Goal: Task Accomplishment & Management: Manage account settings

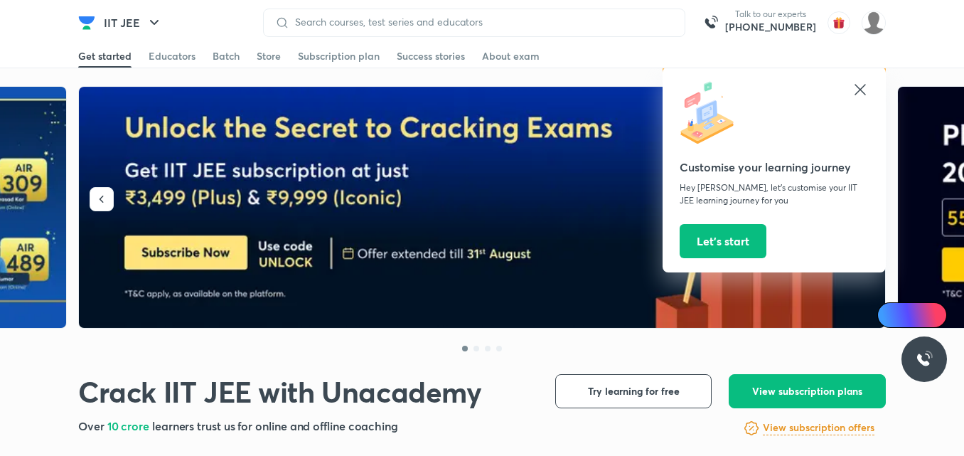
click at [858, 88] on icon at bounding box center [859, 89] width 11 height 11
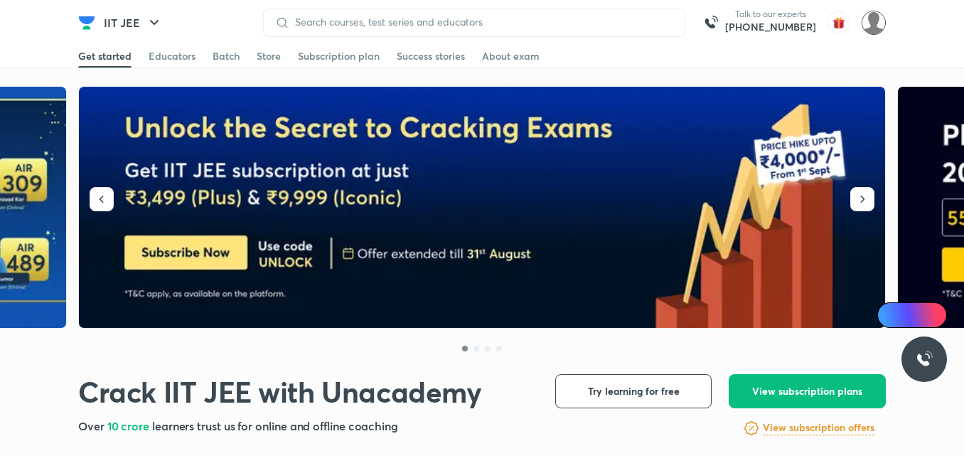
click at [871, 26] on img at bounding box center [873, 23] width 24 height 24
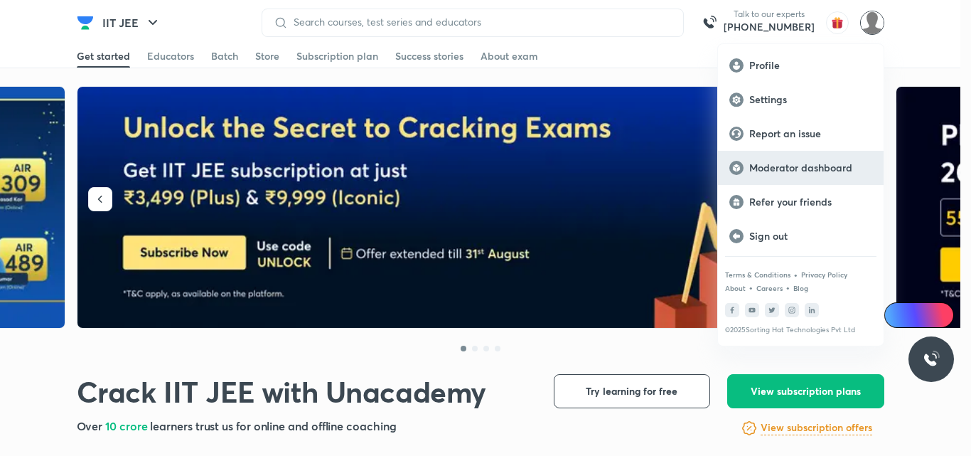
click at [790, 167] on p "Moderator dashboard" at bounding box center [810, 167] width 123 height 13
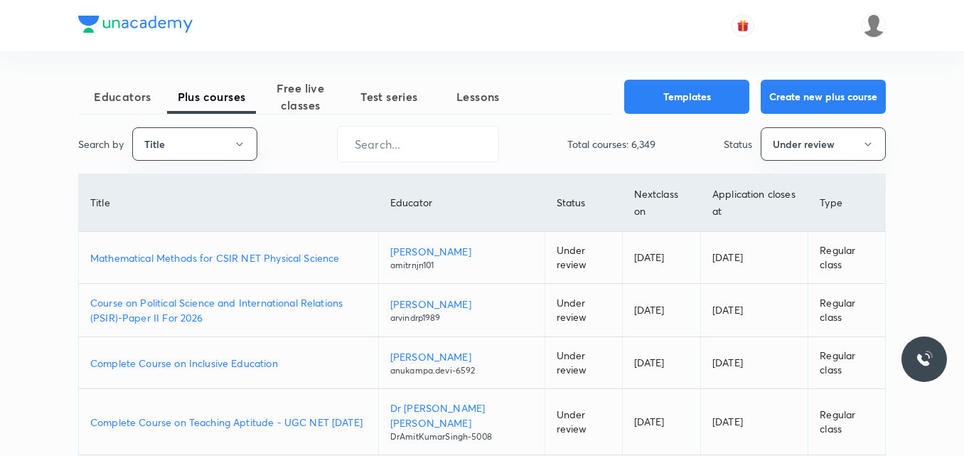
click at [258, 261] on p "Mathematical Methods for CSIR NET Physical Science" at bounding box center [228, 257] width 276 height 15
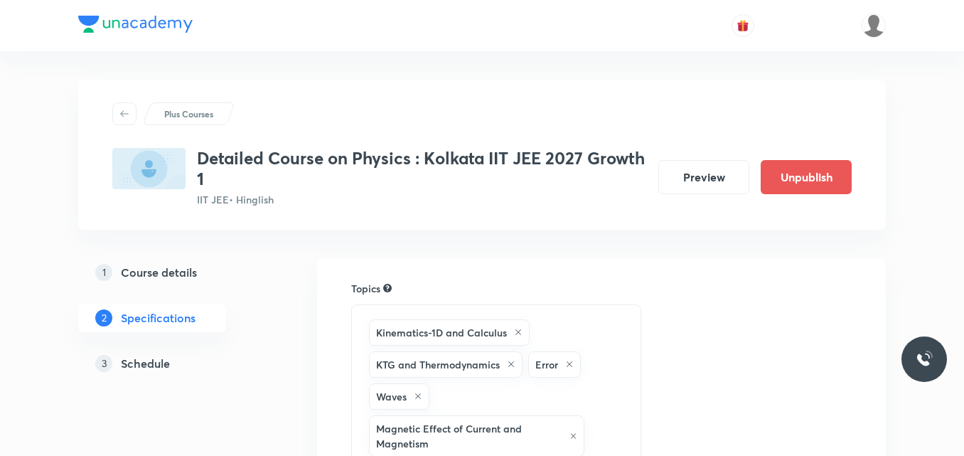
click at [158, 368] on h5 "Schedule" at bounding box center [145, 363] width 49 height 17
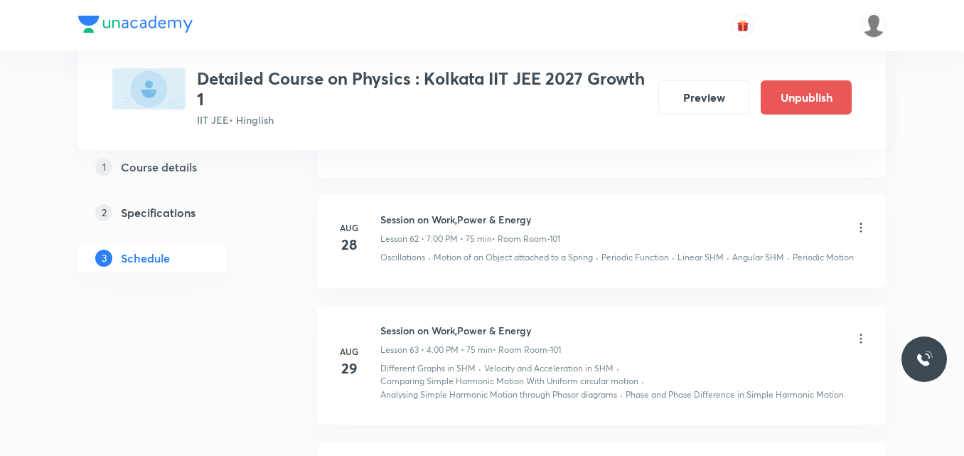
scroll to position [8158, 0]
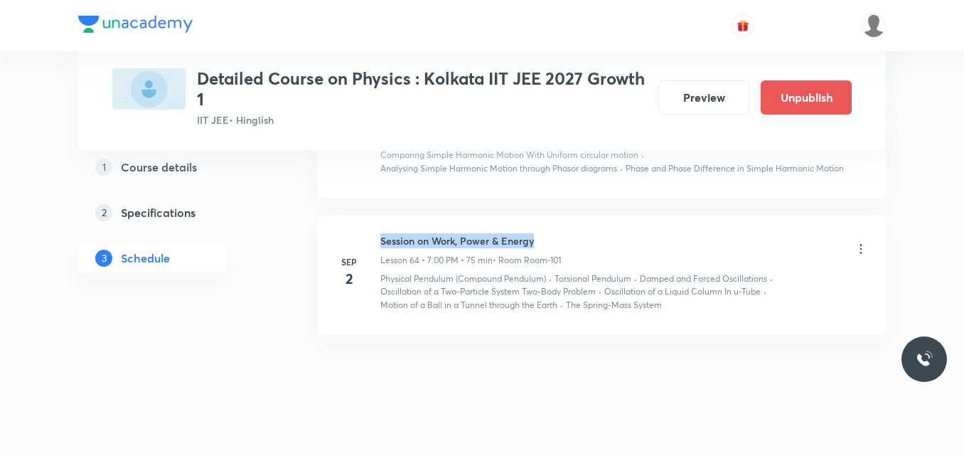
drag, startPoint x: 382, startPoint y: 226, endPoint x: 548, endPoint y: 219, distance: 166.4
click at [548, 219] on li "Sep 2 Session on Work, Power & Energy Lesson 64 • 7:00 PM • 75 min • Room Room-…" at bounding box center [601, 274] width 569 height 119
copy h6 "Session on Work, Power & Energy"
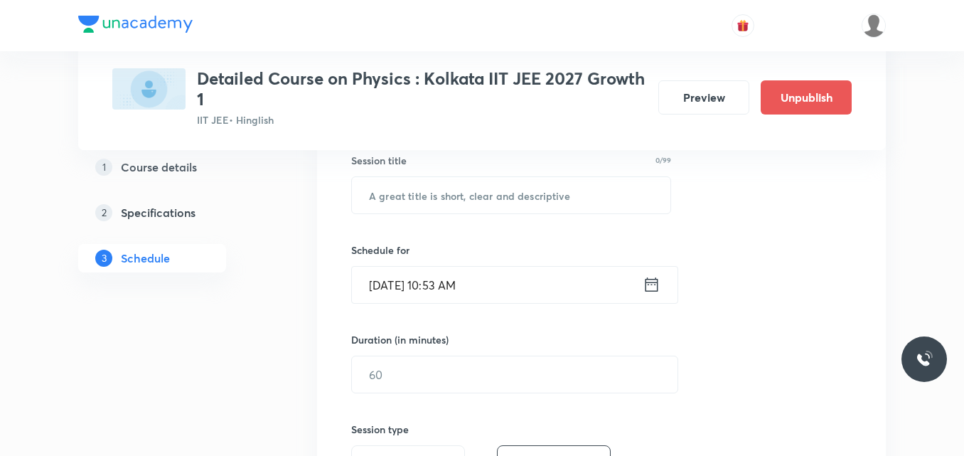
scroll to position [267, 0]
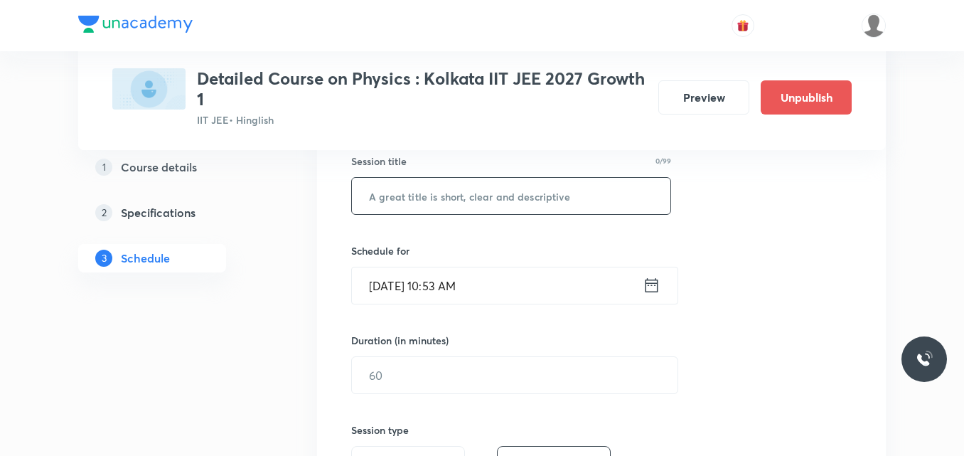
click at [409, 198] on input "text" at bounding box center [511, 196] width 318 height 36
paste input "Session on Work, Power & Energy"
type input "Session on Work, Power & Energy"
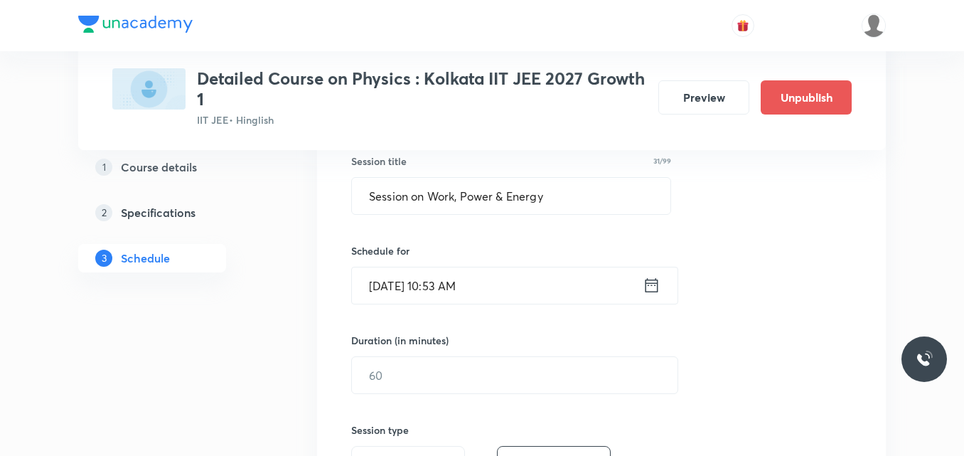
click at [653, 290] on icon at bounding box center [651, 285] width 18 height 20
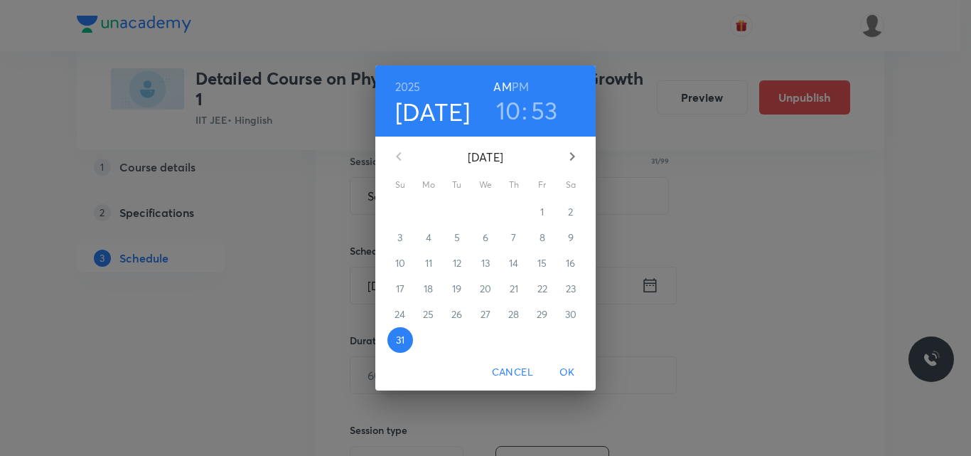
click at [573, 158] on icon "button" at bounding box center [572, 156] width 17 height 17
click at [483, 212] on p "3" at bounding box center [485, 212] width 5 height 14
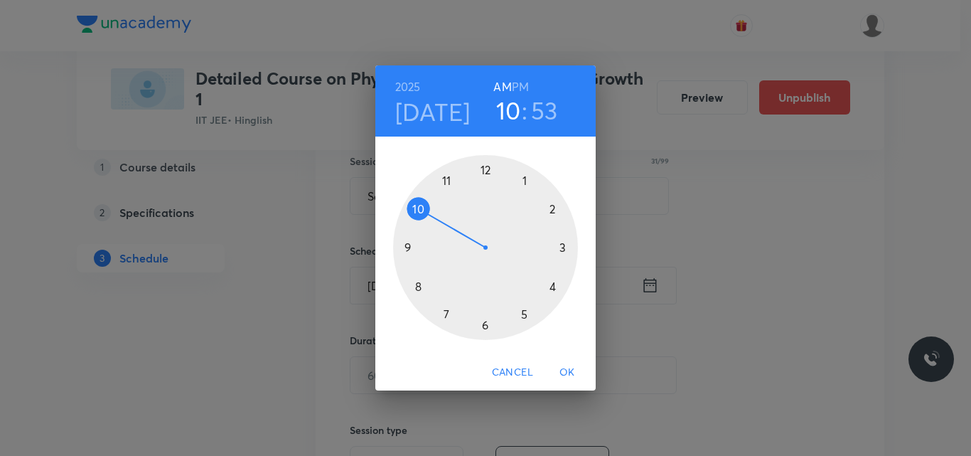
click at [523, 84] on h6 "PM" at bounding box center [520, 87] width 17 height 20
click at [552, 283] on div at bounding box center [485, 247] width 185 height 185
click at [487, 168] on div at bounding box center [485, 247] width 185 height 185
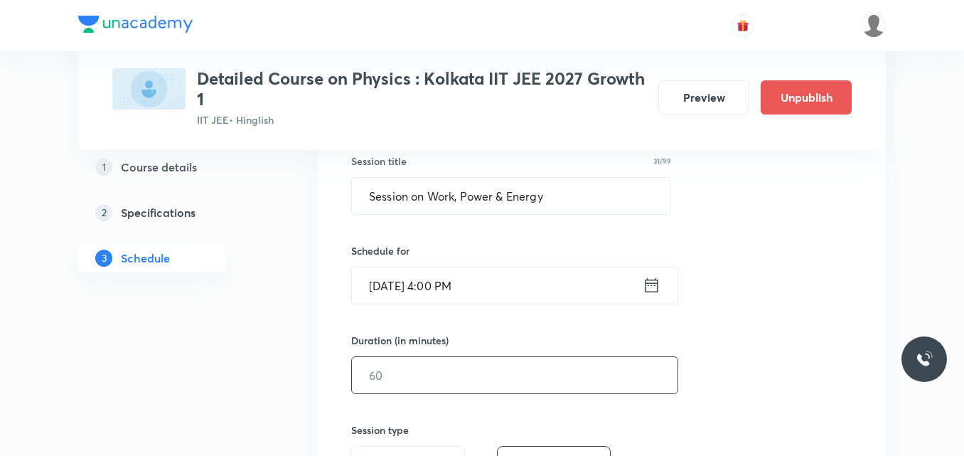
click at [402, 379] on input "text" at bounding box center [514, 375] width 325 height 36
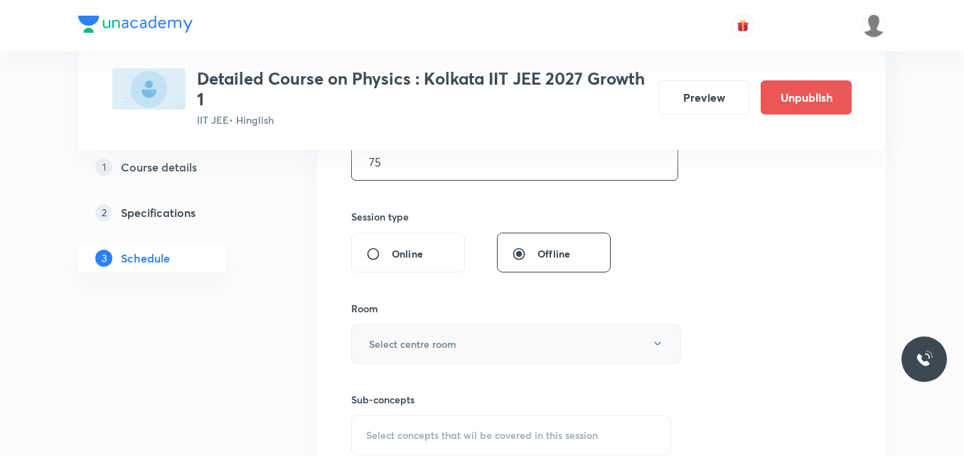
scroll to position [481, 0]
type input "75"
click at [404, 340] on h6 "Select centre room" at bounding box center [412, 342] width 87 height 15
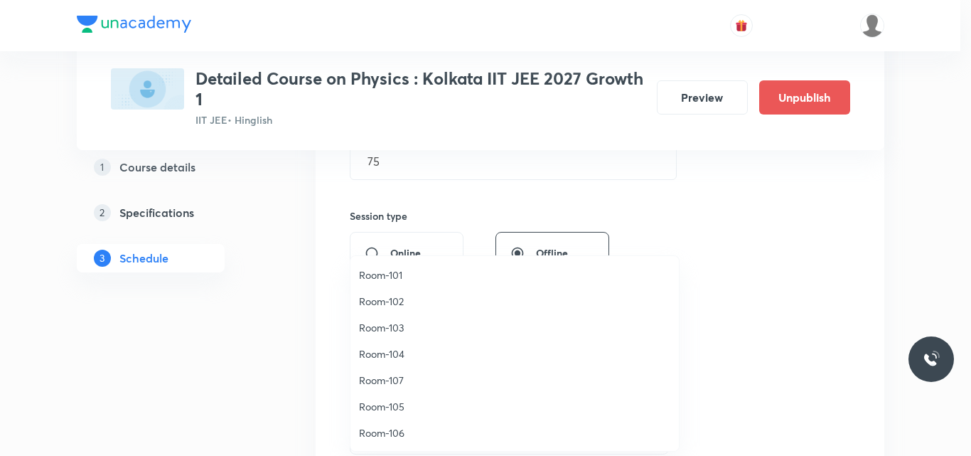
click at [391, 277] on span "Room-101" at bounding box center [514, 274] width 311 height 15
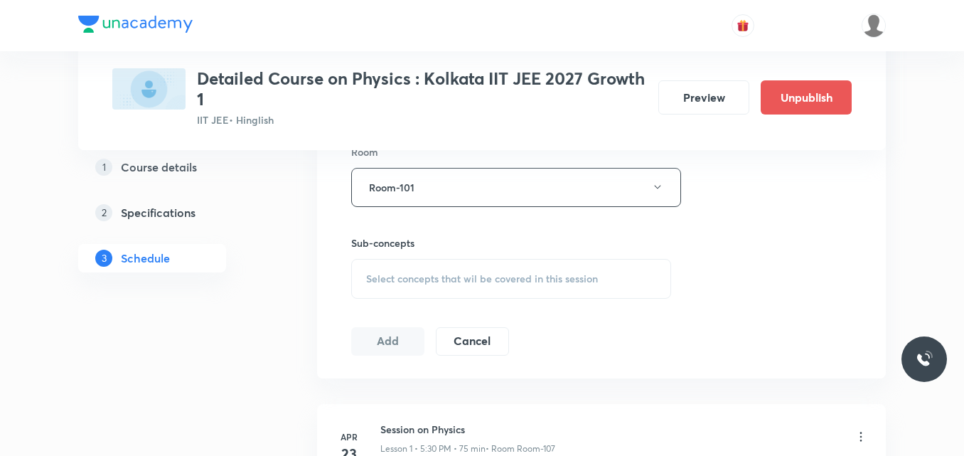
scroll to position [637, 0]
click at [403, 277] on span "Select concepts that wil be covered in this session" at bounding box center [482, 277] width 232 height 11
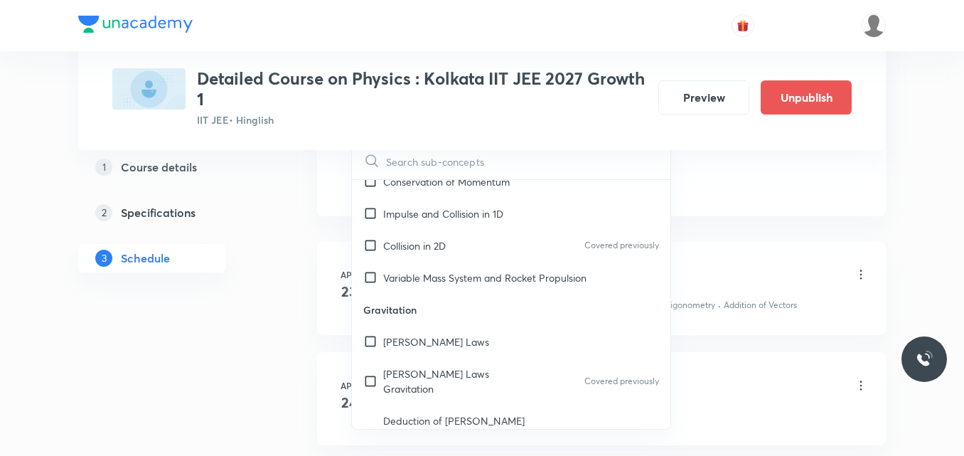
scroll to position [6252, 0]
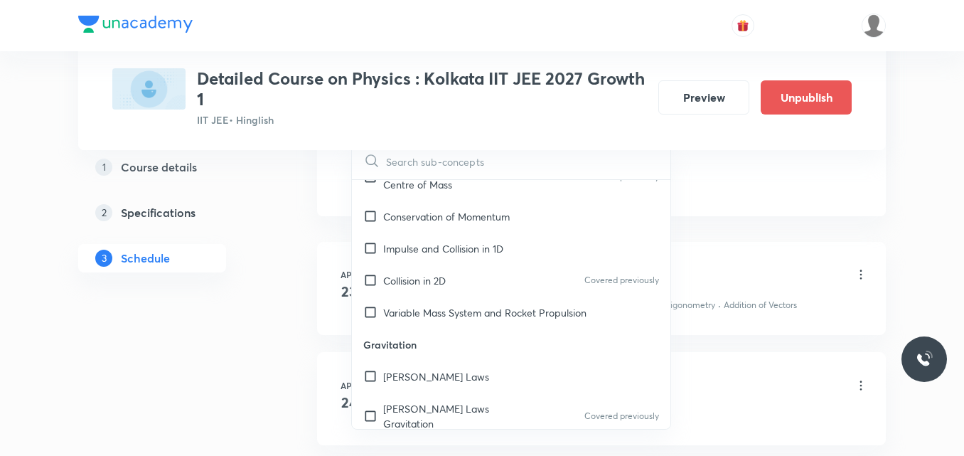
click at [453, 360] on div "[PERSON_NAME] Laws" at bounding box center [511, 376] width 318 height 32
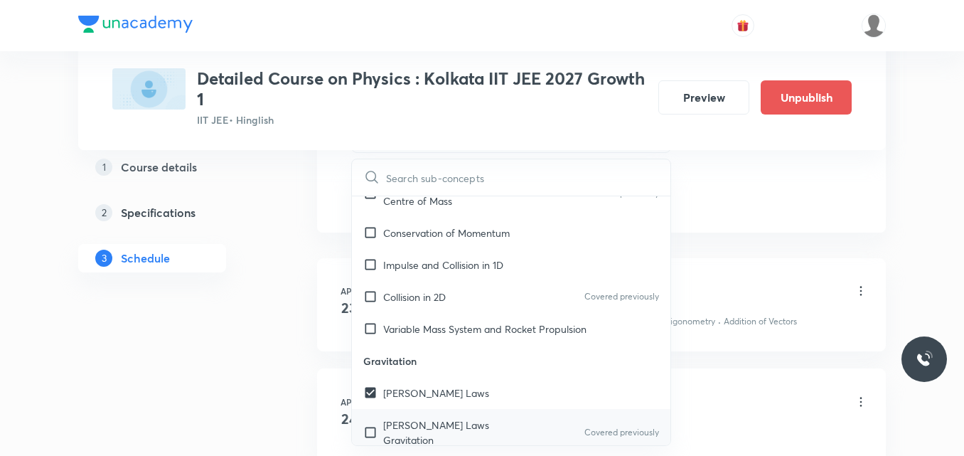
click at [448, 417] on p "[PERSON_NAME] Laws Gravitation" at bounding box center [455, 432] width 144 height 30
checkbox input "true"
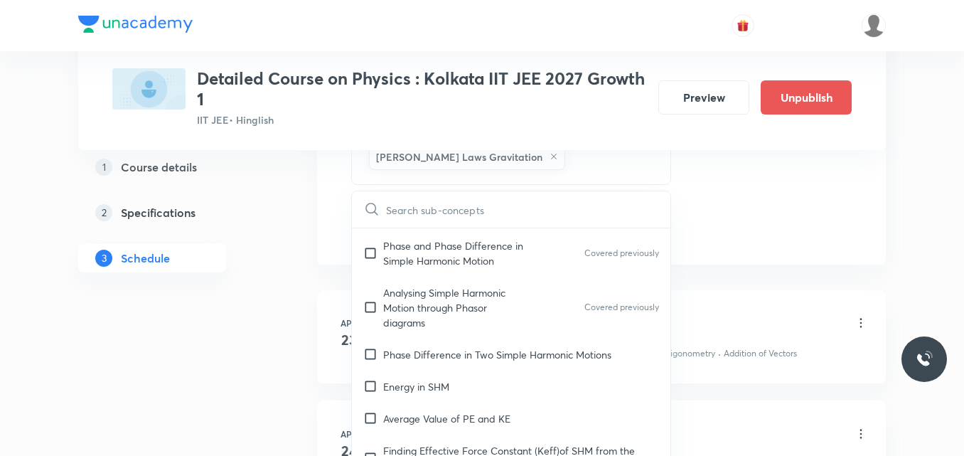
scroll to position [7347, 0]
click at [448, 443] on p "Finding Effective Force Constant (Keff)of SHM from the given potential energy r…" at bounding box center [521, 458] width 276 height 30
checkbox input "true"
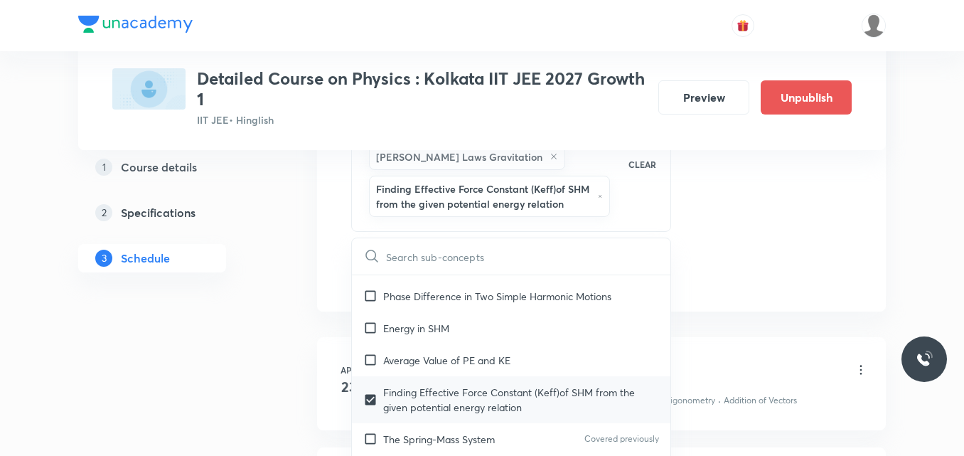
scroll to position [7453, 0]
checkbox input "true"
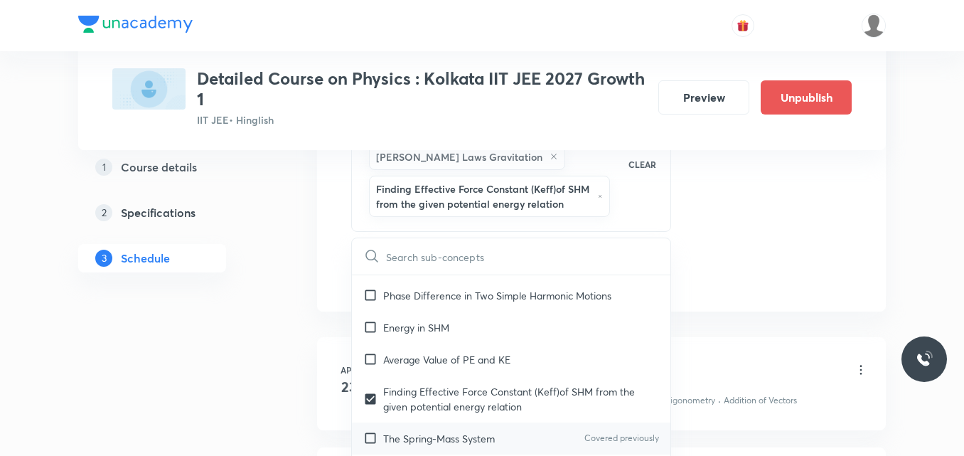
checkbox input "true"
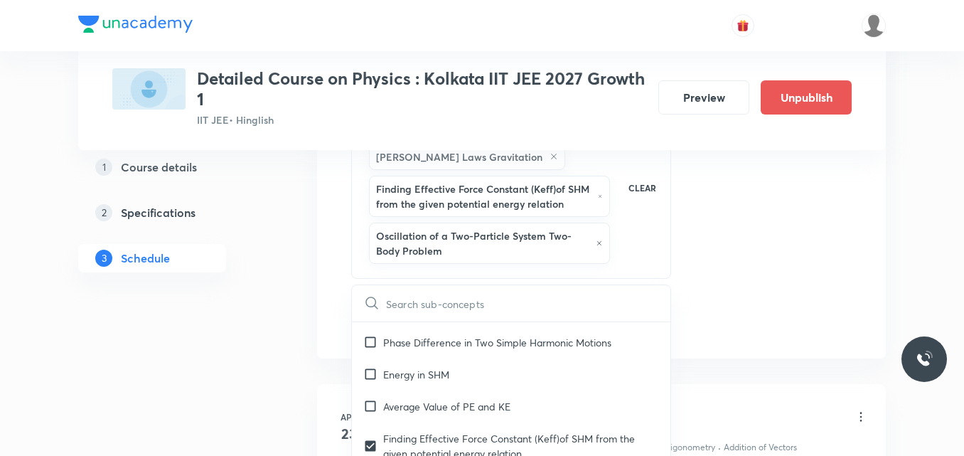
checkbox input "true"
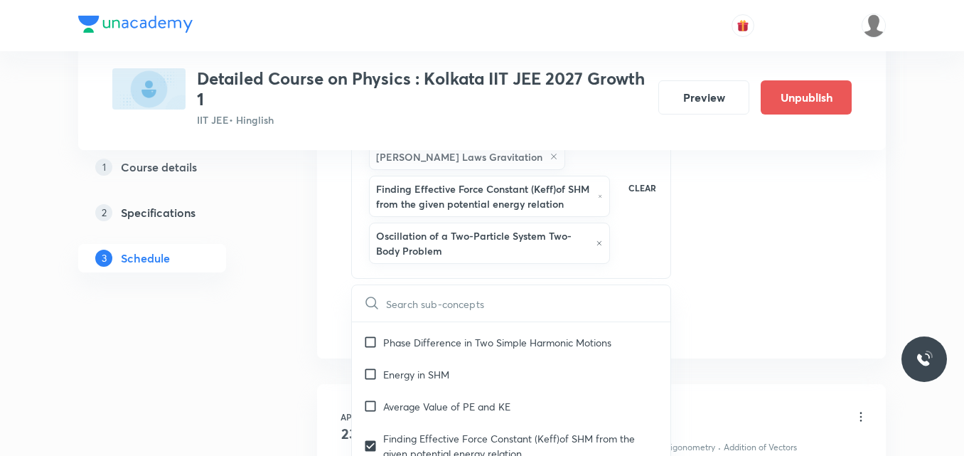
checkbox input "true"
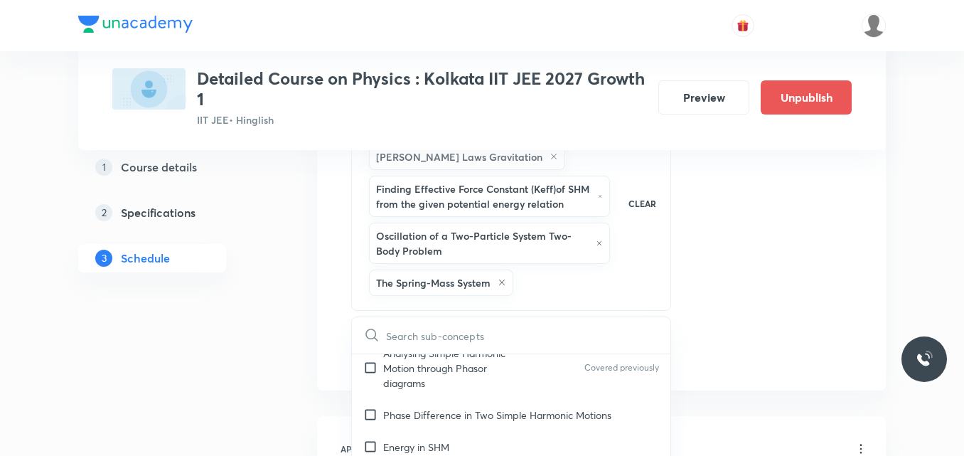
checkbox input "true"
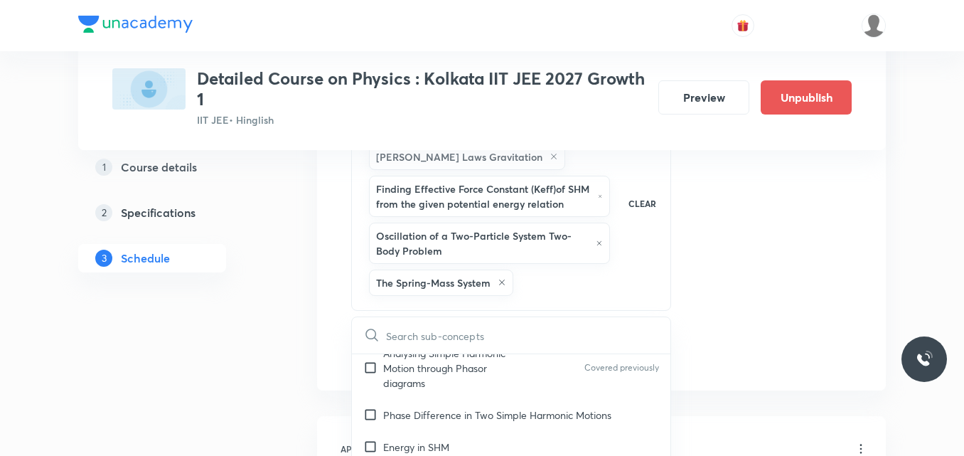
checkbox input "true"
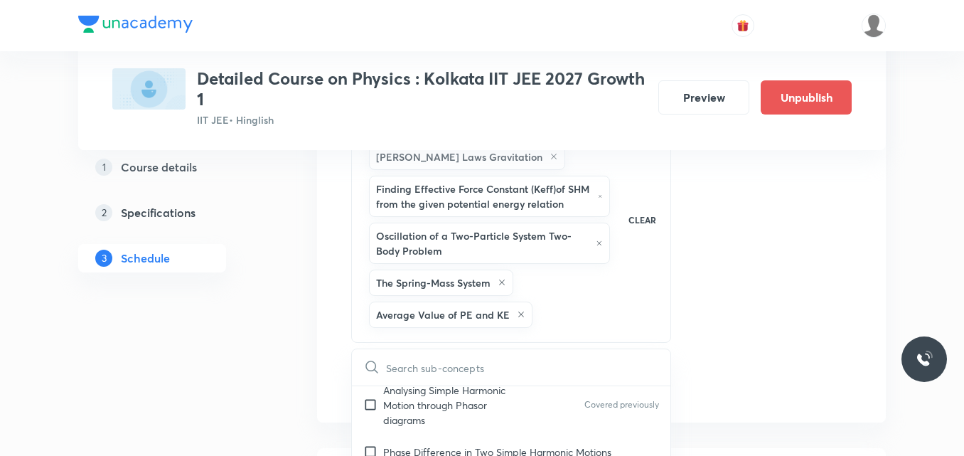
scroll to position [7406, 0]
checkbox input "true"
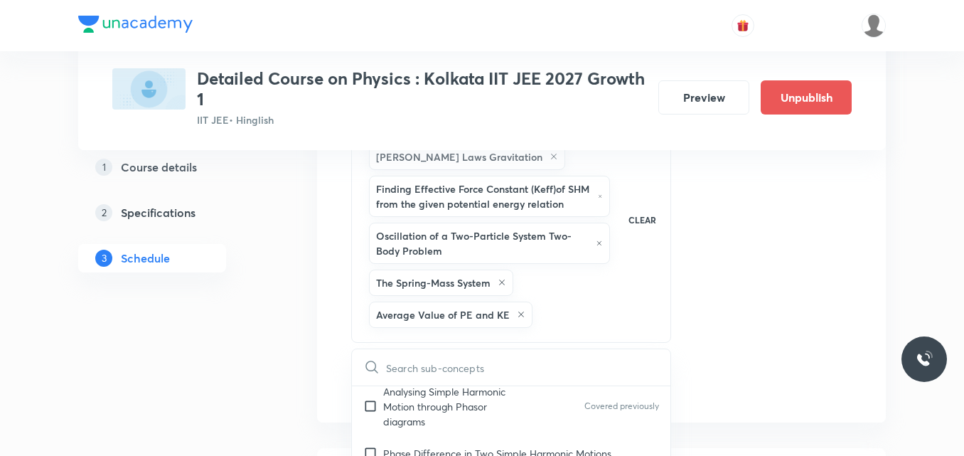
checkbox input "true"
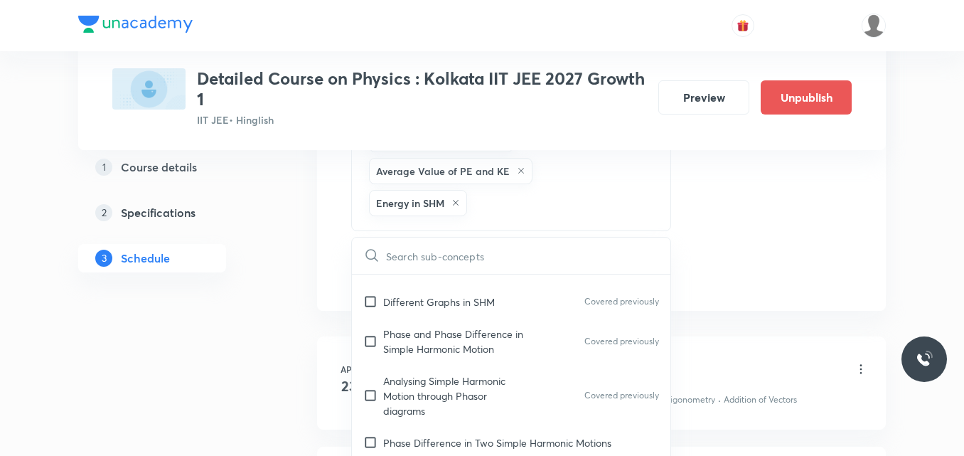
scroll to position [7305, 0]
click at [438, 436] on p "Phase Difference in Two Simple Harmonic Motions" at bounding box center [497, 443] width 228 height 15
checkbox input "true"
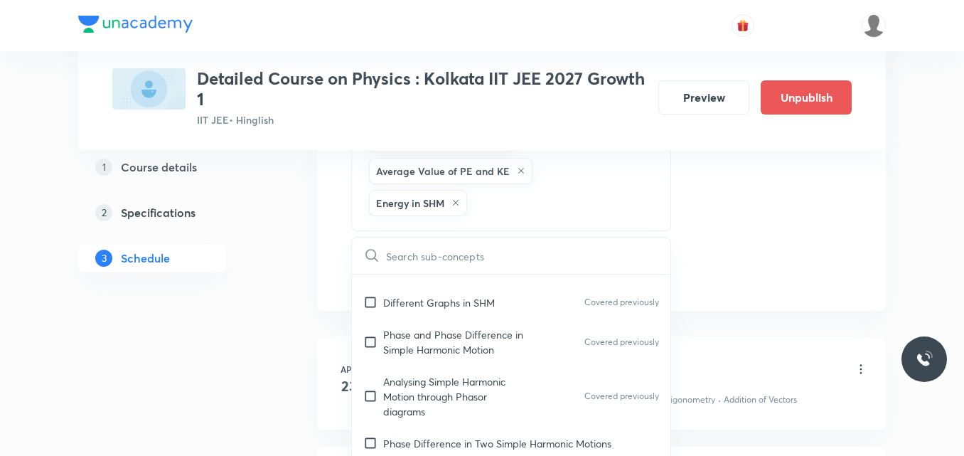
checkbox input "true"
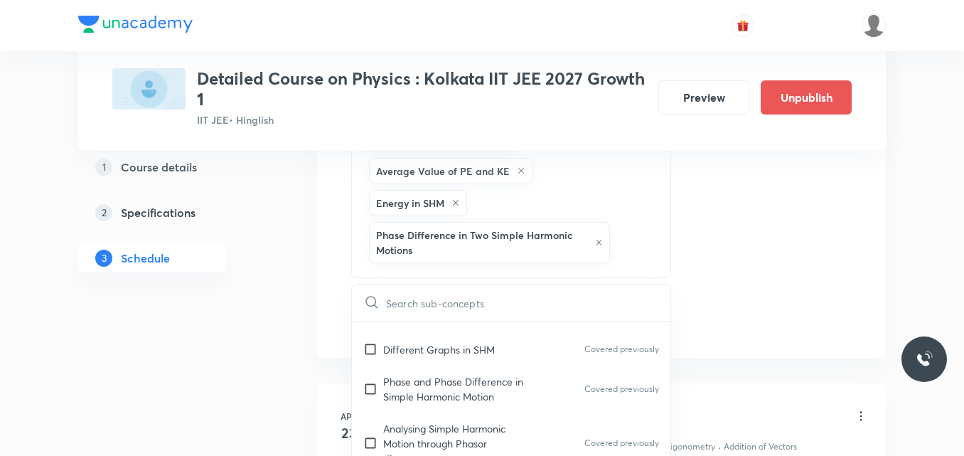
click at [438, 421] on p "Analysing Simple Harmonic Motion through Phasor diagrams" at bounding box center [455, 443] width 144 height 45
checkbox input "true"
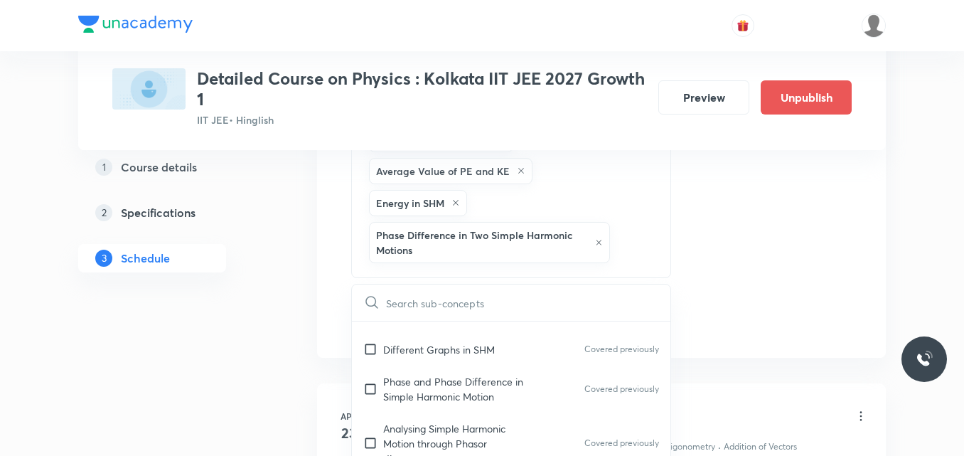
checkbox input "true"
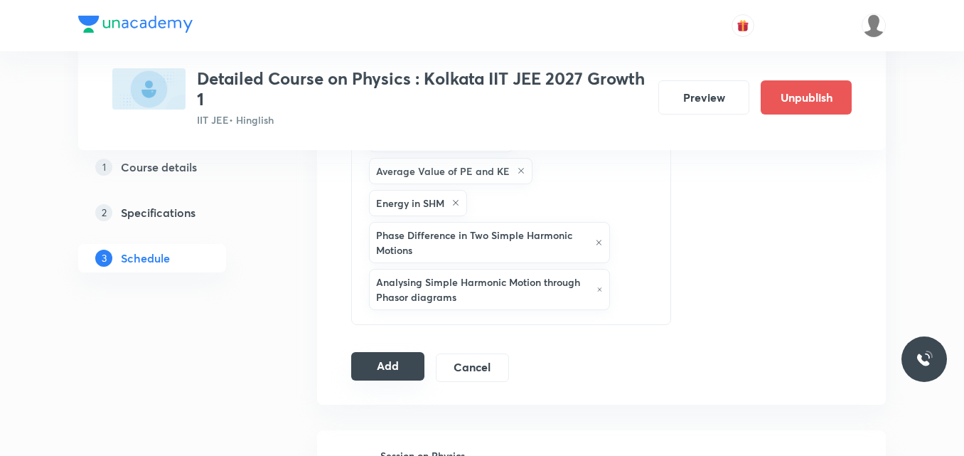
click at [395, 368] on button "Add" at bounding box center [387, 366] width 73 height 28
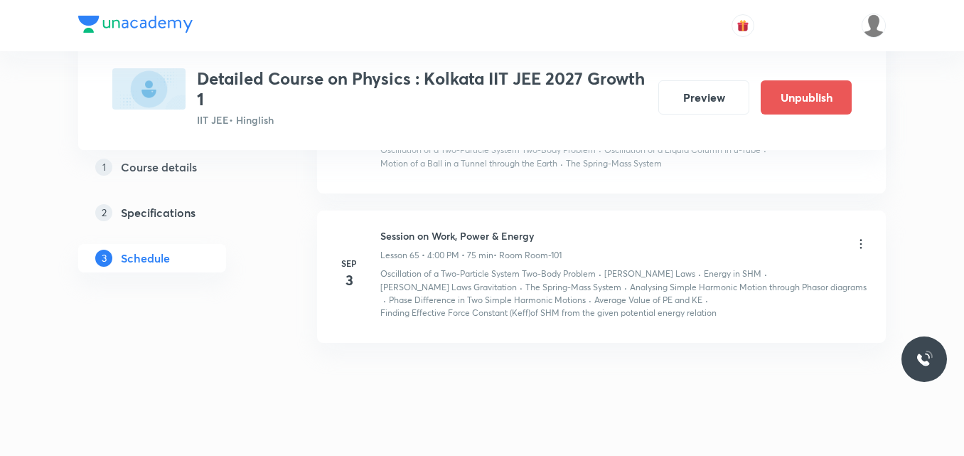
scroll to position [7649, 0]
drag, startPoint x: 381, startPoint y: 218, endPoint x: 588, endPoint y: 198, distance: 207.8
click at [588, 208] on li "Sep 3 Session on Work, Power & Energy Lesson 65 • 4:00 PM • 75 min • Room Room-…" at bounding box center [601, 274] width 569 height 132
copy h6 "Session on Work, Power & Energy"
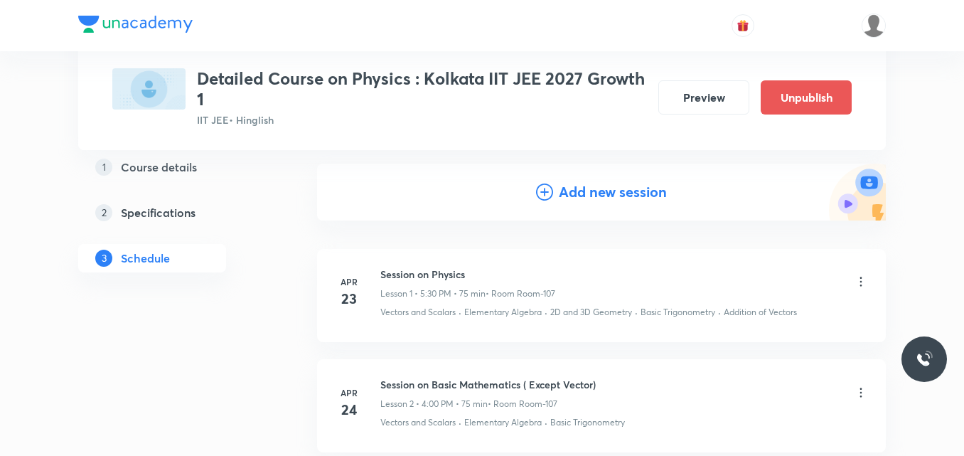
scroll to position [0, 0]
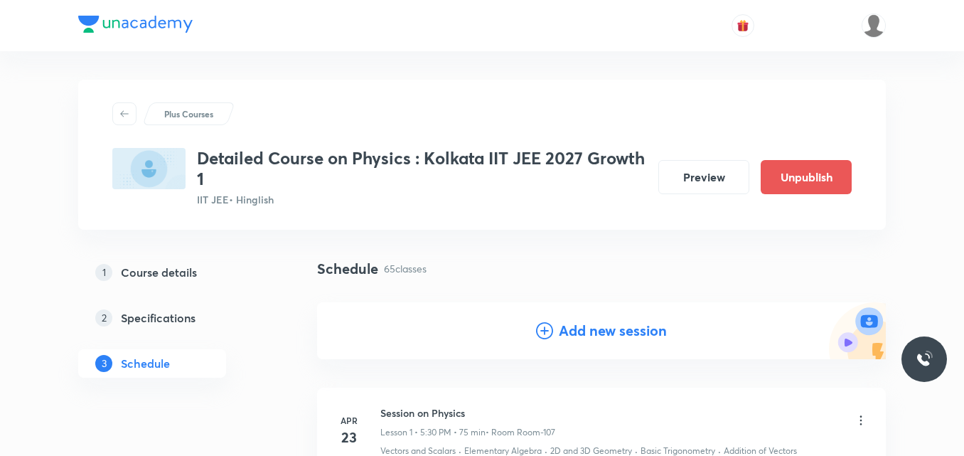
click at [542, 330] on icon at bounding box center [544, 330] width 17 height 17
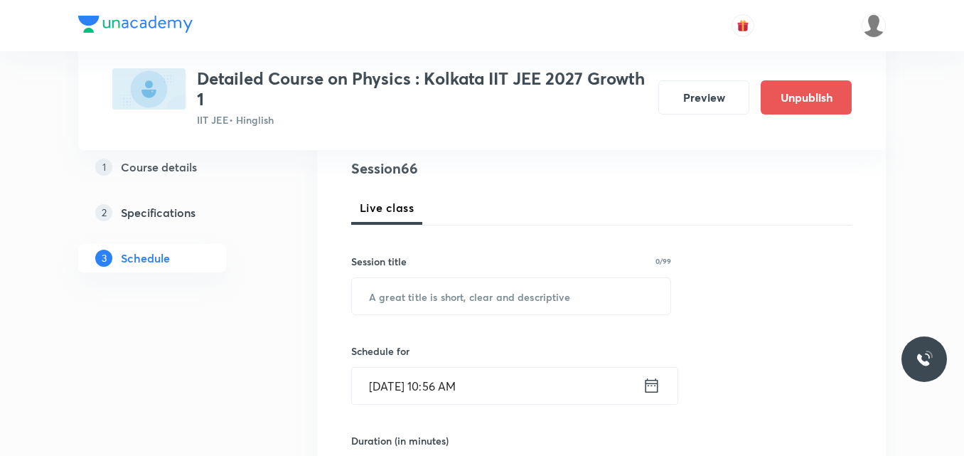
scroll to position [178, 0]
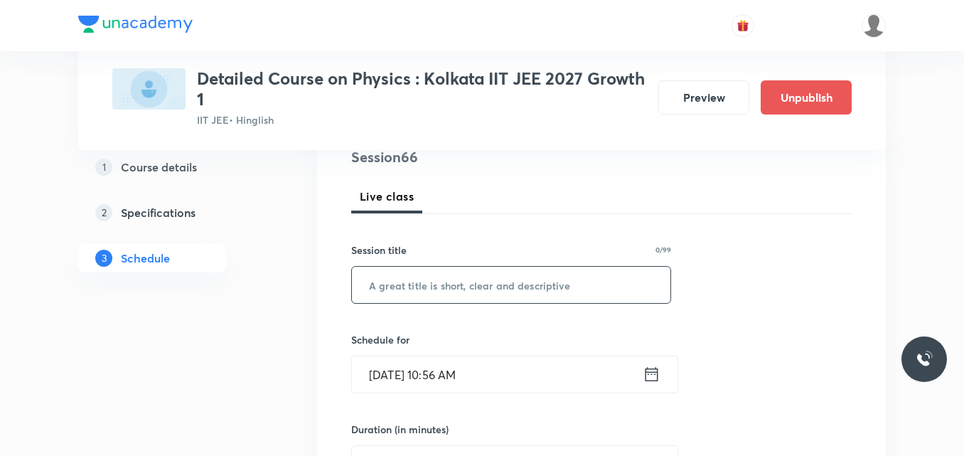
click at [441, 293] on input "text" at bounding box center [511, 284] width 318 height 36
paste input "Session on Work, Power & Energy"
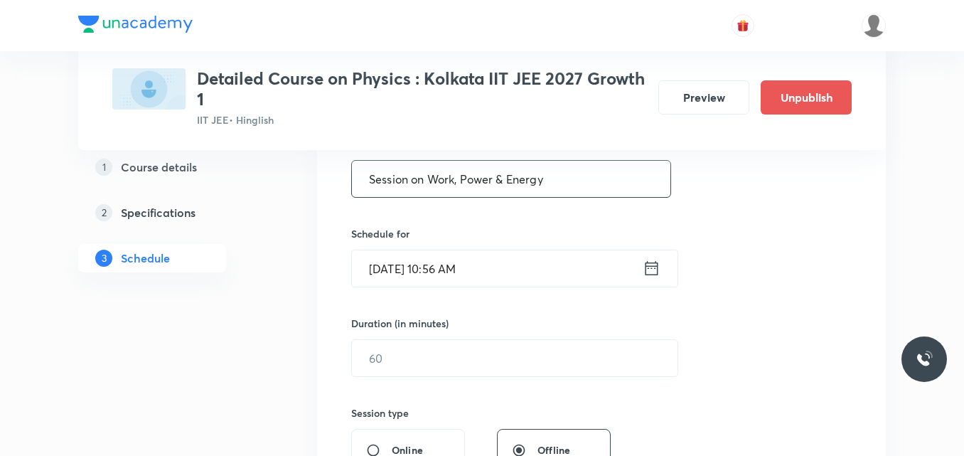
scroll to position [289, 0]
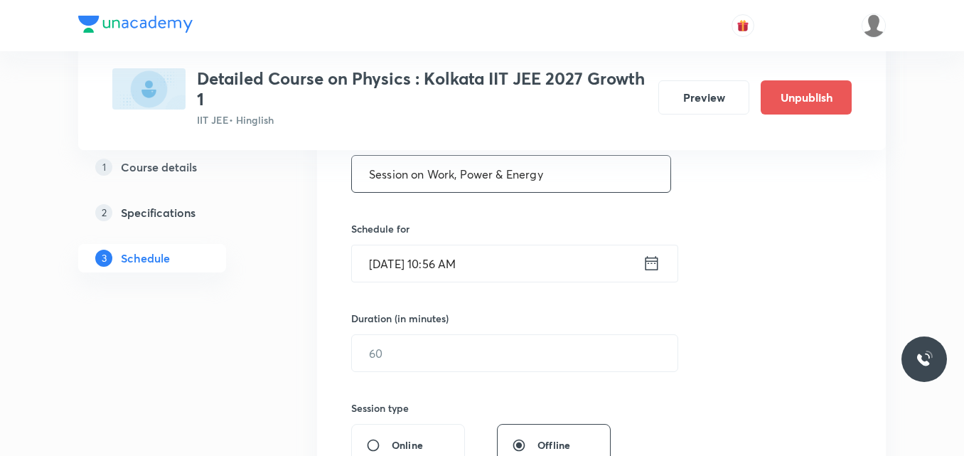
type input "Session on Work, Power & Energy"
click at [647, 263] on icon at bounding box center [651, 263] width 13 height 14
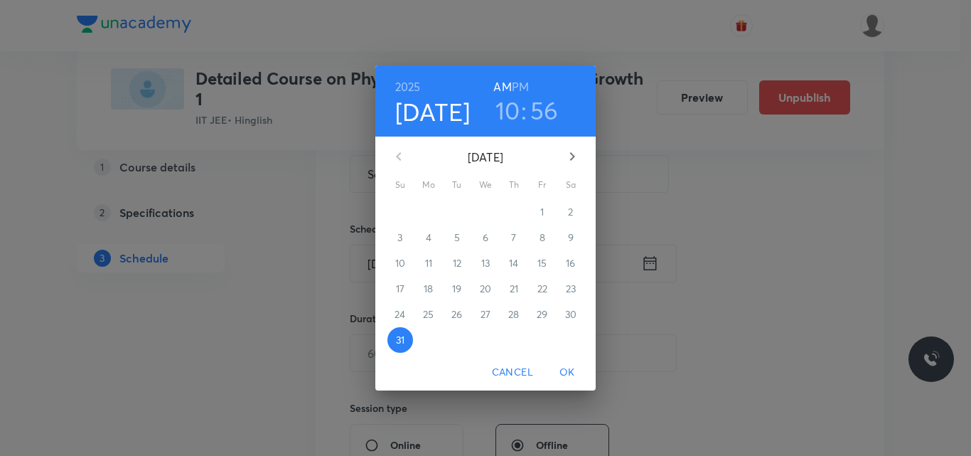
click at [570, 158] on icon "button" at bounding box center [572, 156] width 17 height 17
click at [512, 215] on p "4" at bounding box center [514, 212] width 6 height 14
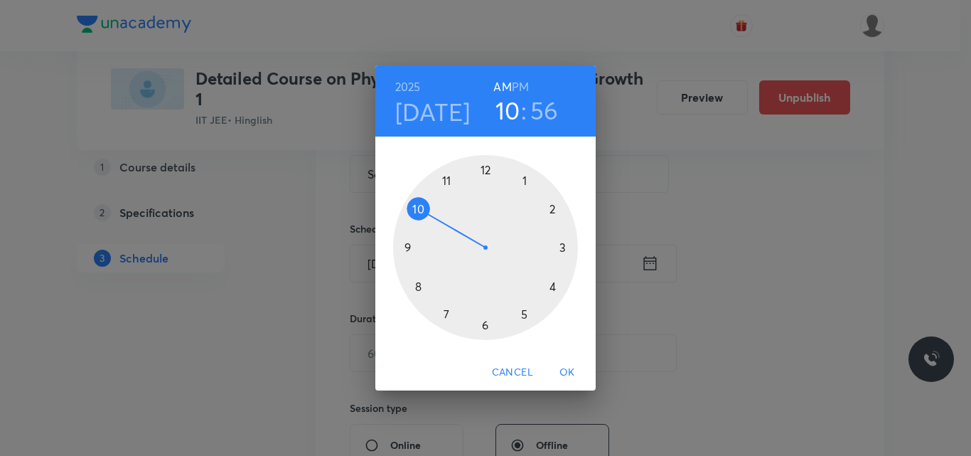
click at [524, 85] on h6 "PM" at bounding box center [520, 87] width 17 height 20
click at [448, 314] on div at bounding box center [485, 247] width 185 height 185
click at [484, 170] on div at bounding box center [485, 247] width 185 height 185
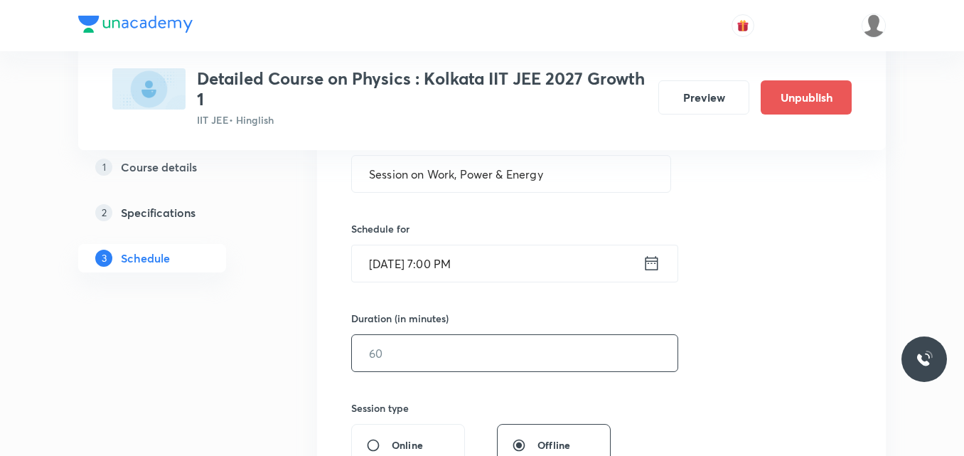
click at [391, 352] on input "text" at bounding box center [514, 353] width 325 height 36
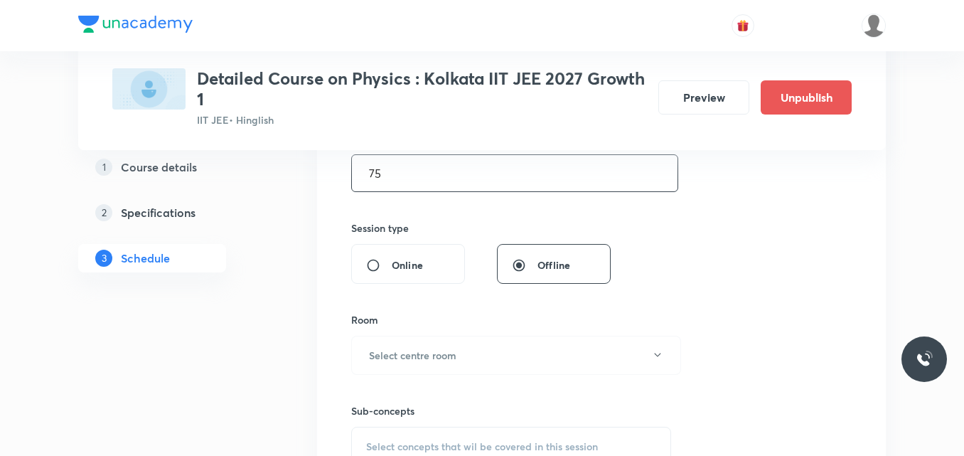
scroll to position [473, 0]
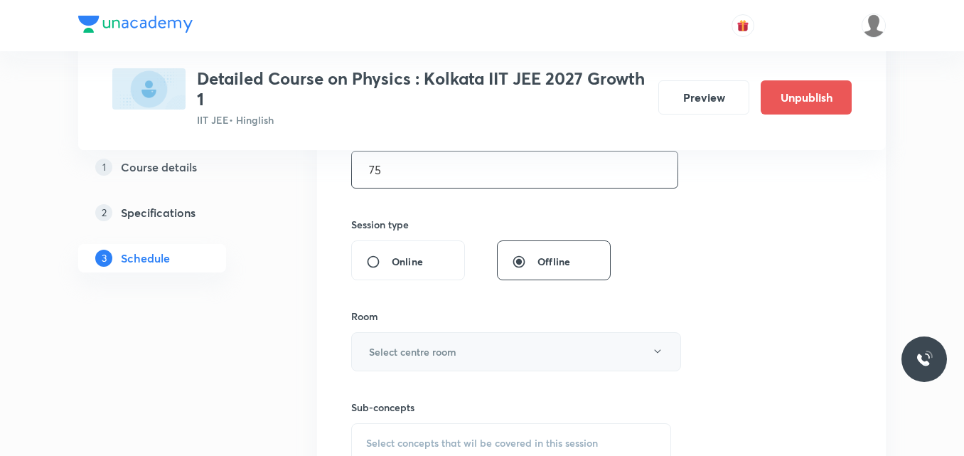
type input "75"
click at [389, 354] on h6 "Select centre room" at bounding box center [412, 351] width 87 height 15
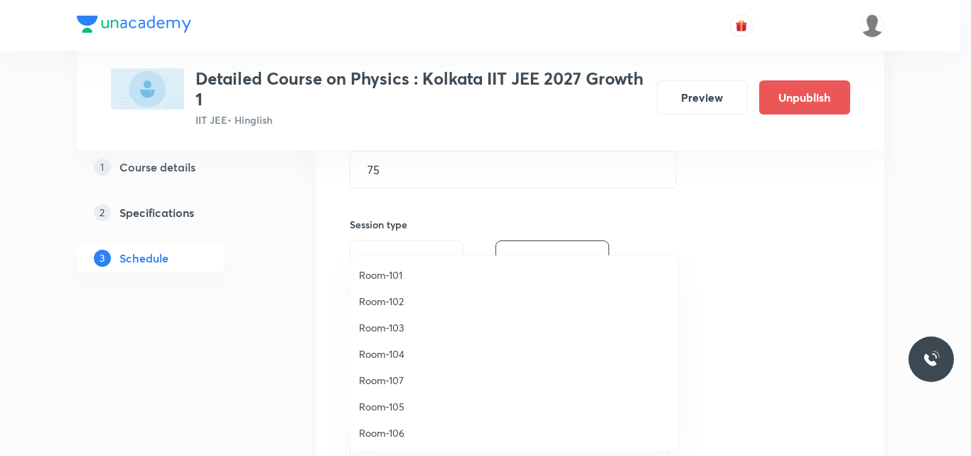
click at [377, 278] on span "Room-101" at bounding box center [514, 274] width 311 height 15
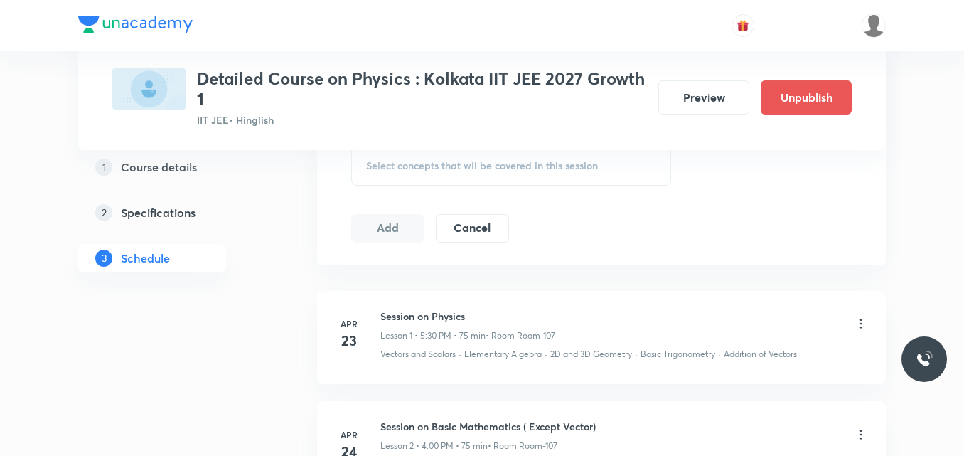
scroll to position [650, 0]
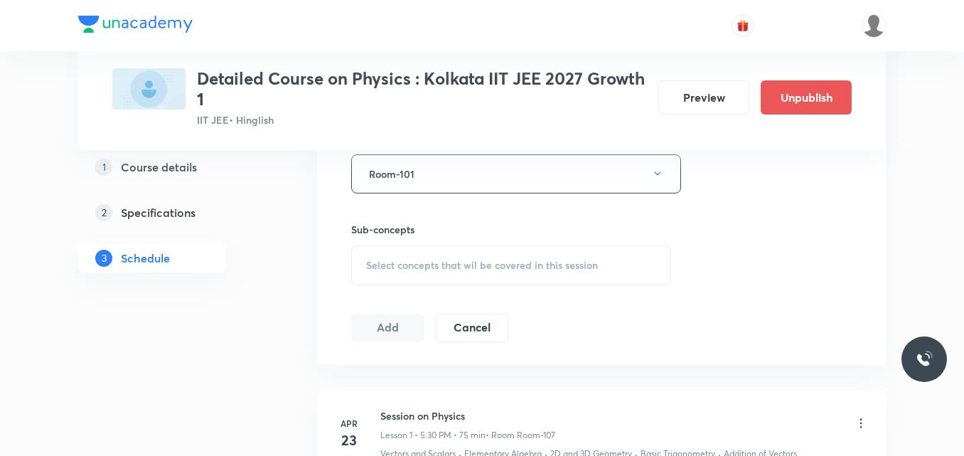
click at [399, 266] on span "Select concepts that wil be covered in this session" at bounding box center [482, 264] width 232 height 11
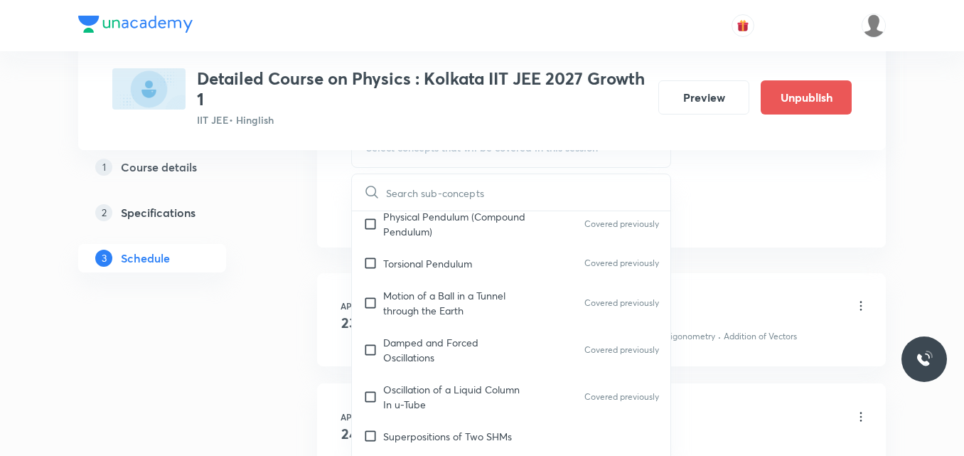
scroll to position [7806, 0]
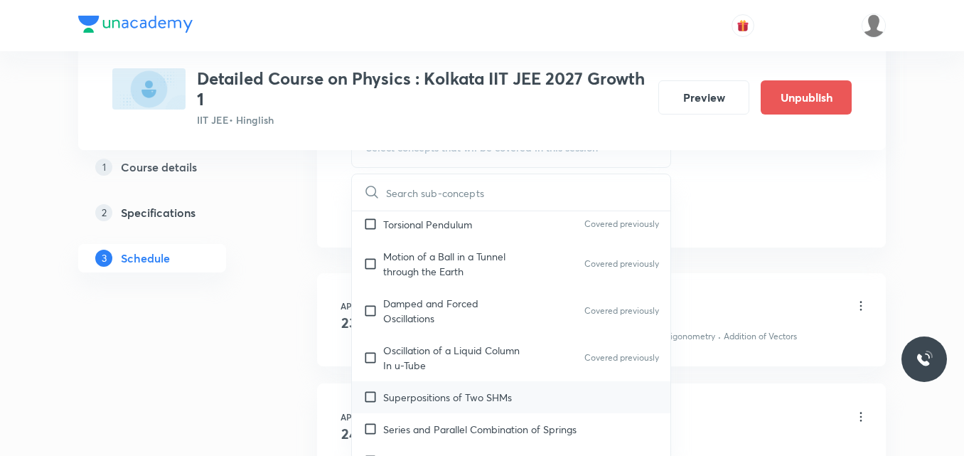
click at [467, 389] on p "Superpositions of Two SHMs" at bounding box center [447, 396] width 129 height 15
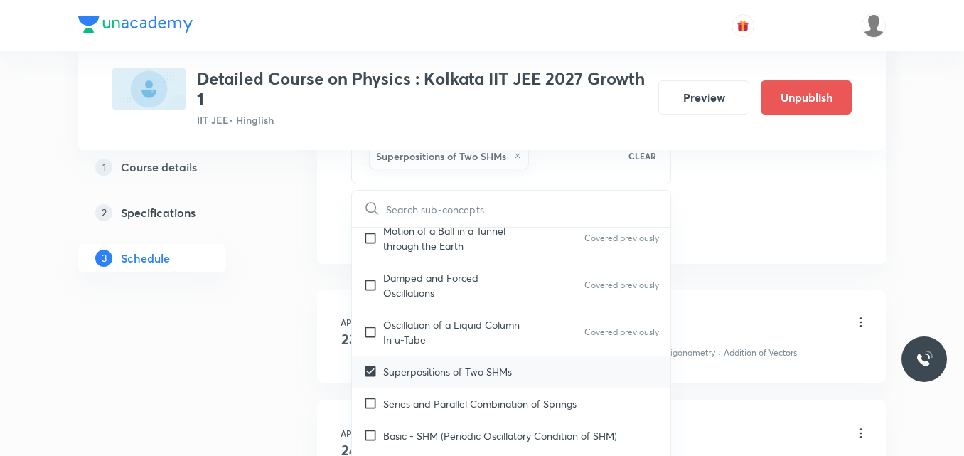
scroll to position [7847, 0]
click at [467, 397] on p "Series and Parallel Combination of Springs" at bounding box center [479, 404] width 193 height 15
checkbox input "true"
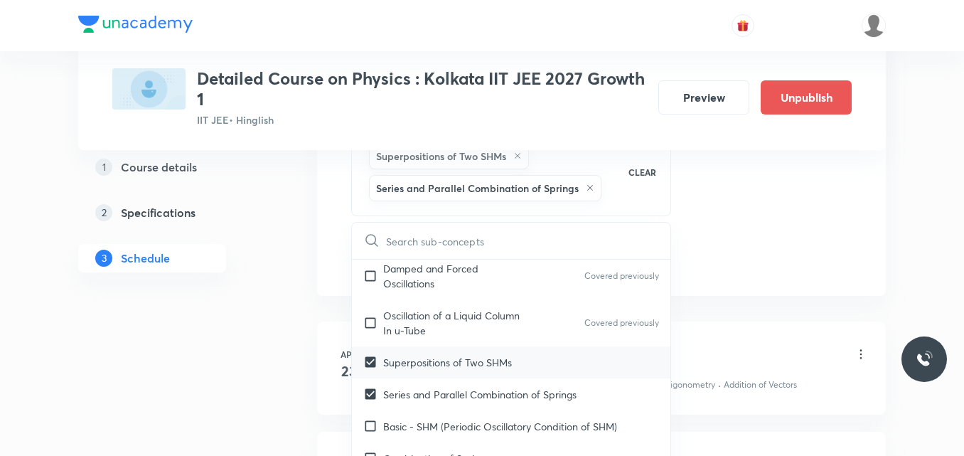
scroll to position [7891, 0]
click at [468, 416] on p "Basic - SHM (Periodic Oscillatory Condition of SHM)" at bounding box center [500, 423] width 234 height 15
checkbox input "true"
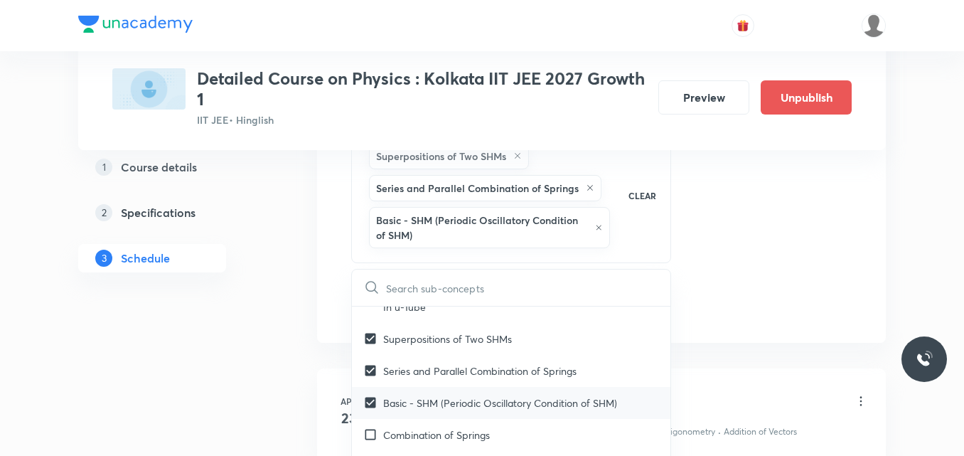
click at [468, 427] on p "Combination of Springs" at bounding box center [436, 434] width 107 height 15
checkbox input "true"
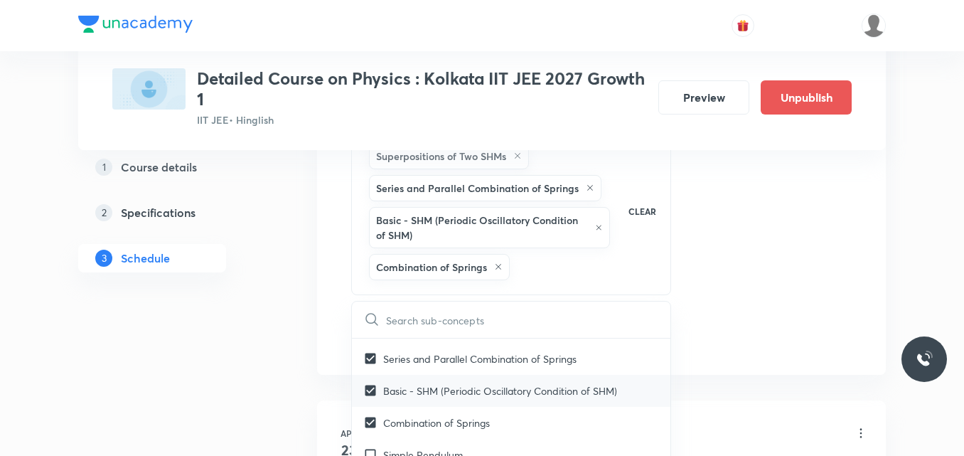
scroll to position [8009, 0]
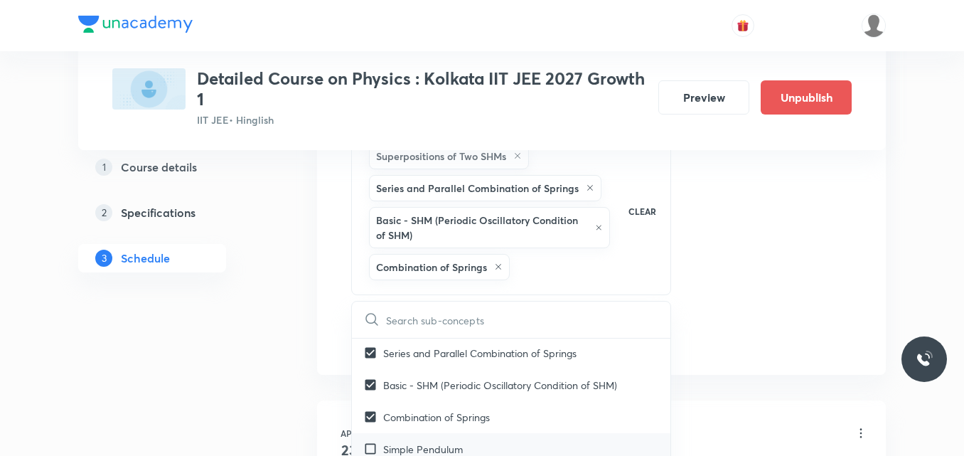
click at [466, 433] on div "Simple Pendulum" at bounding box center [511, 449] width 318 height 32
checkbox input "true"
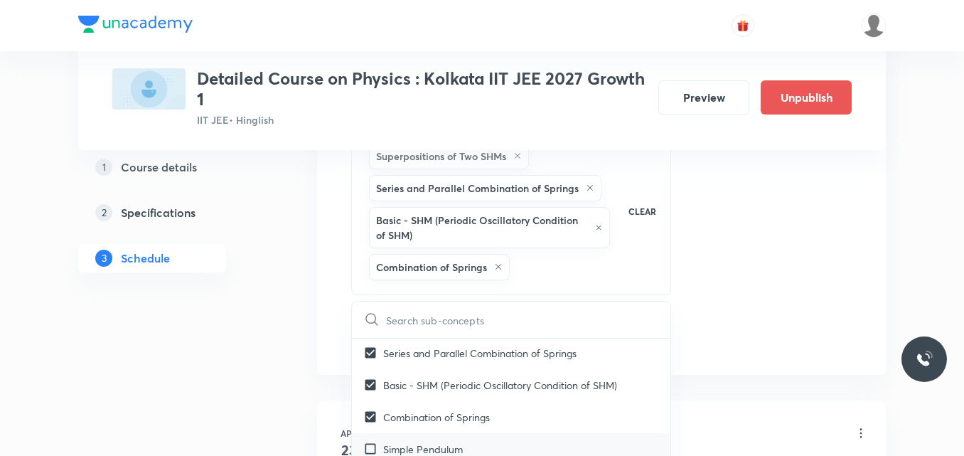
checkbox input "true"
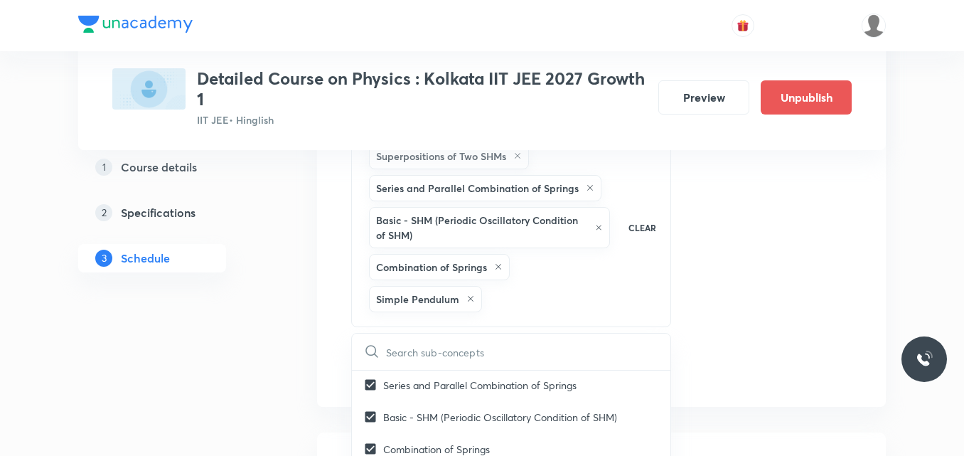
checkbox input "true"
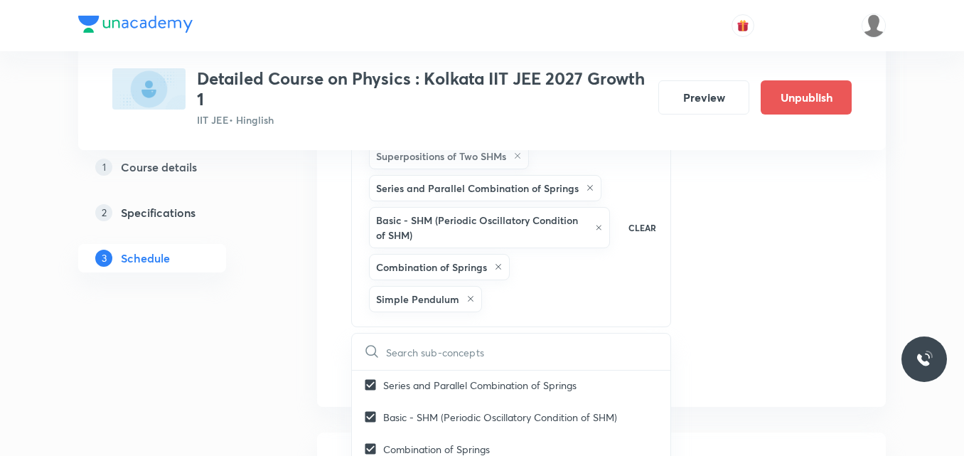
checkbox input "true"
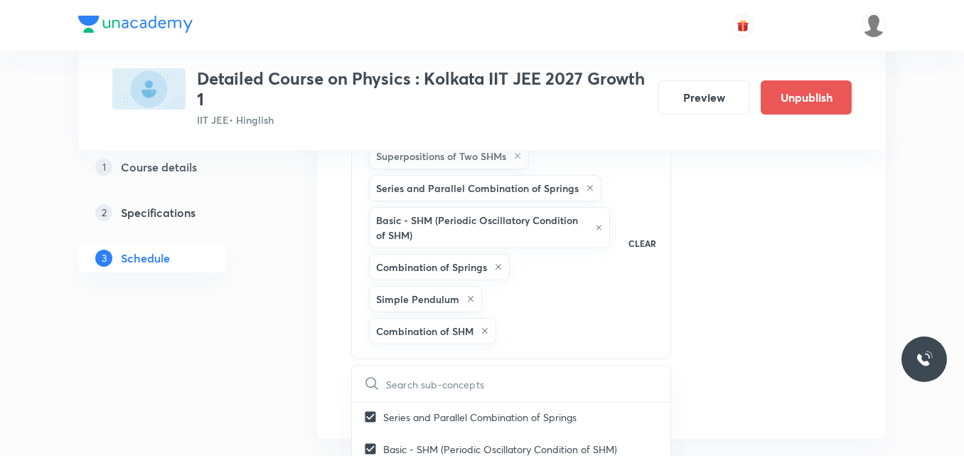
checkbox input "true"
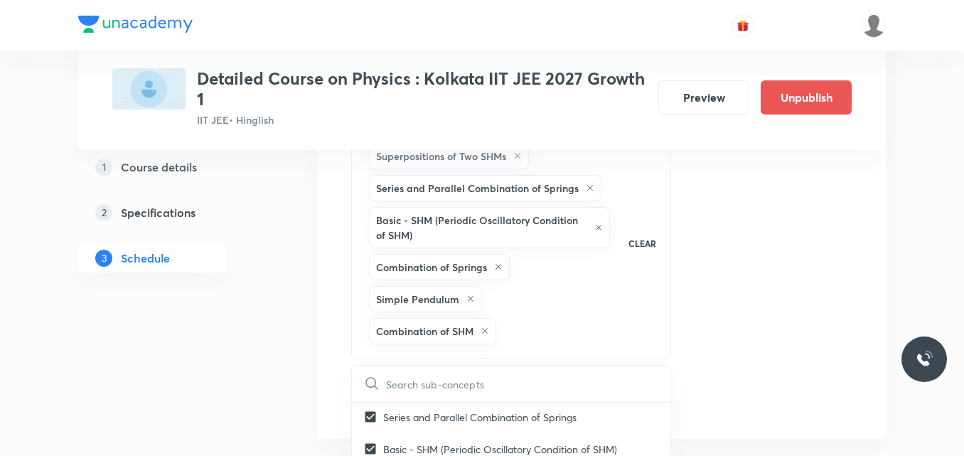
checkbox input "false"
checkbox input "true"
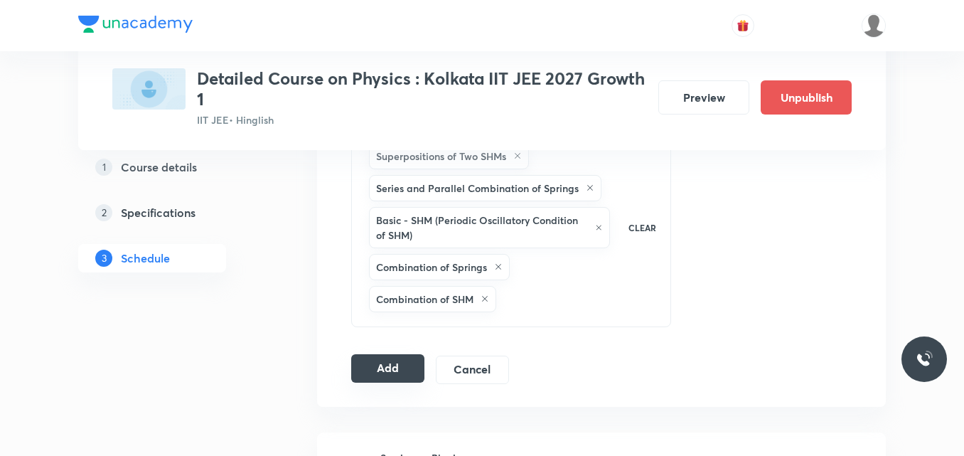
click at [402, 362] on button "Add" at bounding box center [387, 368] width 73 height 28
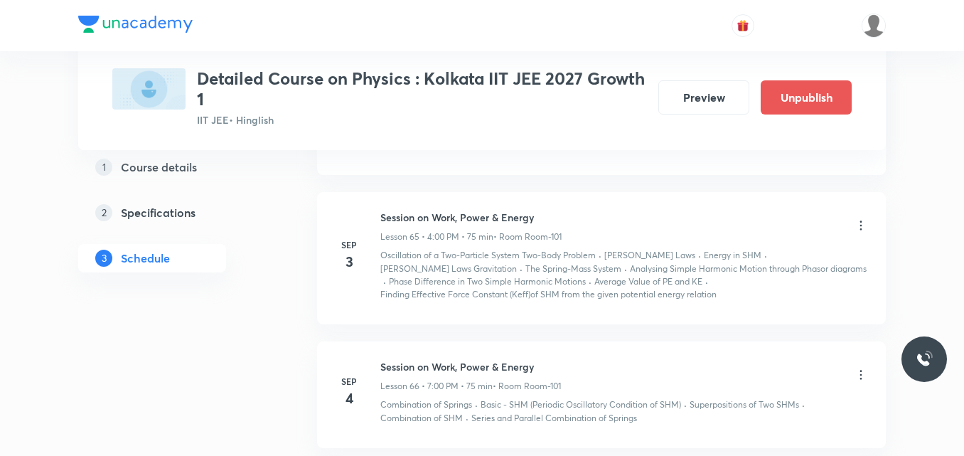
scroll to position [7778, 0]
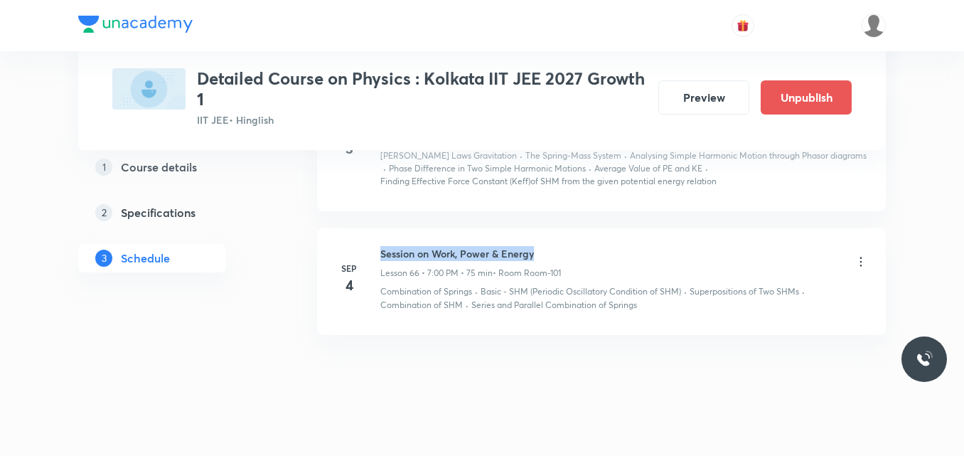
drag, startPoint x: 380, startPoint y: 239, endPoint x: 558, endPoint y: 244, distance: 177.8
click at [558, 246] on h6 "Session on Work, Power & Energy" at bounding box center [470, 253] width 181 height 15
copy h6 "Session on Work, Power & Energy"
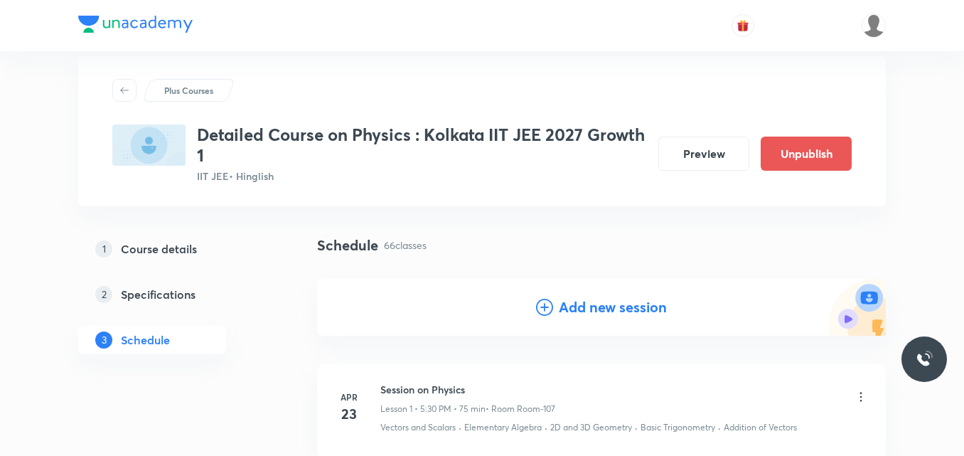
scroll to position [0, 0]
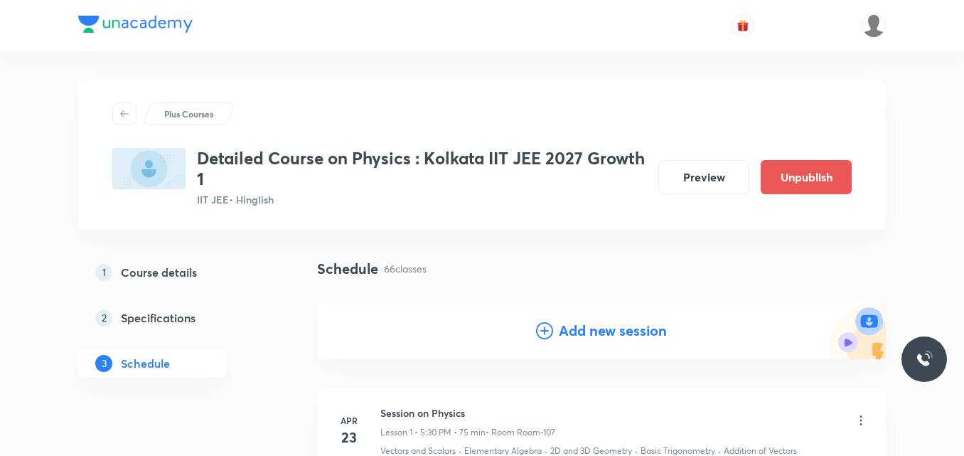
click at [543, 333] on icon at bounding box center [544, 330] width 17 height 17
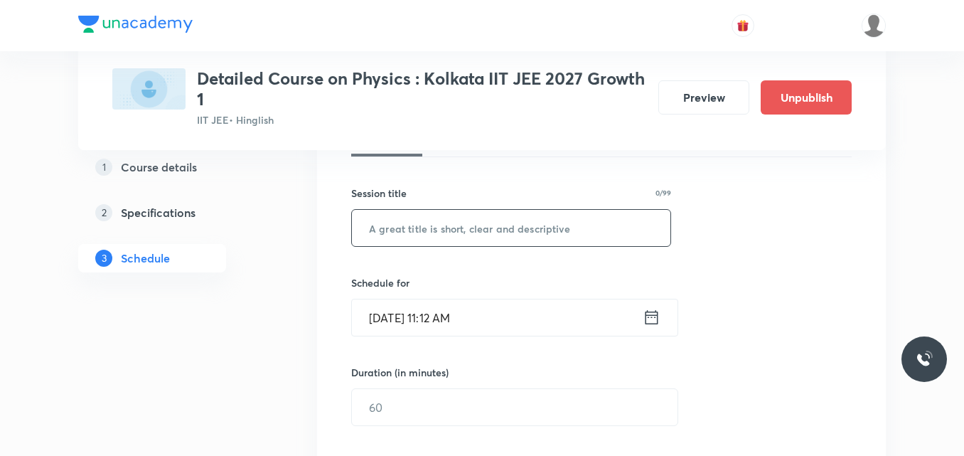
scroll to position [236, 0]
click at [468, 227] on input "text" at bounding box center [511, 227] width 318 height 36
paste input "Session on Work, Power & Energy"
type input "Session on Work, Power & Energy"
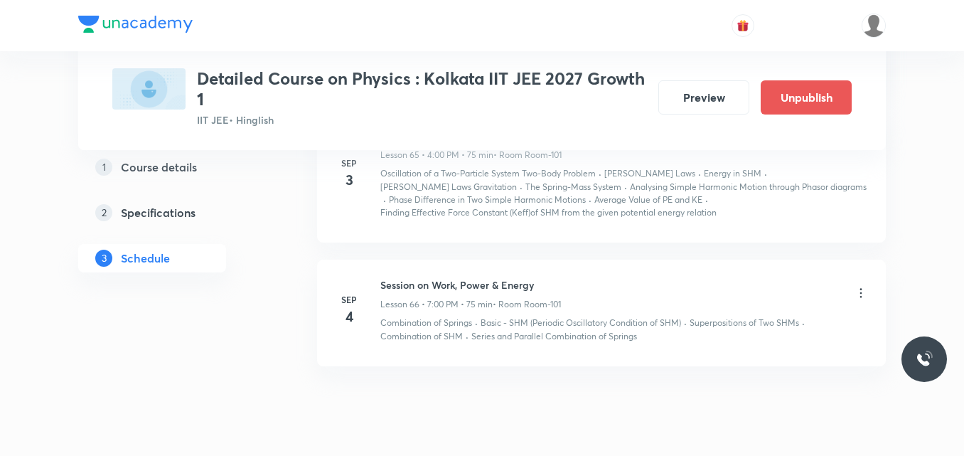
scroll to position [8431, 0]
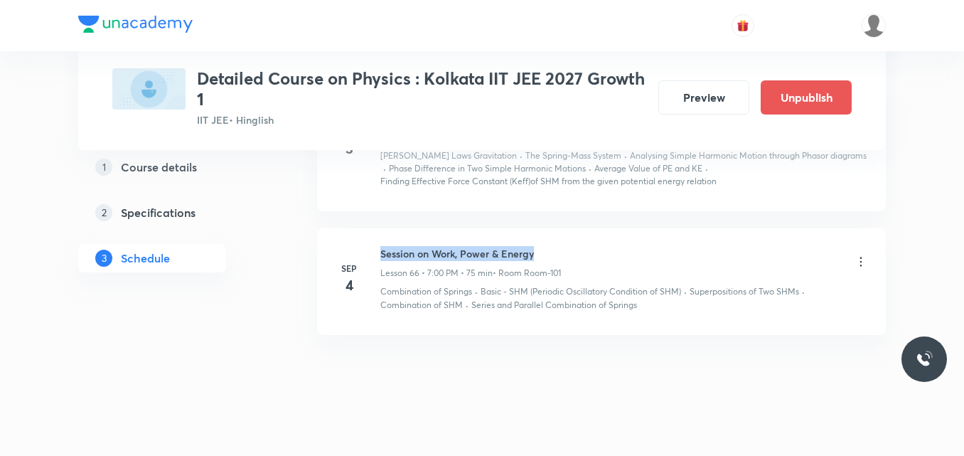
drag, startPoint x: 382, startPoint y: 239, endPoint x: 534, endPoint y: 222, distance: 153.7
click at [534, 228] on li "Sep 4 Session on Work, Power & Energy Lesson 66 • 7:00 PM • 75 min • Room Room-…" at bounding box center [601, 281] width 569 height 107
copy h6 "Session on Work, Power & Energy"
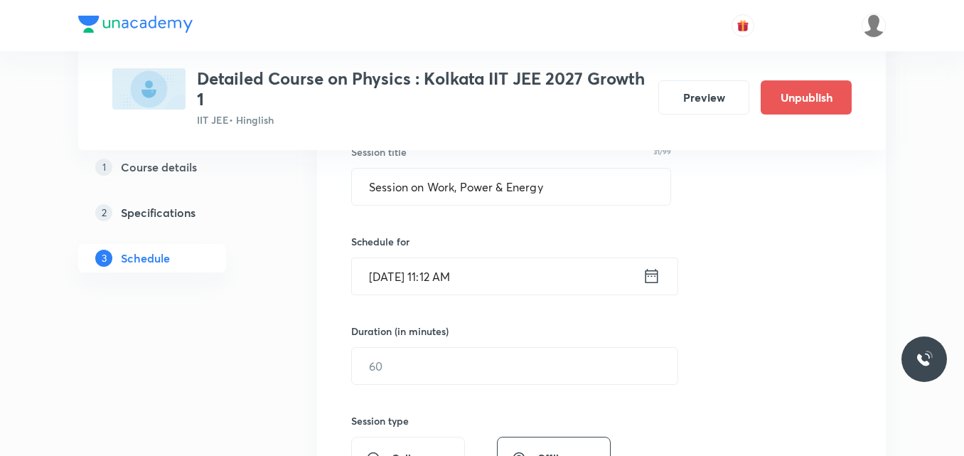
scroll to position [277, 0]
click at [644, 278] on icon at bounding box center [651, 275] width 18 height 20
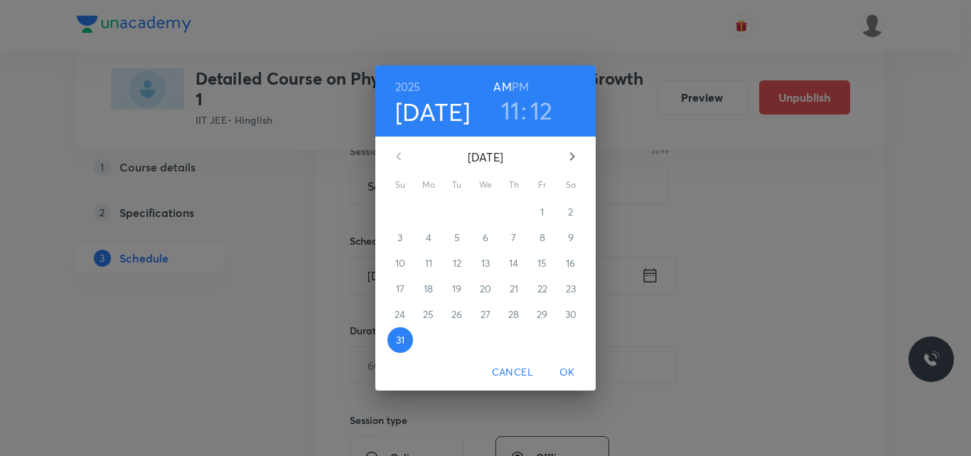
click at [573, 160] on icon "button" at bounding box center [572, 156] width 17 height 17
click at [540, 215] on p "5" at bounding box center [542, 212] width 6 height 14
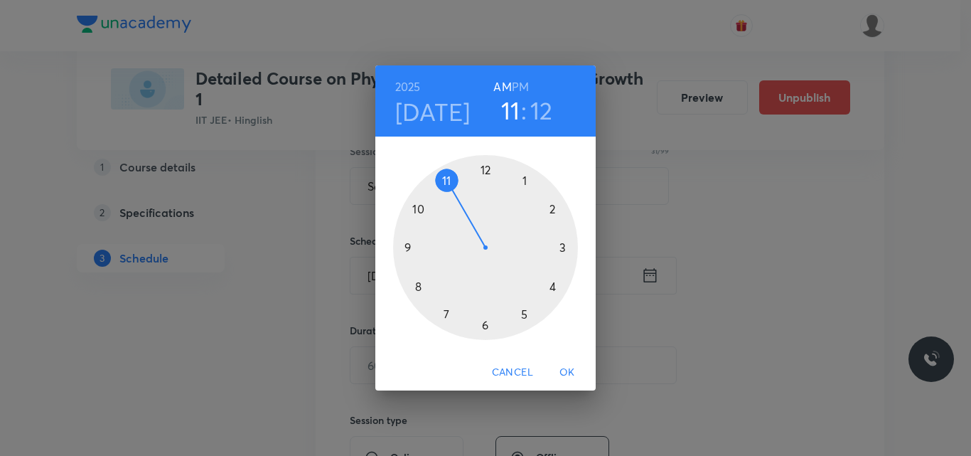
click at [551, 284] on div at bounding box center [485, 247] width 185 height 185
click at [519, 85] on h6 "PM" at bounding box center [520, 87] width 17 height 20
click at [511, 114] on h3 "04" at bounding box center [510, 110] width 29 height 30
click at [549, 284] on div at bounding box center [485, 247] width 185 height 185
click at [483, 166] on div at bounding box center [485, 247] width 185 height 185
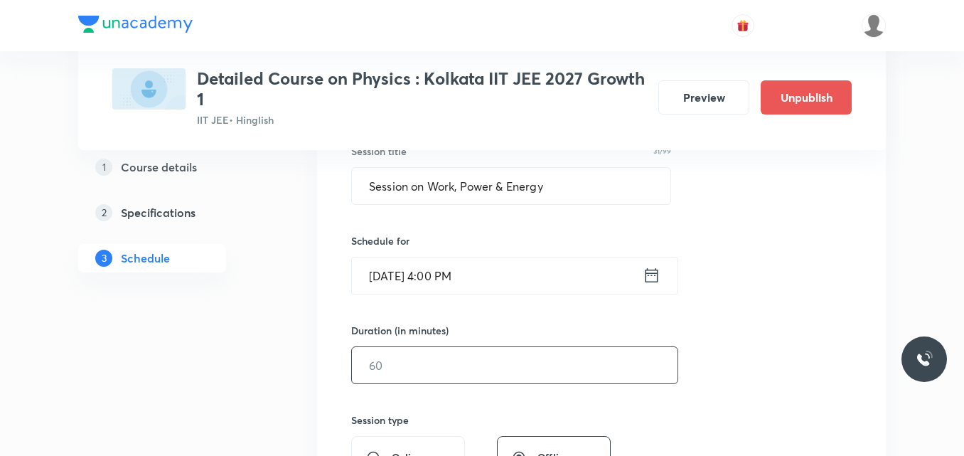
click at [403, 371] on input "text" at bounding box center [514, 365] width 325 height 36
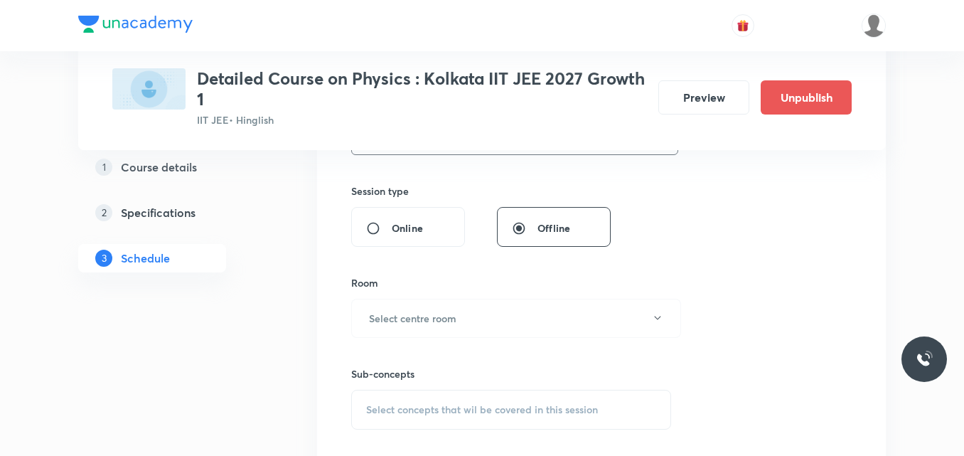
scroll to position [517, 0]
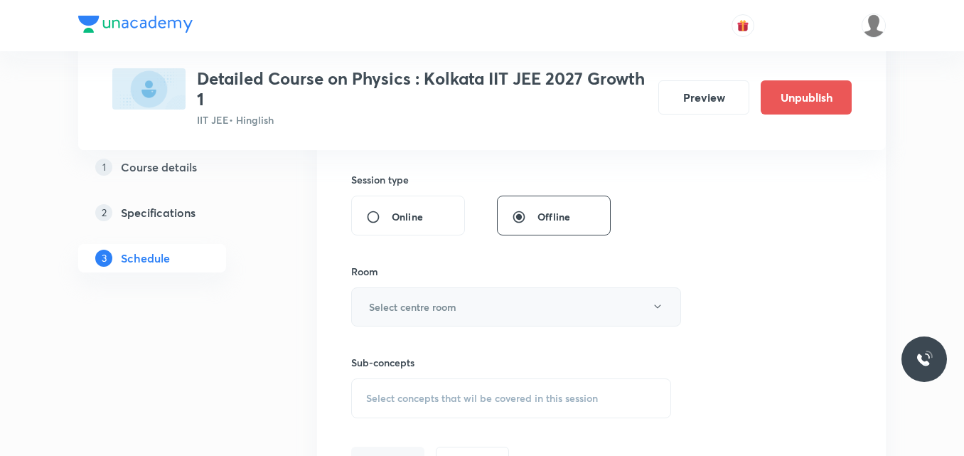
type input "75"
click at [411, 305] on h6 "Select centre room" at bounding box center [412, 306] width 87 height 15
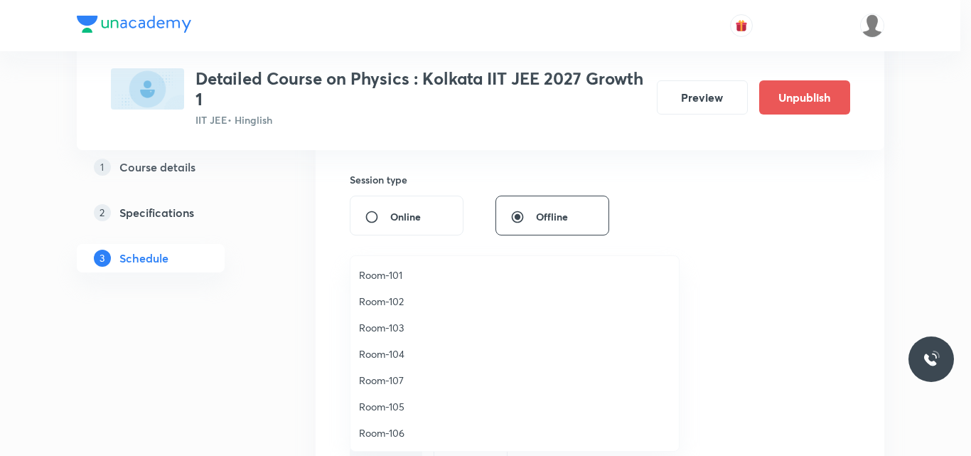
click at [387, 277] on span "Room-101" at bounding box center [514, 274] width 311 height 15
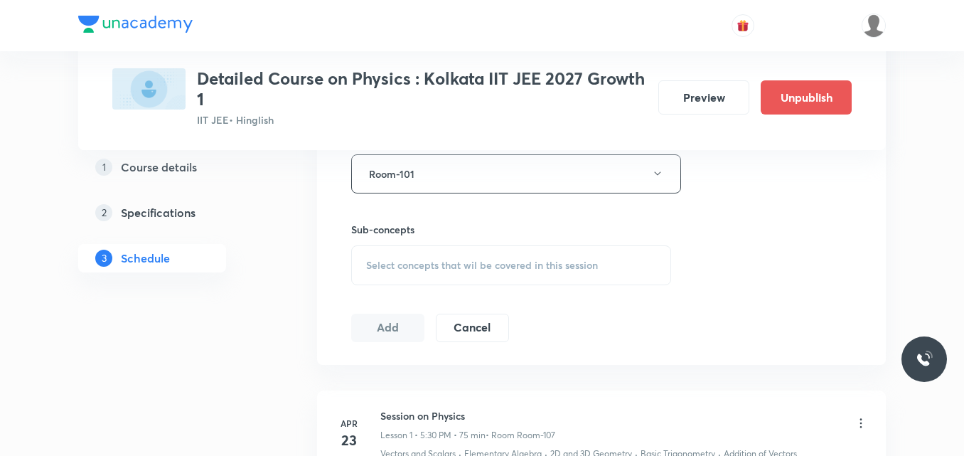
scroll to position [655, 0]
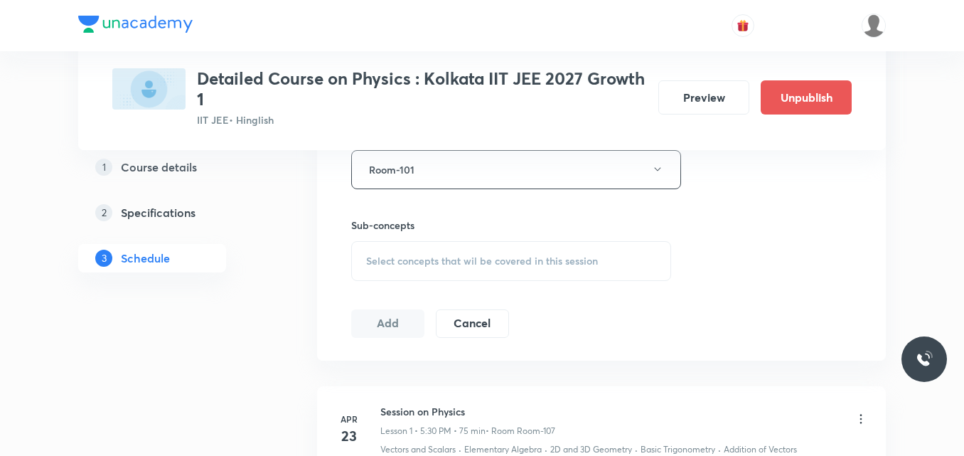
click at [402, 259] on span "Select concepts that wil be covered in this session" at bounding box center [482, 260] width 232 height 11
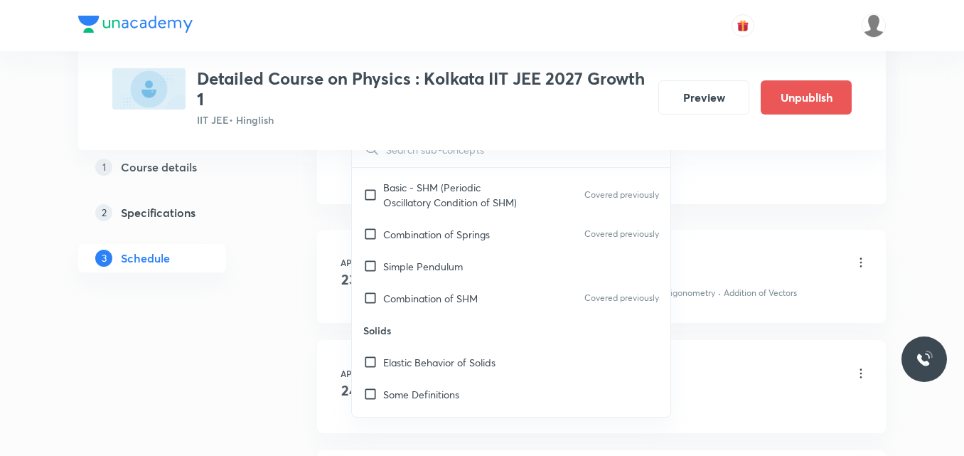
scroll to position [8052, 0]
click at [466, 409] on div "Stress" at bounding box center [511, 425] width 318 height 32
checkbox input "true"
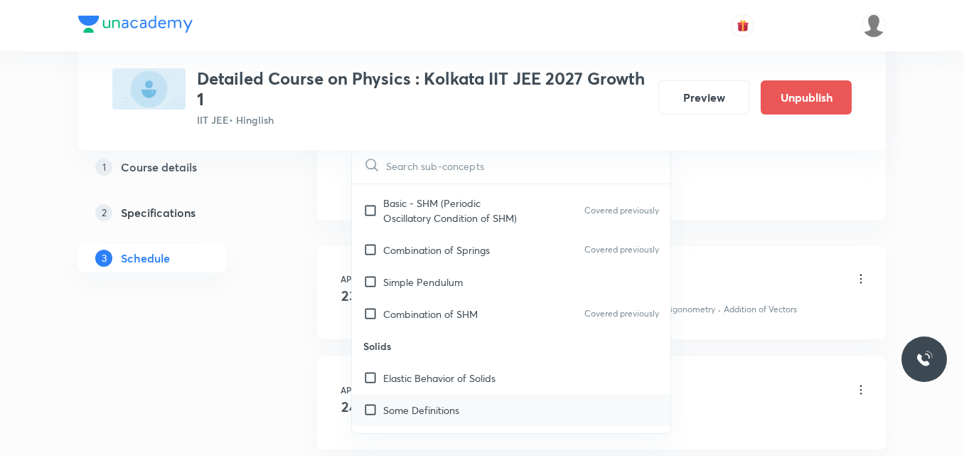
click at [438, 402] on p "Some Definitions" at bounding box center [421, 409] width 76 height 15
checkbox input "true"
click at [456, 370] on p "Elastic Behavior of Solids" at bounding box center [439, 377] width 112 height 15
checkbox input "true"
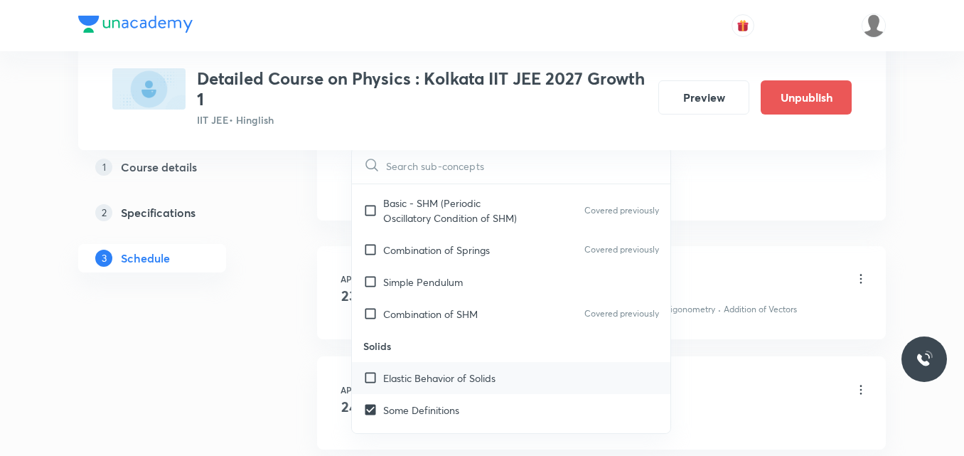
checkbox input "true"
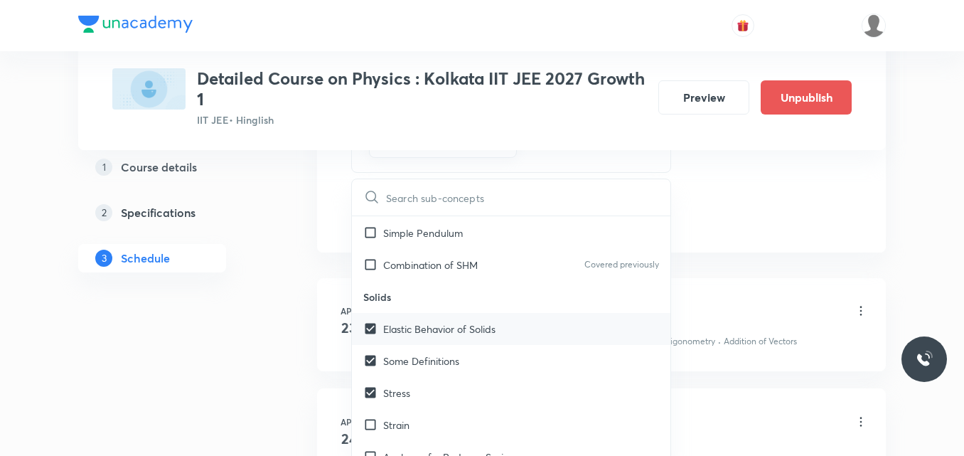
scroll to position [8138, 0]
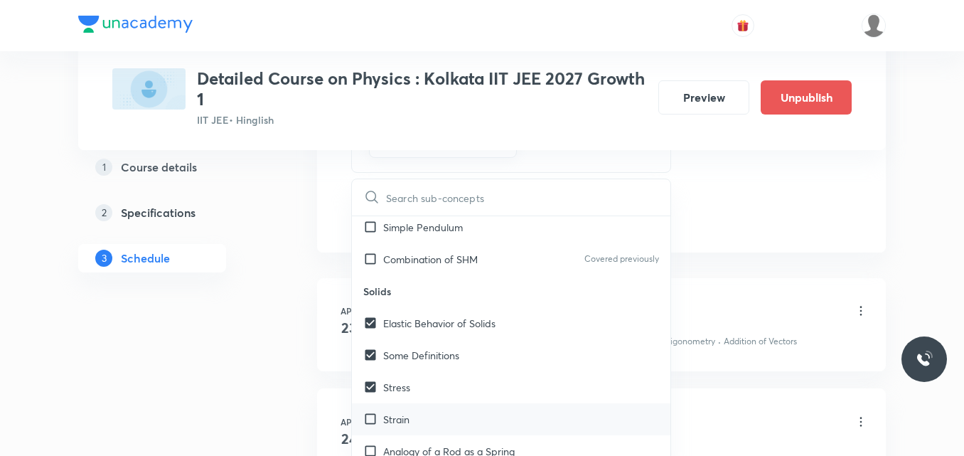
click at [430, 403] on div "Strain" at bounding box center [511, 419] width 318 height 32
checkbox input "true"
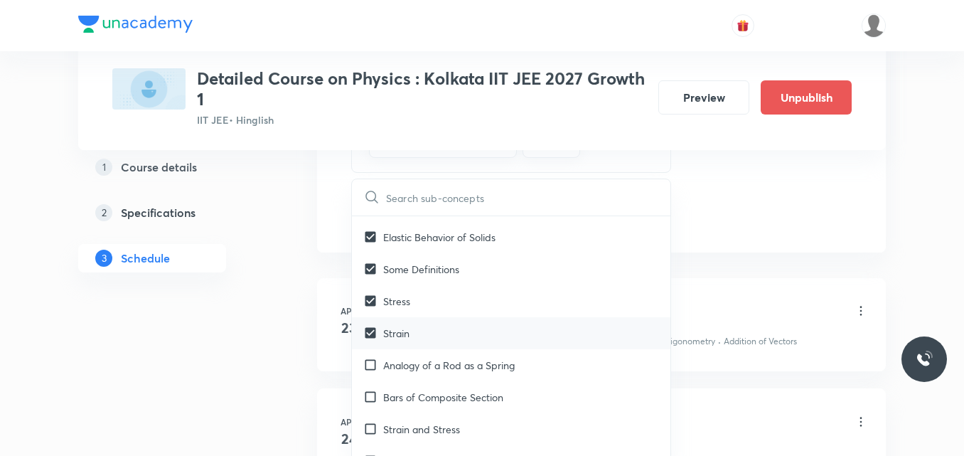
scroll to position [8226, 0]
click at [430, 420] on p "Strain and Stress" at bounding box center [421, 427] width 77 height 15
checkbox input "true"
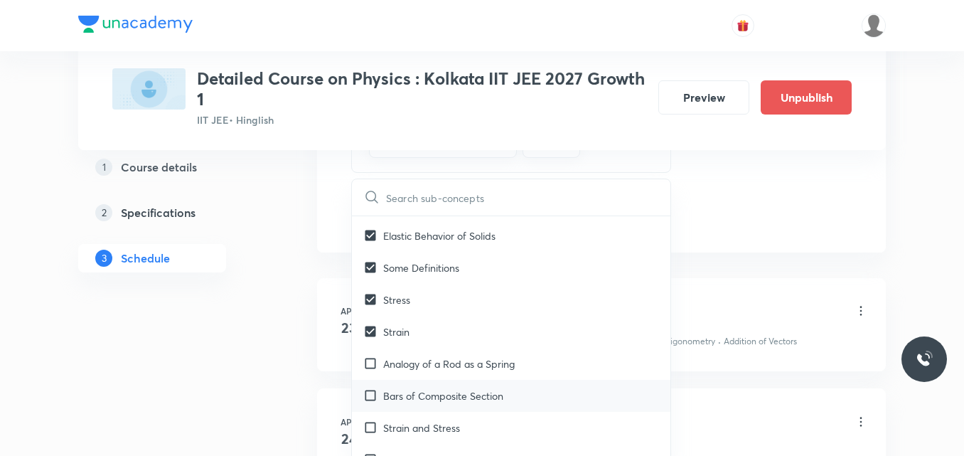
checkbox input "true"
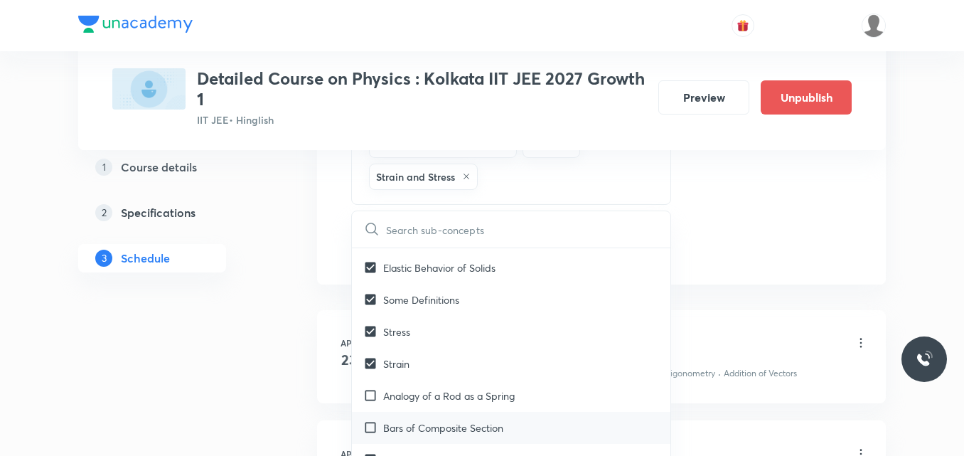
click at [426, 420] on p "Bars of Composite Section" at bounding box center [443, 427] width 120 height 15
checkbox input "true"
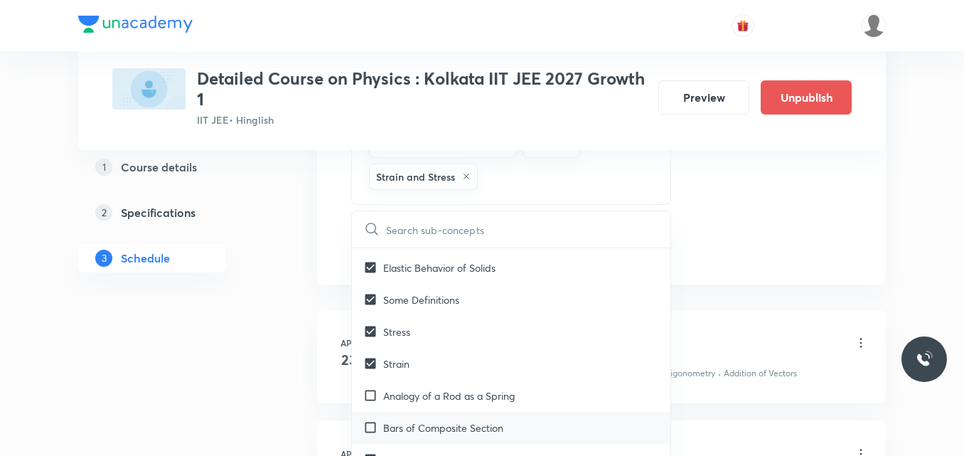
checkbox input "true"
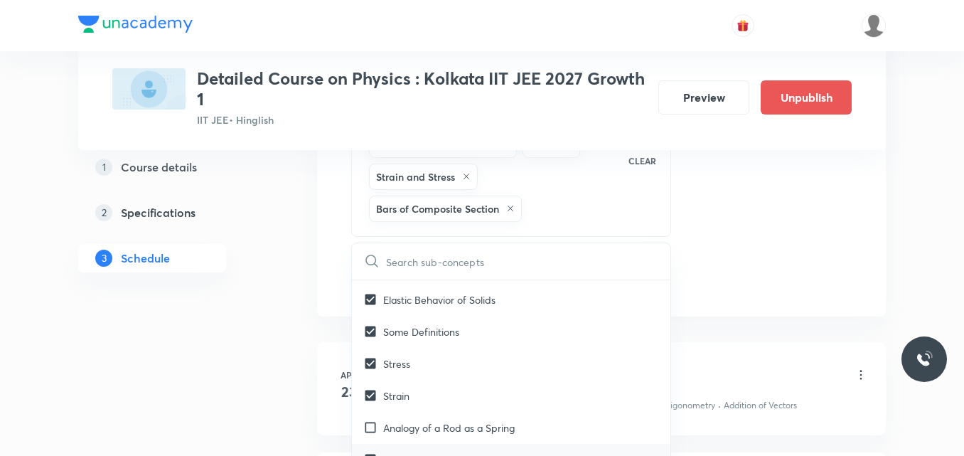
click at [426, 420] on p "Analogy of a Rod as a Spring" at bounding box center [448, 427] width 131 height 15
checkbox input "true"
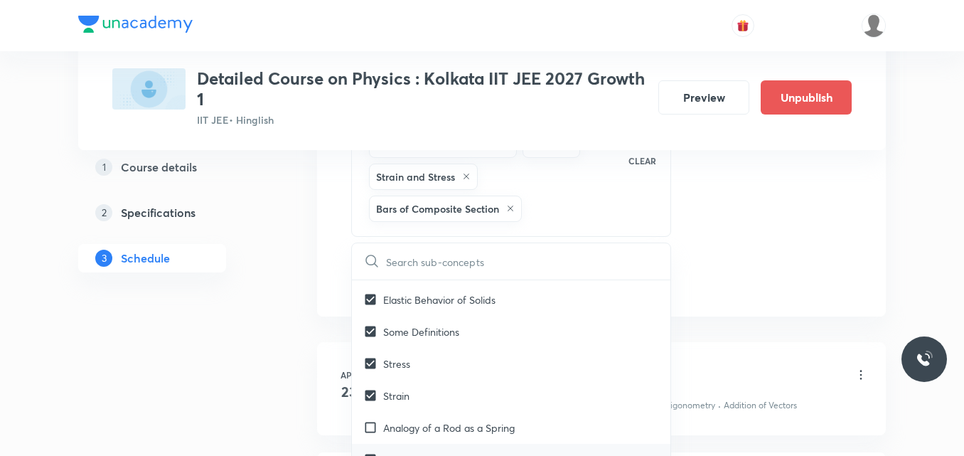
checkbox input "true"
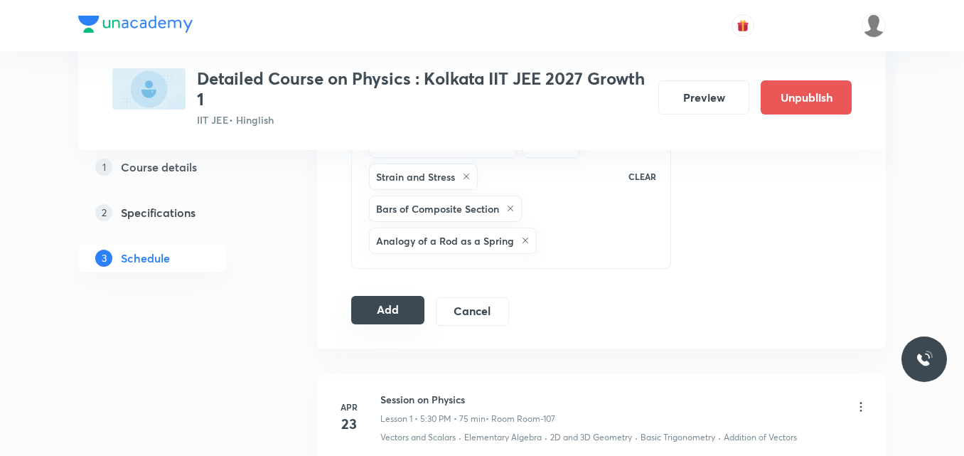
click at [392, 316] on button "Add" at bounding box center [387, 310] width 73 height 28
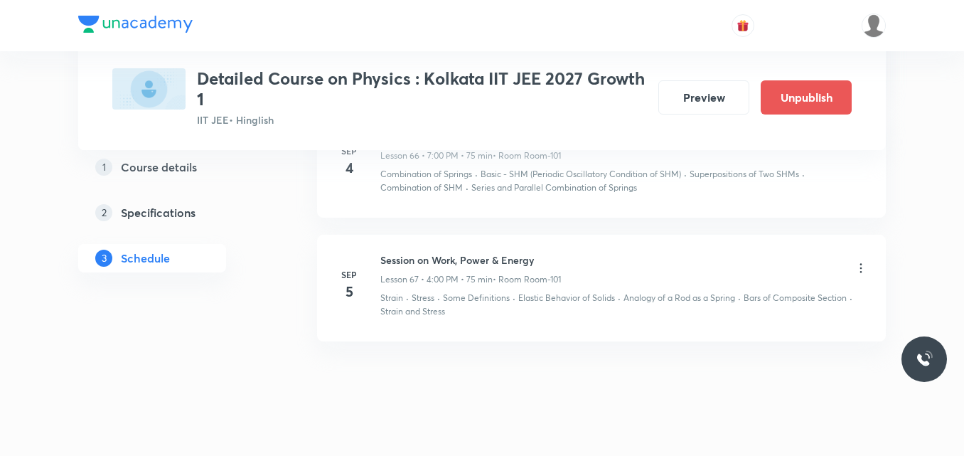
scroll to position [7902, 0]
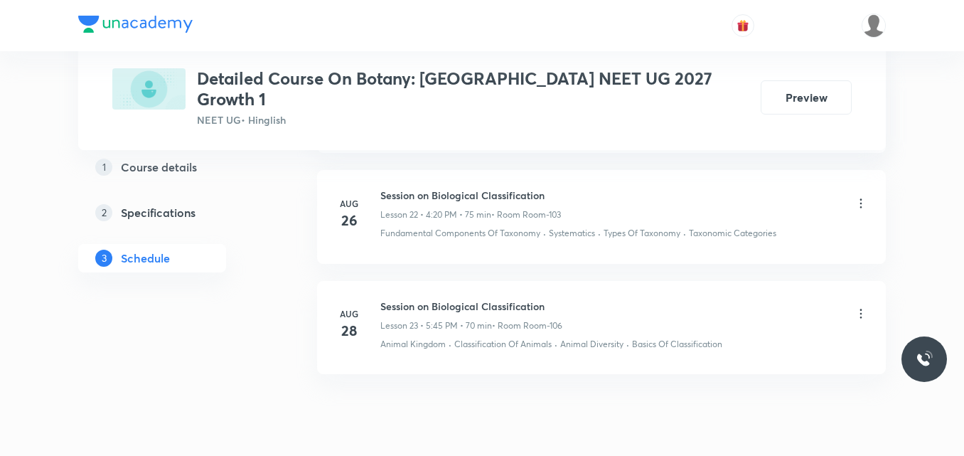
scroll to position [3249, 0]
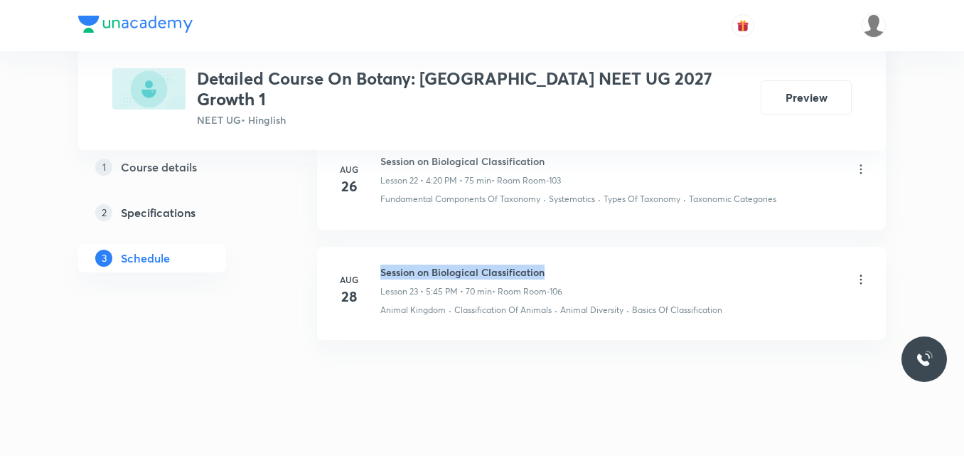
drag, startPoint x: 381, startPoint y: 255, endPoint x: 566, endPoint y: 246, distance: 185.0
click at [566, 264] on div "Session on Biological Classification Lesson 23 • 5:45 PM • 70 min • Room Room-1…" at bounding box center [624, 280] width 488 height 33
copy h6 "Session on Biological Classification"
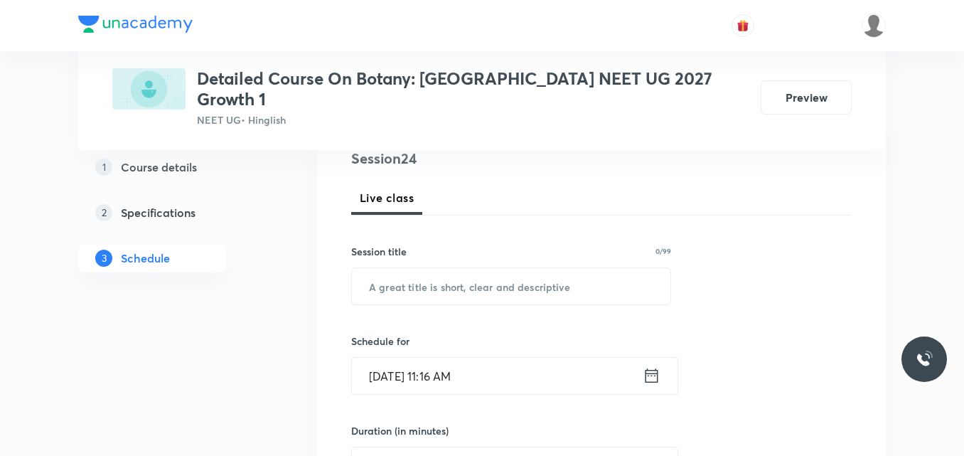
scroll to position [183, 0]
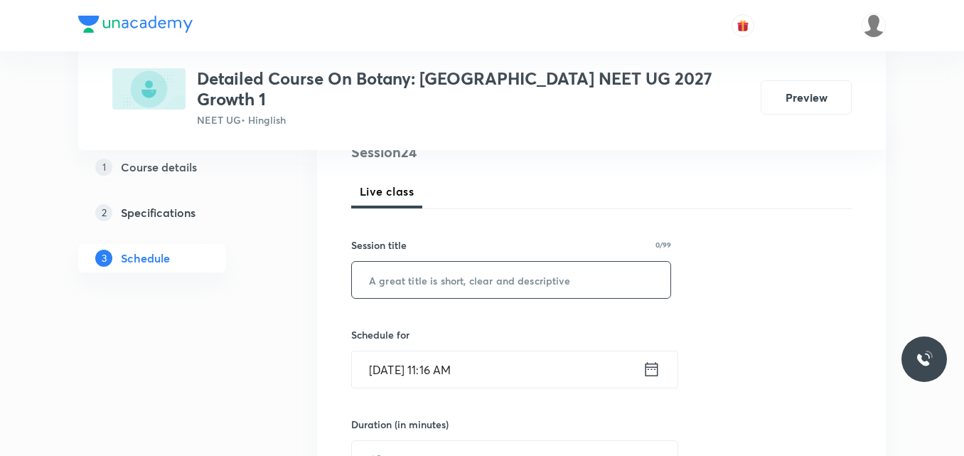
click at [448, 262] on input "text" at bounding box center [511, 280] width 318 height 36
paste input "Session on Biological Classification"
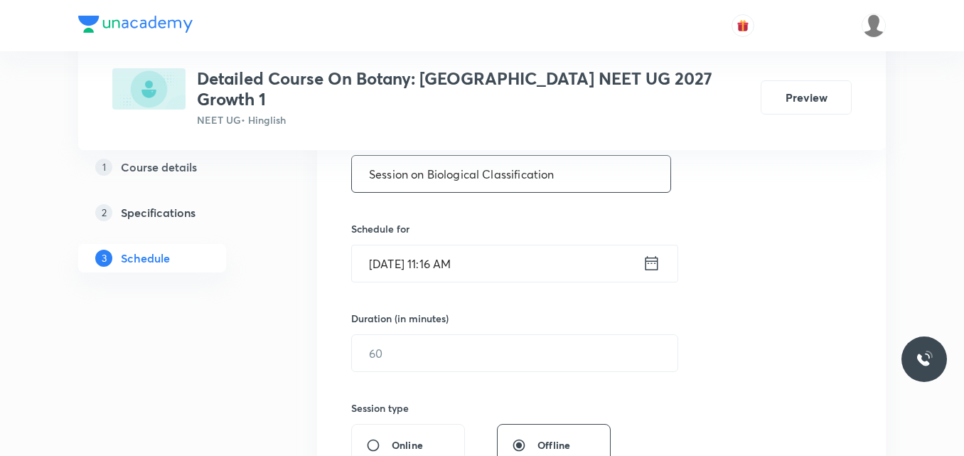
scroll to position [290, 0]
type input "Session on Biological Classification"
click at [650, 252] on icon at bounding box center [651, 262] width 18 height 20
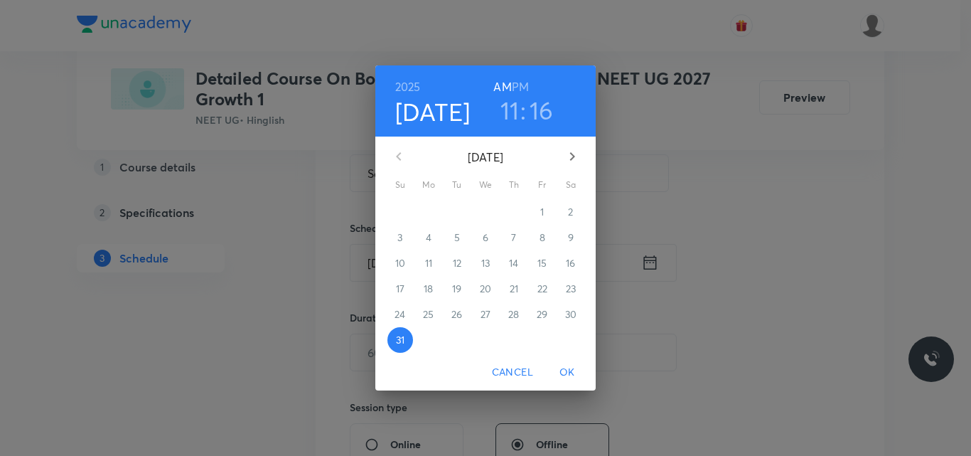
click at [569, 158] on icon "button" at bounding box center [572, 156] width 17 height 17
click at [456, 215] on p "2" at bounding box center [456, 212] width 5 height 14
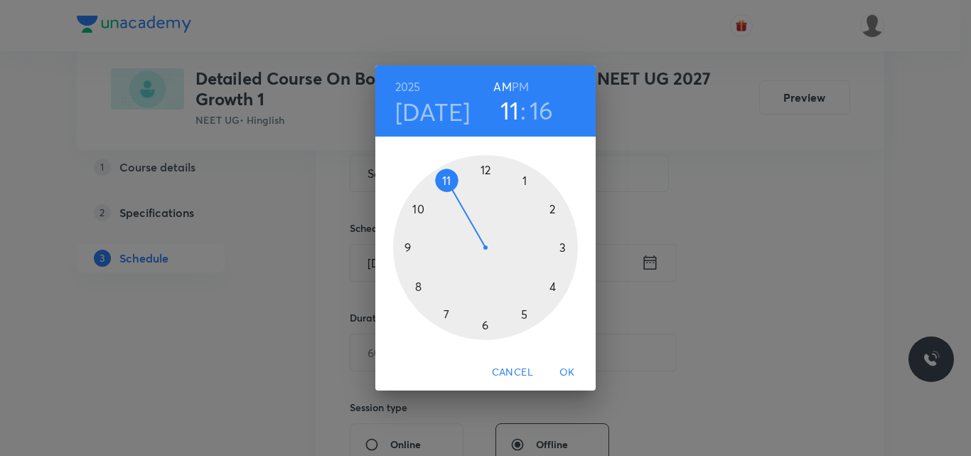
click at [520, 88] on h6 "PM" at bounding box center [520, 87] width 17 height 20
click at [551, 284] on div at bounding box center [485, 247] width 185 height 185
click at [484, 166] on div at bounding box center [485, 247] width 185 height 185
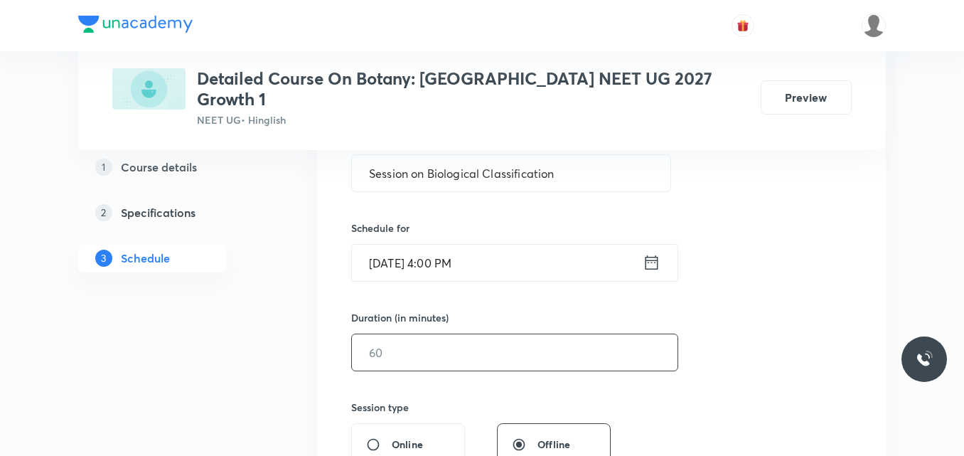
click at [392, 334] on input "text" at bounding box center [514, 352] width 325 height 36
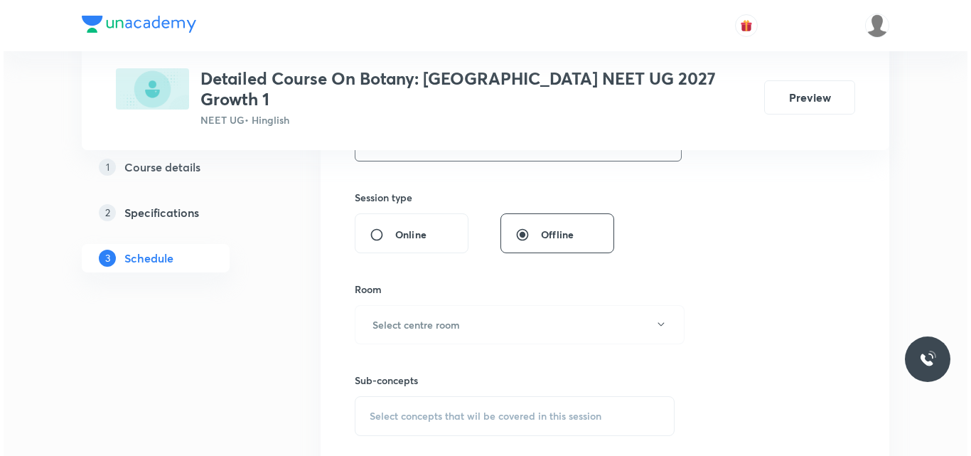
scroll to position [500, 0]
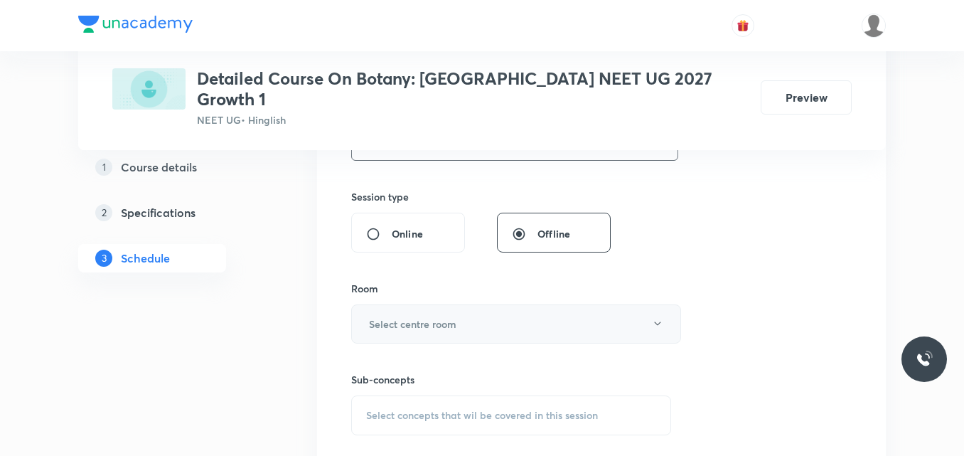
type input "75"
click at [392, 316] on h6 "Select centre room" at bounding box center [412, 323] width 87 height 15
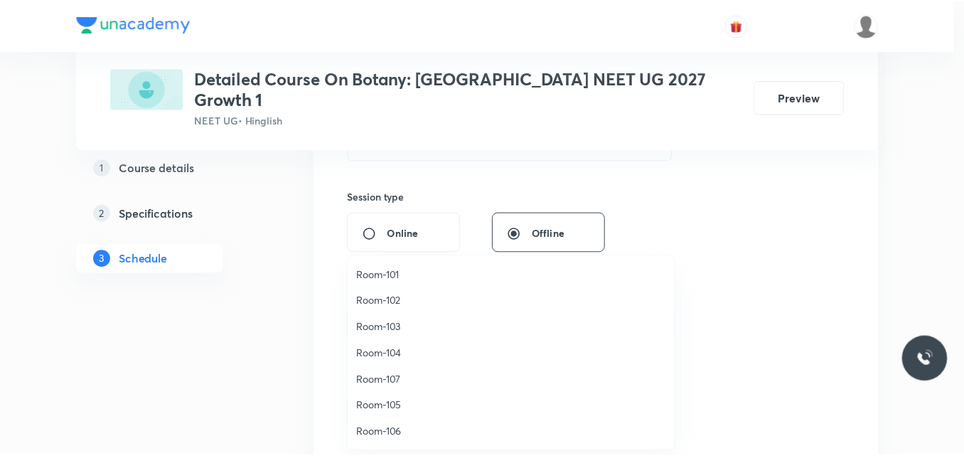
scroll to position [1, 0]
click at [394, 431] on span "Room-106" at bounding box center [514, 431] width 311 height 15
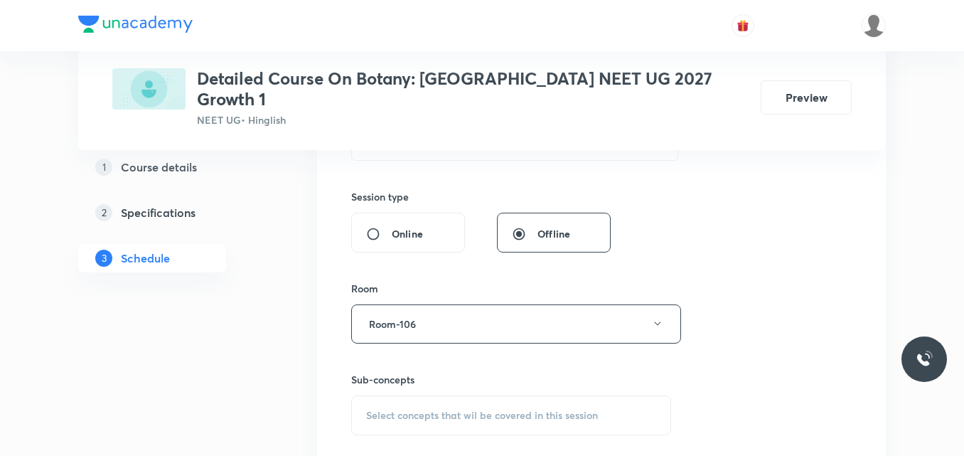
click at [388, 409] on span "Select concepts that wil be covered in this session" at bounding box center [482, 414] width 232 height 11
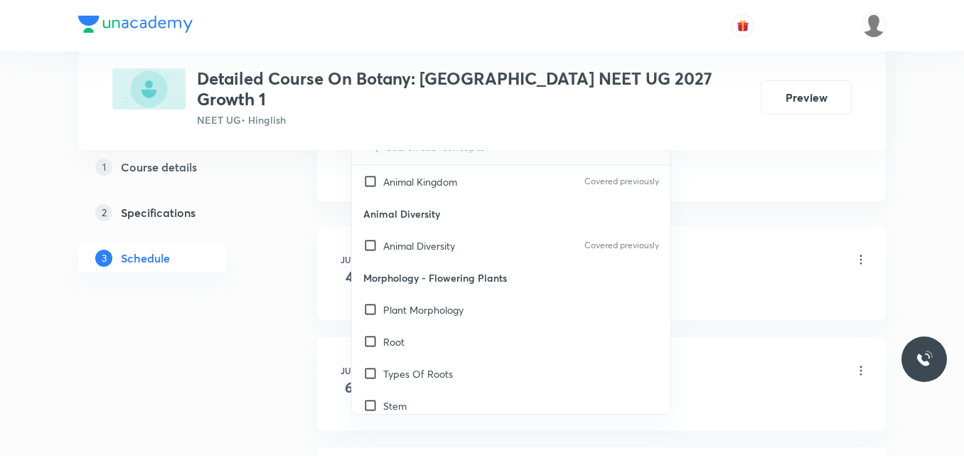
scroll to position [1006, 0]
click at [479, 325] on div "Root" at bounding box center [511, 341] width 318 height 32
checkbox input "true"
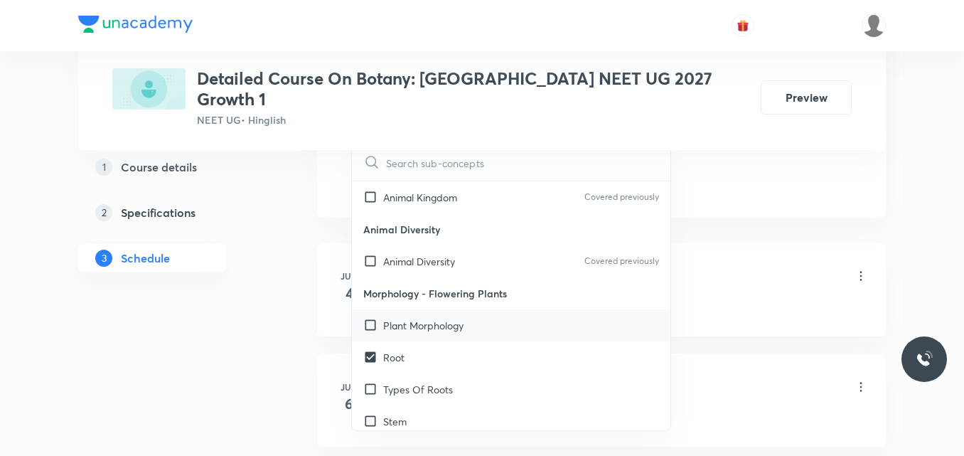
click at [443, 318] on p "Plant Morphology" at bounding box center [423, 325] width 80 height 15
checkbox input "true"
click at [421, 254] on div "Animal Diversity Covered previously" at bounding box center [511, 261] width 318 height 32
checkbox input "true"
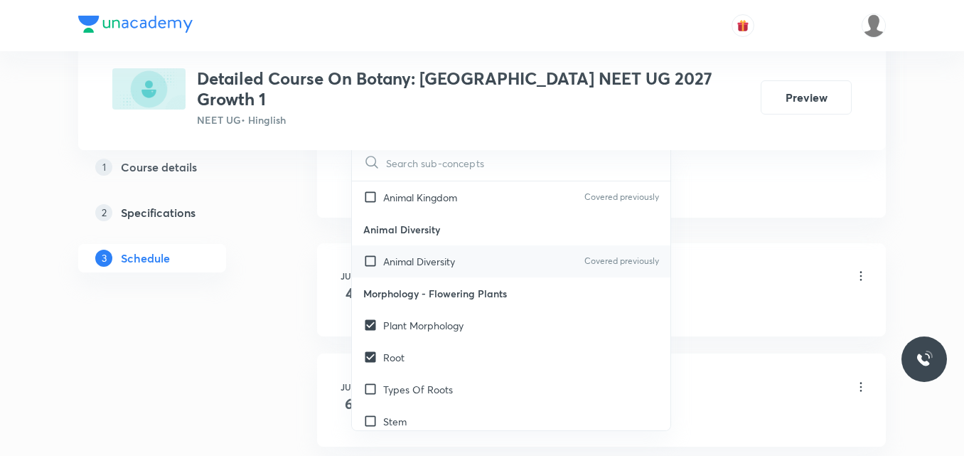
checkbox input "true"
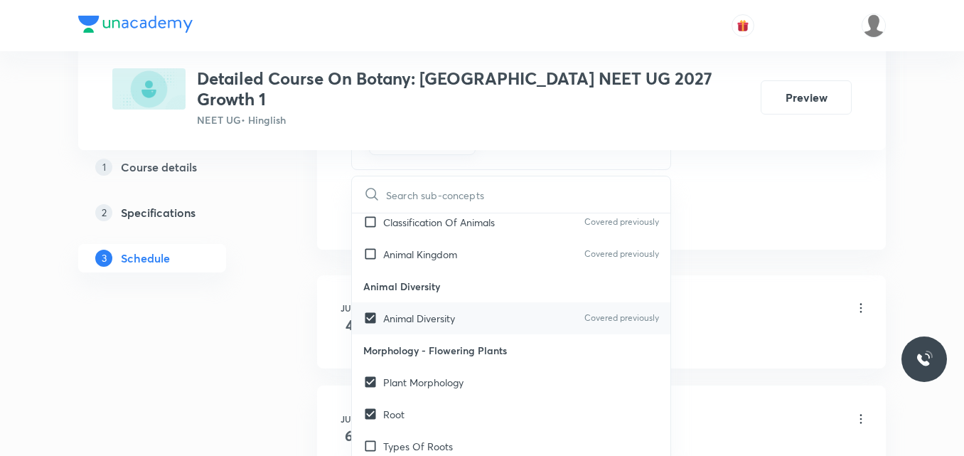
scroll to position [981, 0]
click at [421, 271] on p "Animal Diversity" at bounding box center [511, 287] width 318 height 32
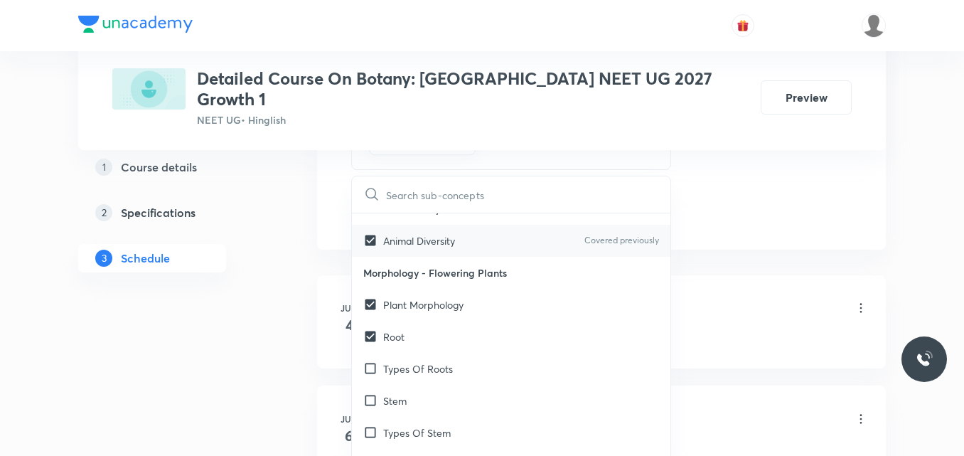
scroll to position [1077, 0]
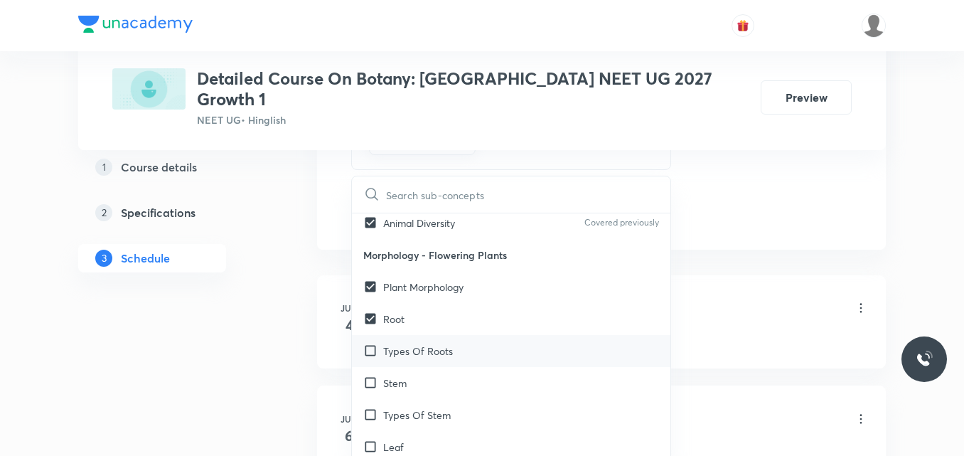
click at [414, 343] on p "Types Of Roots" at bounding box center [418, 350] width 70 height 15
checkbox input "true"
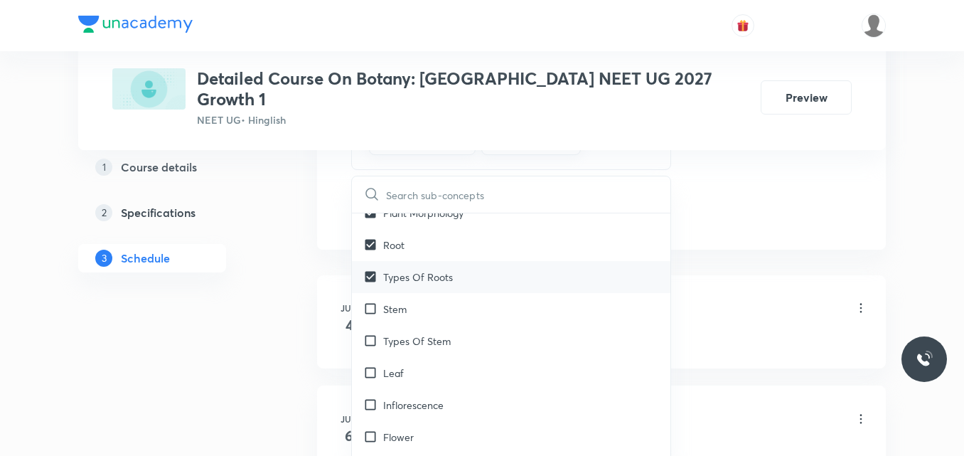
scroll to position [1151, 0]
click at [414, 338] on div "Types Of Stem" at bounding box center [511, 340] width 318 height 32
checkbox input "true"
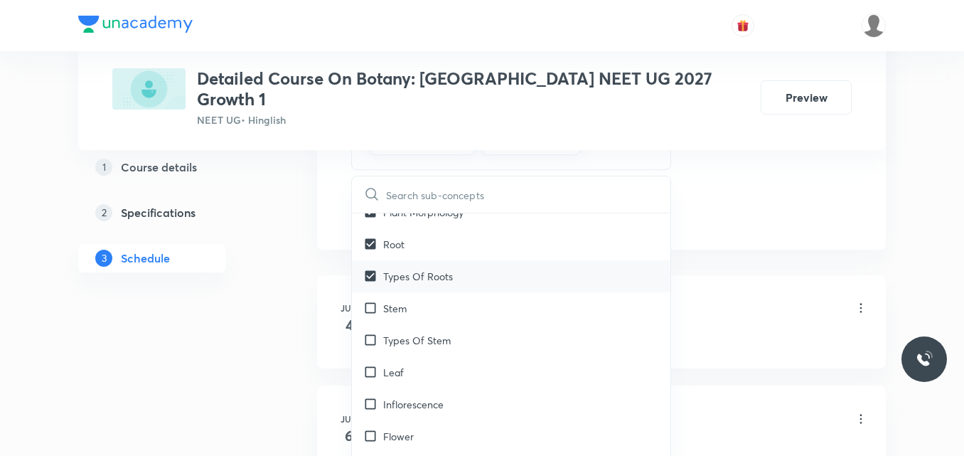
checkbox input "true"
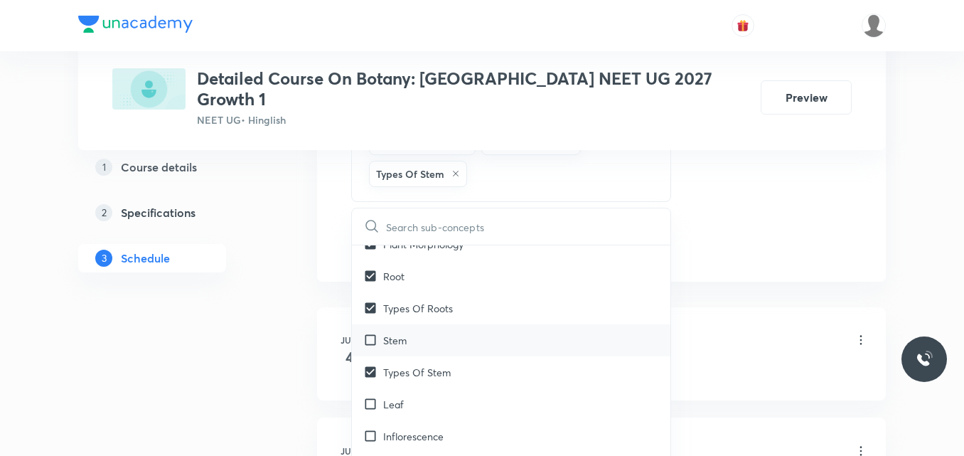
click at [403, 333] on p "Stem" at bounding box center [394, 340] width 23 height 15
checkbox input "true"
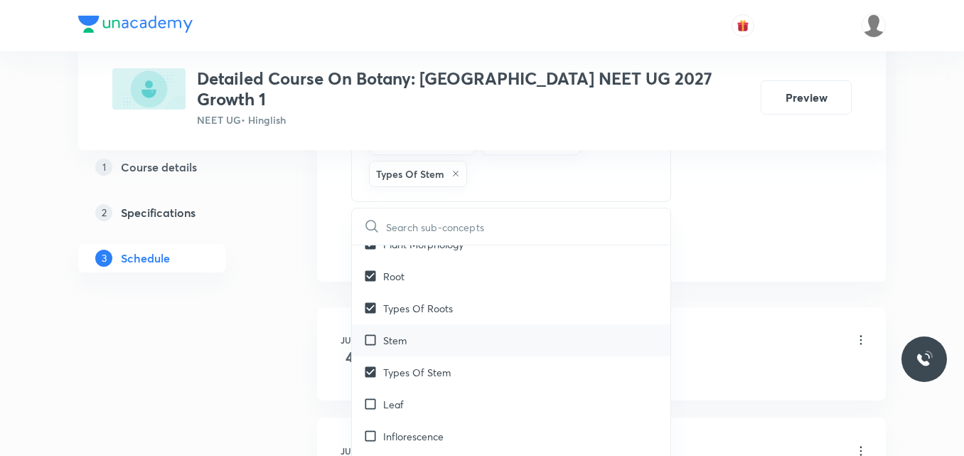
checkbox input "true"
click at [409, 395] on div "Leaf" at bounding box center [511, 404] width 318 height 32
checkbox input "true"
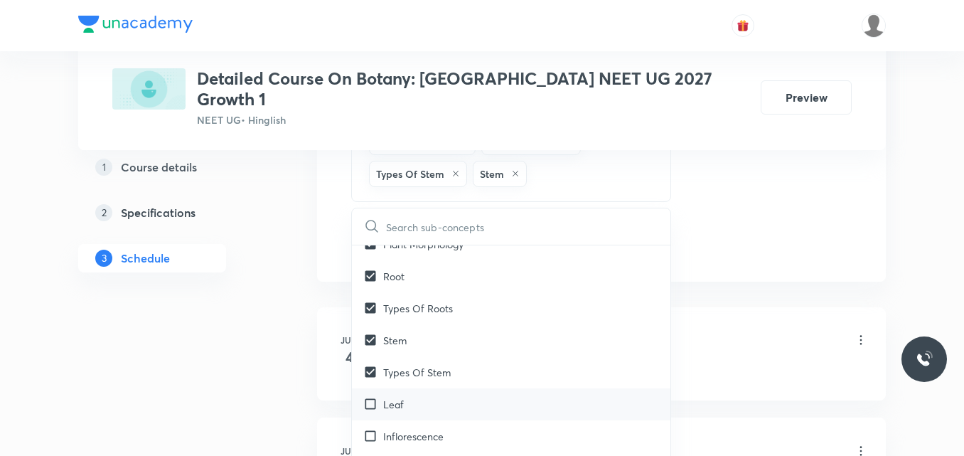
checkbox input "true"
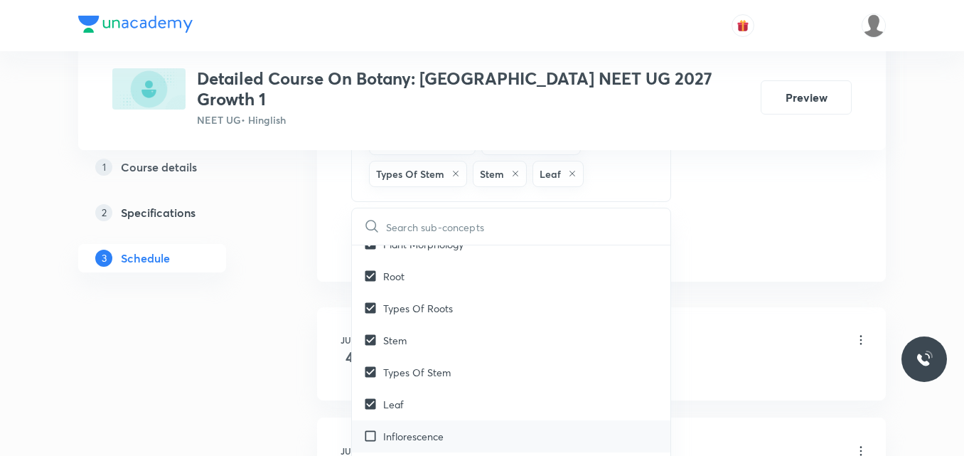
click at [423, 429] on p "Inflorescence" at bounding box center [413, 436] width 60 height 15
checkbox input "true"
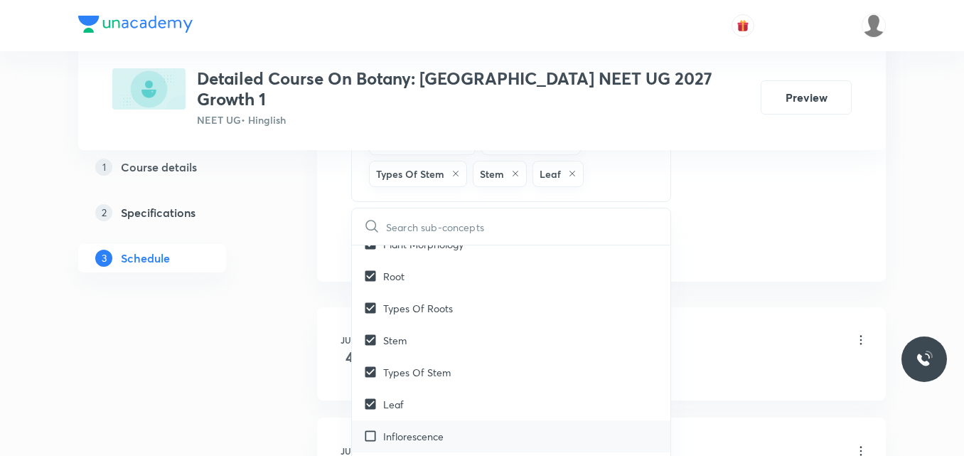
checkbox input "true"
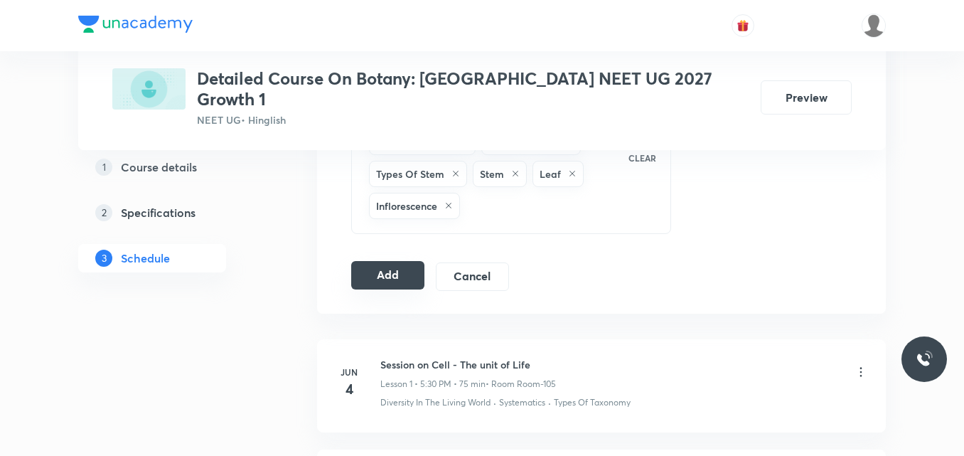
click at [379, 261] on button "Add" at bounding box center [387, 275] width 73 height 28
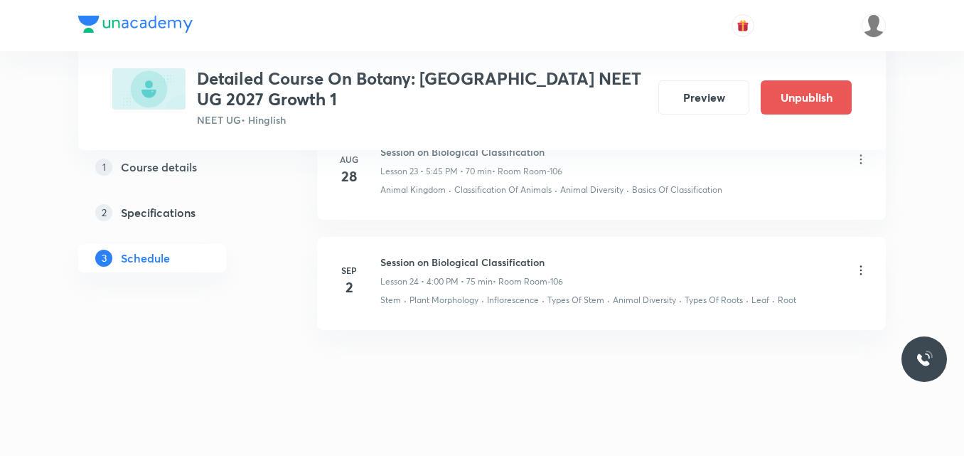
scroll to position [2724, 0]
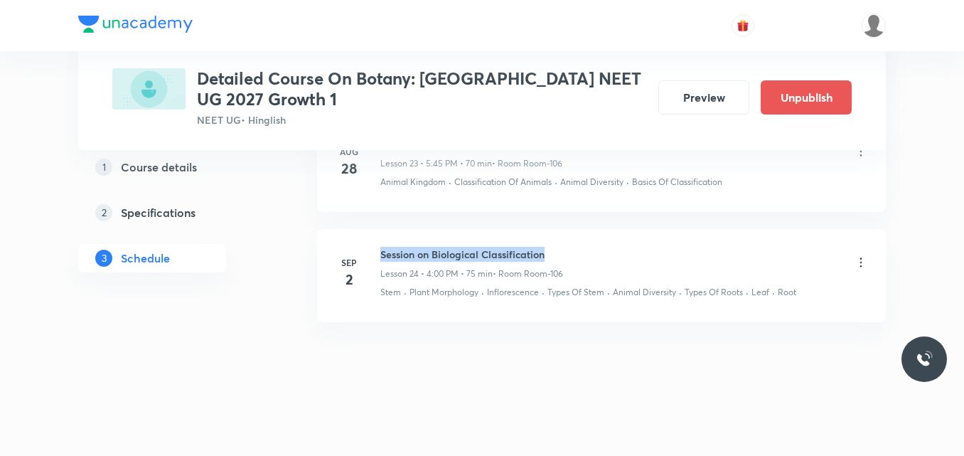
drag, startPoint x: 381, startPoint y: 253, endPoint x: 568, endPoint y: 230, distance: 188.4
click at [568, 230] on li "Sep 2 Session on Biological Classification Lesson 24 • 4:00 PM • 75 min • Room …" at bounding box center [601, 275] width 569 height 93
copy h6 "Session on Biological Classification"
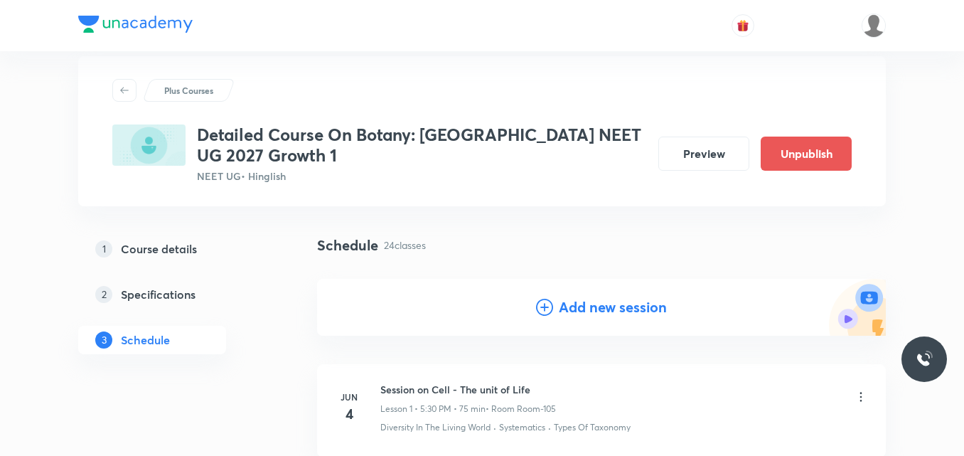
scroll to position [0, 0]
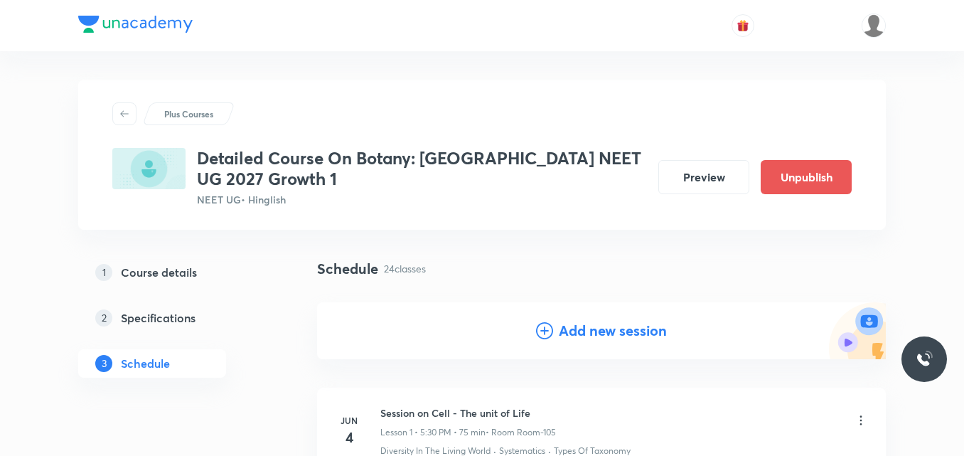
click at [544, 330] on icon at bounding box center [544, 330] width 17 height 17
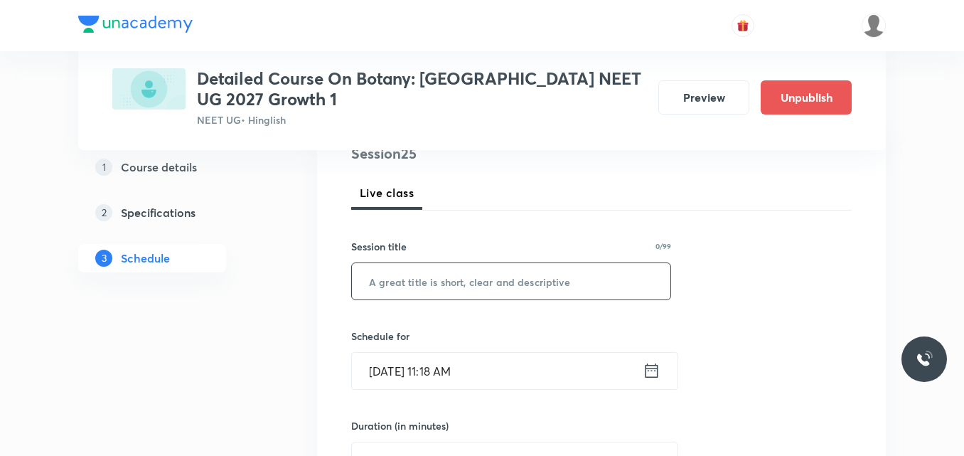
scroll to position [183, 0]
click at [437, 284] on input "text" at bounding box center [511, 280] width 318 height 36
paste input "Session on Biological Classification"
type input "Session on Biological Classification"
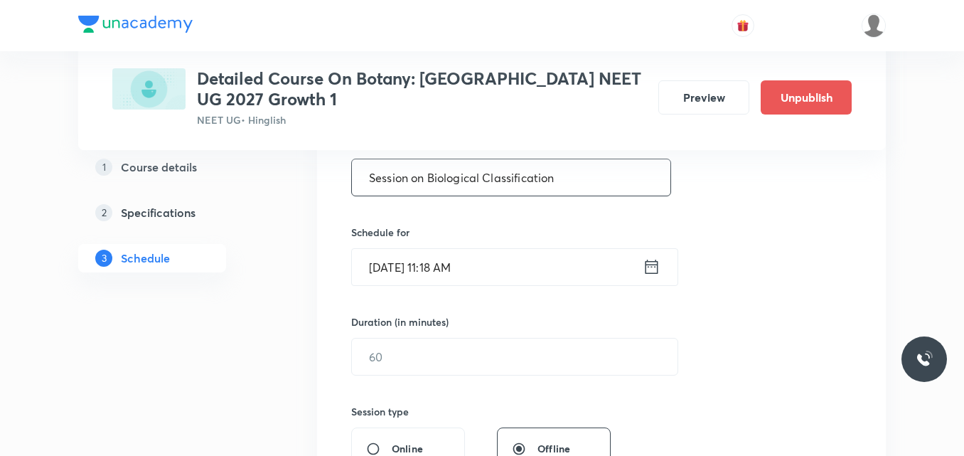
scroll to position [293, 0]
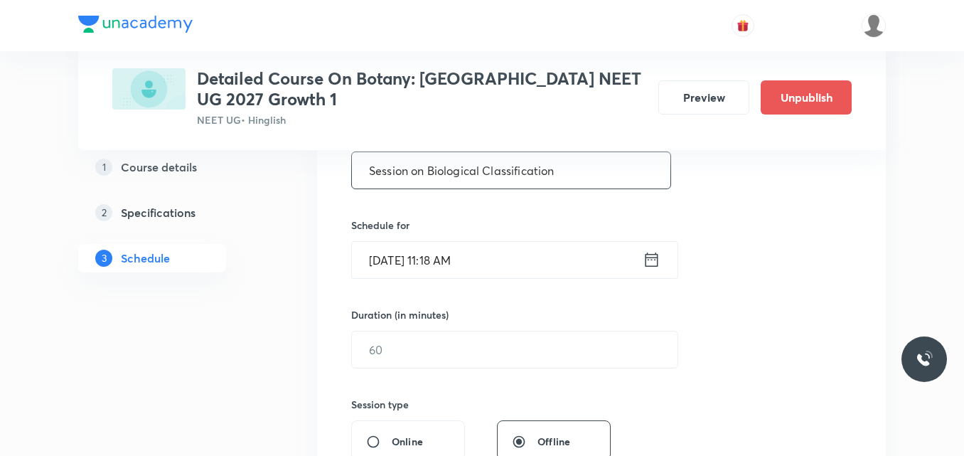
click at [651, 263] on icon at bounding box center [651, 259] width 18 height 20
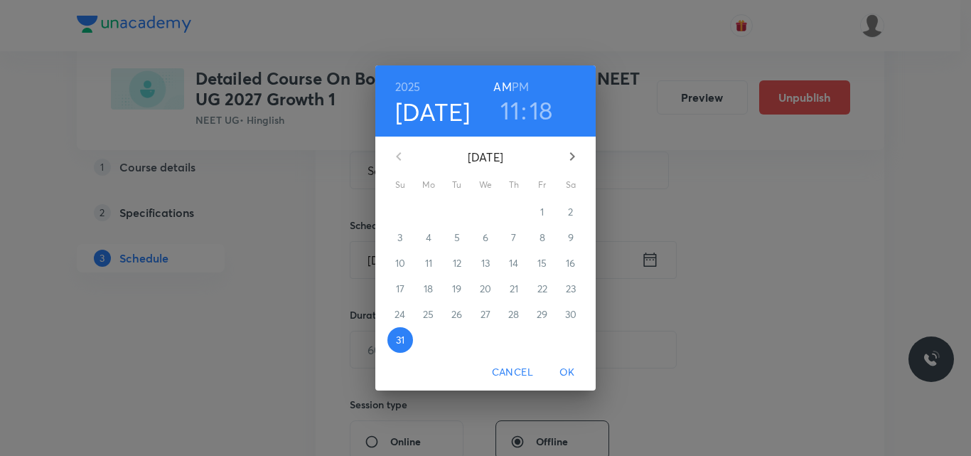
click at [571, 160] on icon "button" at bounding box center [572, 156] width 5 height 9
click at [514, 210] on p "4" at bounding box center [514, 212] width 6 height 14
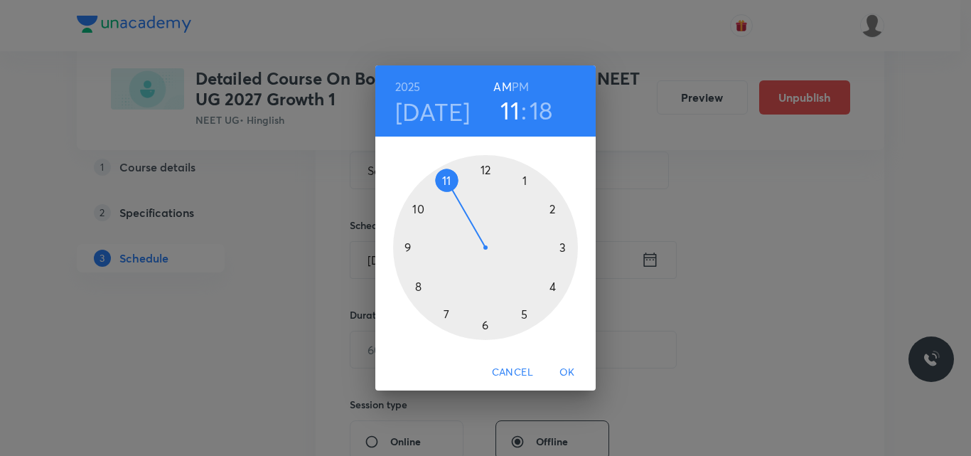
click at [517, 89] on h6 "PM" at bounding box center [520, 87] width 17 height 20
click at [523, 313] on div at bounding box center [485, 247] width 185 height 185
click at [485, 323] on div at bounding box center [485, 247] width 185 height 185
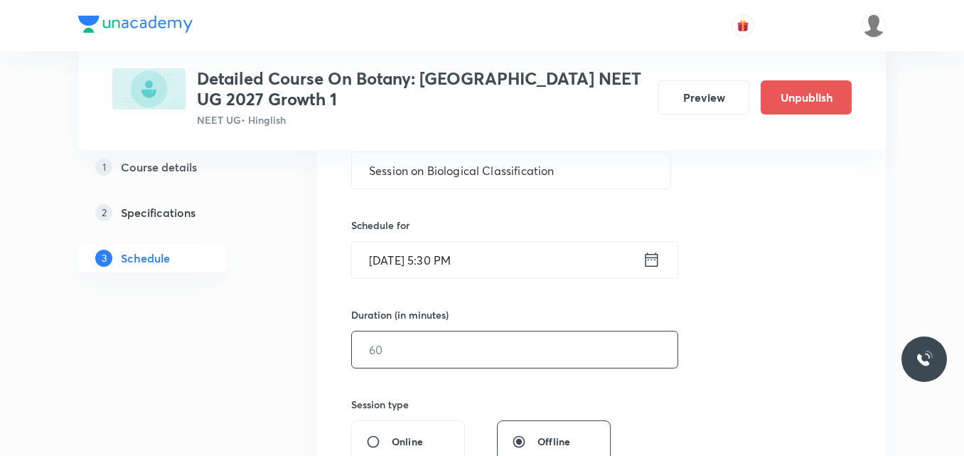
click at [381, 352] on input "text" at bounding box center [514, 349] width 325 height 36
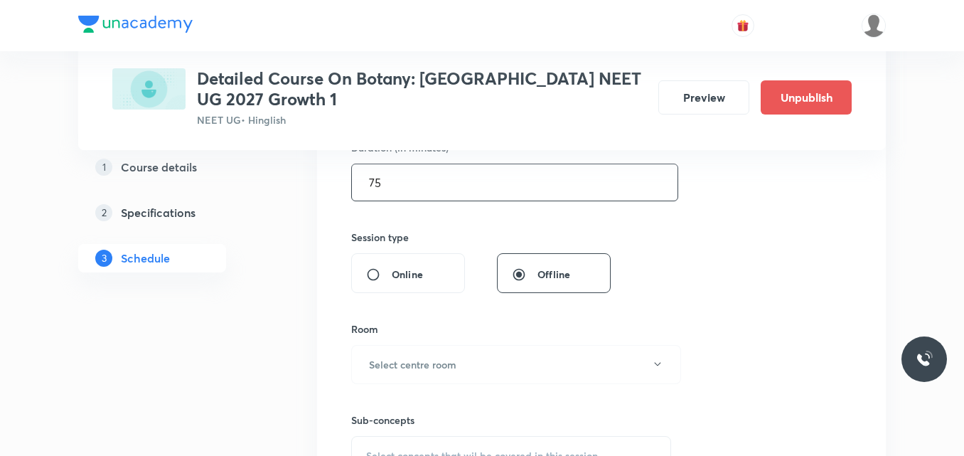
scroll to position [461, 0]
type input "75"
click at [382, 357] on h6 "Select centre room" at bounding box center [412, 363] width 87 height 15
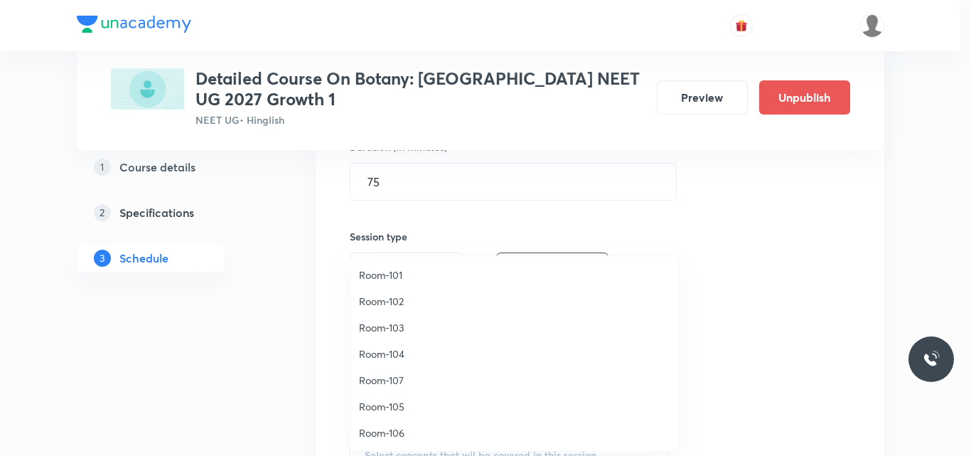
click at [394, 428] on span "Room-106" at bounding box center [514, 432] width 311 height 15
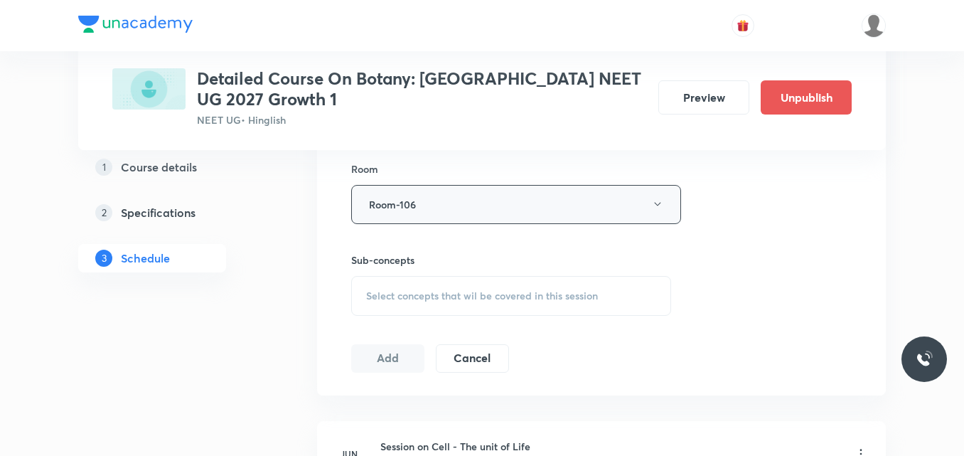
scroll to position [624, 0]
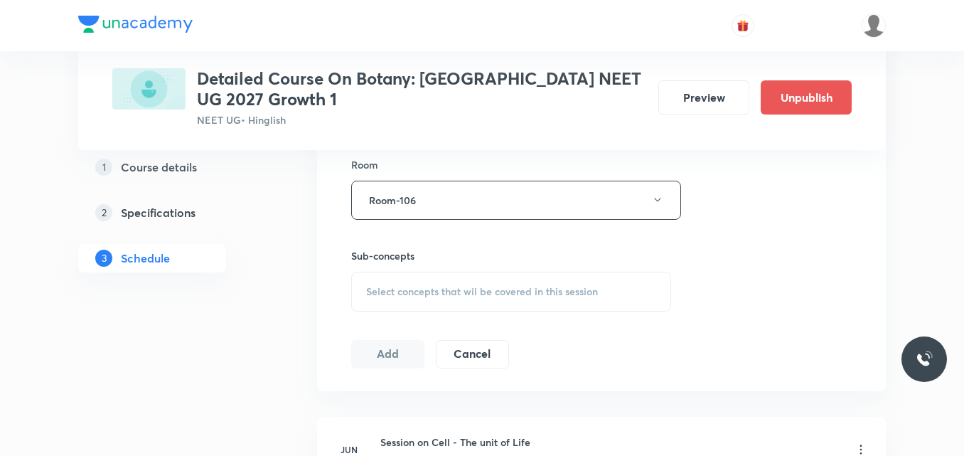
click at [392, 291] on span "Select concepts that wil be covered in this session" at bounding box center [482, 291] width 232 height 11
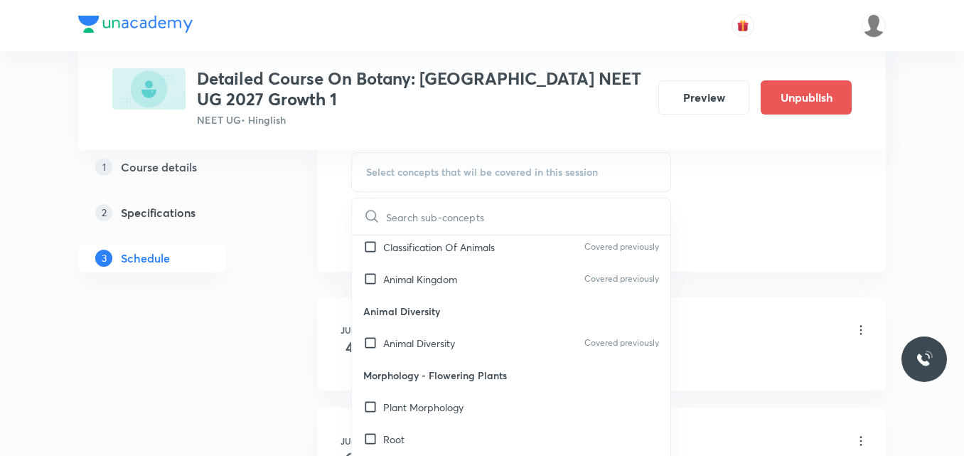
scroll to position [979, 0]
click at [420, 409] on p "Plant Morphology" at bounding box center [423, 406] width 80 height 15
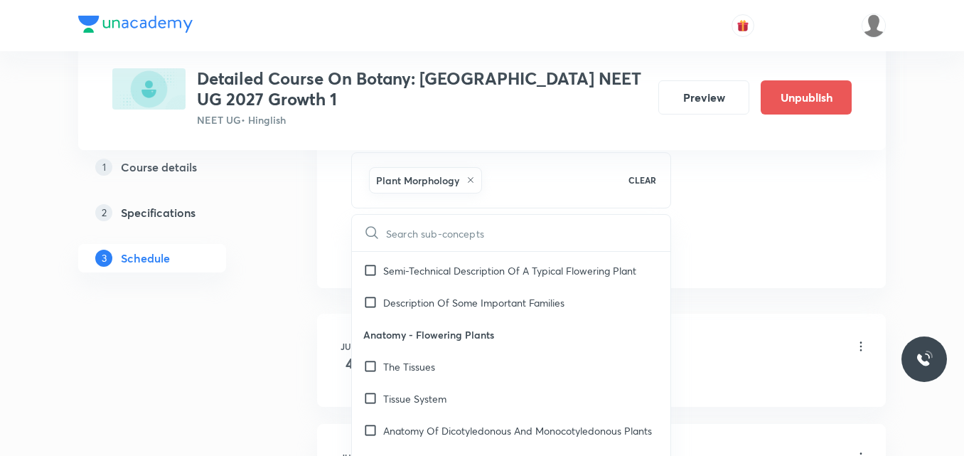
scroll to position [1450, 0]
click at [440, 400] on p "Tissue System" at bounding box center [414, 399] width 63 height 15
checkbox input "true"
click at [419, 376] on div "The Tissues" at bounding box center [511, 367] width 318 height 32
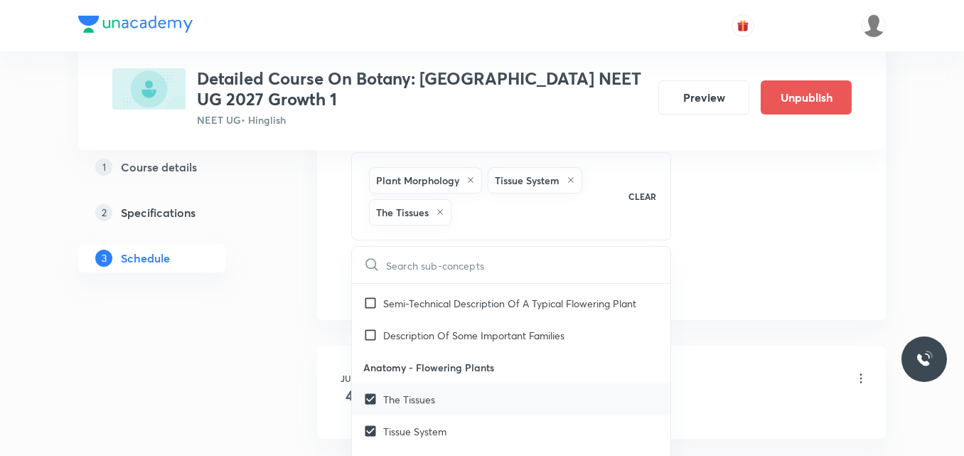
checkbox input "true"
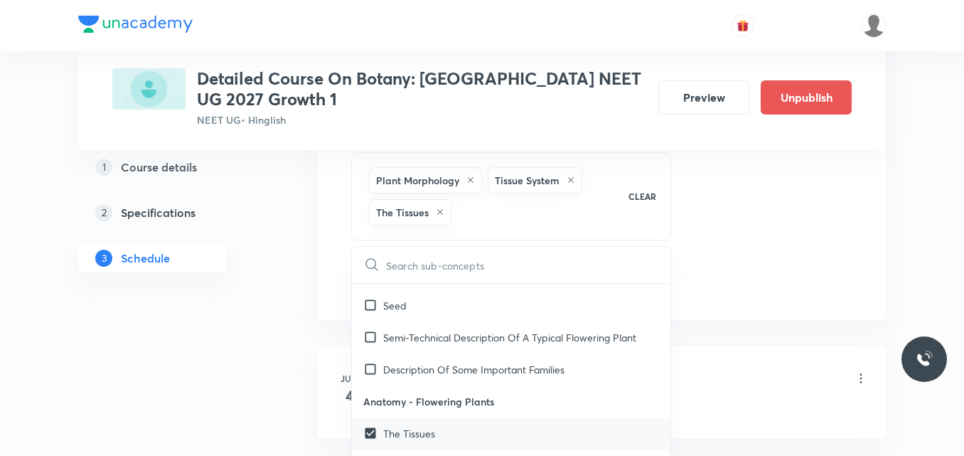
scroll to position [1412, 0]
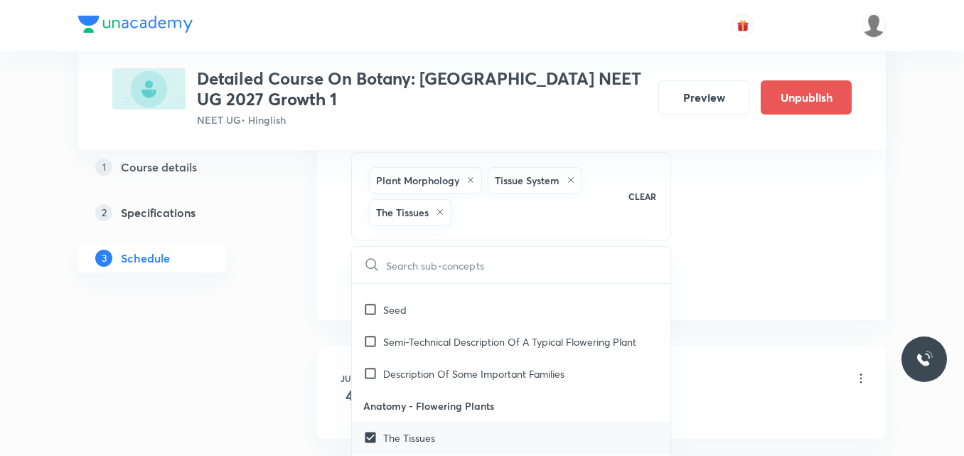
click at [419, 376] on p "Description Of Some Important Families" at bounding box center [473, 373] width 181 height 15
checkbox input "true"
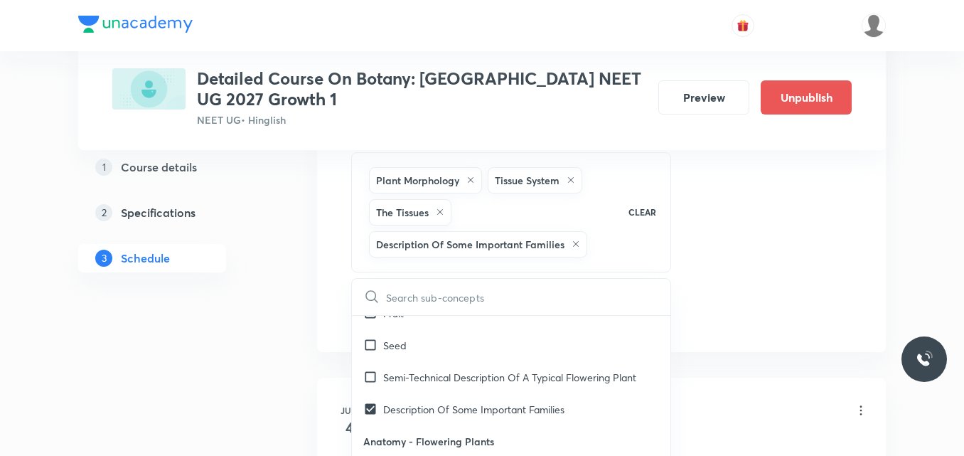
scroll to position [1408, 0]
click at [419, 376] on p "Semi-Technical Description Of A Typical Flowering Plant" at bounding box center [509, 377] width 253 height 15
checkbox input "true"
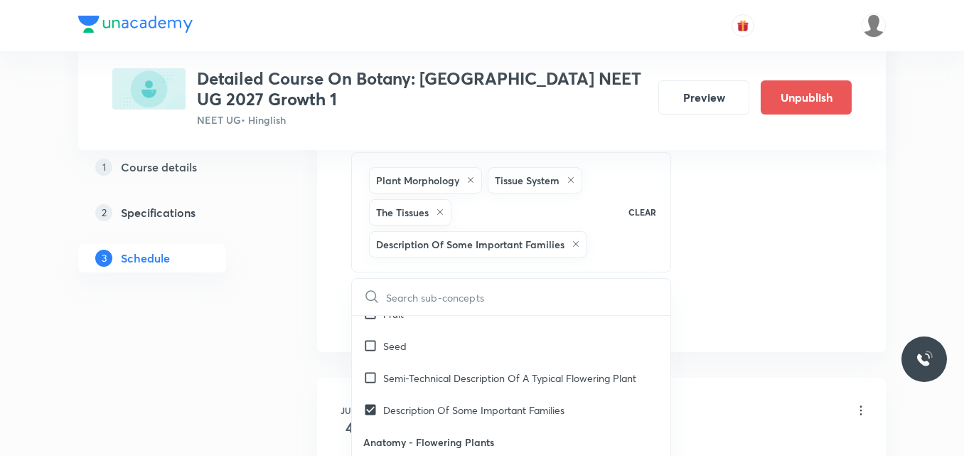
checkbox input "true"
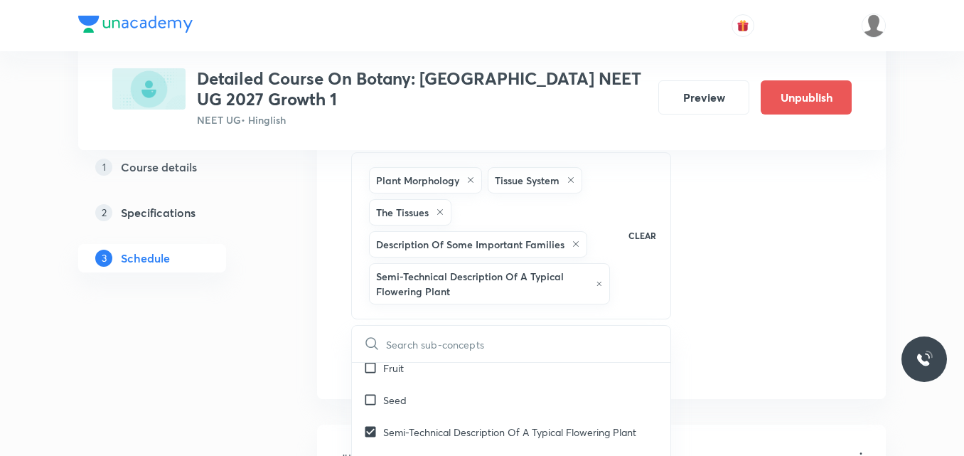
scroll to position [1400, 0]
click at [409, 397] on div "Seed" at bounding box center [511, 400] width 318 height 32
checkbox input "true"
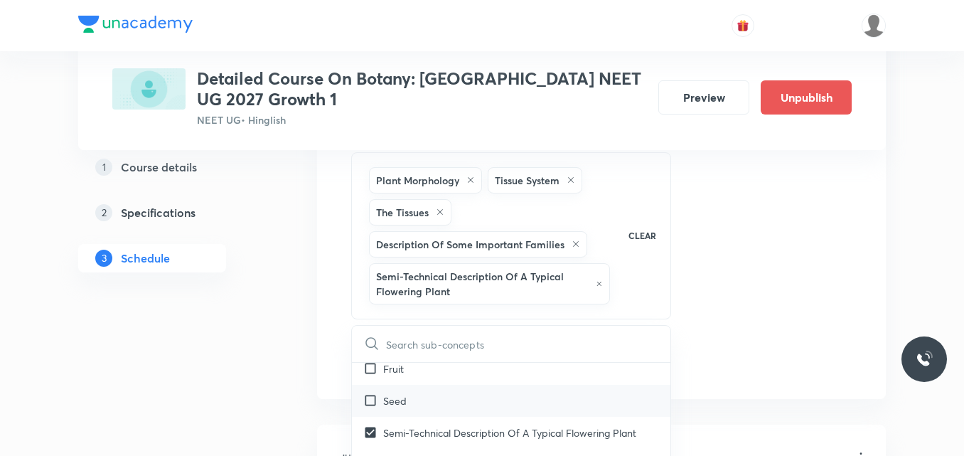
checkbox input "true"
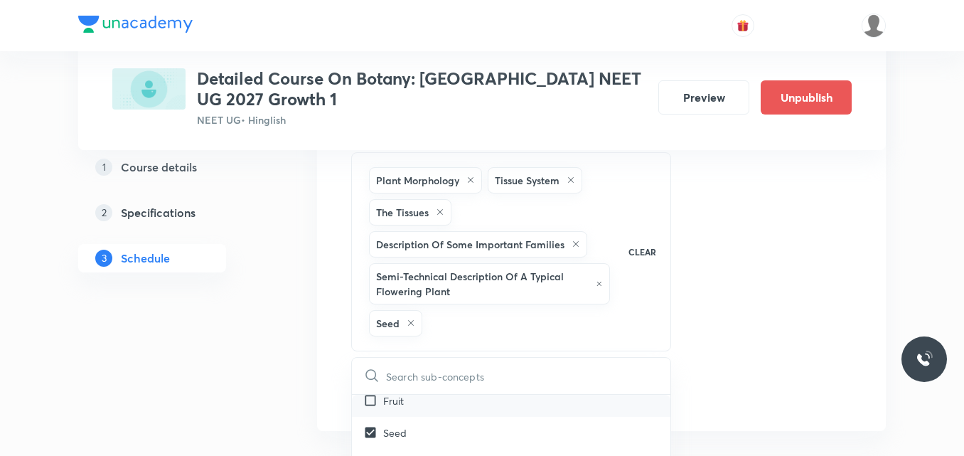
click at [372, 402] on input "checkbox" at bounding box center [373, 400] width 20 height 15
checkbox input "true"
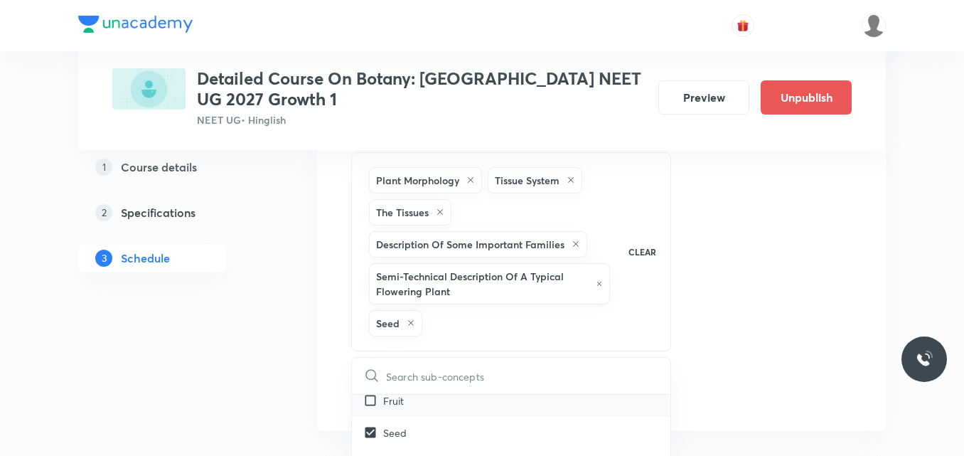
checkbox input "true"
click at [396, 389] on button "Add" at bounding box center [387, 392] width 73 height 28
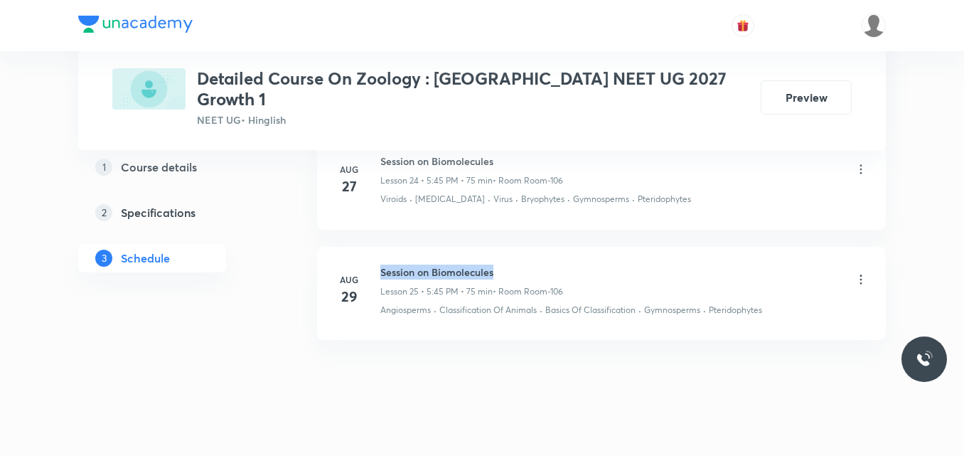
drag, startPoint x: 382, startPoint y: 252, endPoint x: 500, endPoint y: 244, distance: 117.5
click at [500, 247] on li "Aug 29 Session on Biomolecules Lesson 25 • 5:45 PM • 75 min • Room Room-106 Ang…" at bounding box center [601, 293] width 569 height 93
copy h6 "Session on Biomolecules"
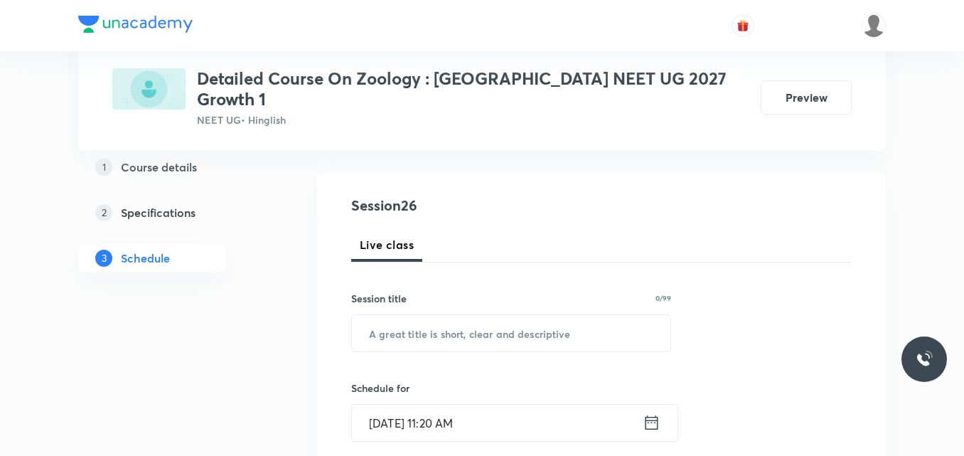
scroll to position [132, 0]
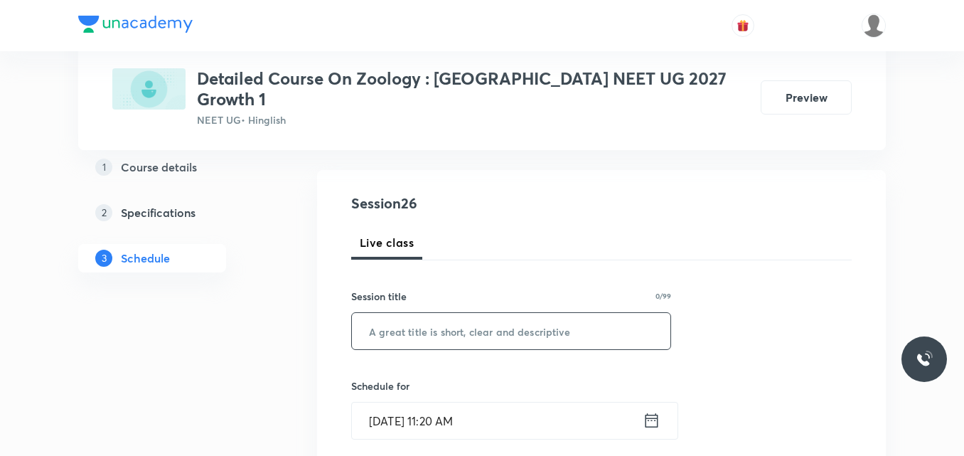
click at [404, 316] on input "text" at bounding box center [511, 331] width 318 height 36
paste input "Session on Biomolecules"
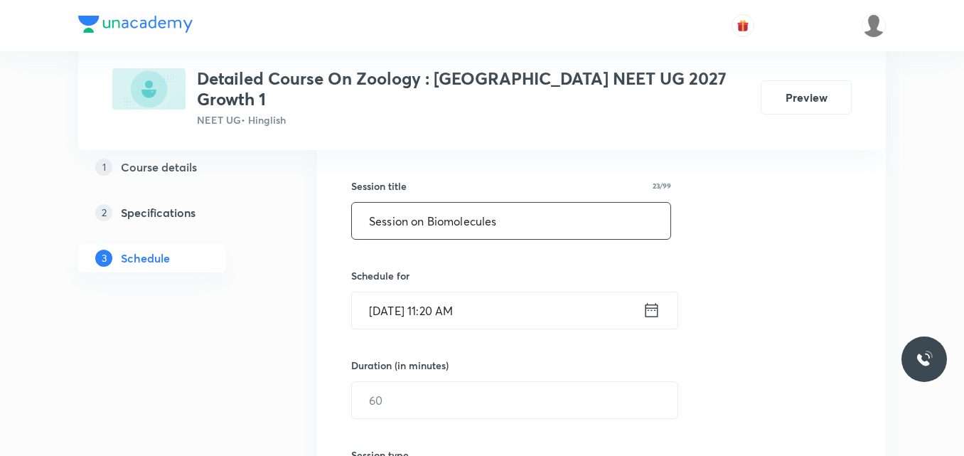
scroll to position [249, 0]
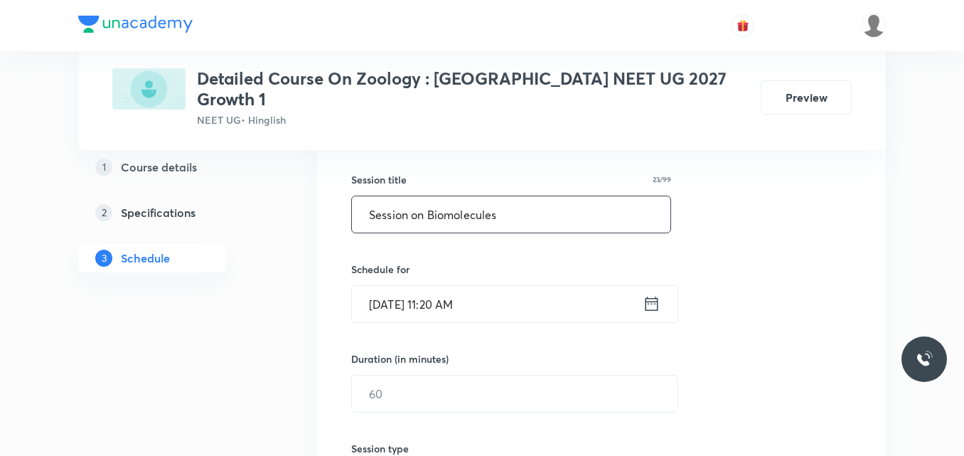
type input "Session on Biomolecules"
click at [648, 293] on icon at bounding box center [651, 303] width 18 height 20
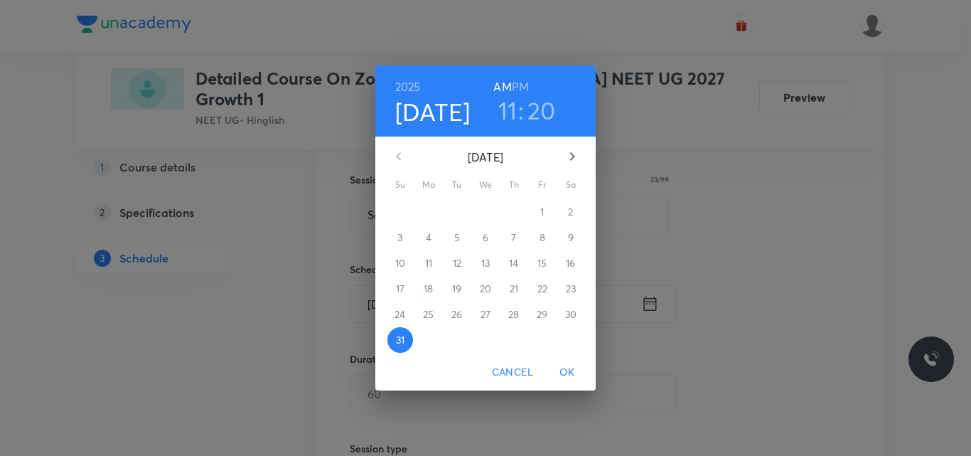
click at [573, 158] on icon "button" at bounding box center [572, 156] width 17 height 17
click at [456, 216] on p "2" at bounding box center [456, 212] width 5 height 14
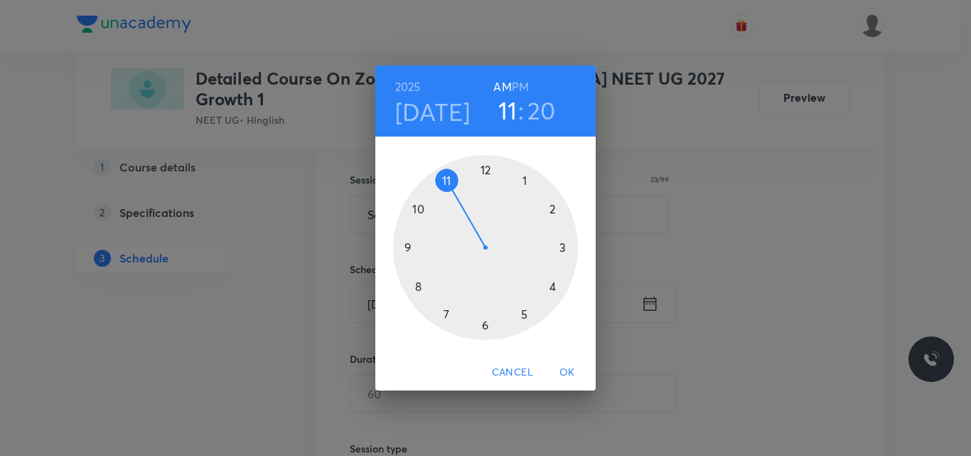
click at [440, 112] on h4 "[DATE]" at bounding box center [432, 112] width 75 height 30
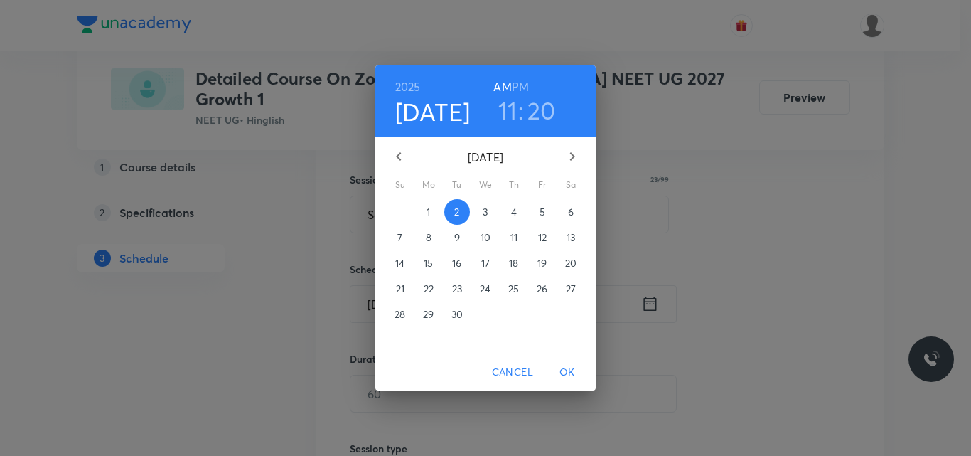
click at [485, 210] on p "3" at bounding box center [485, 212] width 5 height 14
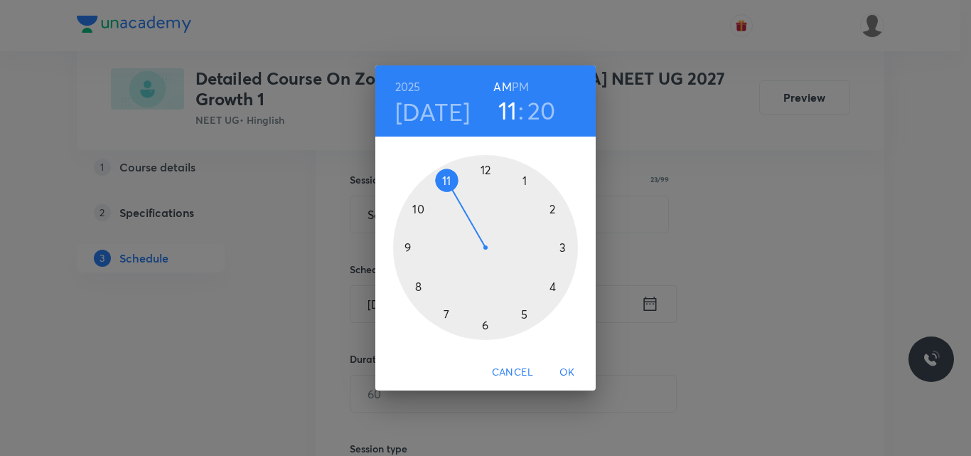
click at [520, 91] on h6 "PM" at bounding box center [520, 87] width 17 height 20
click at [521, 311] on div at bounding box center [485, 247] width 185 height 185
click at [484, 324] on div at bounding box center [485, 247] width 185 height 185
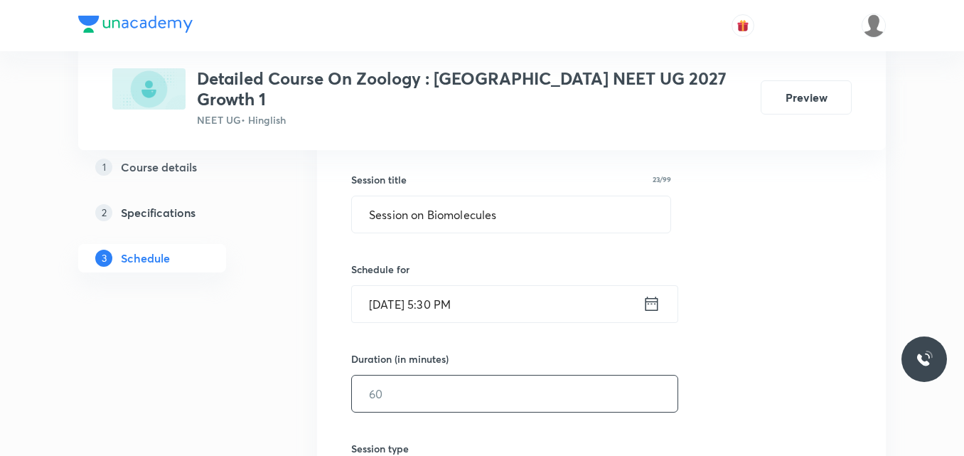
click at [392, 375] on input "text" at bounding box center [514, 393] width 325 height 36
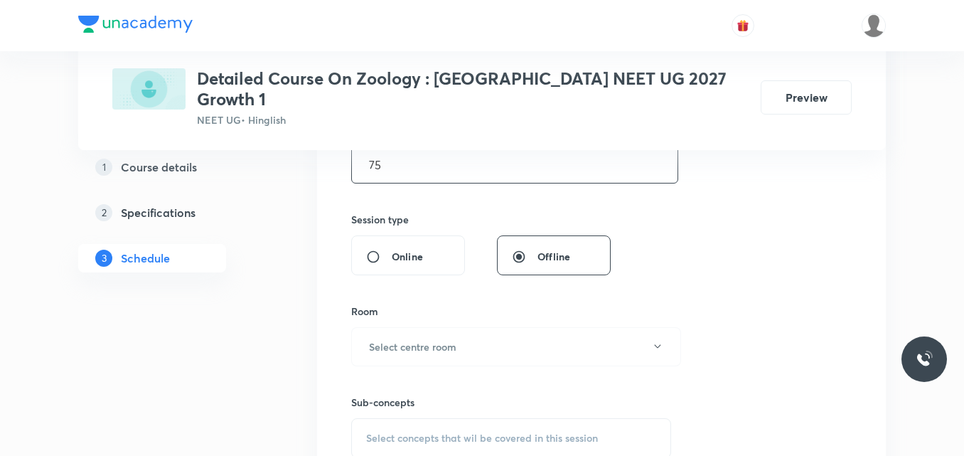
scroll to position [480, 0]
type input "75"
click at [416, 337] on h6 "Select centre room" at bounding box center [412, 344] width 87 height 15
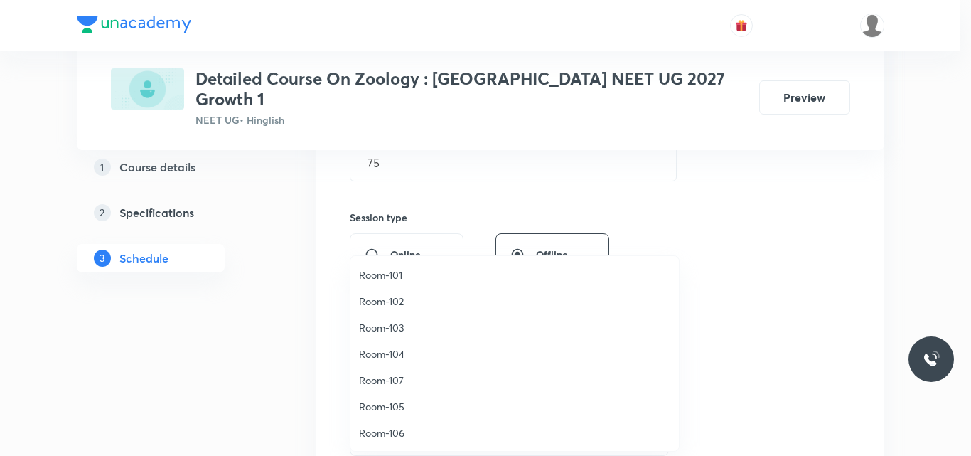
click at [396, 431] on span "Room-106" at bounding box center [514, 432] width 311 height 15
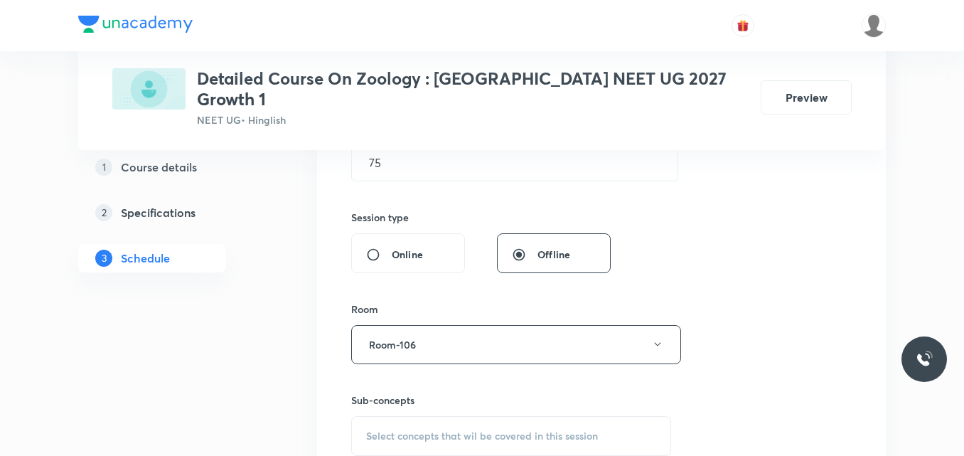
click at [399, 430] on span "Select concepts that wil be covered in this session" at bounding box center [482, 435] width 232 height 11
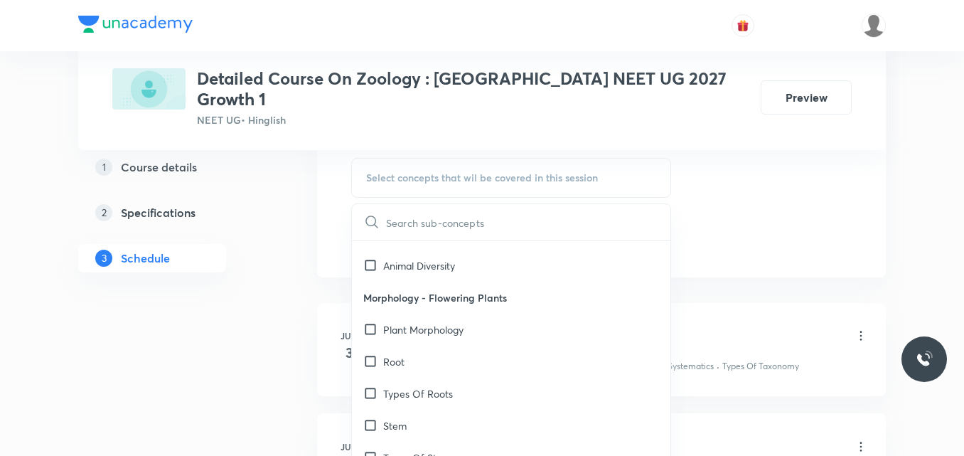
scroll to position [1050, 0]
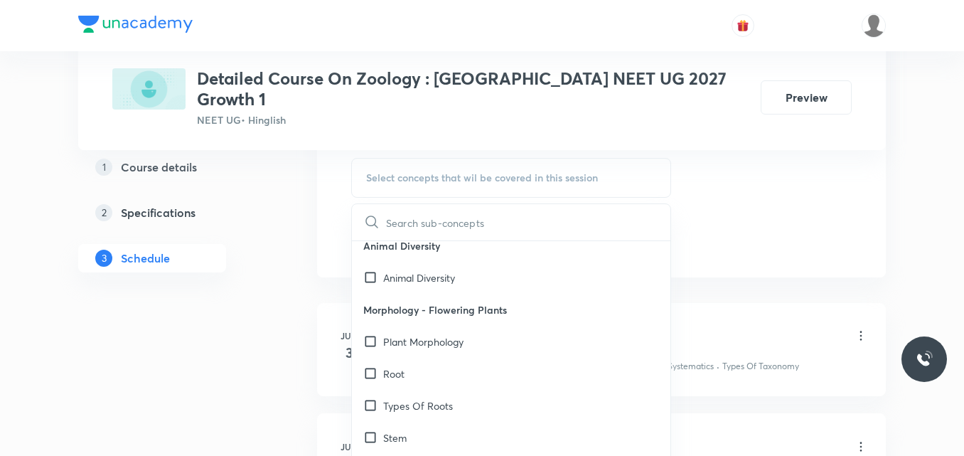
click at [465, 421] on div "Stem" at bounding box center [511, 437] width 318 height 32
checkbox input "true"
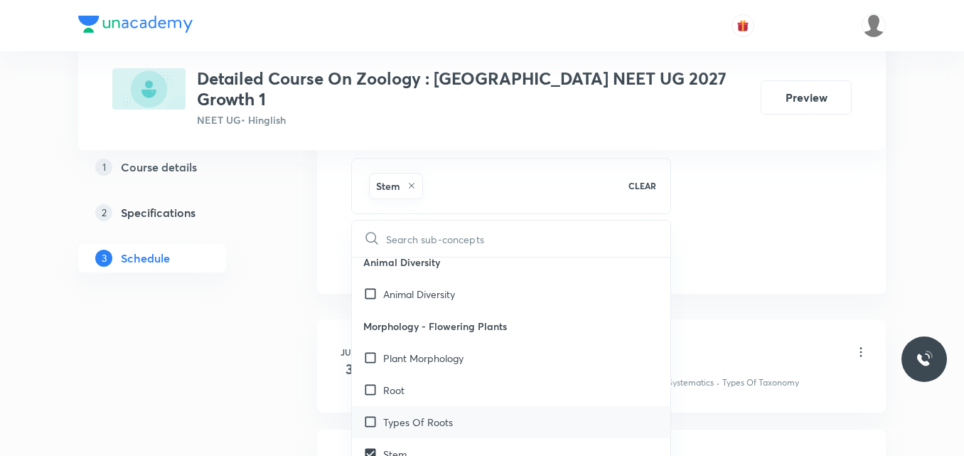
click at [428, 414] on p "Types Of Roots" at bounding box center [418, 421] width 70 height 15
checkbox input "true"
click at [413, 380] on div "Root" at bounding box center [511, 390] width 318 height 32
checkbox input "true"
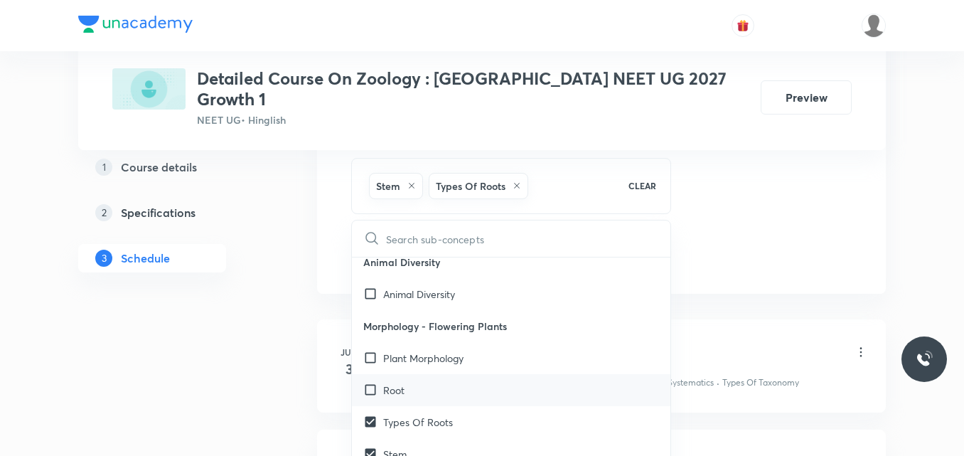
checkbox input "true"
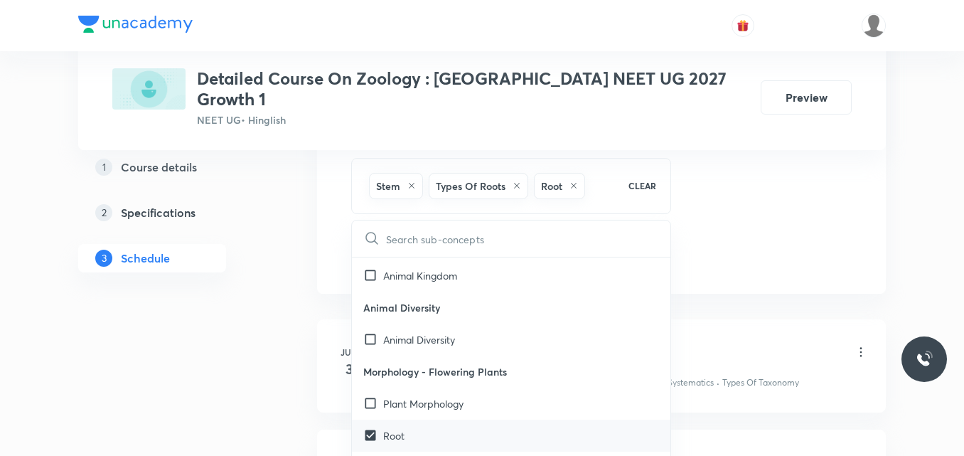
scroll to position [1003, 0]
click at [413, 397] on p "Plant Morphology" at bounding box center [423, 404] width 80 height 15
checkbox input "true"
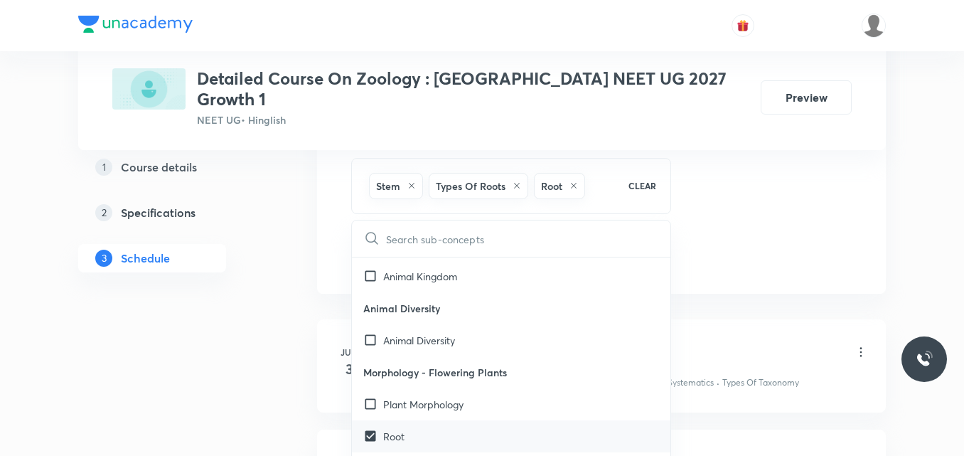
checkbox input "true"
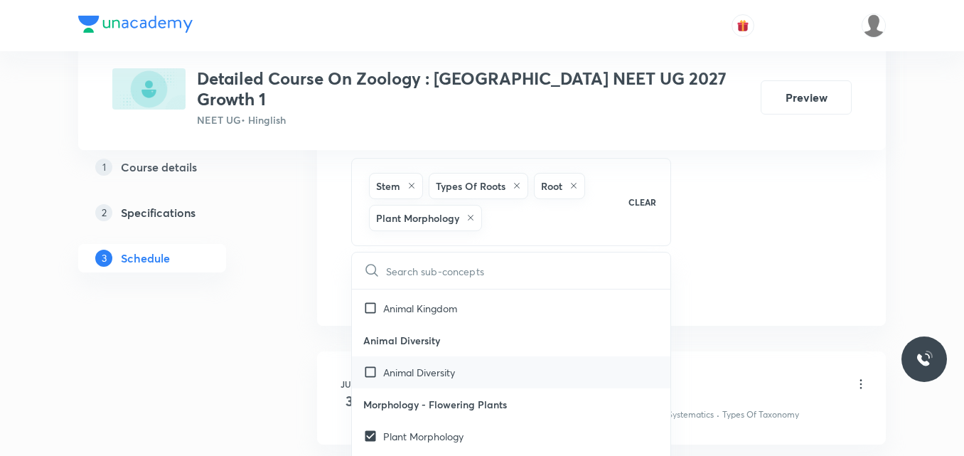
click at [411, 365] on p "Animal Diversity" at bounding box center [419, 372] width 72 height 15
checkbox input "true"
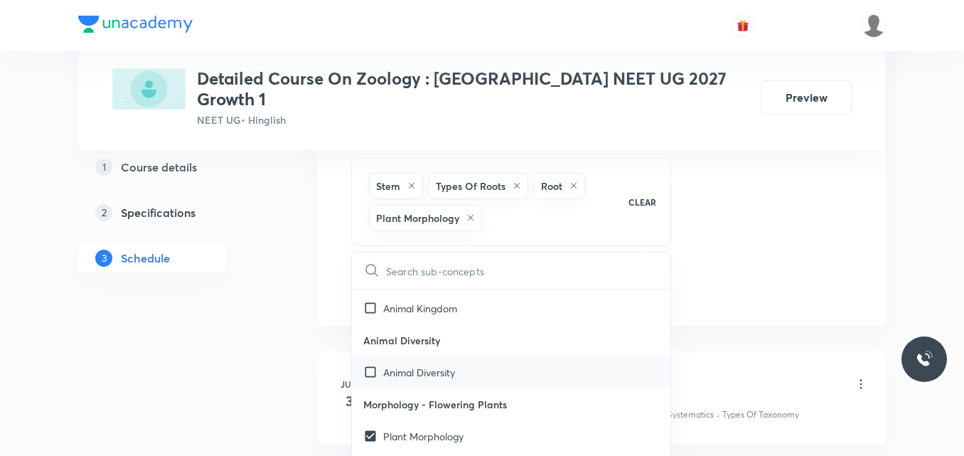
checkbox input "true"
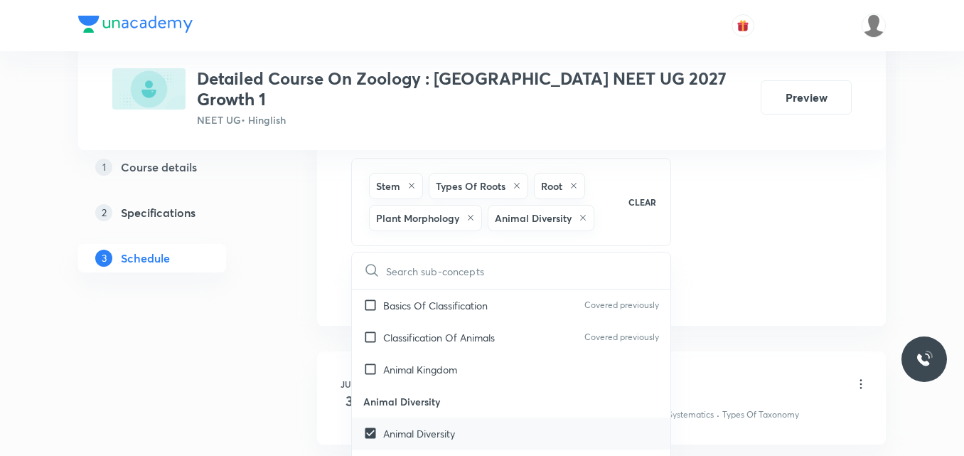
scroll to position [942, 0]
click at [411, 362] on p "Animal Kingdom" at bounding box center [420, 369] width 74 height 15
checkbox input "true"
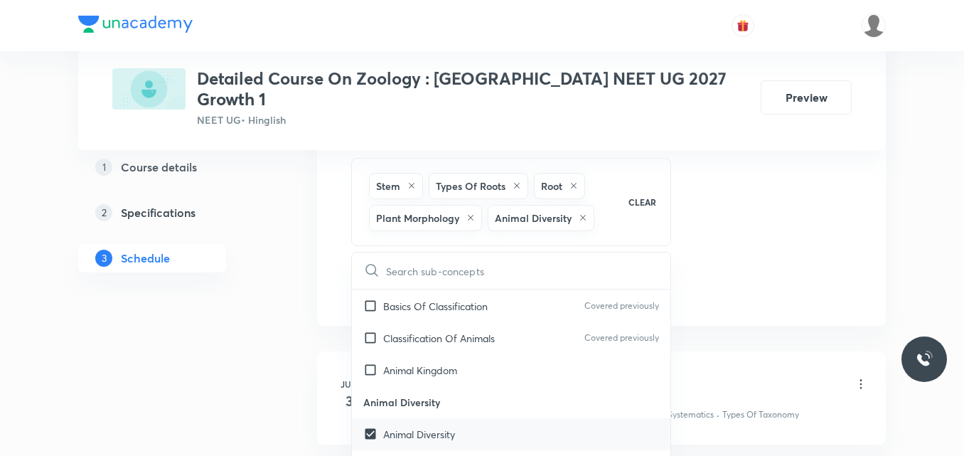
checkbox input "true"
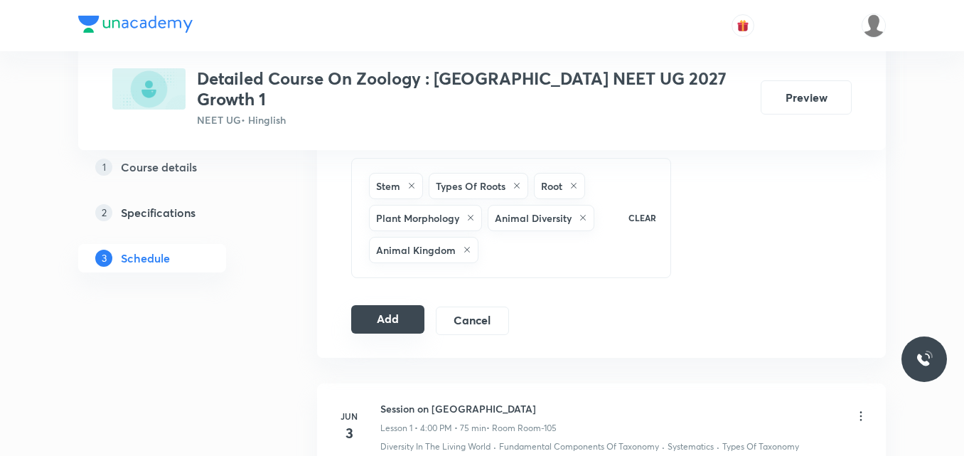
click at [395, 306] on button "Add" at bounding box center [387, 319] width 73 height 28
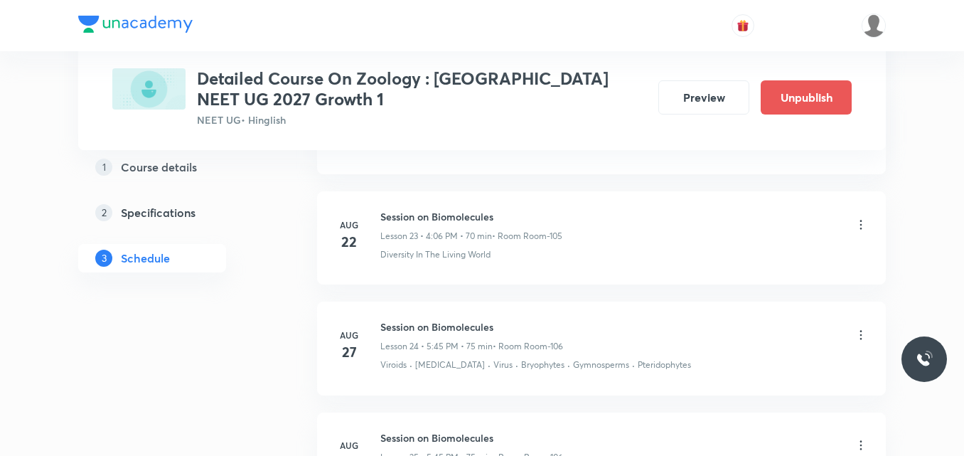
scroll to position [2931, 0]
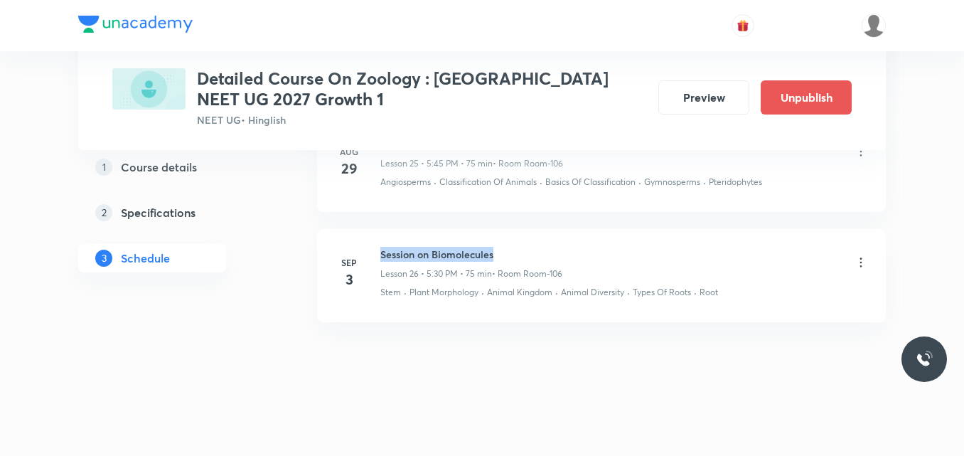
drag, startPoint x: 380, startPoint y: 252, endPoint x: 528, endPoint y: 252, distance: 147.8
click at [528, 252] on h6 "Session on Biomolecules" at bounding box center [471, 254] width 182 height 15
copy h6 "Session on Biomolecules"
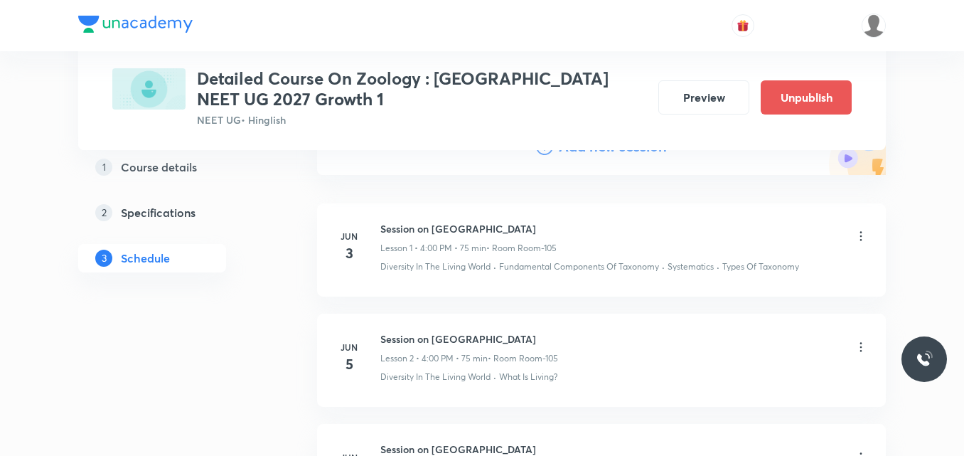
scroll to position [0, 0]
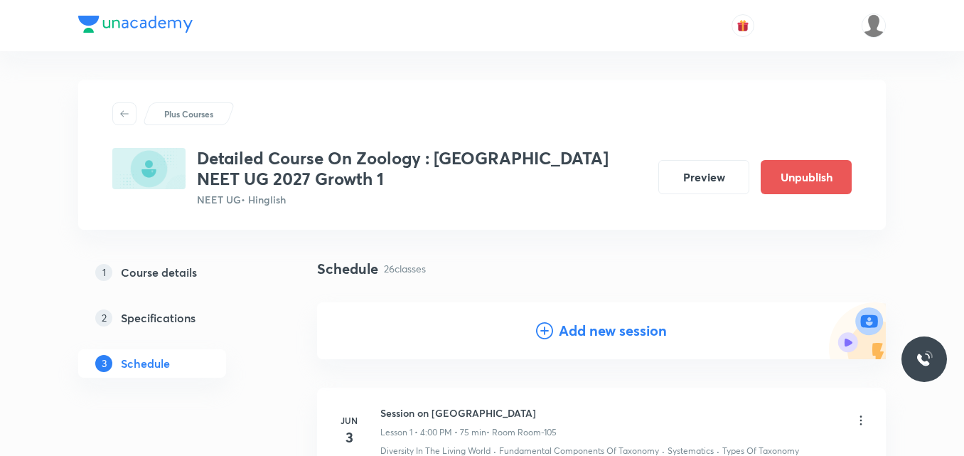
click at [545, 335] on icon at bounding box center [544, 330] width 17 height 17
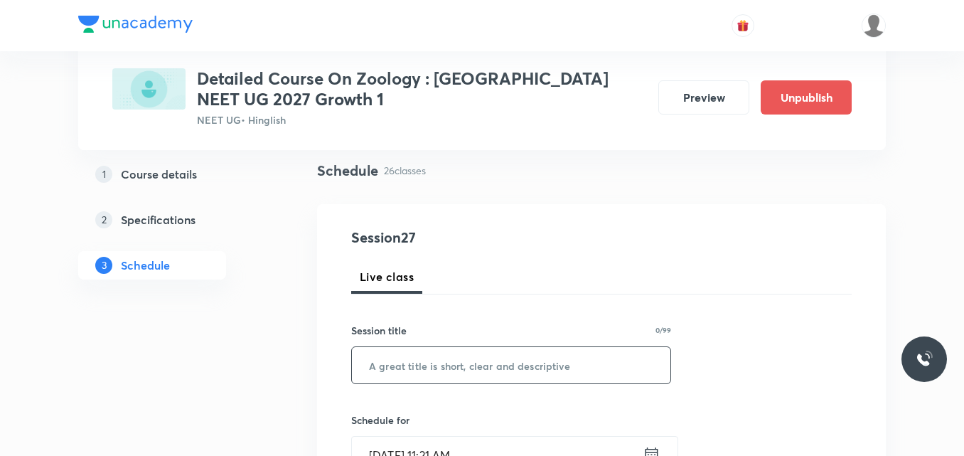
scroll to position [99, 0]
click at [403, 365] on input "text" at bounding box center [511, 364] width 318 height 36
paste input "Session on Biomolecules"
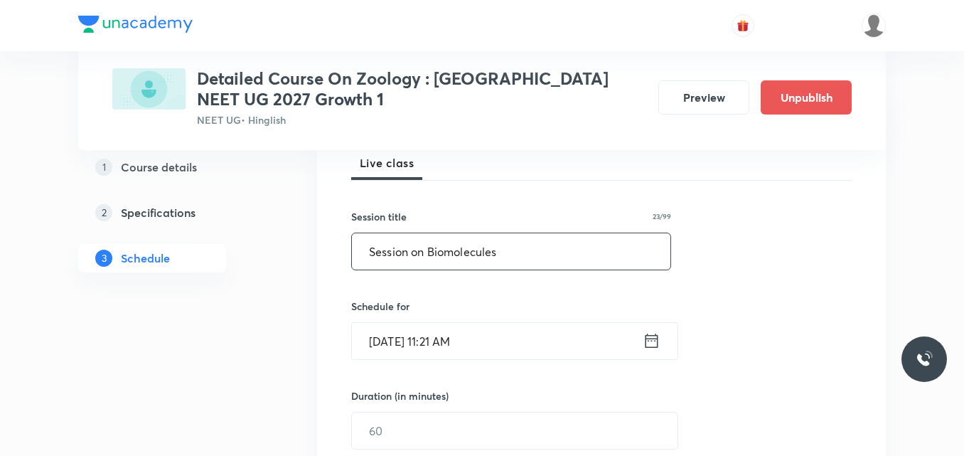
scroll to position [215, 0]
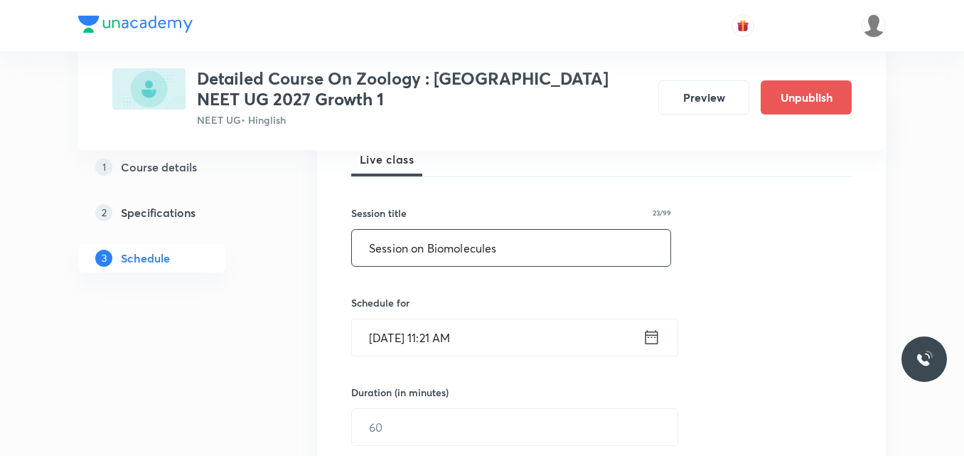
type input "Session on Biomolecules"
click at [651, 335] on icon at bounding box center [651, 337] width 13 height 14
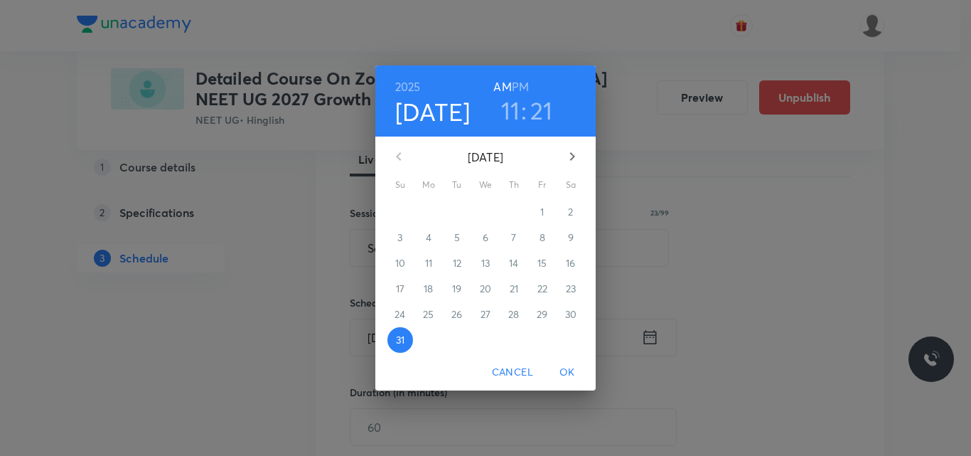
click at [571, 156] on icon "button" at bounding box center [572, 156] width 17 height 17
click at [540, 212] on p "5" at bounding box center [542, 212] width 6 height 14
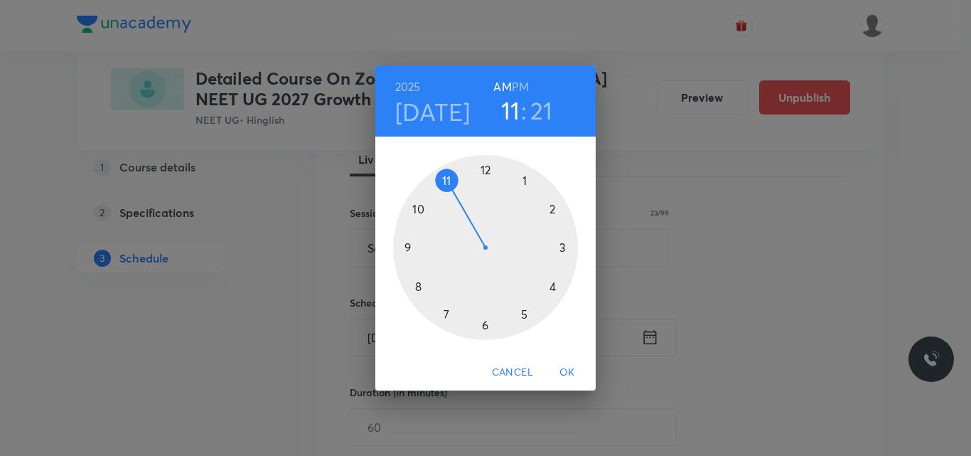
click at [523, 87] on h6 "PM" at bounding box center [520, 87] width 17 height 20
click at [524, 314] on div at bounding box center [485, 247] width 185 height 185
click at [485, 323] on div at bounding box center [485, 247] width 185 height 185
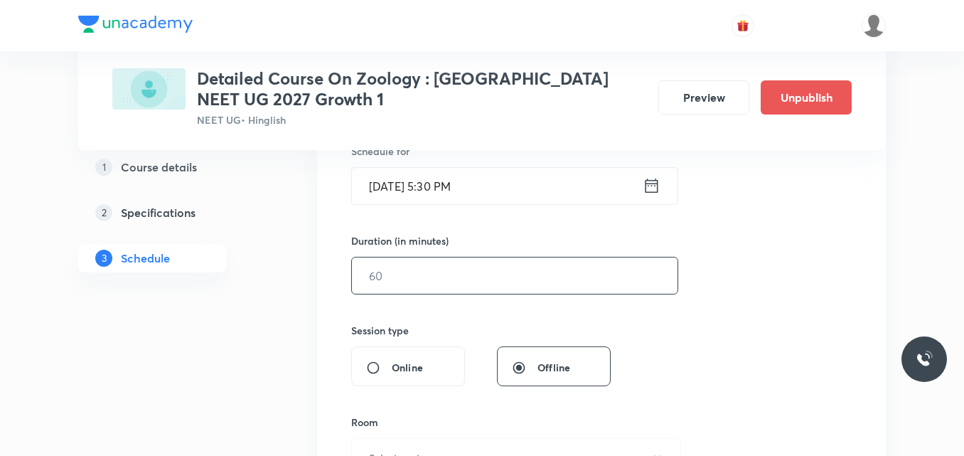
scroll to position [367, 0]
click at [403, 280] on input "text" at bounding box center [514, 275] width 325 height 36
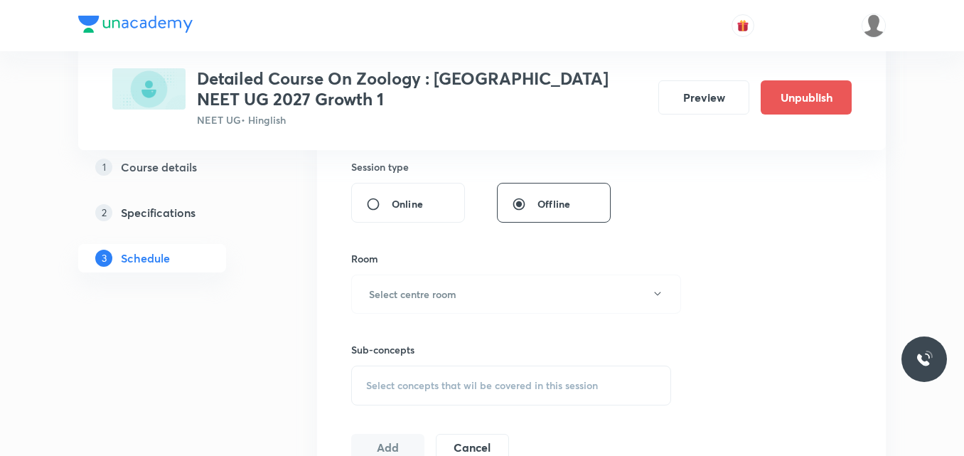
scroll to position [531, 0]
type input "75"
click at [383, 294] on h6 "Select centre room" at bounding box center [412, 293] width 87 height 15
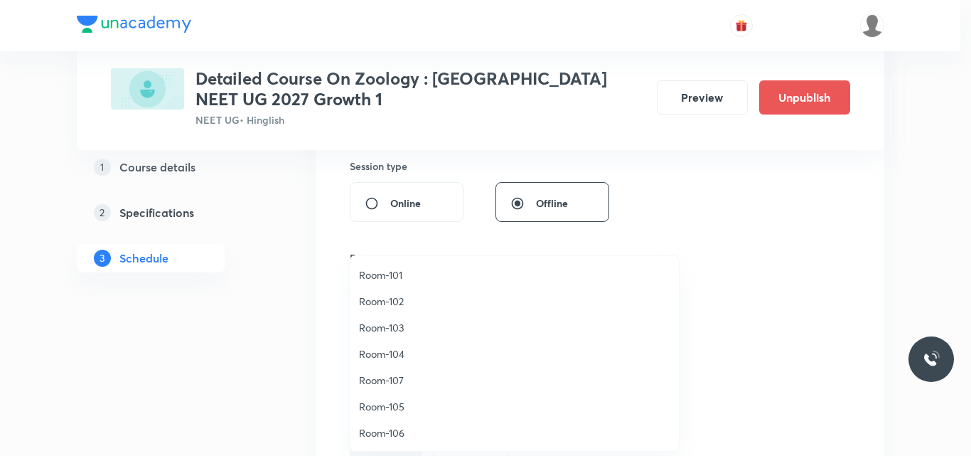
click at [395, 433] on span "Room-106" at bounding box center [514, 432] width 311 height 15
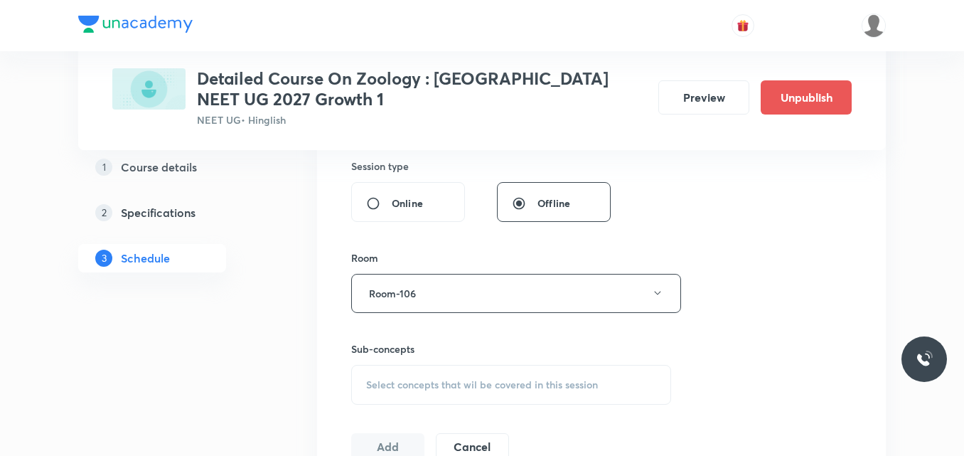
click at [401, 383] on span "Select concepts that wil be covered in this session" at bounding box center [482, 384] width 232 height 11
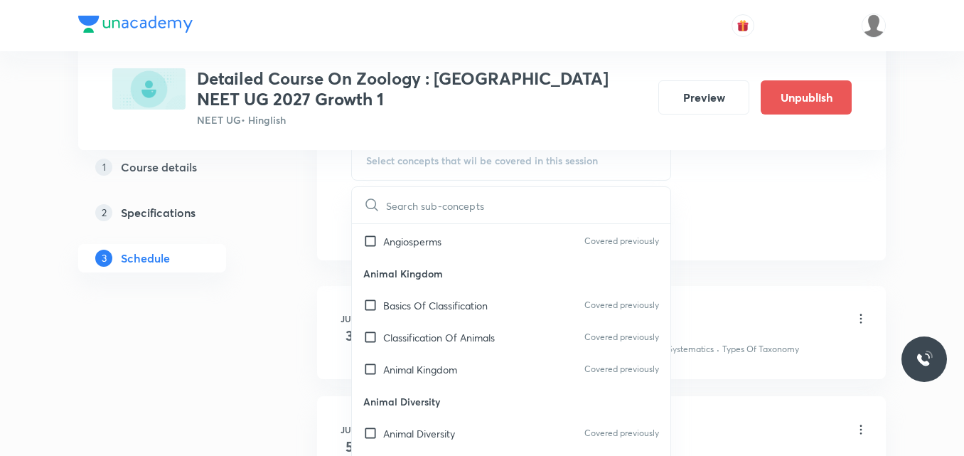
scroll to position [883, 0]
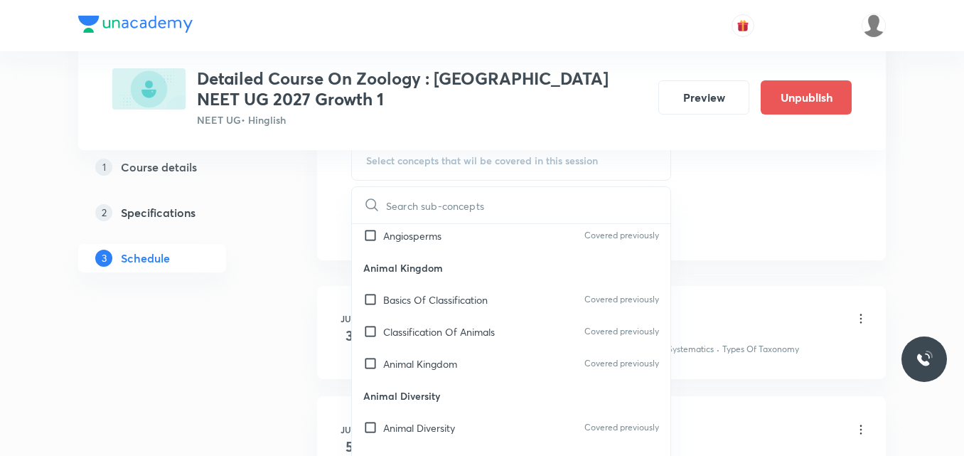
click at [473, 415] on div "Animal Diversity Covered previously" at bounding box center [511, 427] width 318 height 32
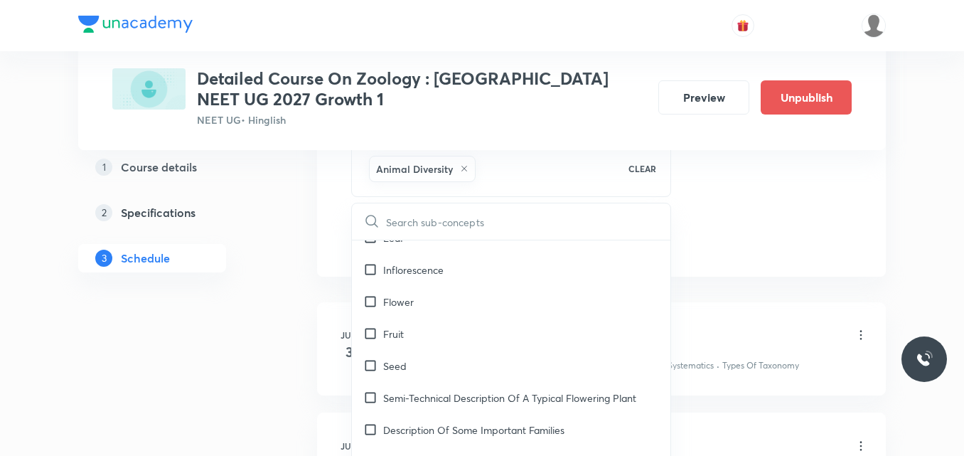
scroll to position [1305, 0]
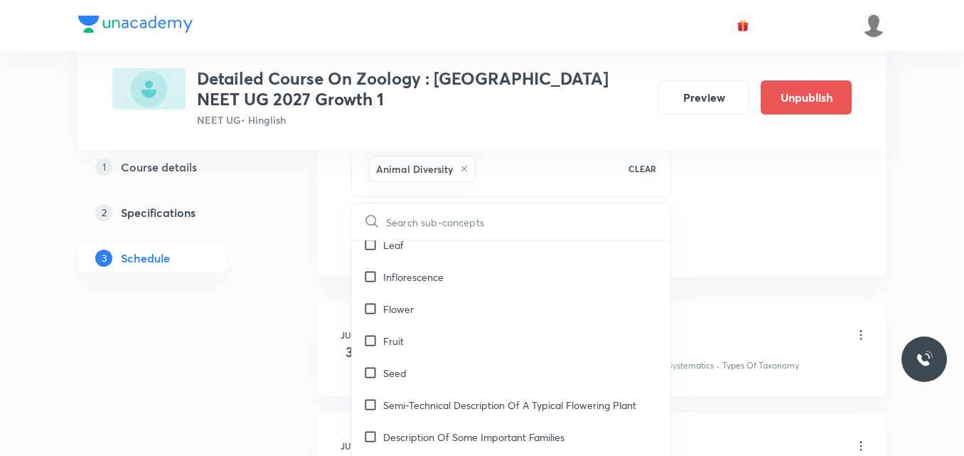
click at [412, 414] on div "Semi-Technical Description Of A Typical Flowering Plant" at bounding box center [511, 405] width 318 height 32
checkbox input "true"
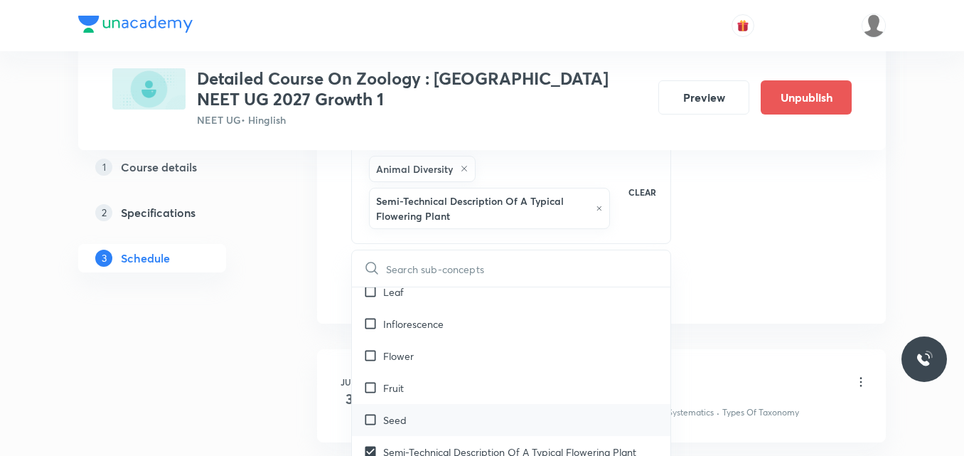
click at [403, 414] on p "Seed" at bounding box center [394, 419] width 23 height 15
checkbox input "true"
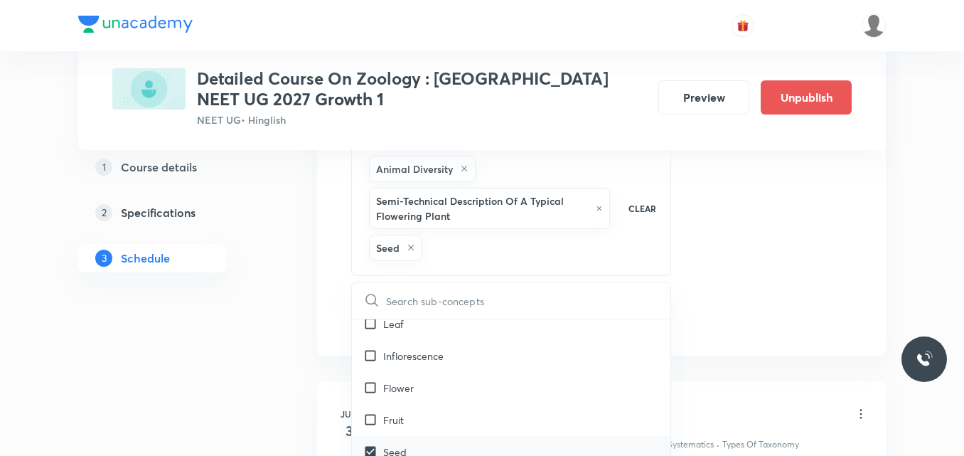
click at [403, 414] on p "Fruit" at bounding box center [393, 419] width 21 height 15
checkbox input "true"
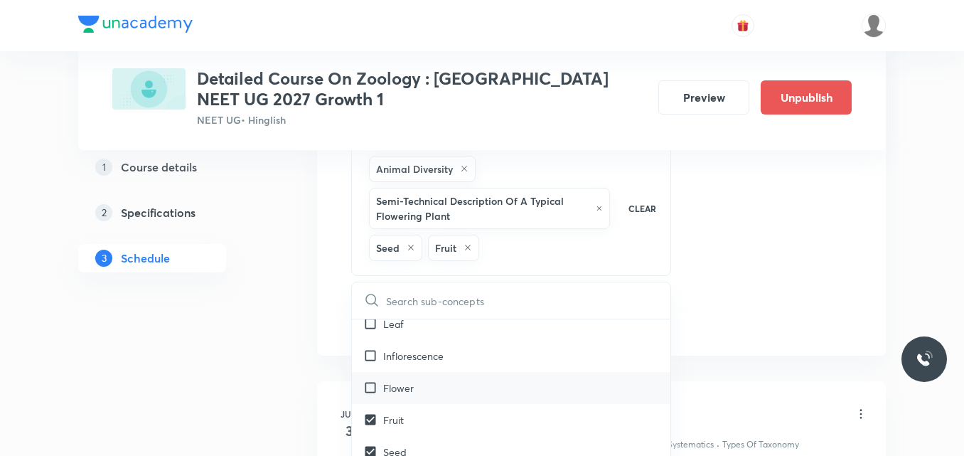
click at [405, 395] on div "Flower" at bounding box center [511, 388] width 318 height 32
checkbox input "true"
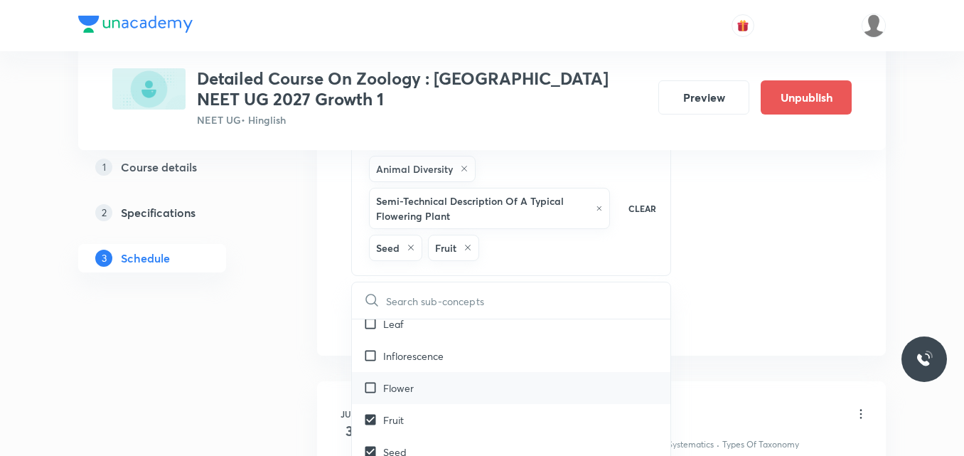
checkbox input "true"
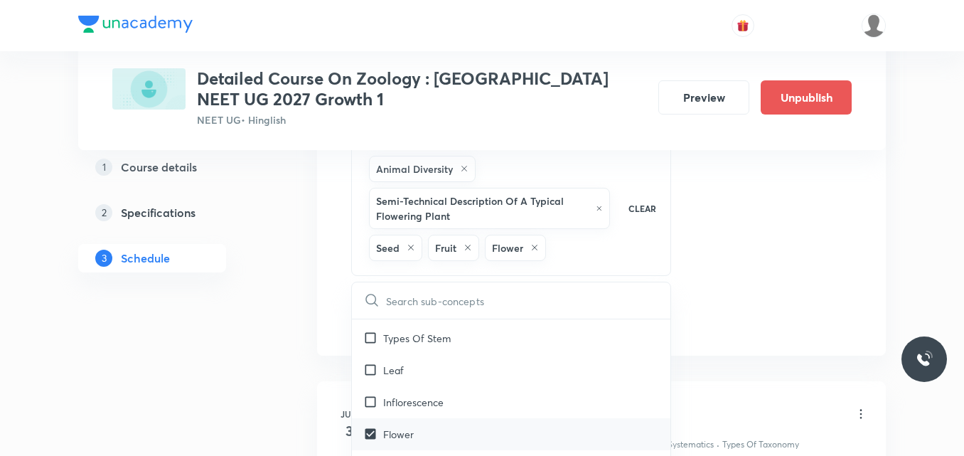
scroll to position [1259, 0]
click at [405, 395] on p "Inflorescence" at bounding box center [413, 402] width 60 height 15
checkbox input "true"
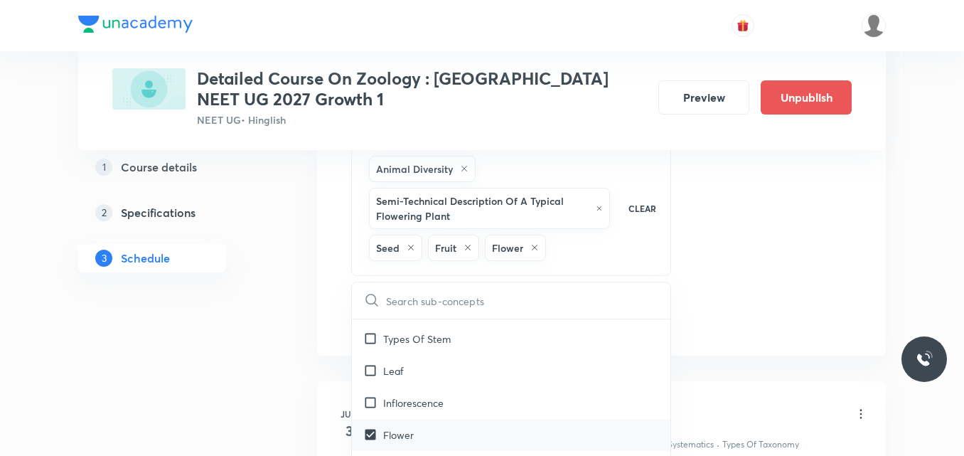
checkbox input "true"
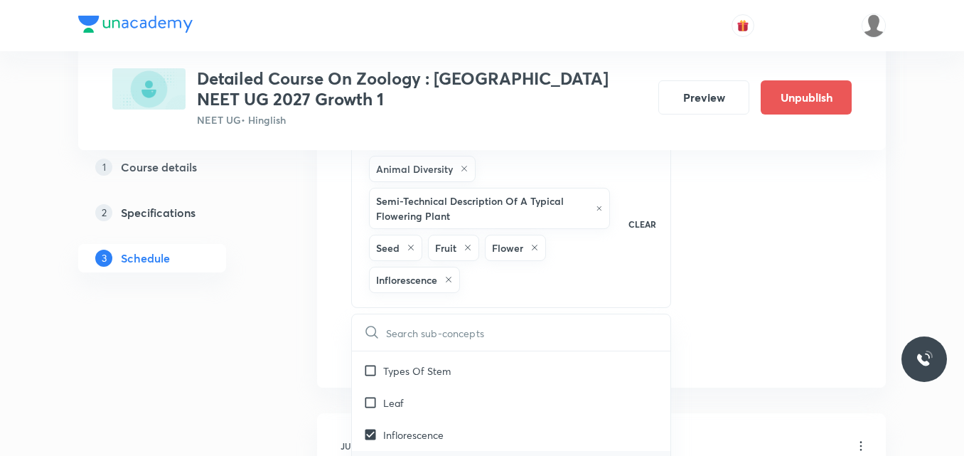
click at [405, 395] on div "Leaf" at bounding box center [511, 403] width 318 height 32
checkbox input "true"
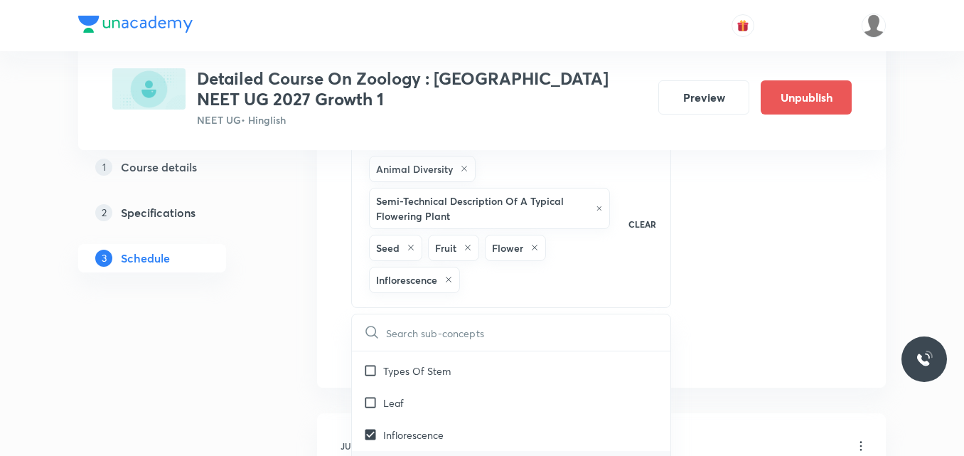
checkbox input "true"
click at [439, 379] on div "Types Of Stem" at bounding box center [511, 371] width 318 height 32
checkbox input "true"
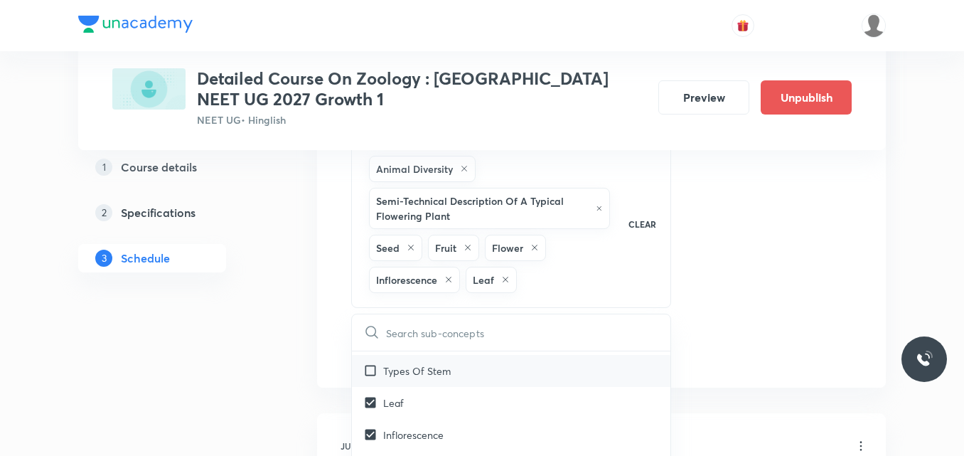
checkbox input "true"
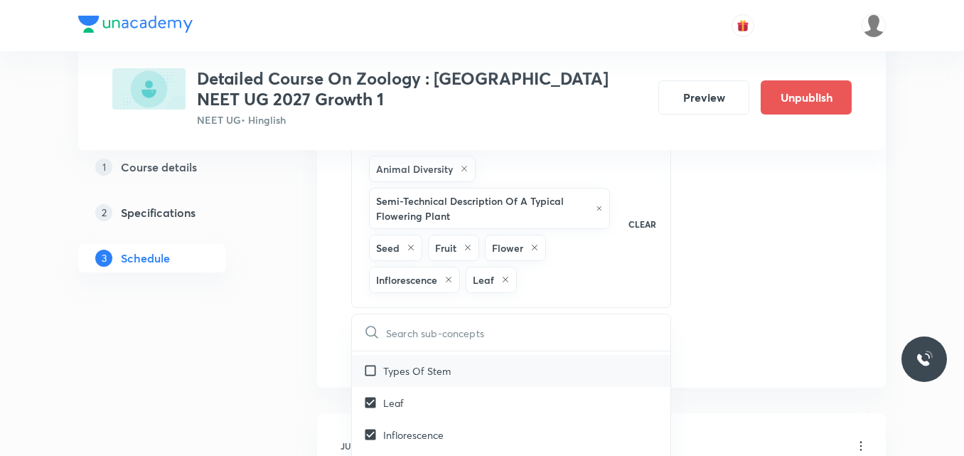
checkbox input "true"
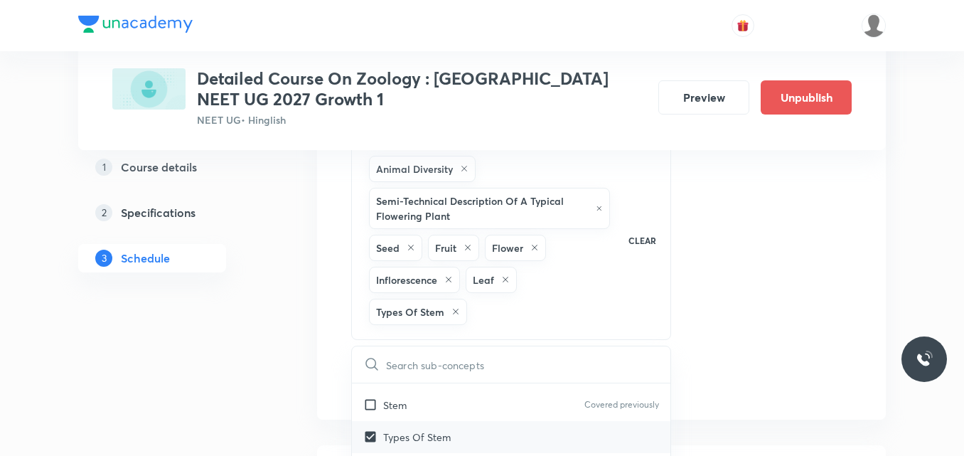
scroll to position [1222, 0]
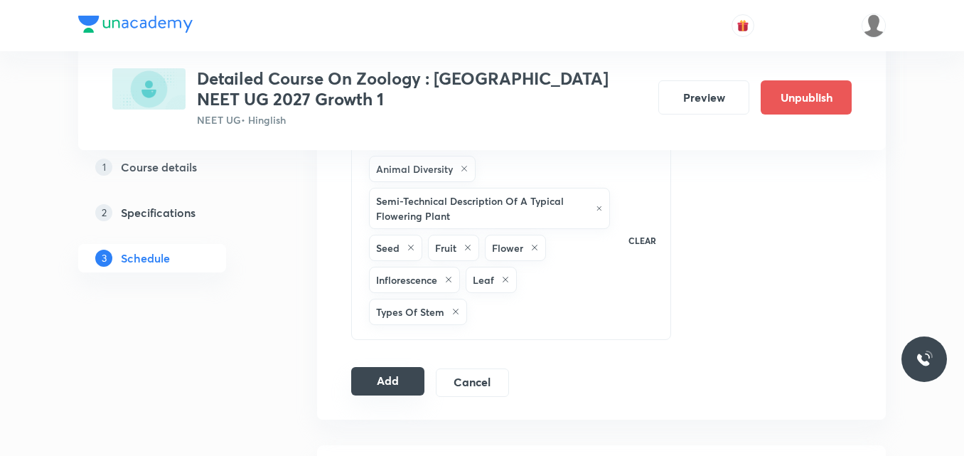
click at [396, 381] on button "Add" at bounding box center [387, 381] width 73 height 28
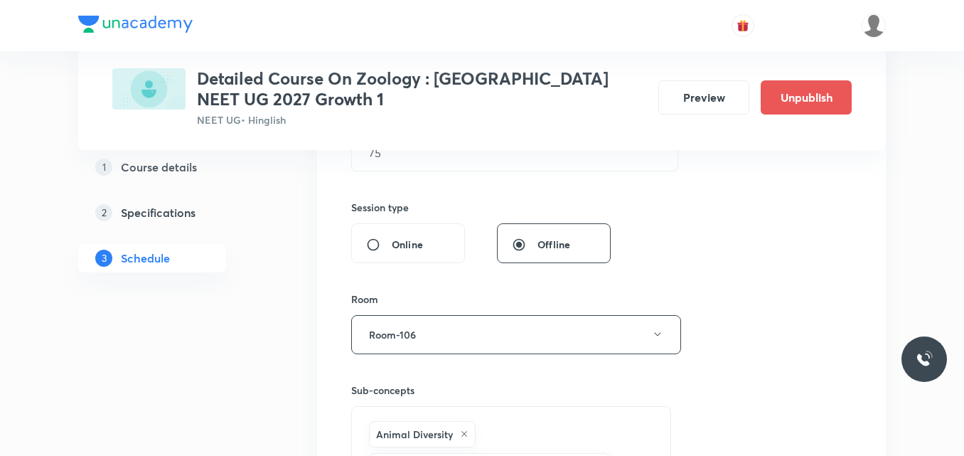
scroll to position [489, 0]
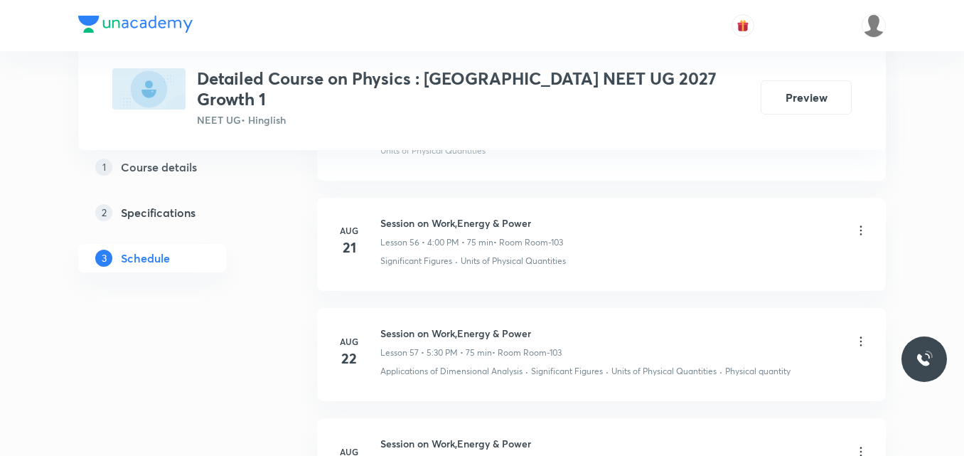
scroll to position [7756, 0]
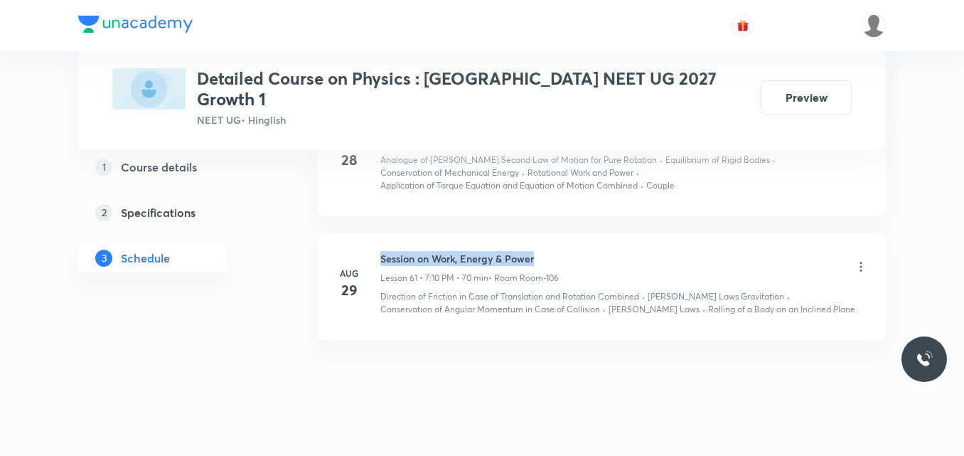
drag, startPoint x: 382, startPoint y: 239, endPoint x: 548, endPoint y: 224, distance: 166.3
click at [548, 233] on li "[DATE] Session on Work, Energy & Power Lesson 61 • 7:10 PM • 70 min • Room Room…" at bounding box center [601, 286] width 569 height 107
copy h6 "Session on Work, Energy & Power"
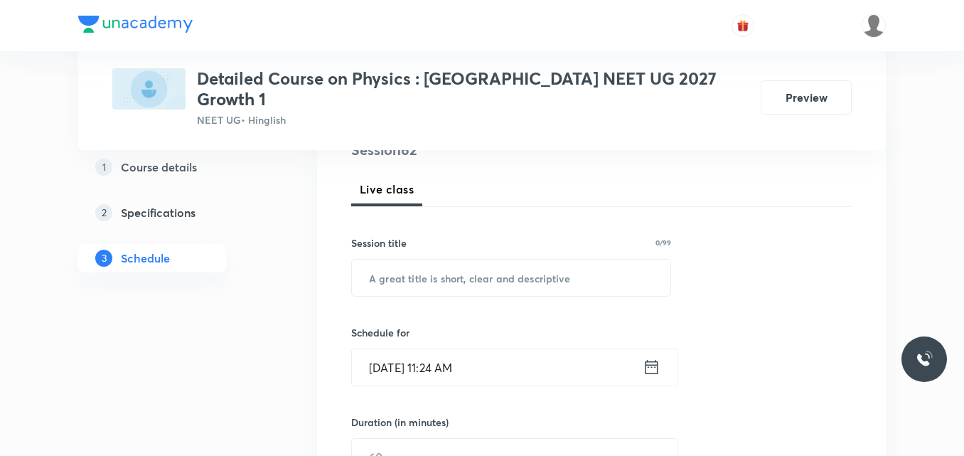
scroll to position [187, 0]
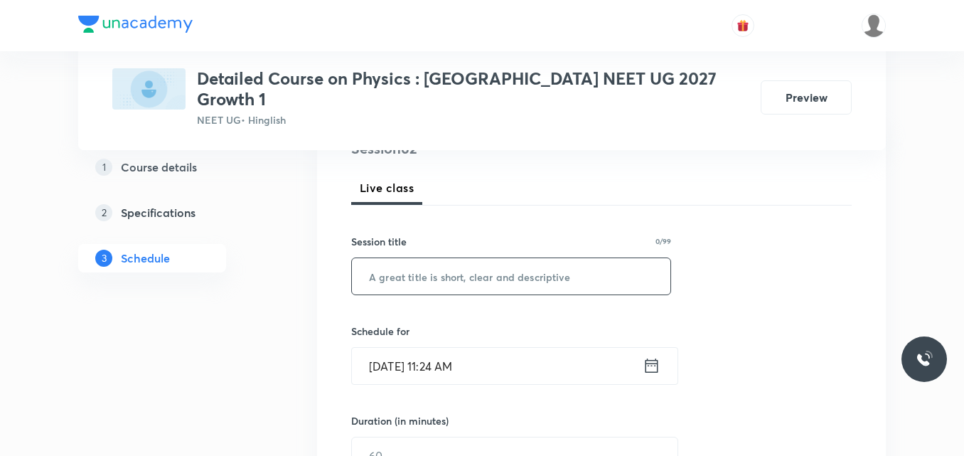
click at [403, 271] on input "text" at bounding box center [511, 276] width 318 height 36
paste input "Session on Work, Energy & Power"
type input "Session on Work, Energy & Power"
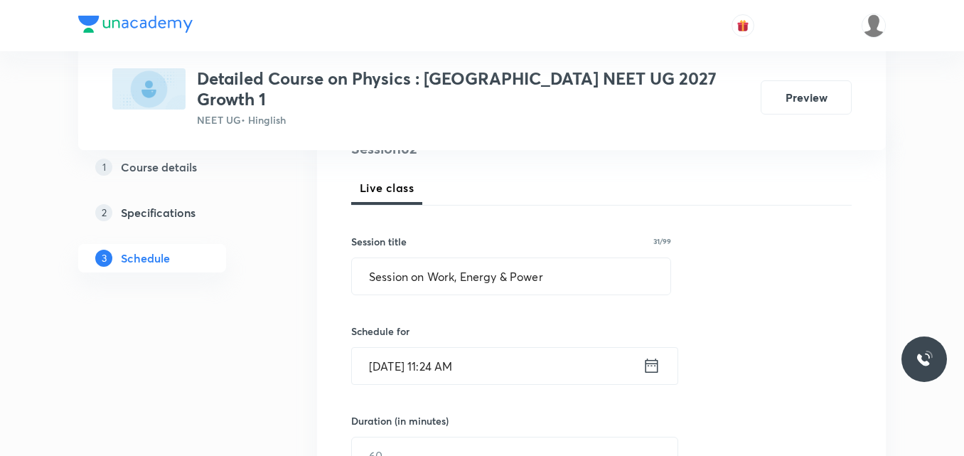
click at [650, 355] on icon at bounding box center [651, 365] width 18 height 20
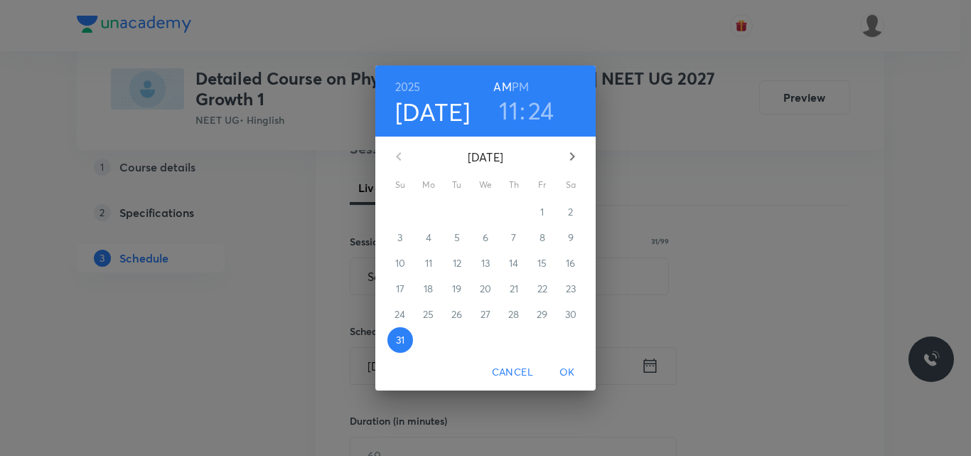
click at [576, 157] on icon "button" at bounding box center [572, 156] width 17 height 17
click at [456, 214] on p "2" at bounding box center [456, 212] width 5 height 14
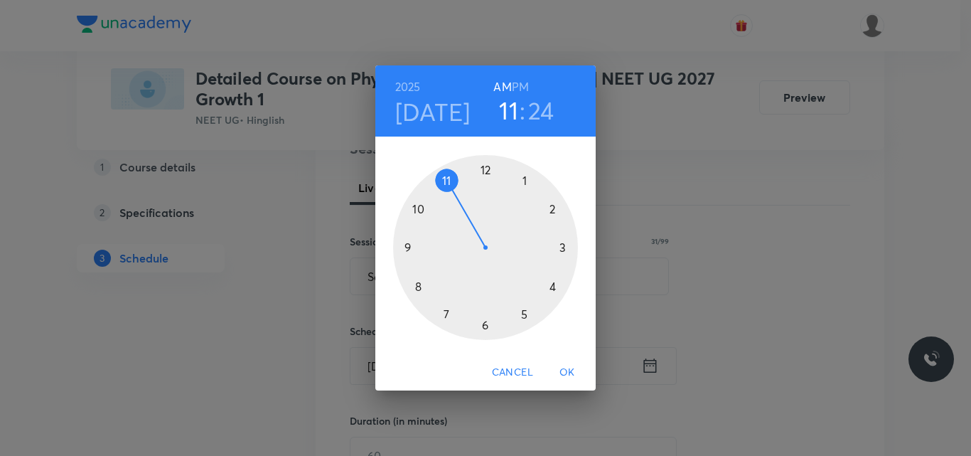
click at [524, 87] on h6 "PM" at bounding box center [520, 87] width 17 height 20
click at [521, 314] on div at bounding box center [485, 247] width 185 height 185
click at [485, 324] on div at bounding box center [485, 247] width 185 height 185
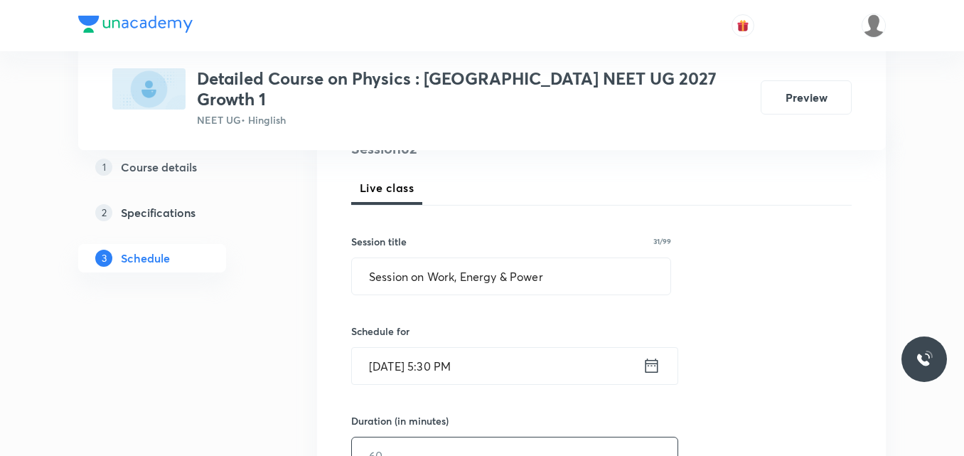
scroll to position [276, 0]
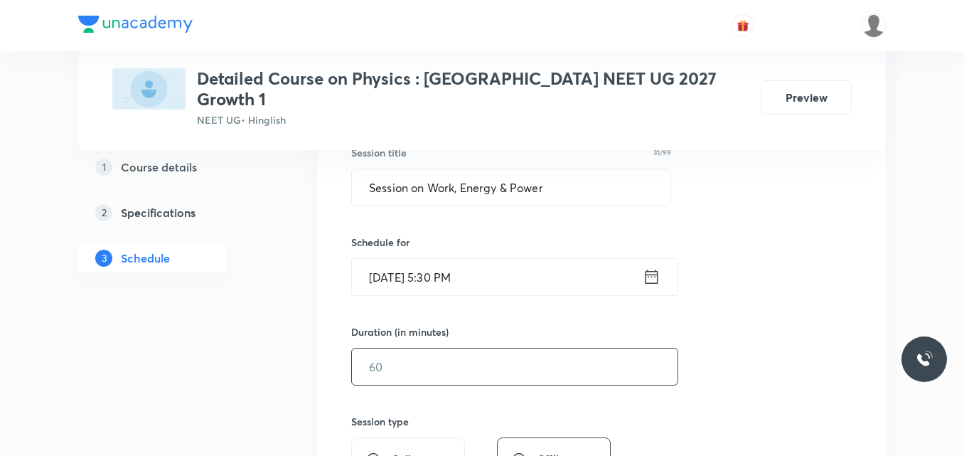
click at [384, 365] on input "text" at bounding box center [514, 366] width 325 height 36
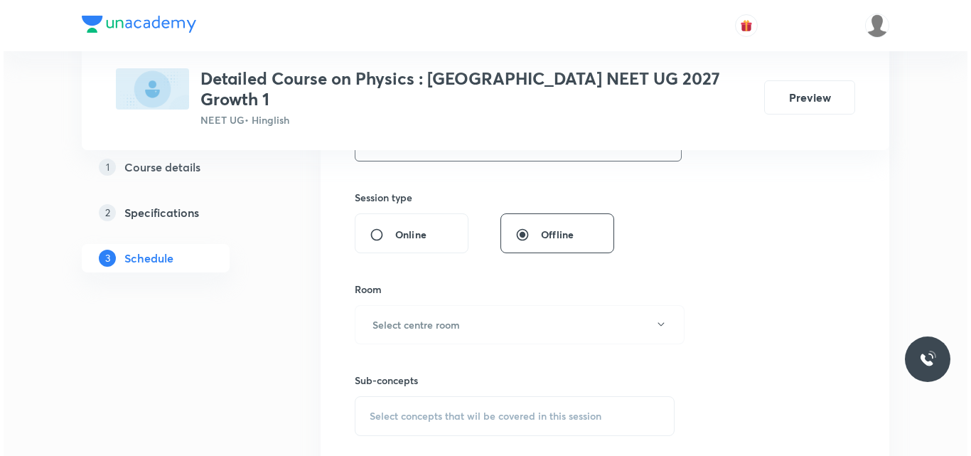
scroll to position [497, 0]
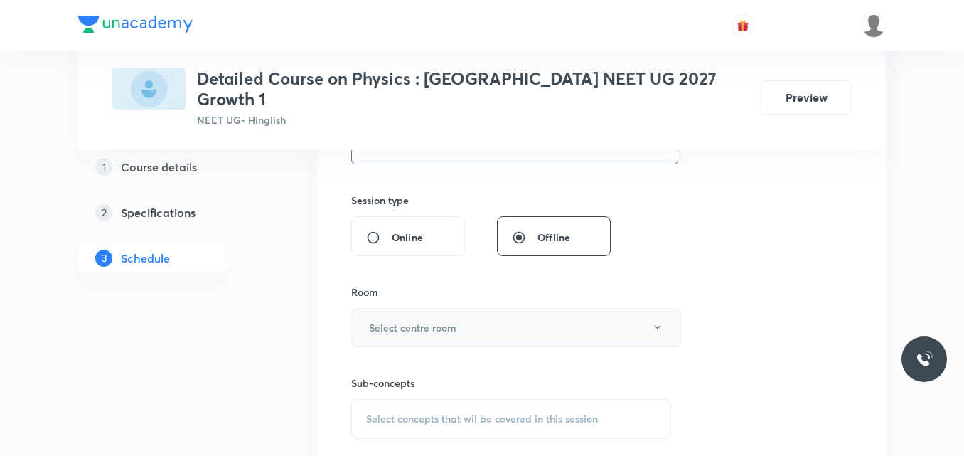
type input "75"
click at [397, 320] on h6 "Select centre room" at bounding box center [412, 327] width 87 height 15
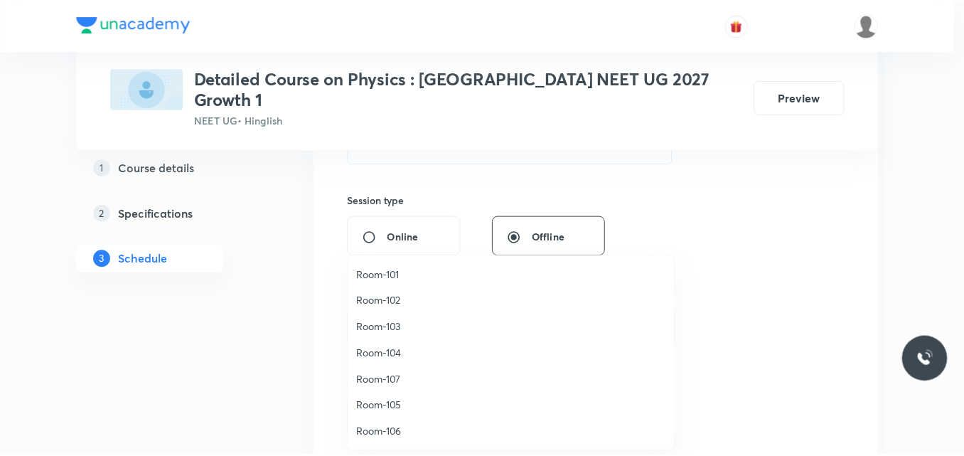
scroll to position [1, 0]
click at [389, 434] on span "Room-106" at bounding box center [514, 431] width 311 height 15
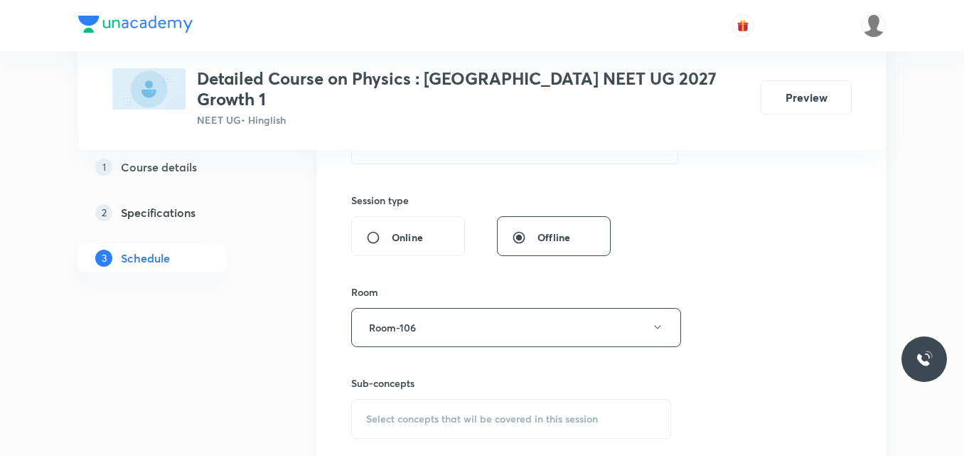
click at [396, 413] on span "Select concepts that wil be covered in this session" at bounding box center [482, 418] width 232 height 11
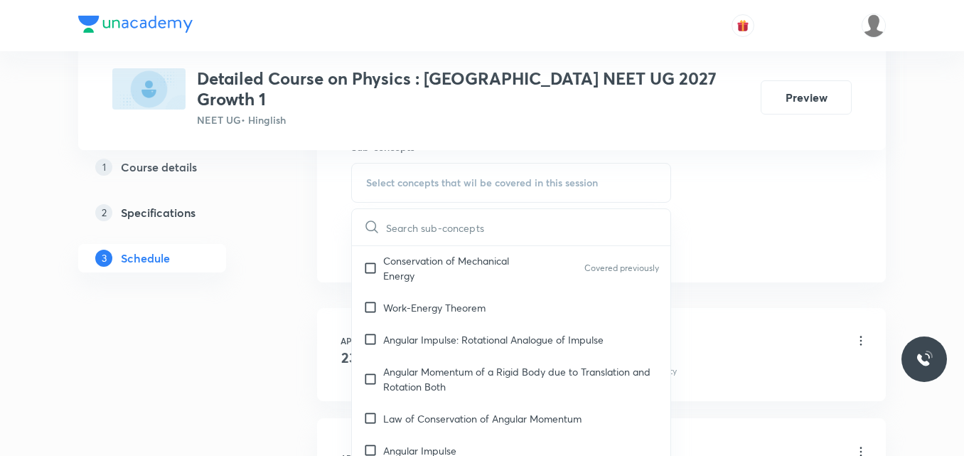
scroll to position [5129, 0]
click at [431, 369] on div "Angular Momentum of a Rigid Body due to Translation and Rotation Both" at bounding box center [511, 378] width 318 height 47
checkbox input "true"
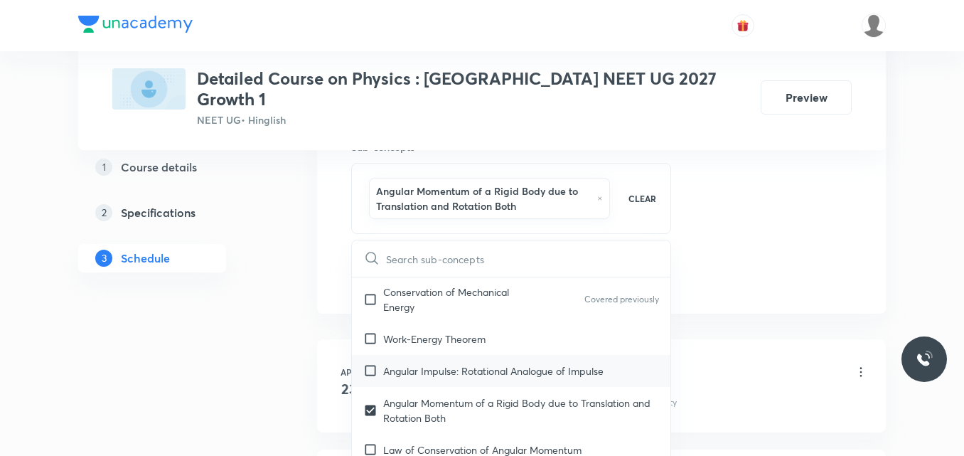
click at [429, 363] on p "Angular Impulse: Rotational Analogue of Impulse" at bounding box center [493, 370] width 220 height 15
checkbox input "true"
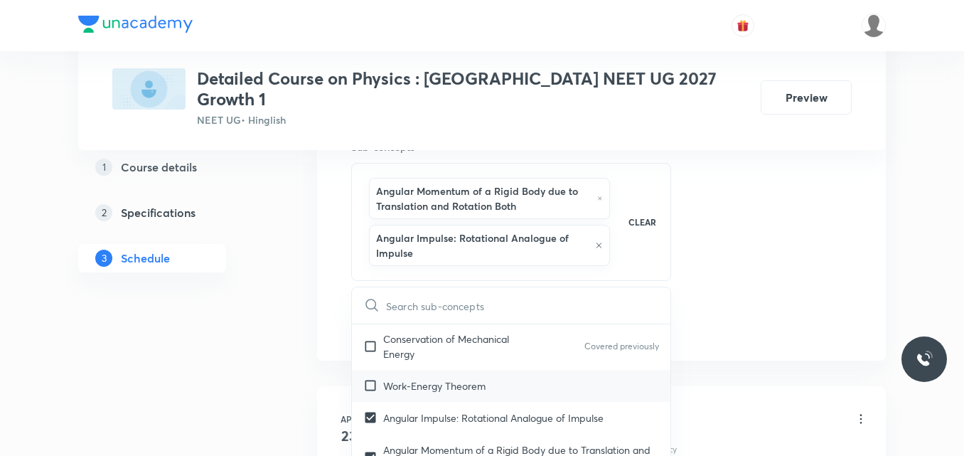
click at [428, 378] on p "Work-Energy Theorem" at bounding box center [434, 385] width 102 height 15
checkbox input "true"
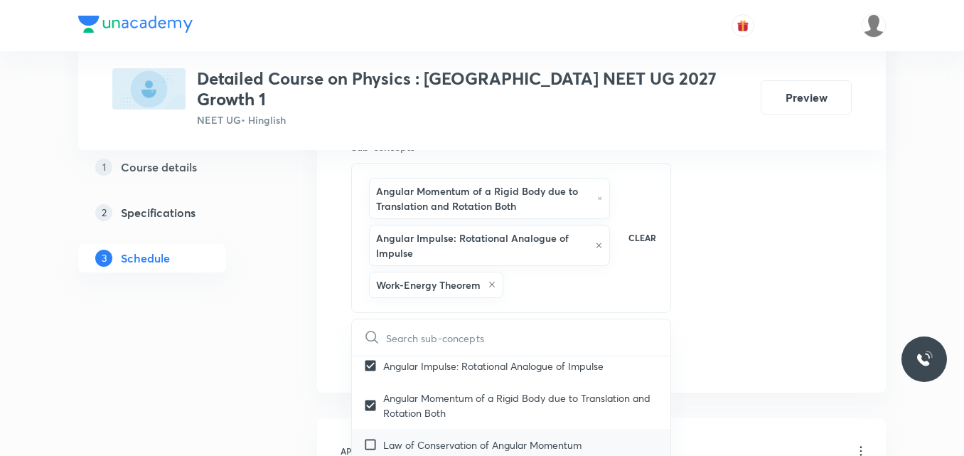
scroll to position [5213, 0]
click at [428, 436] on p "Law of Conservation of Angular Momentum" at bounding box center [482, 443] width 198 height 15
checkbox input "true"
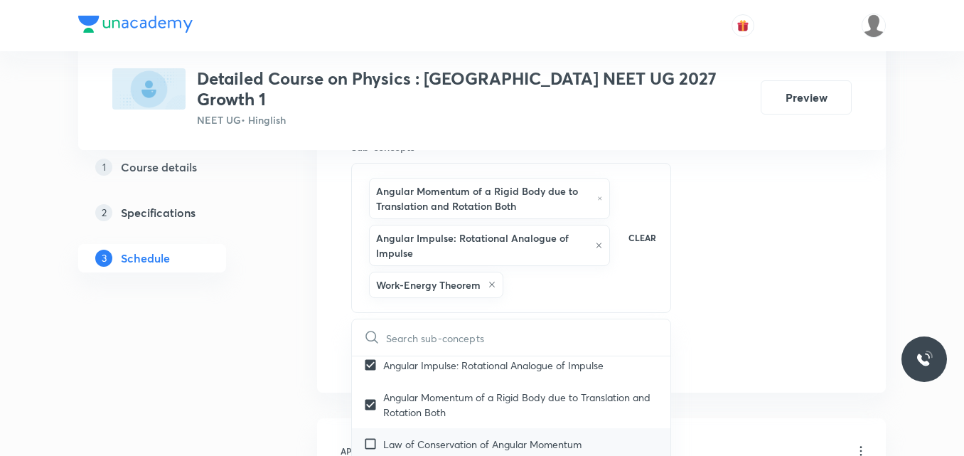
checkbox input "true"
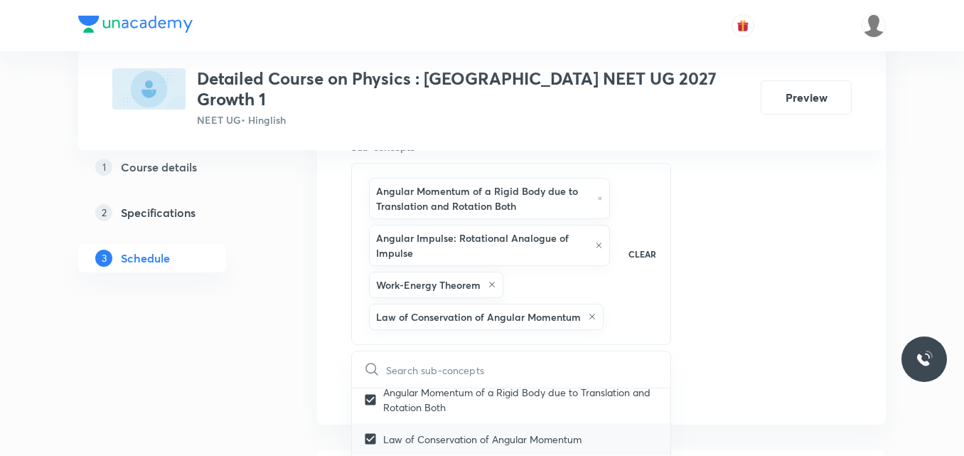
scroll to position [5260, 0]
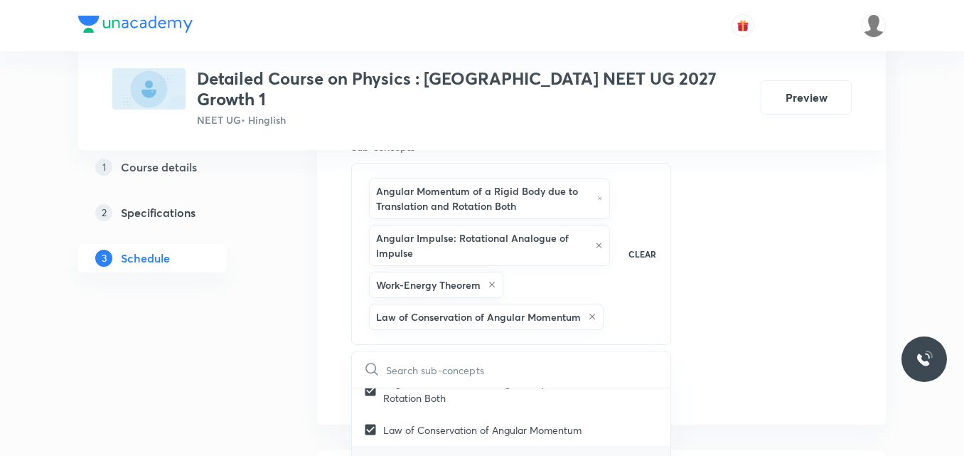
click at [428, 454] on p "Angular Impulse" at bounding box center [419, 461] width 73 height 15
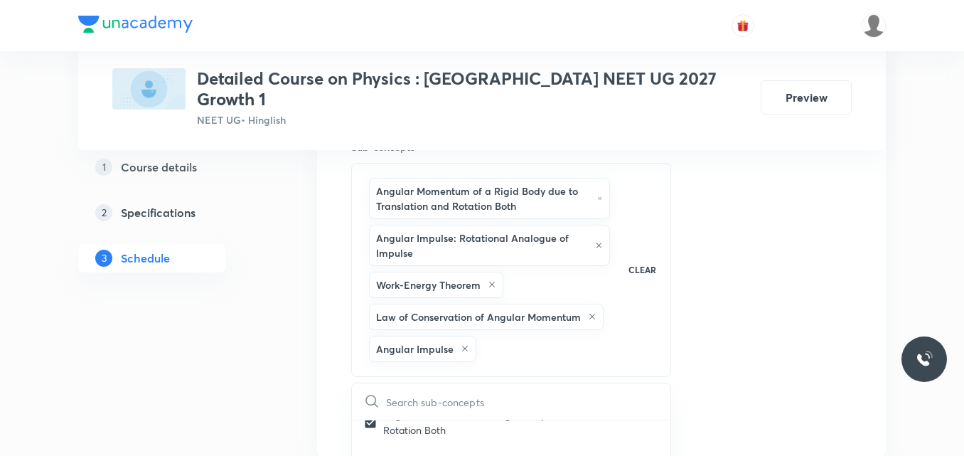
checkbox input "true"
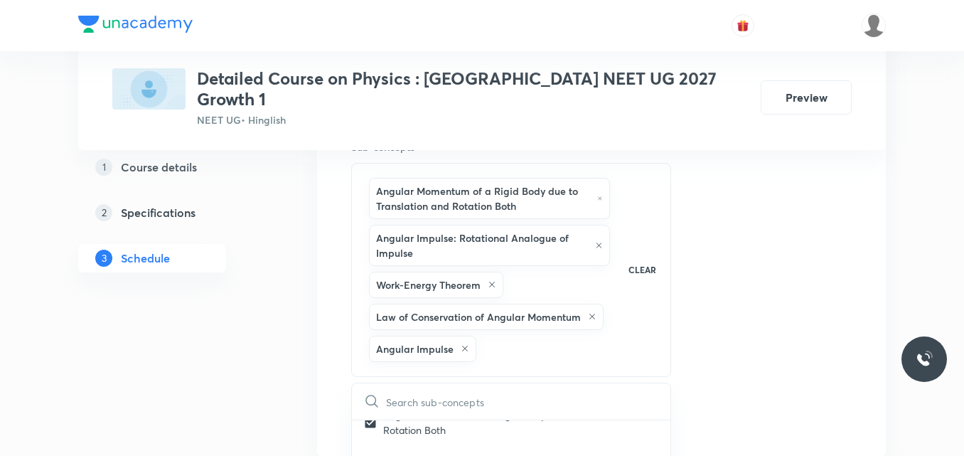
click at [758, 264] on div "Session 62 Live class Session title 31/99 Session on Work, Energy & Power ​ Sch…" at bounding box center [601, 12] width 500 height 841
click at [385, 404] on button "Add" at bounding box center [387, 418] width 73 height 28
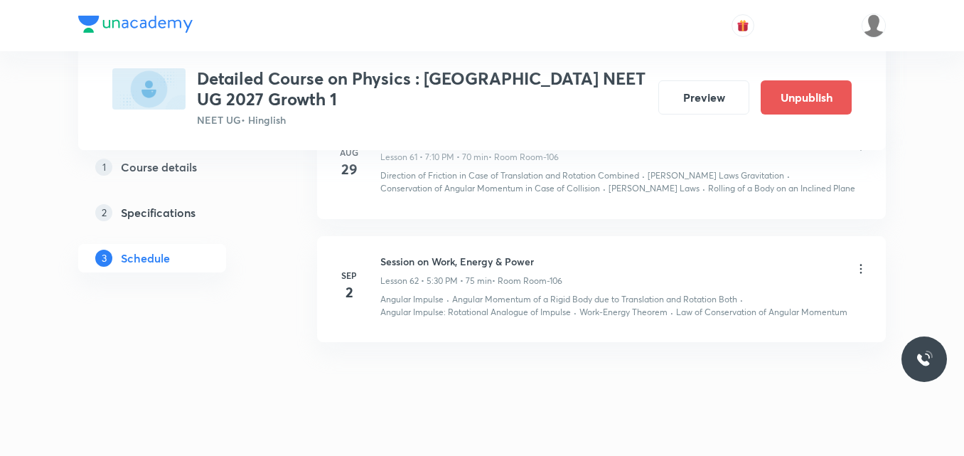
scroll to position [7244, 0]
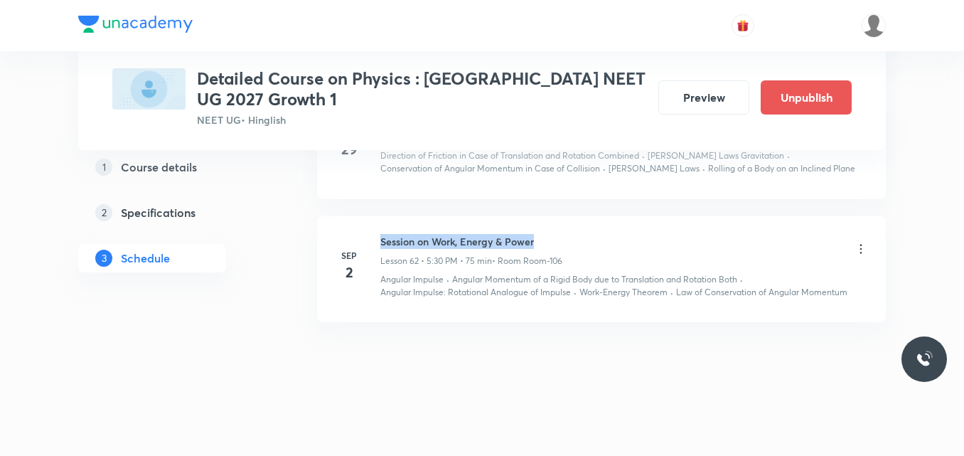
drag, startPoint x: 381, startPoint y: 239, endPoint x: 573, endPoint y: 237, distance: 192.6
click at [573, 237] on div "Session on Work, Energy & Power Lesson 62 • 5:30 PM • 75 min • Room Room-106" at bounding box center [624, 250] width 488 height 33
copy h6 "Session on Work, Energy & Power"
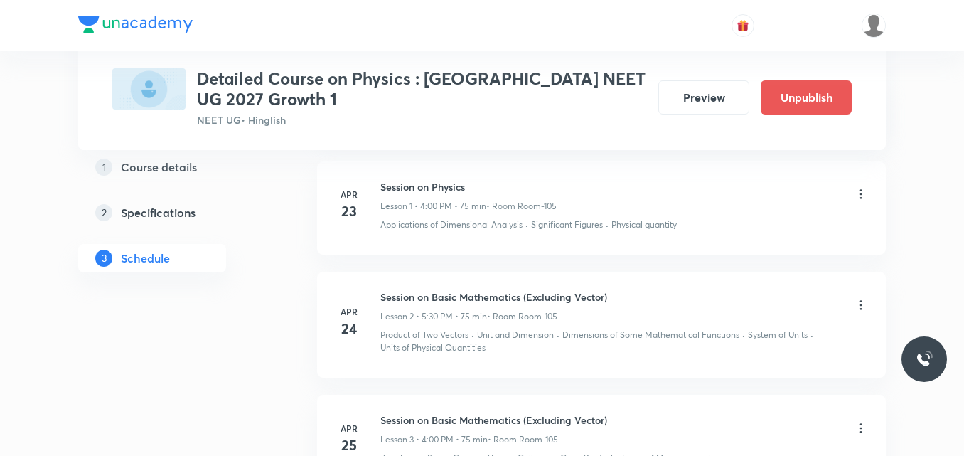
scroll to position [0, 0]
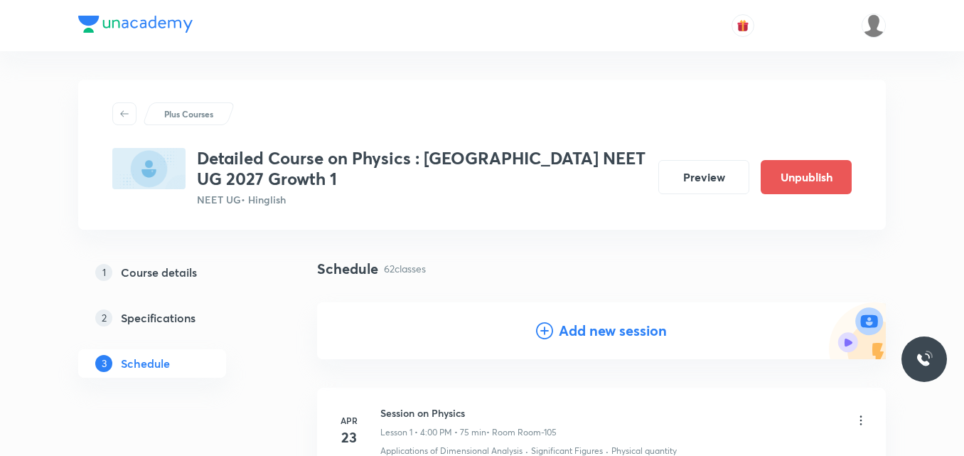
click at [543, 333] on icon at bounding box center [544, 330] width 17 height 17
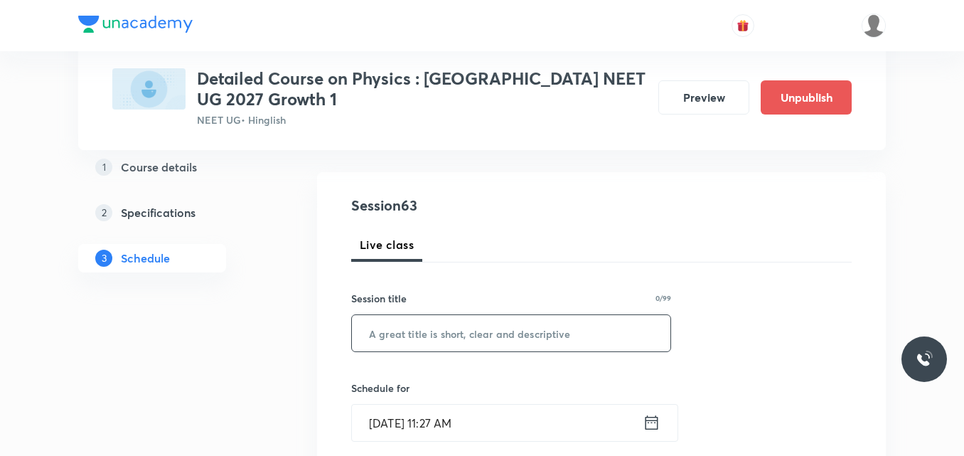
scroll to position [131, 0]
click at [436, 328] on input "text" at bounding box center [511, 332] width 318 height 36
paste input "Session on Work, Energy & Power"
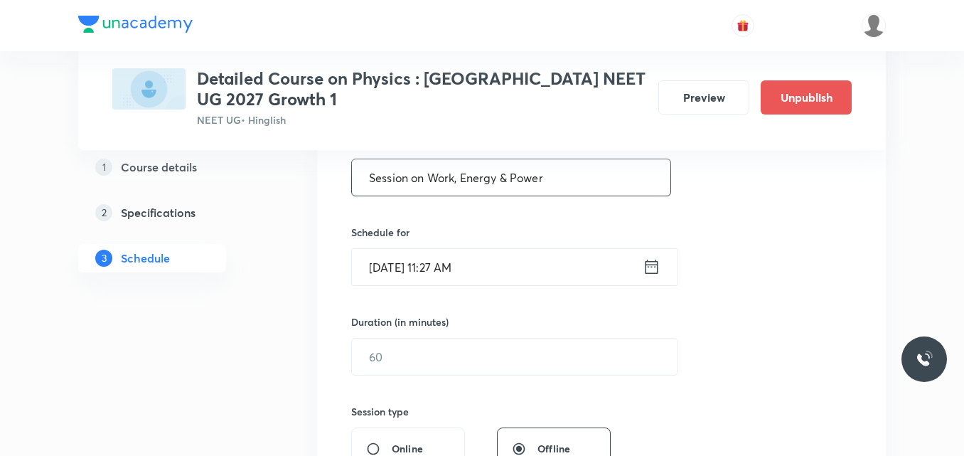
scroll to position [290, 0]
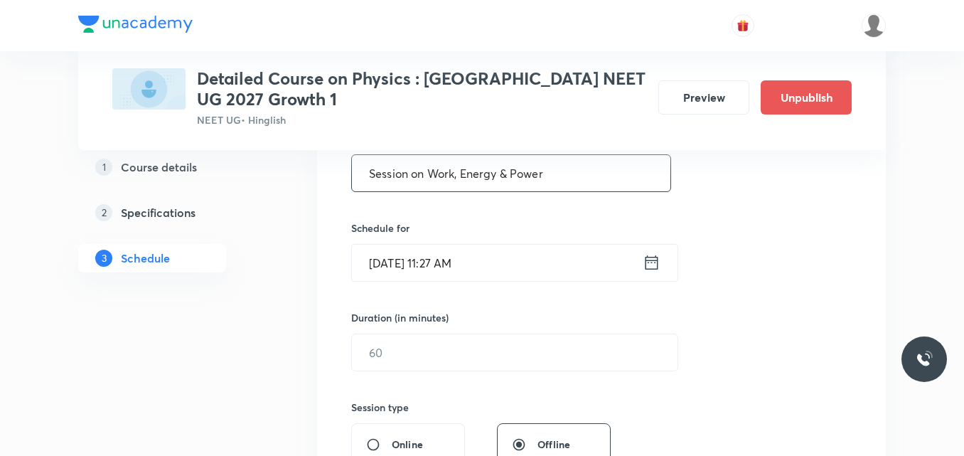
type input "Session on Work, Energy & Power"
click at [650, 264] on icon at bounding box center [651, 262] width 18 height 20
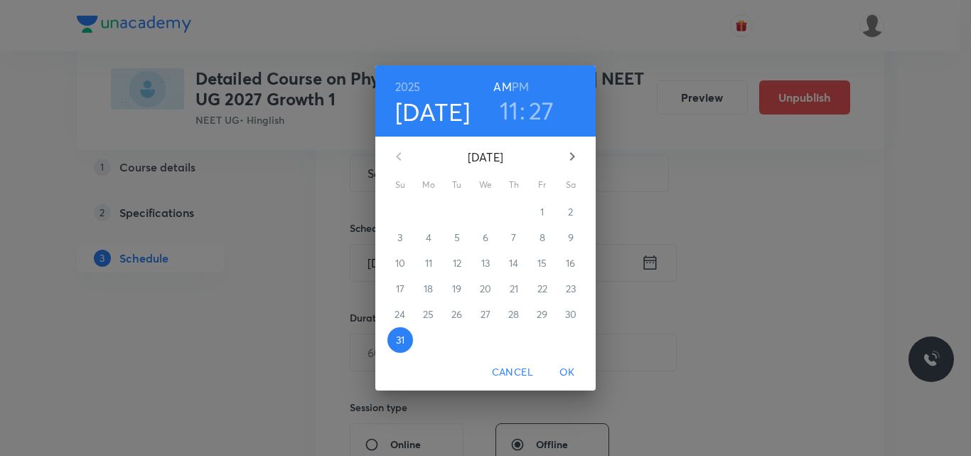
click at [572, 162] on icon "button" at bounding box center [572, 156] width 17 height 17
click at [483, 213] on p "3" at bounding box center [485, 212] width 5 height 14
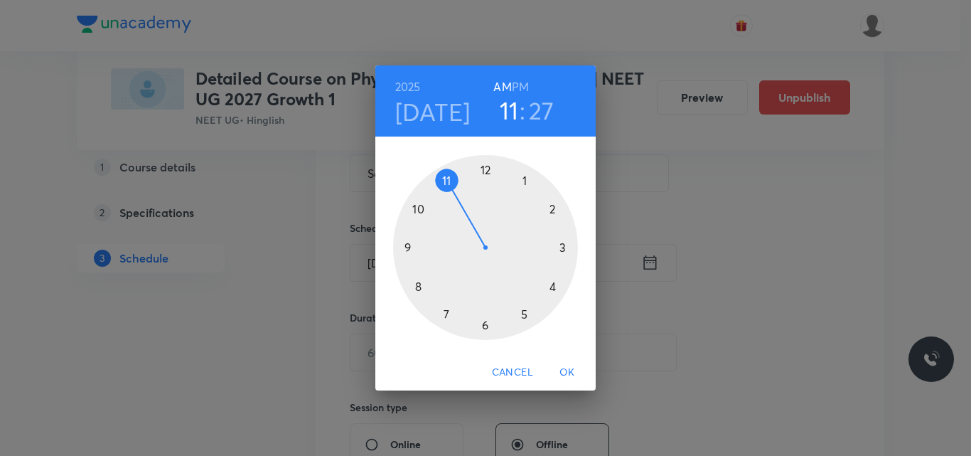
click at [521, 87] on h6 "PM" at bounding box center [520, 87] width 17 height 20
click at [445, 313] on div at bounding box center [485, 247] width 185 height 185
click at [486, 168] on div at bounding box center [485, 247] width 185 height 185
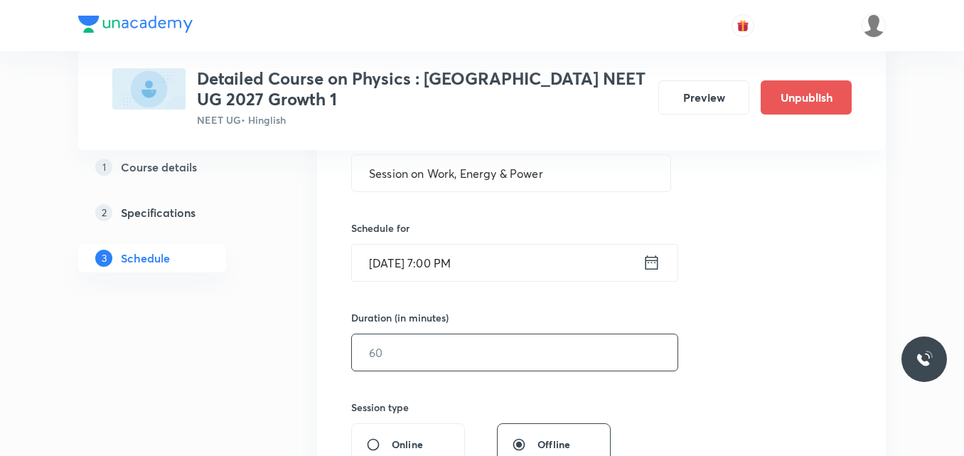
click at [391, 357] on input "text" at bounding box center [514, 352] width 325 height 36
type input "75"
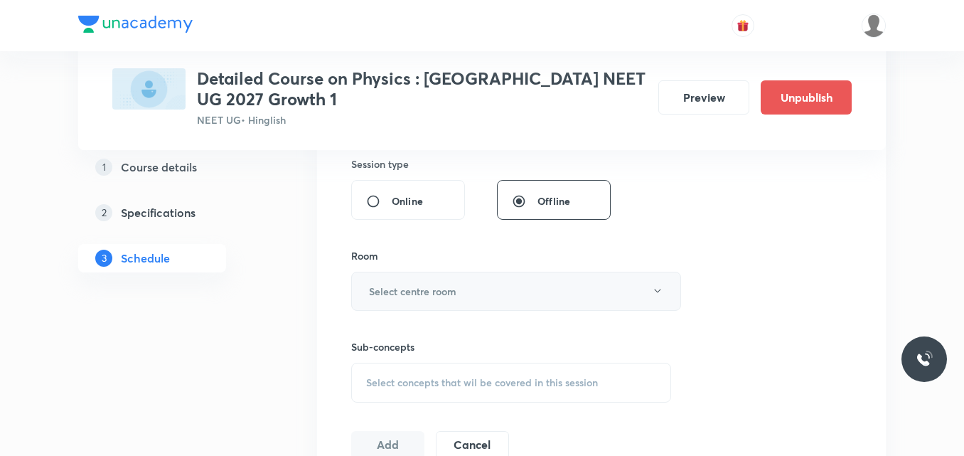
scroll to position [534, 0]
click at [419, 292] on h6 "Select centre room" at bounding box center [412, 290] width 87 height 15
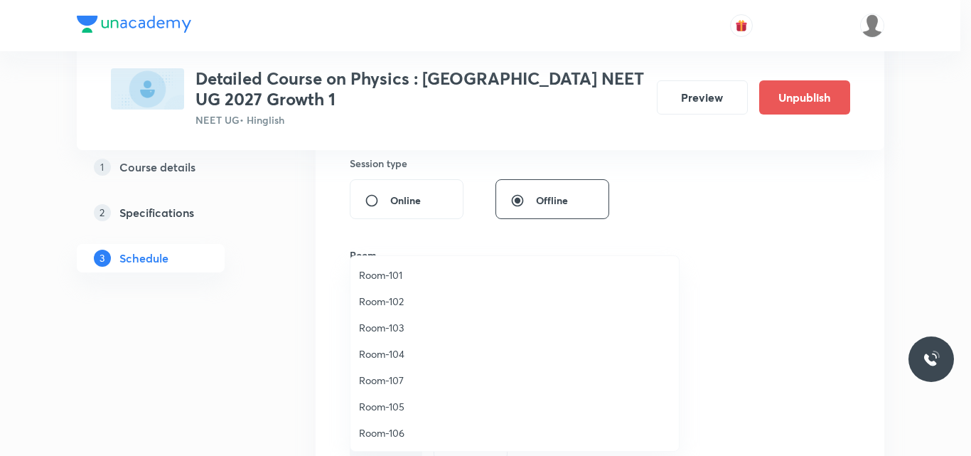
click at [395, 436] on span "Room-106" at bounding box center [514, 432] width 311 height 15
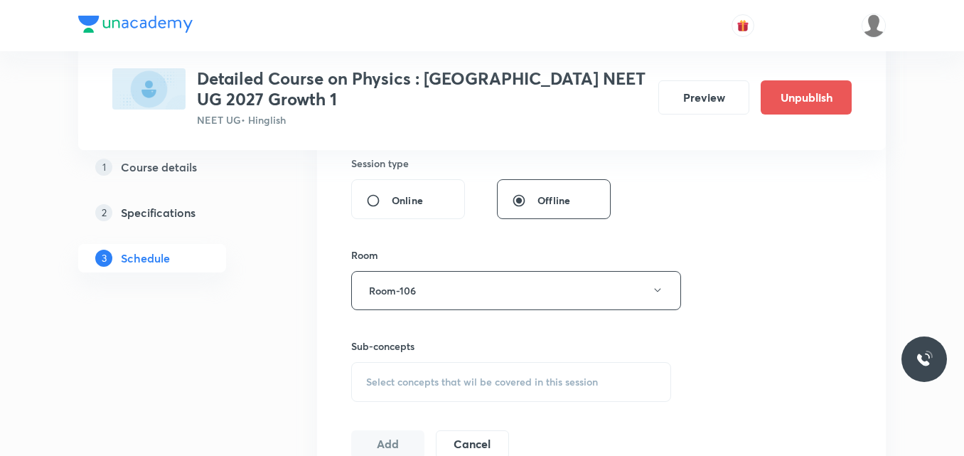
click at [403, 383] on span "Select concepts that wil be covered in this session" at bounding box center [482, 381] width 232 height 11
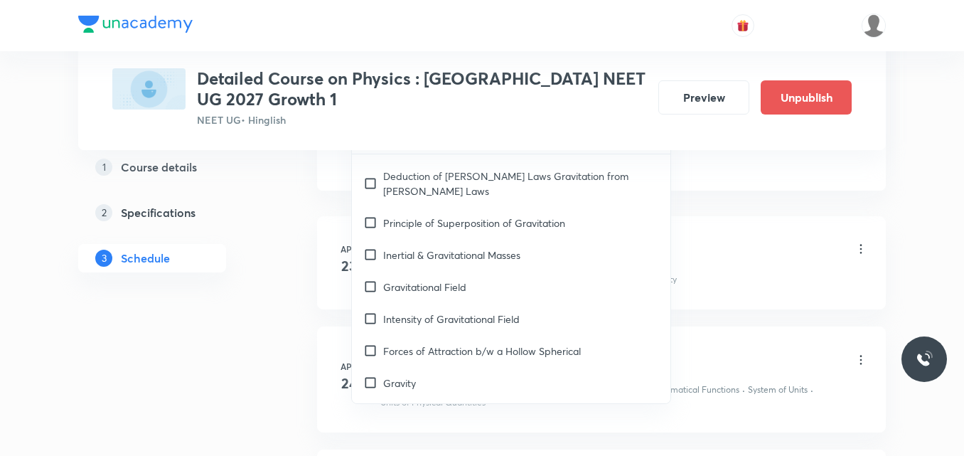
scroll to position [5795, 0]
click at [440, 401] on div "Gravitational Potential" at bounding box center [511, 417] width 318 height 32
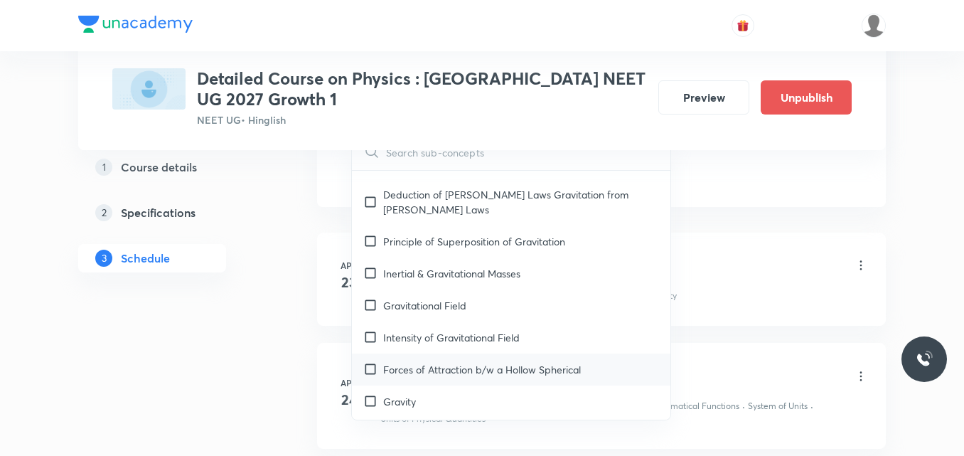
checkbox input "true"
click at [409, 385] on div "Gravity" at bounding box center [511, 401] width 318 height 32
checkbox input "true"
click at [429, 362] on p "Forces of Attraction b/w a Hollow Spherical" at bounding box center [482, 369] width 198 height 15
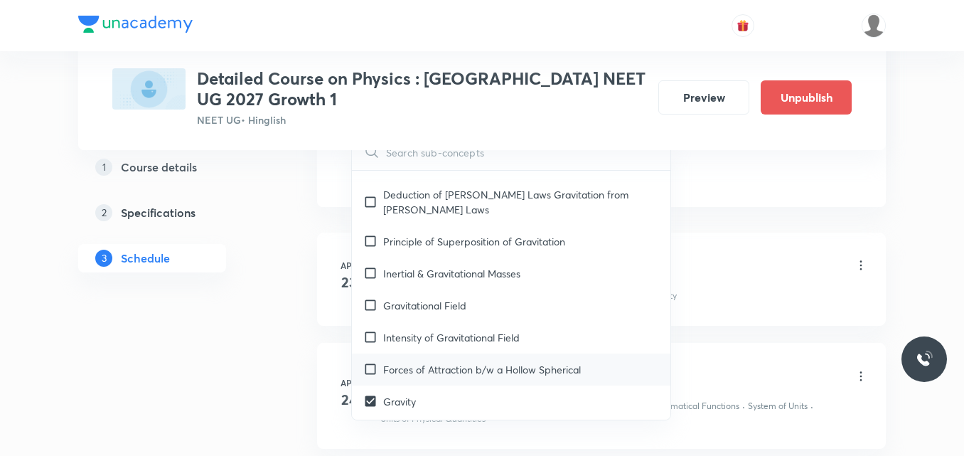
checkbox input "true"
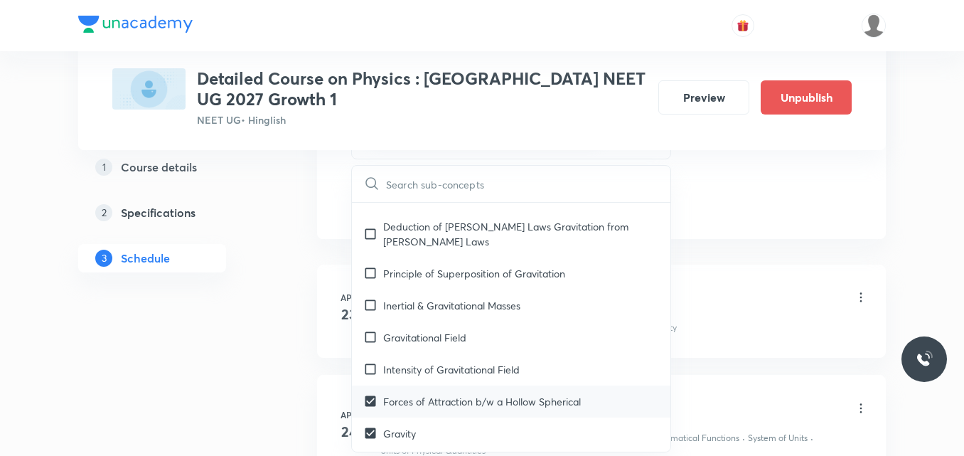
click at [429, 362] on p "Intensity of Gravitational Field" at bounding box center [451, 369] width 136 height 15
checkbox input "true"
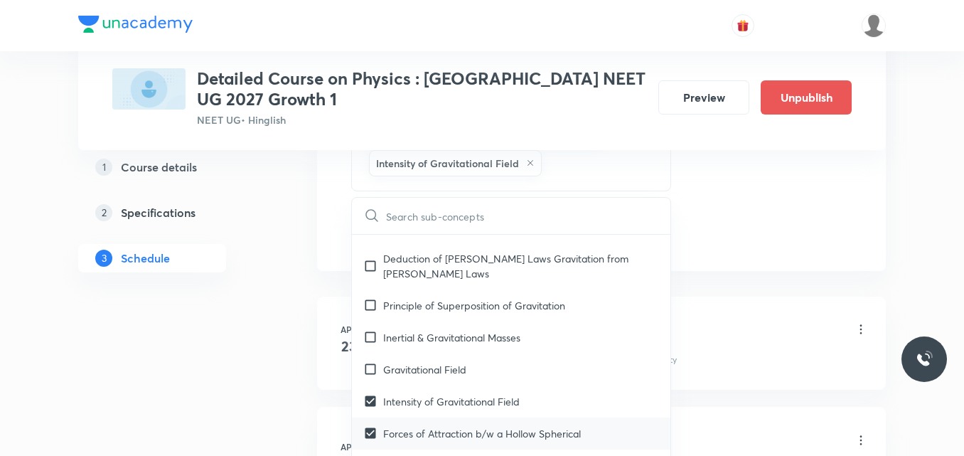
click at [429, 362] on p "Gravitational Field" at bounding box center [424, 369] width 83 height 15
checkbox input "true"
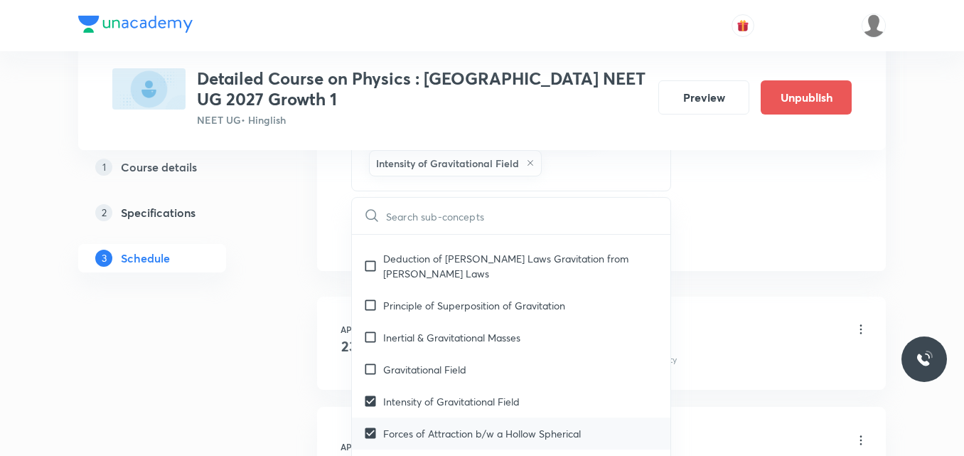
checkbox input "true"
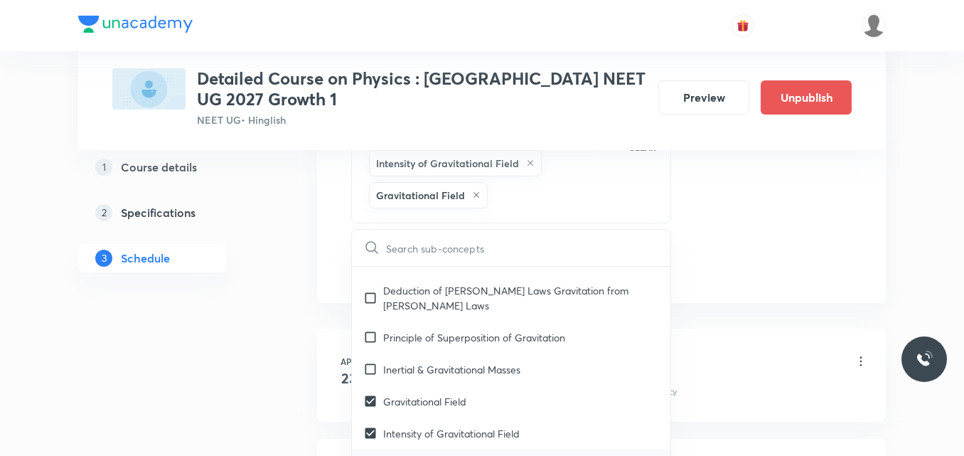
click at [429, 362] on p "Inertial & Gravitational Masses" at bounding box center [451, 369] width 137 height 15
checkbox input "true"
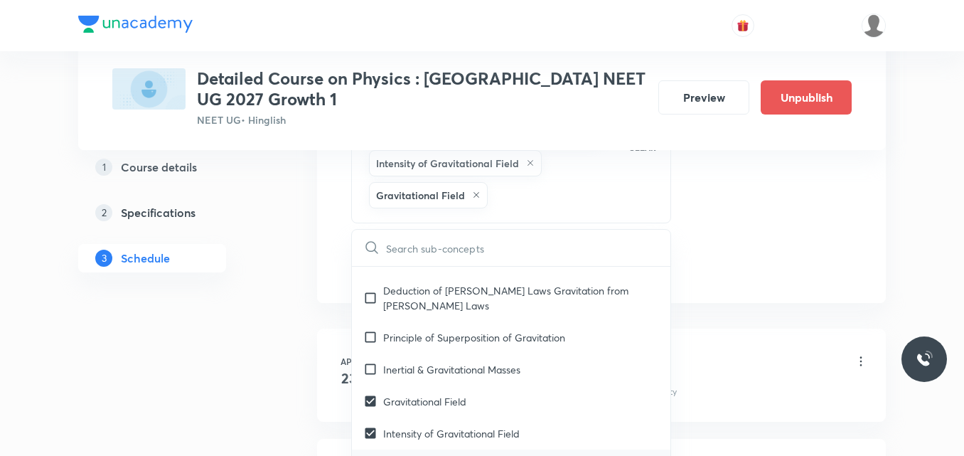
checkbox input "true"
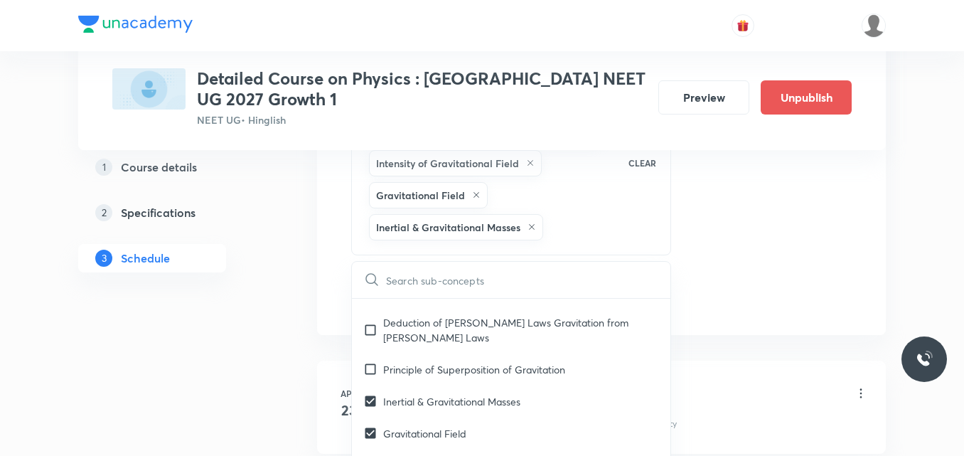
click at [429, 362] on p "Principle of Superposition of Gravitation" at bounding box center [474, 369] width 182 height 15
checkbox input "true"
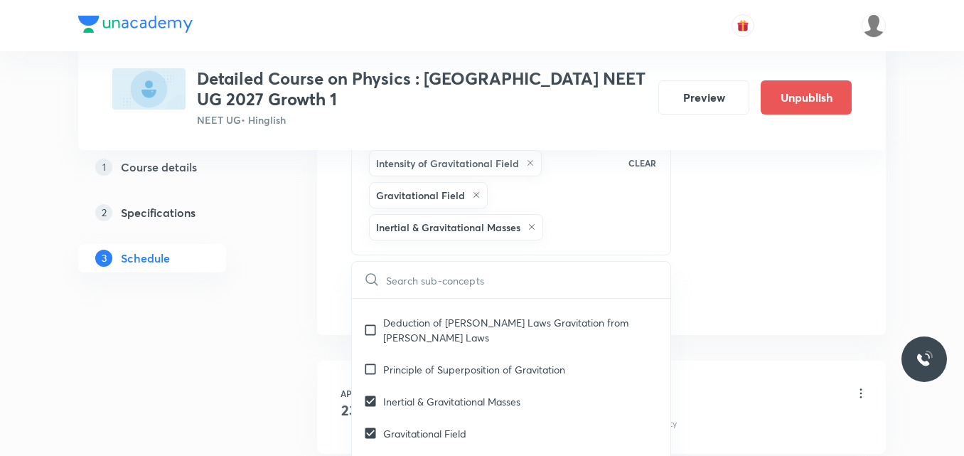
checkbox input "true"
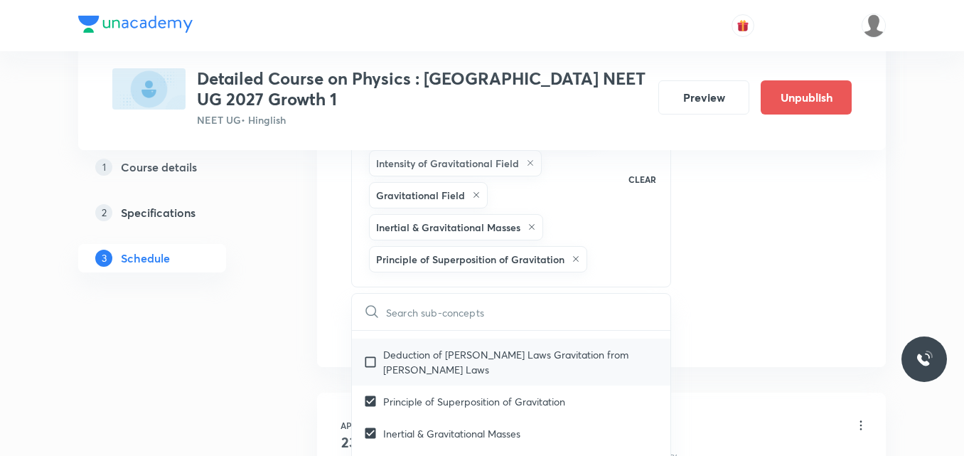
click at [400, 347] on p "Deduction of Newton's Laws Gravitation from Kepler's Laws" at bounding box center [521, 362] width 276 height 30
checkbox input "true"
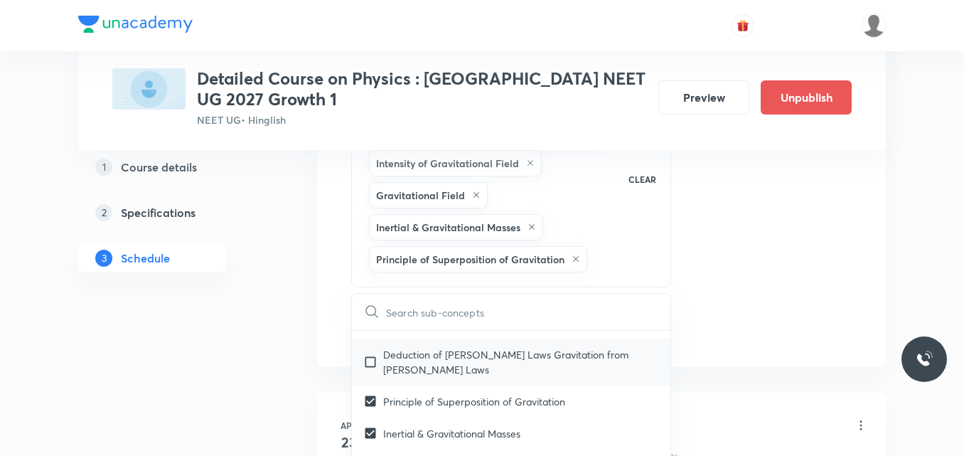
checkbox input "true"
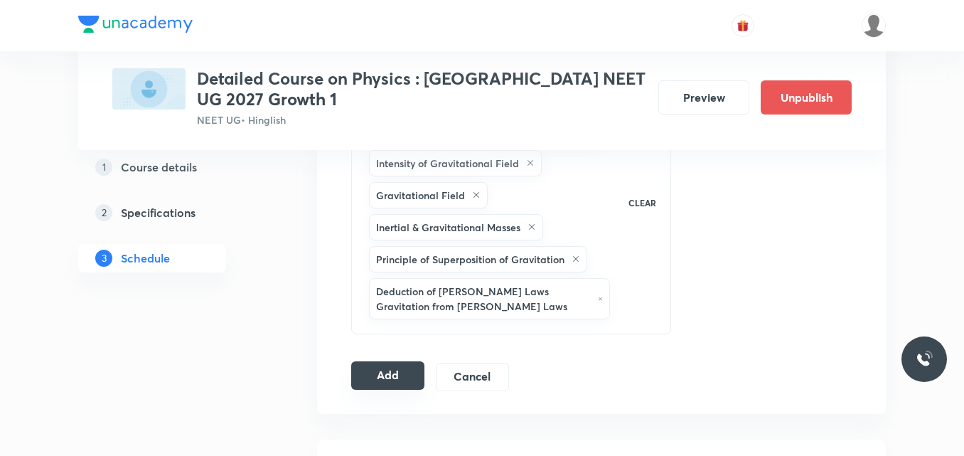
click at [387, 383] on button "Add" at bounding box center [387, 375] width 73 height 28
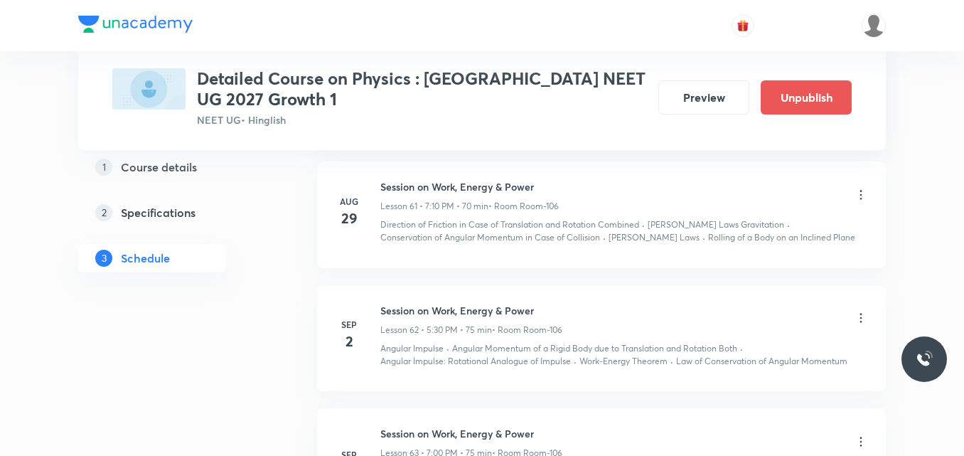
scroll to position [7381, 0]
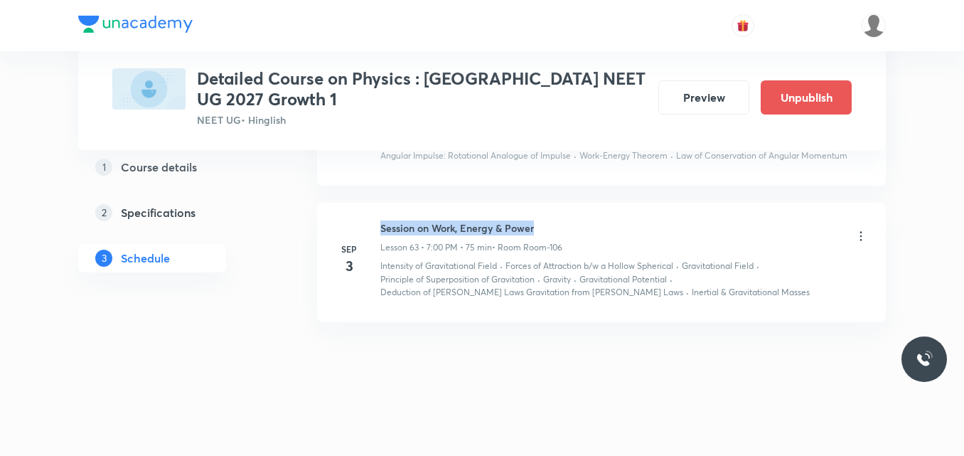
drag, startPoint x: 381, startPoint y: 225, endPoint x: 549, endPoint y: 215, distance: 168.0
click at [549, 215] on li "Sep 3 Session on Work, Energy & Power Lesson 63 • 7:00 PM • 75 min • Room Room-…" at bounding box center [601, 262] width 569 height 119
copy h6 "Session on Work, Energy & Power"
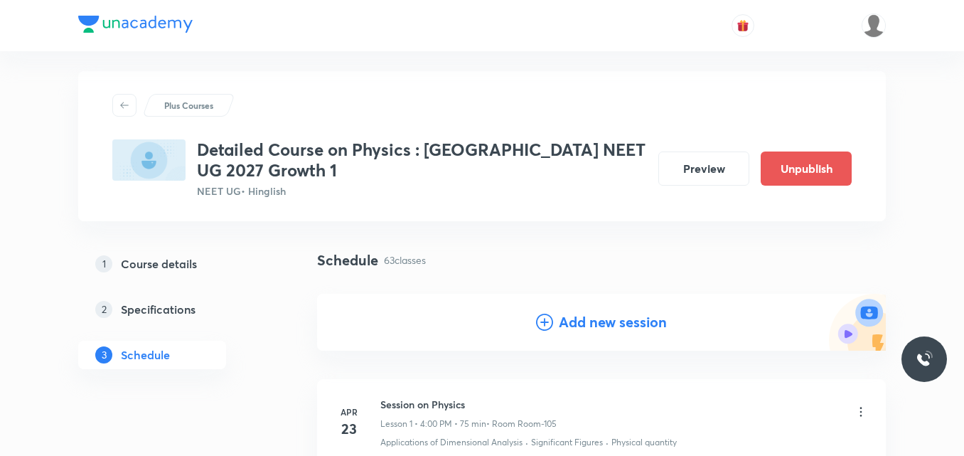
scroll to position [0, 0]
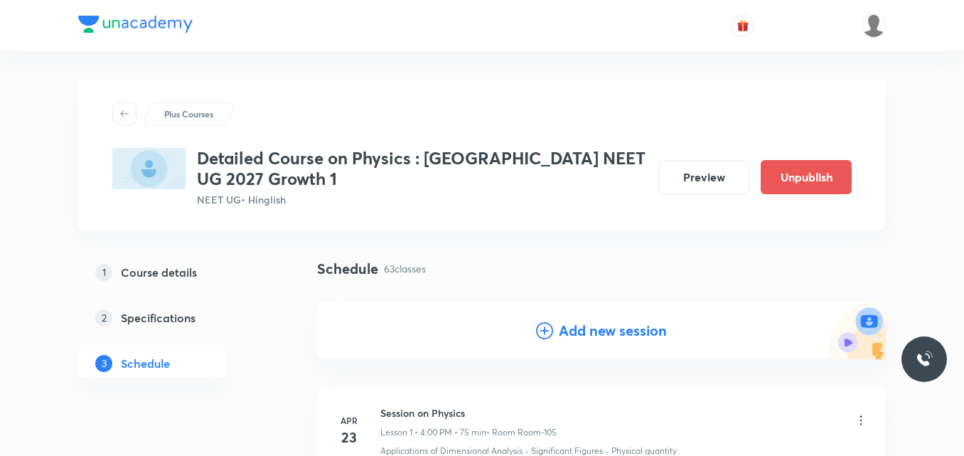
click at [544, 330] on icon at bounding box center [544, 330] width 17 height 17
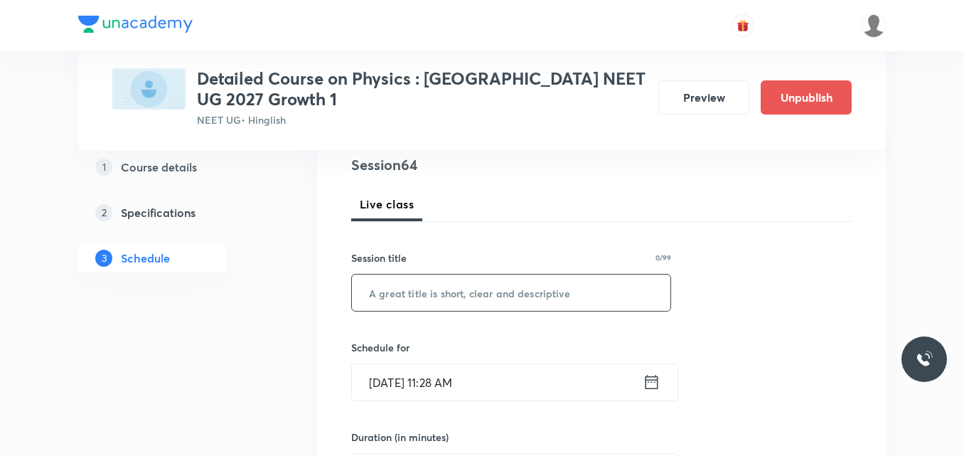
scroll to position [172, 0]
click at [428, 301] on input "text" at bounding box center [511, 291] width 318 height 36
paste input "Session on Work, Energy & Power"
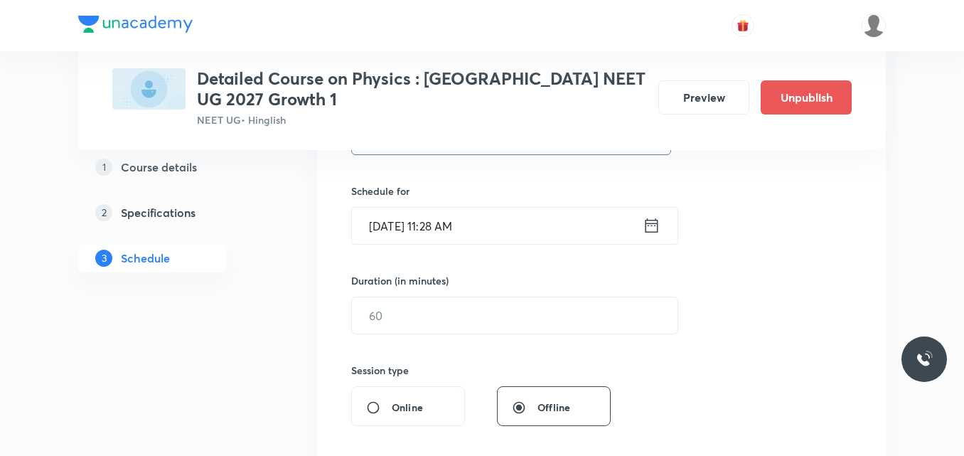
scroll to position [340, 0]
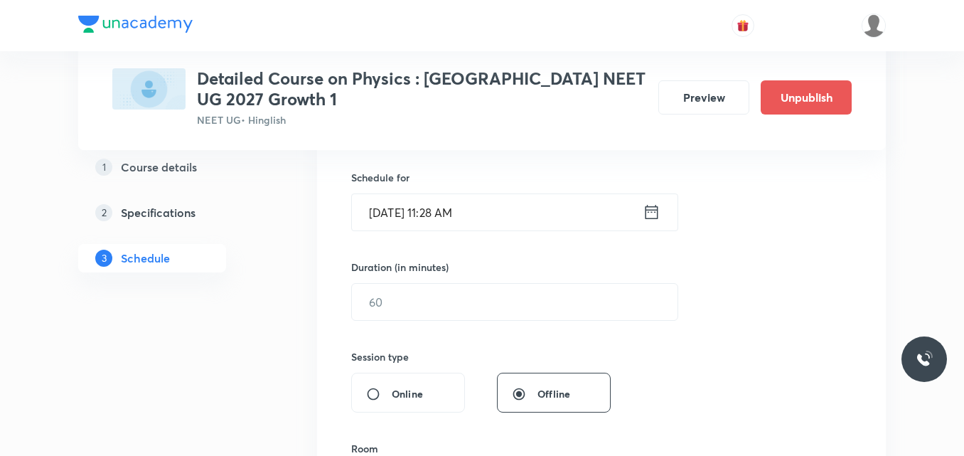
type input "Session on Work, Energy & Power"
click at [651, 217] on icon at bounding box center [651, 212] width 18 height 20
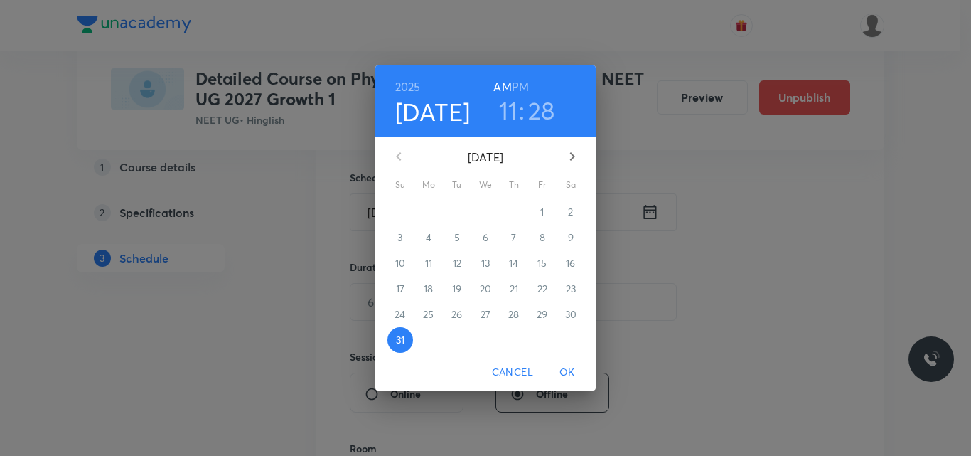
click at [574, 155] on icon "button" at bounding box center [572, 156] width 17 height 17
click at [515, 215] on p "4" at bounding box center [514, 212] width 6 height 14
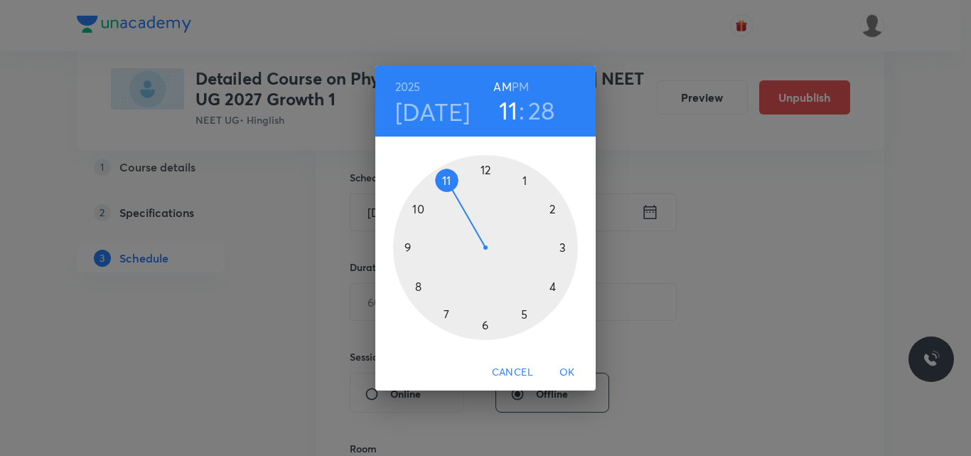
click at [524, 87] on h6 "PM" at bounding box center [520, 87] width 17 height 20
click at [551, 284] on div at bounding box center [485, 247] width 185 height 185
click at [484, 168] on div at bounding box center [485, 247] width 185 height 185
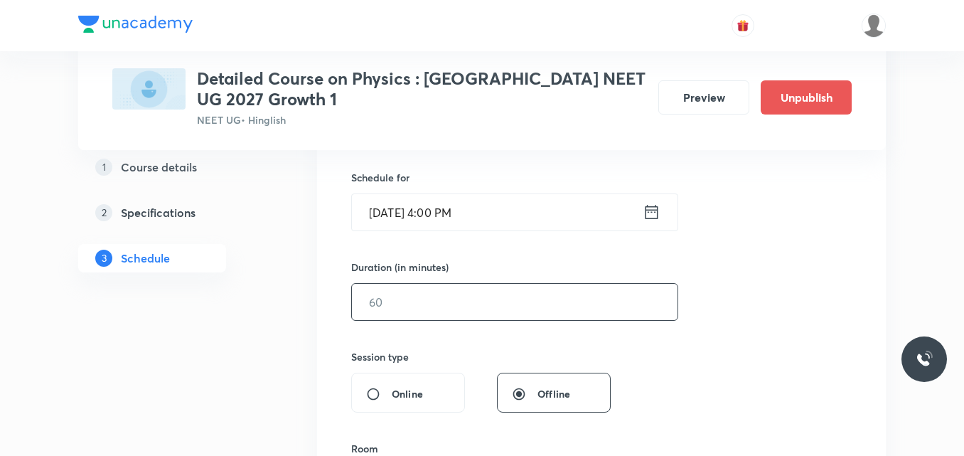
click at [406, 307] on input "text" at bounding box center [514, 302] width 325 height 36
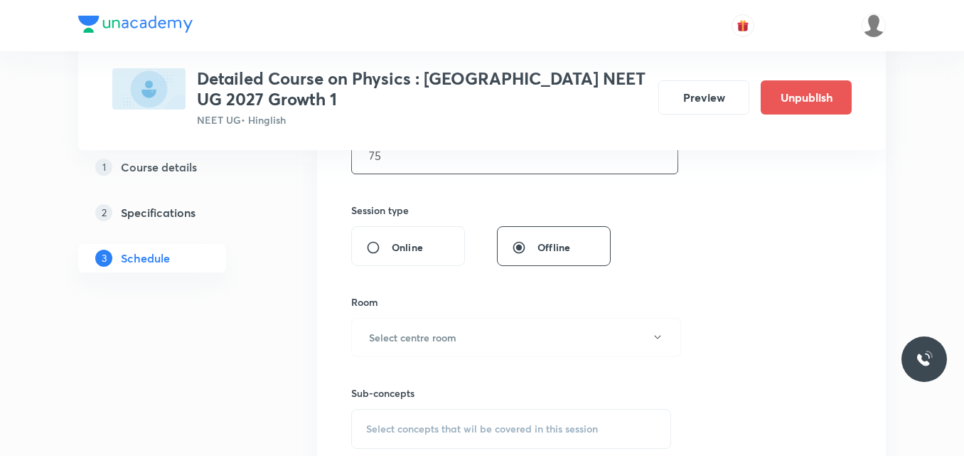
scroll to position [488, 0]
type input "75"
click at [384, 339] on h6 "Select centre room" at bounding box center [412, 336] width 87 height 15
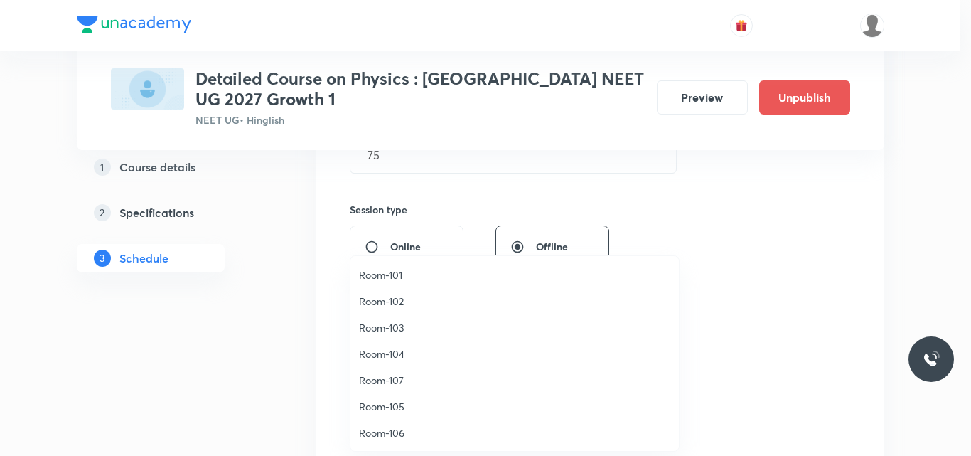
click at [398, 433] on span "Room-106" at bounding box center [514, 432] width 311 height 15
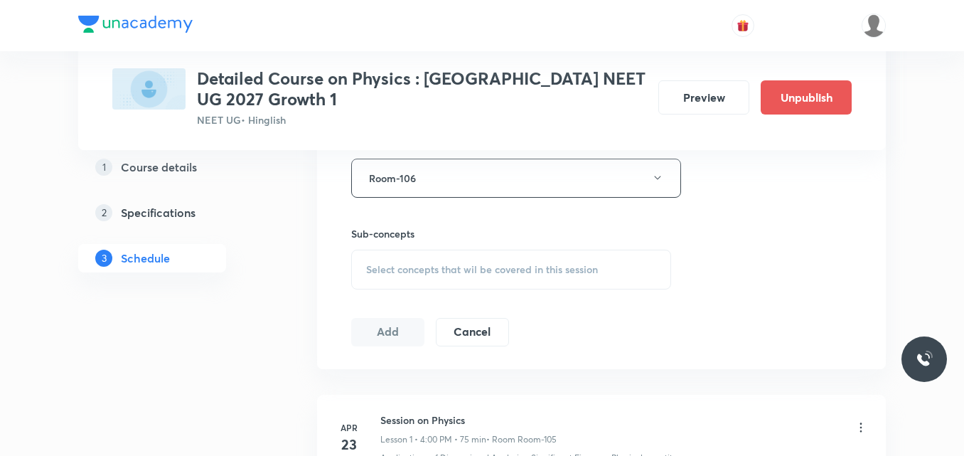
scroll to position [669, 0]
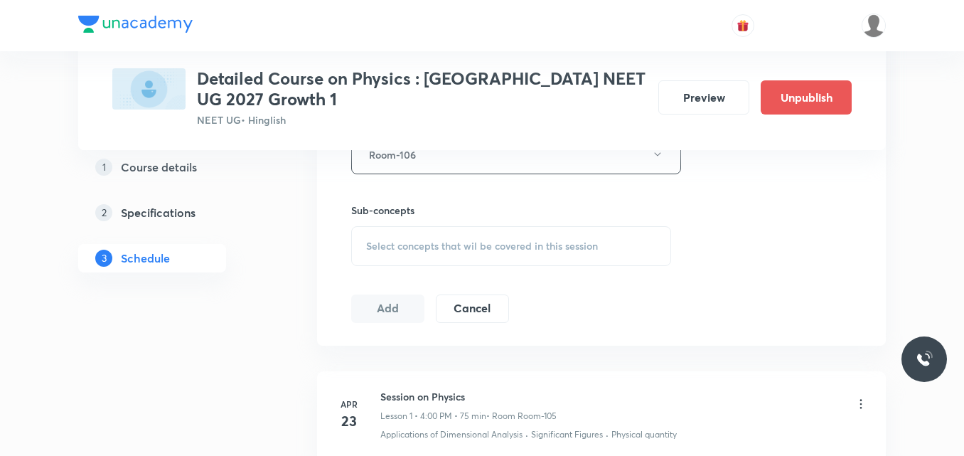
click at [424, 245] on span "Select concepts that wil be covered in this session" at bounding box center [482, 245] width 232 height 11
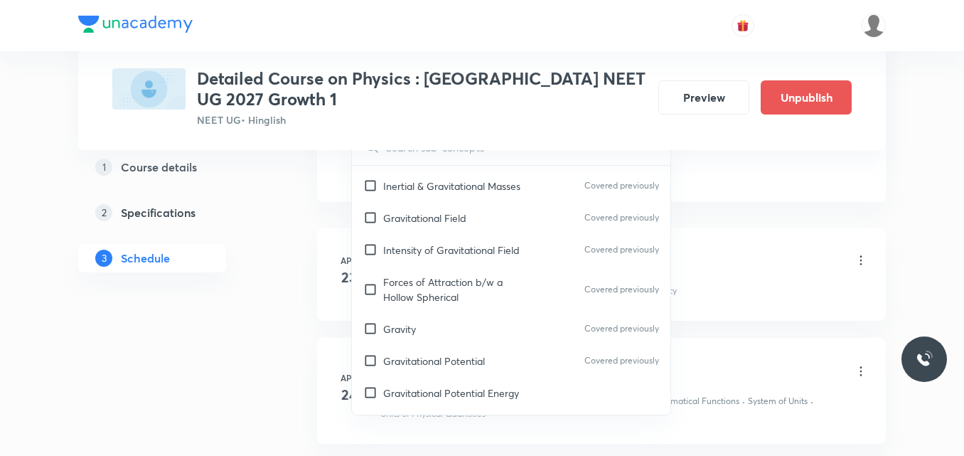
scroll to position [5908, 0]
click at [436, 409] on div "Principle of Launching a Satellite" at bounding box center [511, 425] width 318 height 32
checkbox input "true"
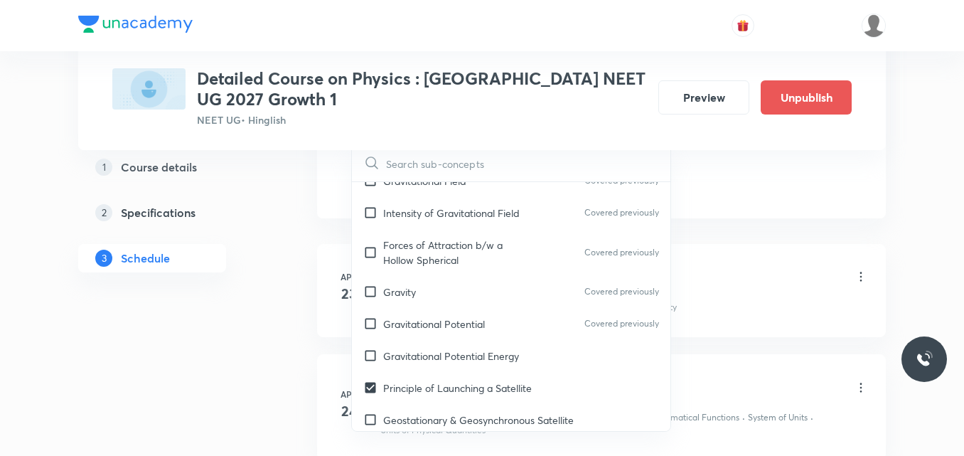
scroll to position [5962, 0]
click at [436, 435] on p "Simple Harmonic Motion" at bounding box center [511, 451] width 318 height 32
click at [372, 411] on input "checkbox" at bounding box center [373, 418] width 20 height 15
checkbox input "true"
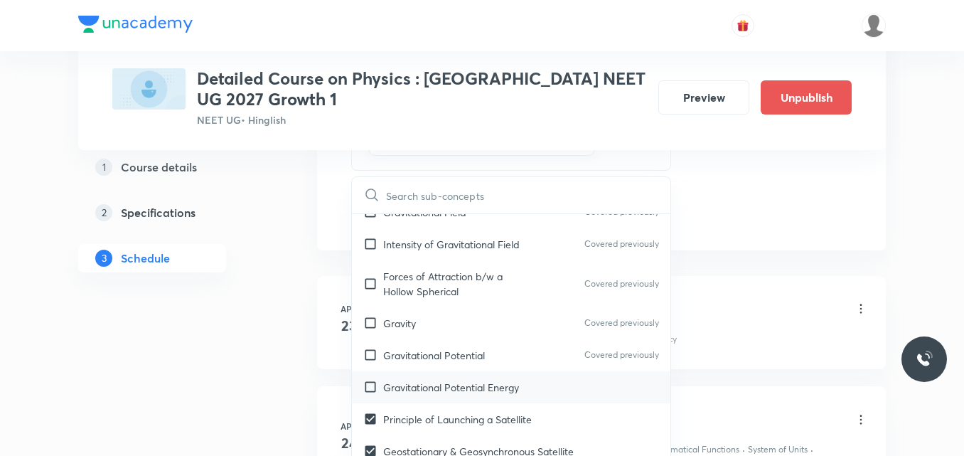
click at [396, 371] on div "Gravitational Potential Energy" at bounding box center [511, 387] width 318 height 32
checkbox input "true"
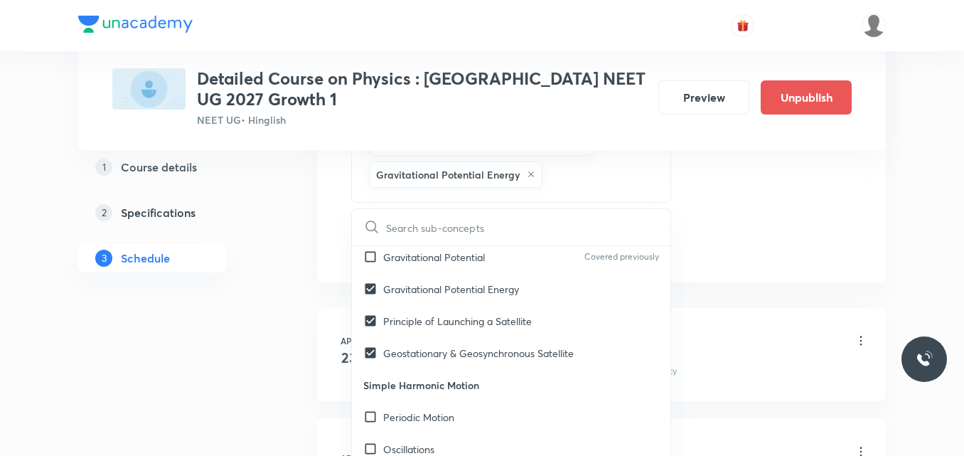
scroll to position [6092, 0]
click at [379, 400] on div "Periodic Motion" at bounding box center [511, 416] width 318 height 32
checkbox input "true"
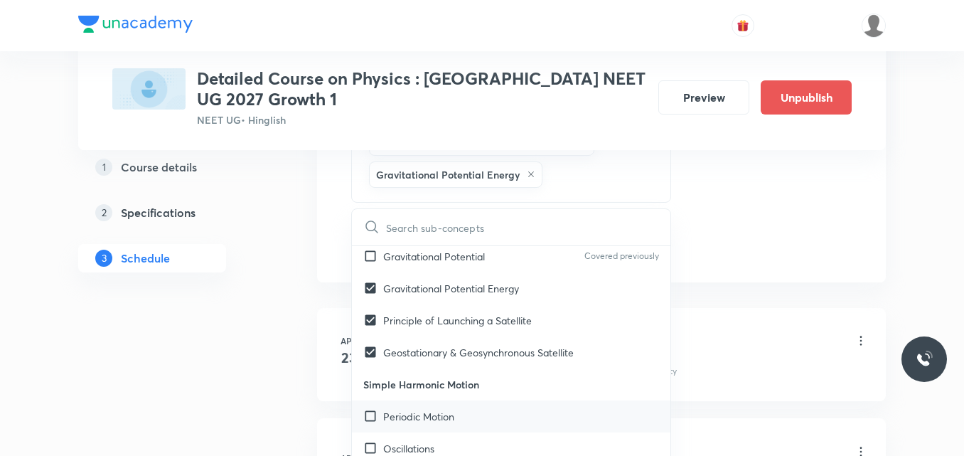
checkbox input "true"
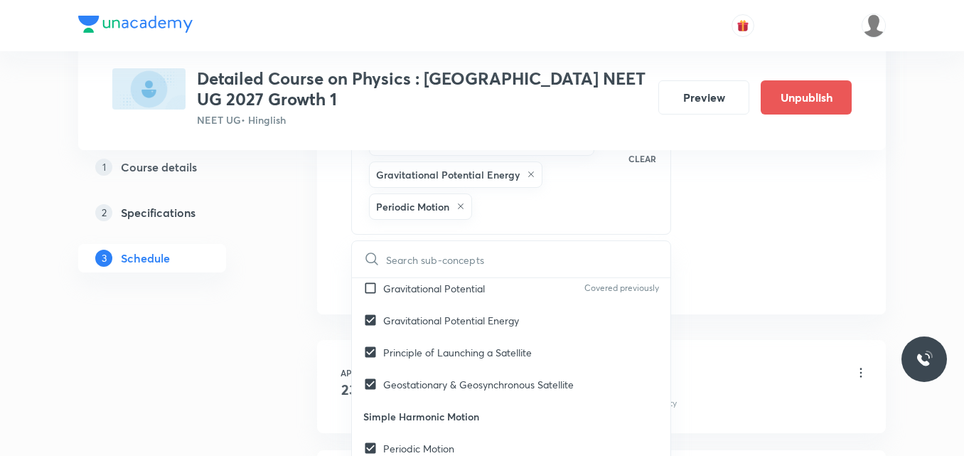
checkbox input "true"
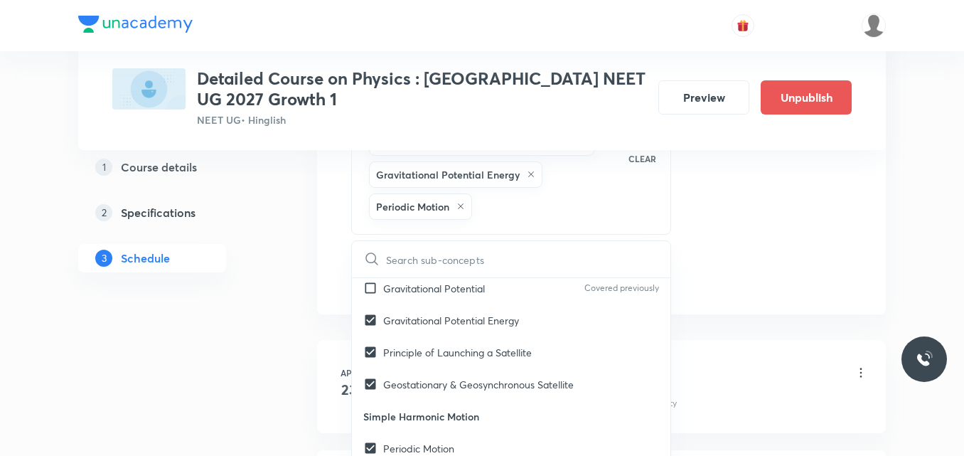
checkbox input "true"
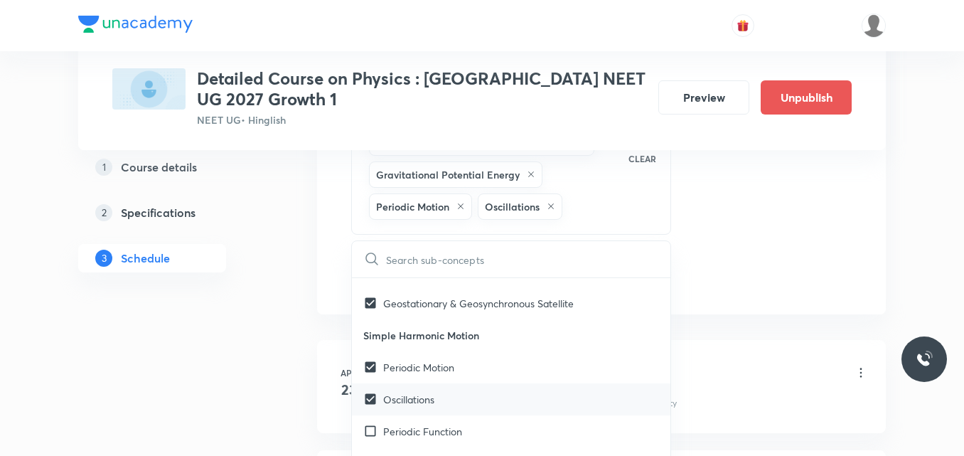
scroll to position [6183, 0]
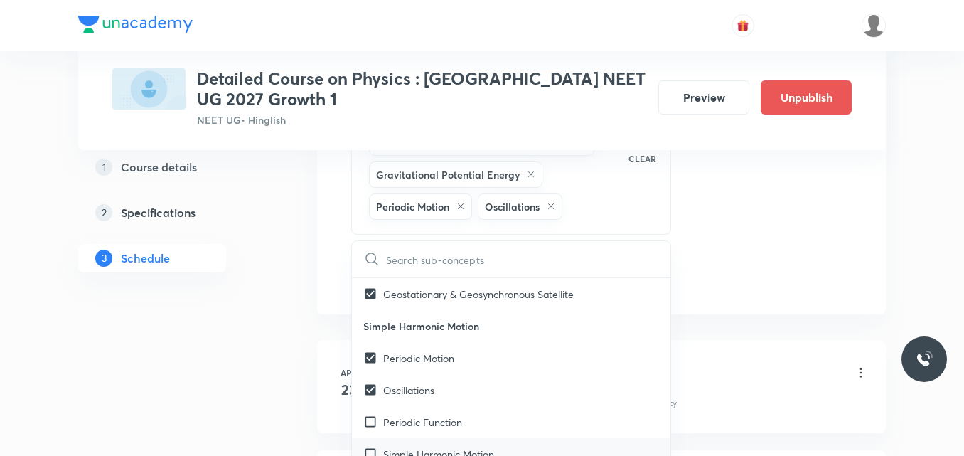
checkbox input "true"
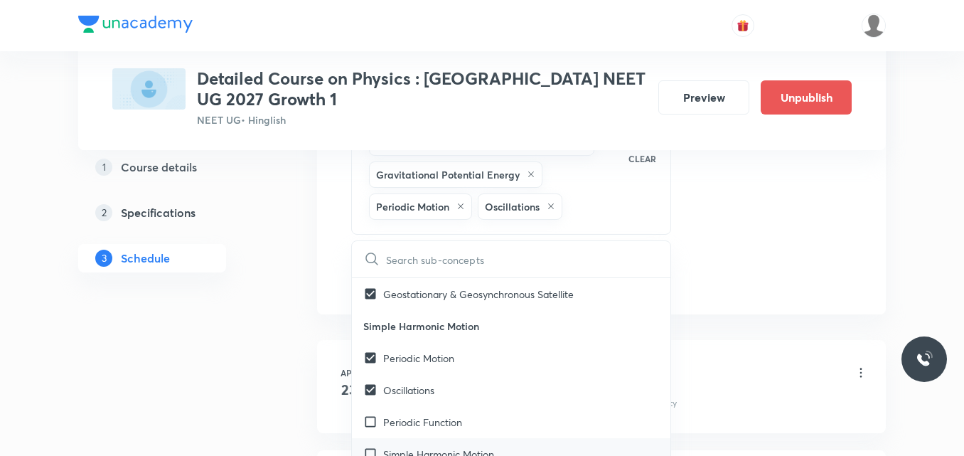
checkbox input "true"
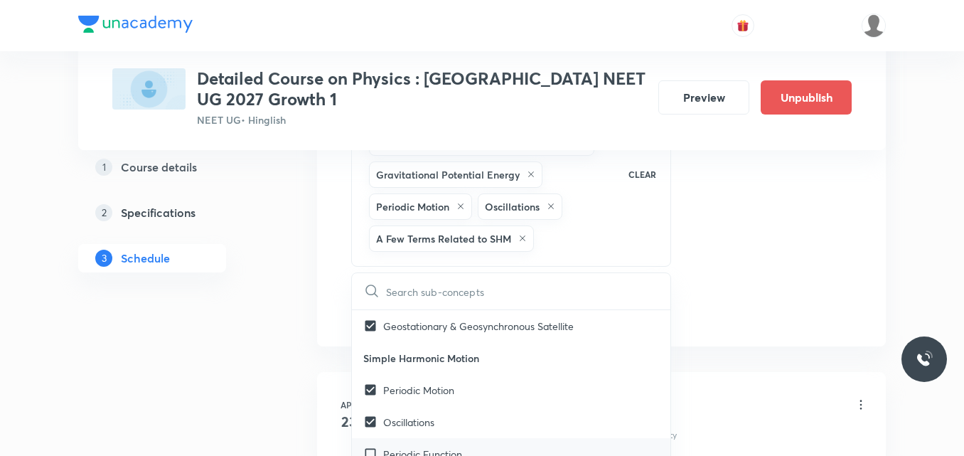
click at [380, 446] on input "checkbox" at bounding box center [373, 453] width 20 height 15
checkbox input "true"
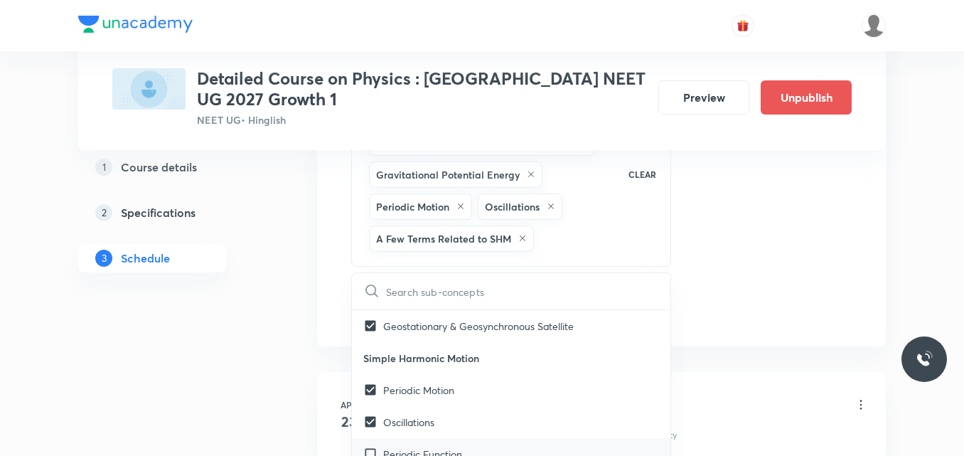
checkbox input "true"
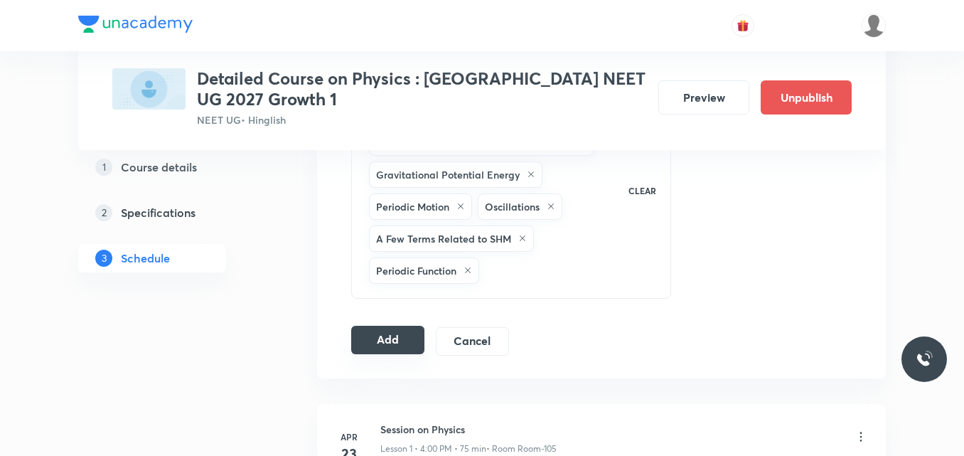
click at [404, 338] on button "Add" at bounding box center [387, 339] width 73 height 28
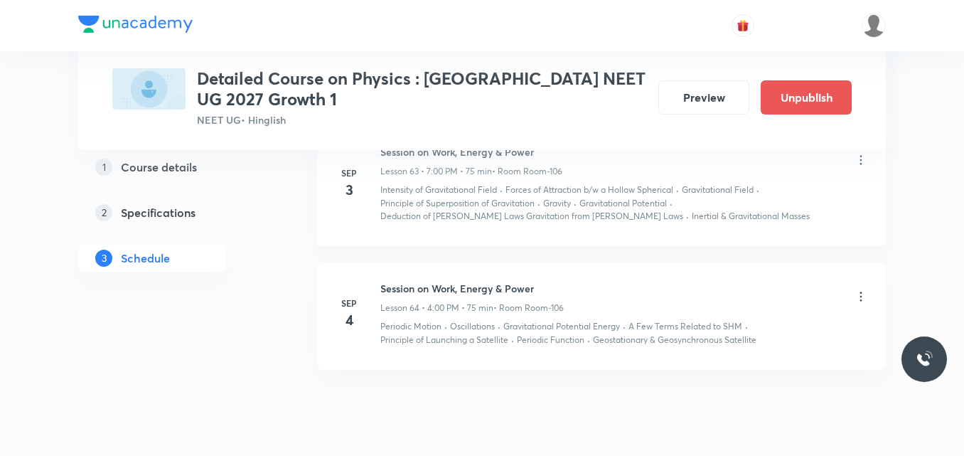
scroll to position [7504, 0]
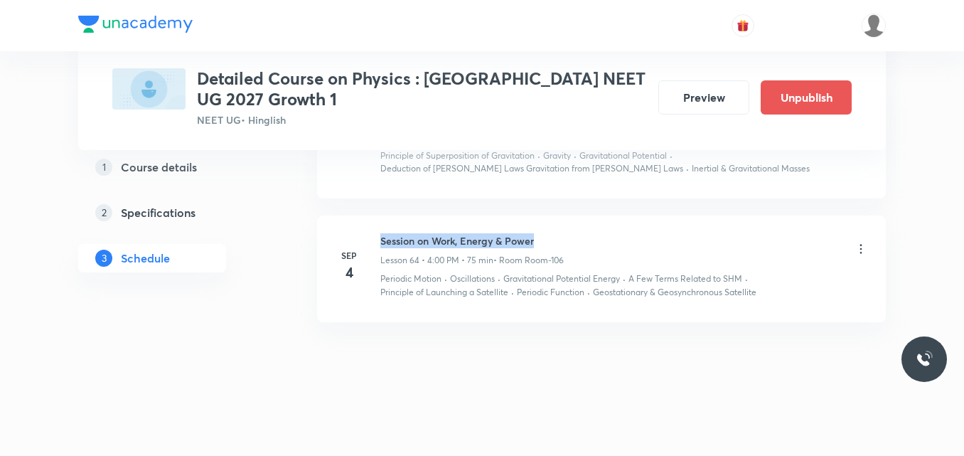
drag, startPoint x: 382, startPoint y: 242, endPoint x: 550, endPoint y: 224, distance: 169.4
click at [550, 224] on li "Sep 4 Session on Work, Energy & Power Lesson 64 • 4:00 PM • 75 min • Room Room-…" at bounding box center [601, 268] width 569 height 107
copy h6 "Session on Work, Energy & Power"
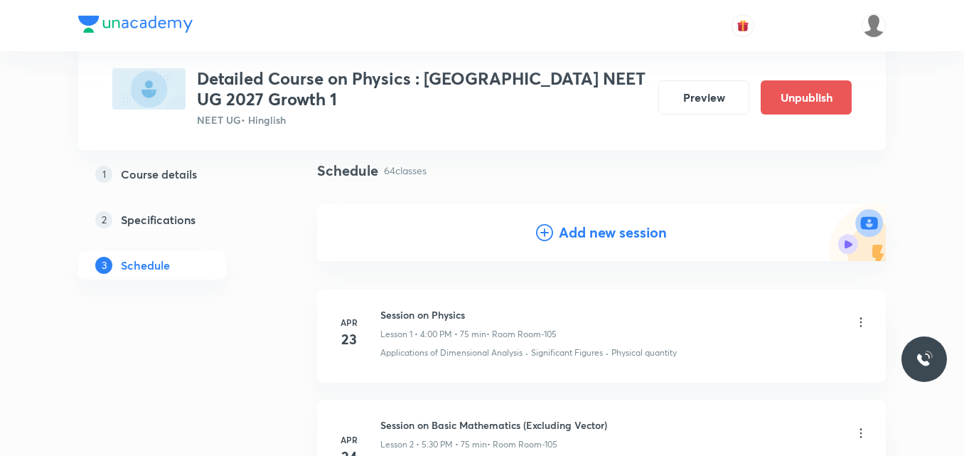
scroll to position [0, 0]
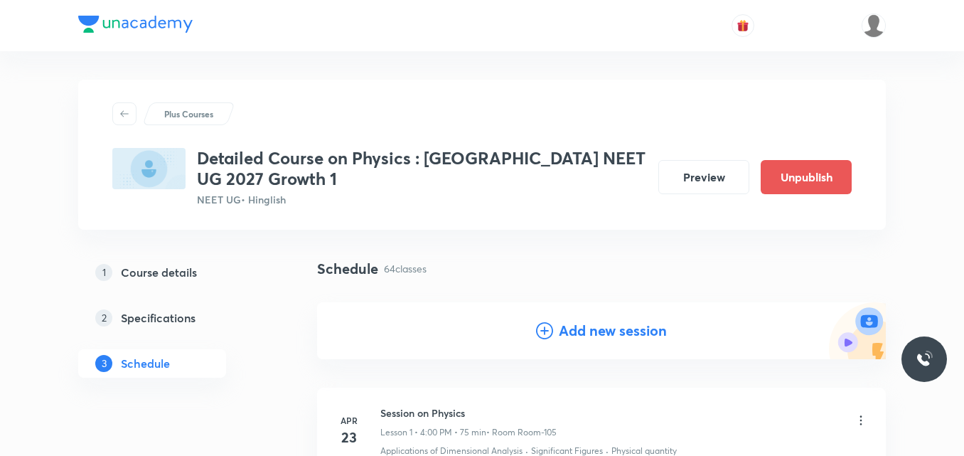
click at [543, 330] on icon at bounding box center [544, 330] width 17 height 17
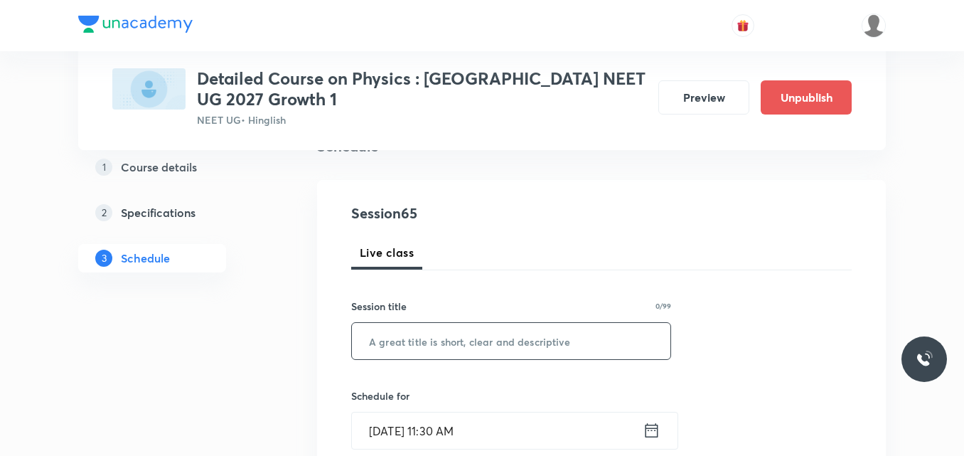
scroll to position [123, 0]
click at [478, 344] on input "text" at bounding box center [511, 340] width 318 height 36
paste input "Session on Work, Energy & Power"
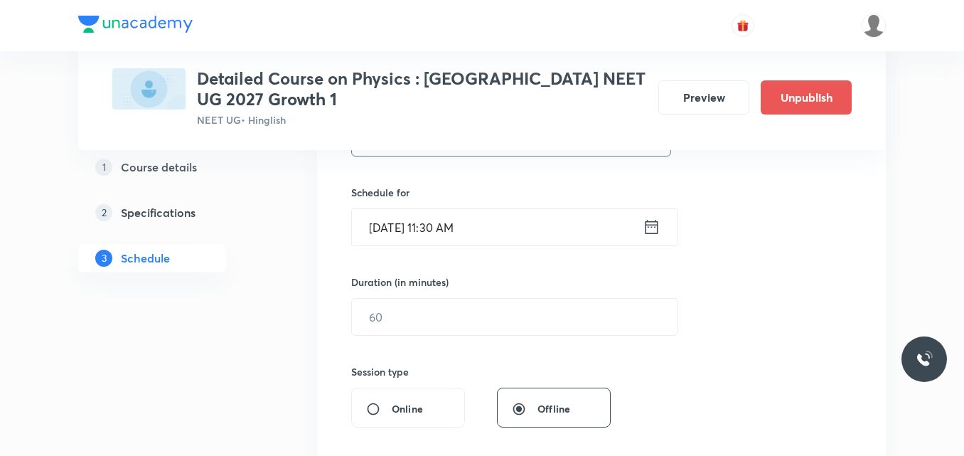
scroll to position [350, 0]
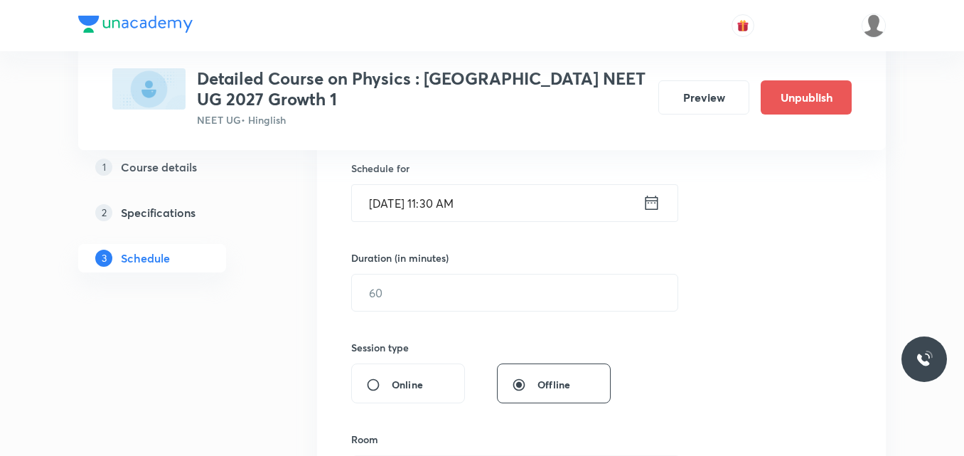
type input "Session on Work, Energy & Power"
click at [651, 208] on icon at bounding box center [651, 203] width 18 height 20
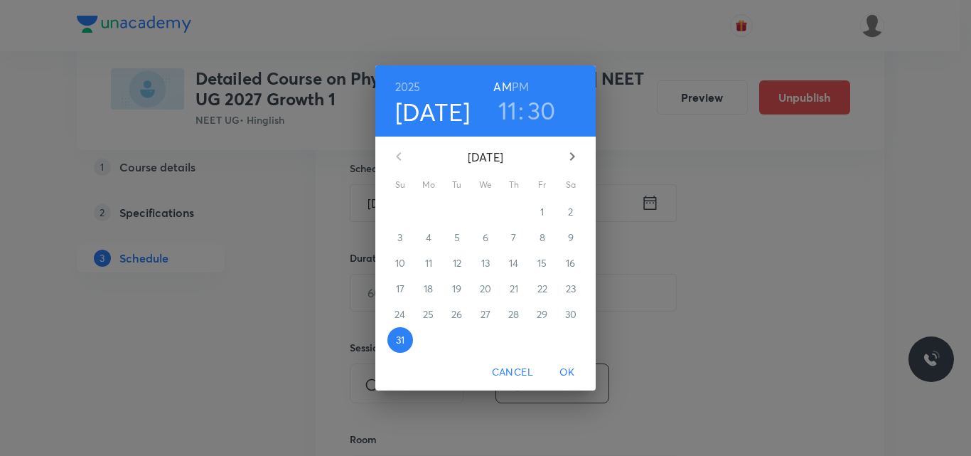
click at [573, 155] on icon "button" at bounding box center [572, 156] width 17 height 17
click at [543, 215] on p "5" at bounding box center [542, 212] width 6 height 14
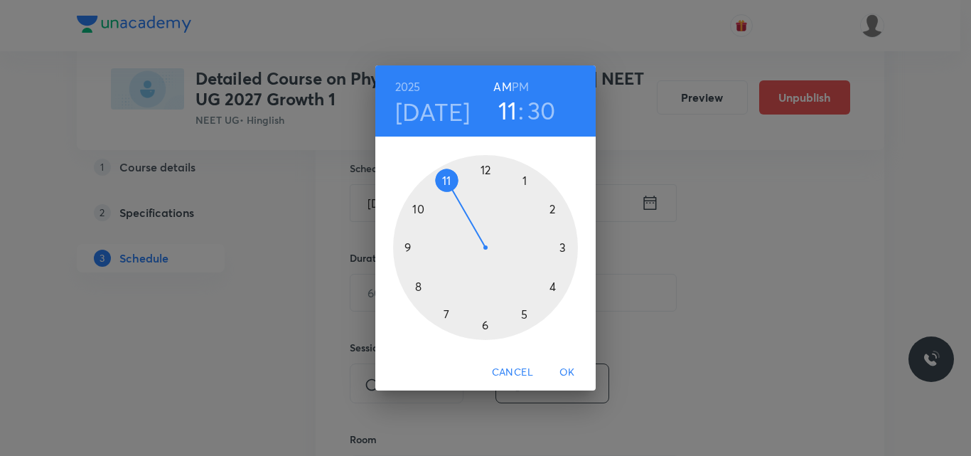
click at [527, 86] on h6 "PM" at bounding box center [520, 87] width 17 height 20
click at [446, 313] on div at bounding box center [485, 247] width 185 height 185
click at [485, 167] on div at bounding box center [485, 247] width 185 height 185
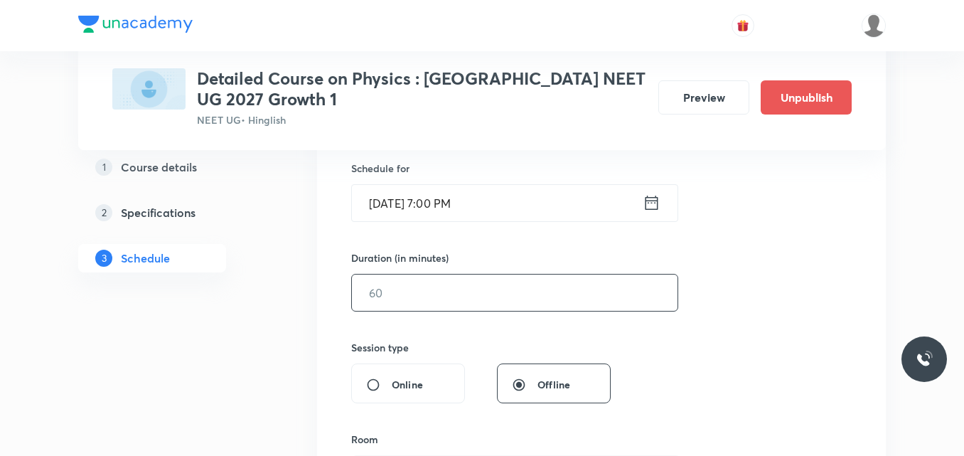
click at [415, 285] on input "text" at bounding box center [514, 292] width 325 height 36
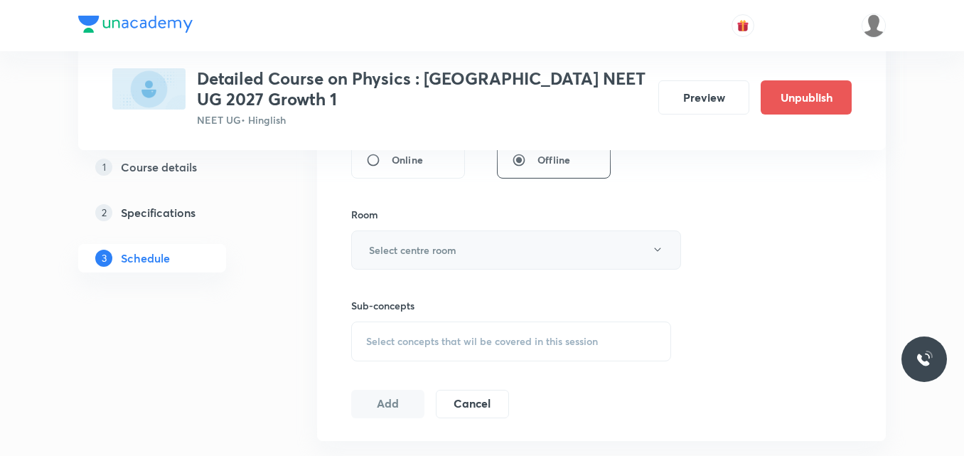
scroll to position [575, 0]
type input "75"
click at [402, 262] on button "Select centre room" at bounding box center [516, 249] width 330 height 39
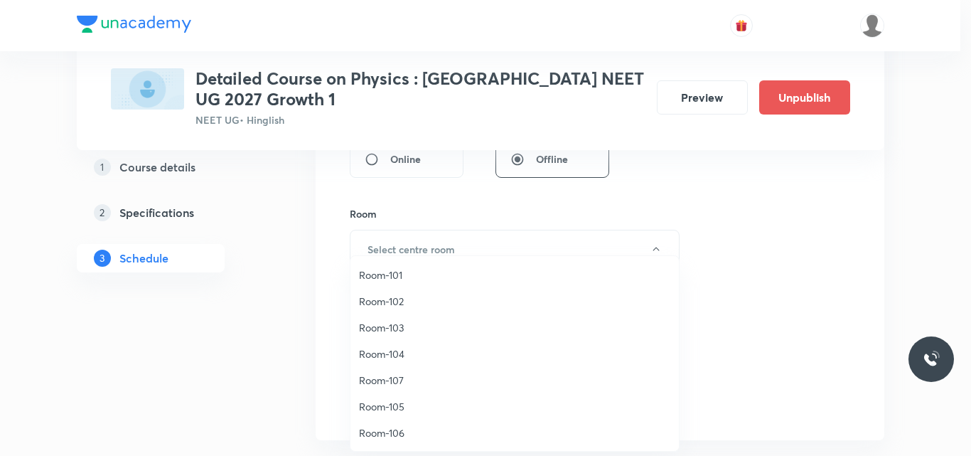
click at [394, 433] on span "Room-106" at bounding box center [514, 432] width 311 height 15
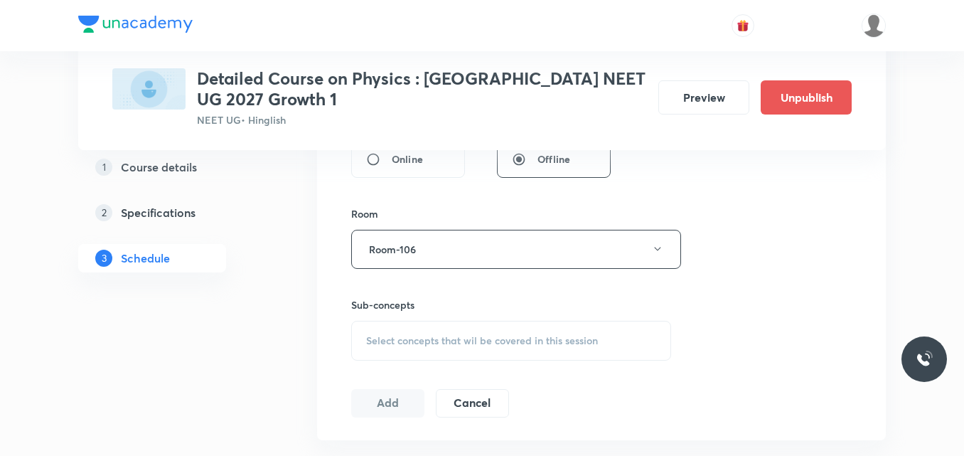
click at [411, 338] on span "Select concepts that wil be covered in this session" at bounding box center [482, 340] width 232 height 11
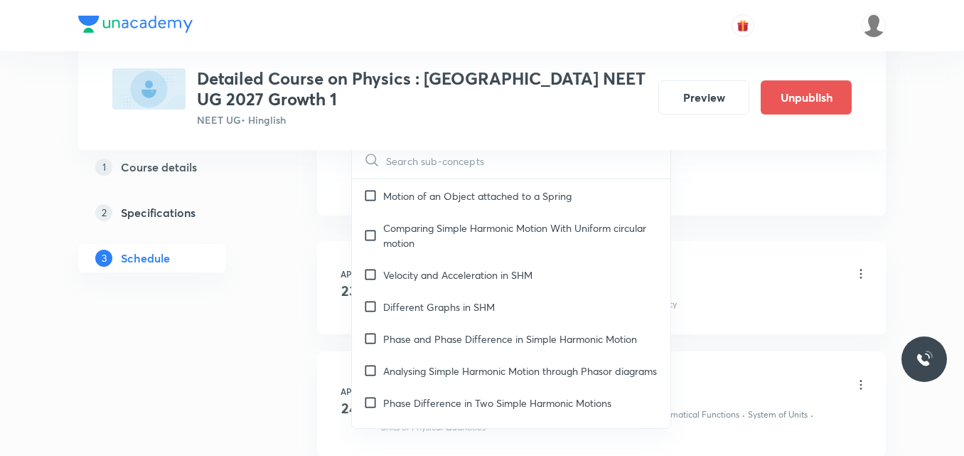
scroll to position [6421, 0]
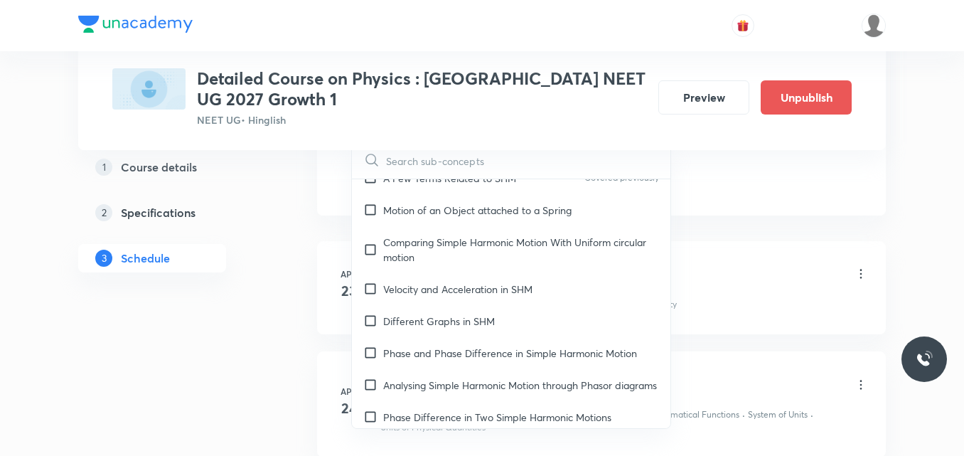
click at [434, 377] on p "Analysing Simple Harmonic Motion through Phasor diagrams" at bounding box center [520, 384] width 274 height 15
checkbox input "true"
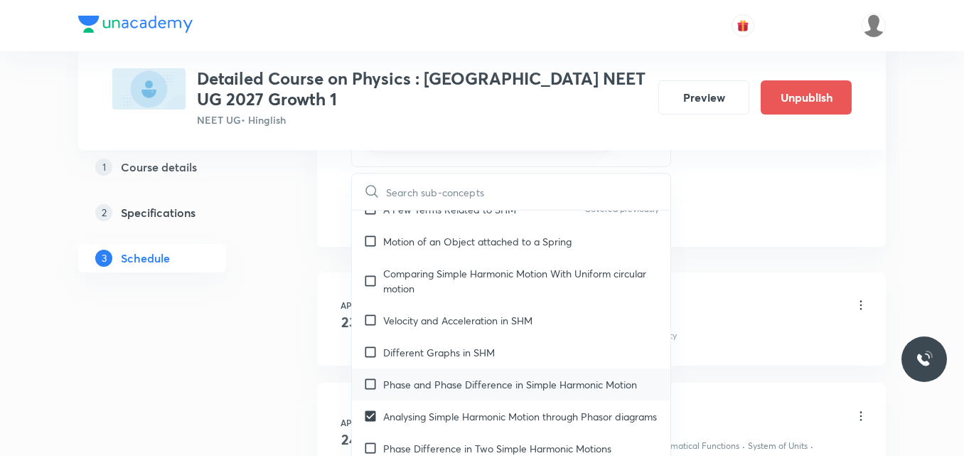
click at [409, 377] on p "Phase and Phase Difference in Simple Harmonic Motion" at bounding box center [510, 384] width 254 height 15
checkbox input "true"
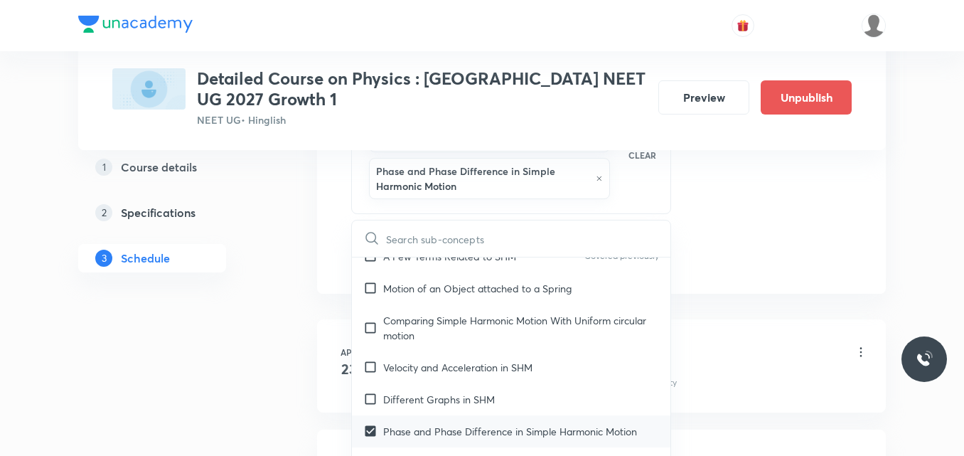
click at [409, 392] on p "Different Graphs in SHM" at bounding box center [439, 399] width 112 height 15
checkbox input "true"
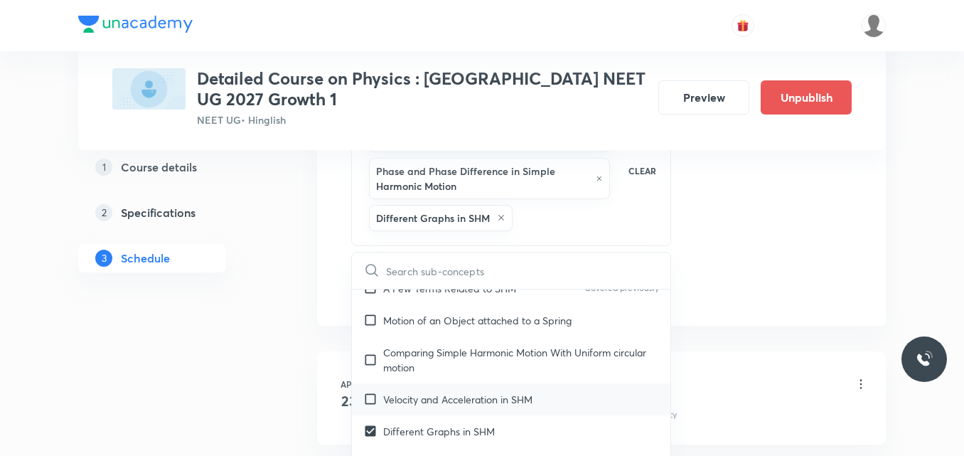
click at [372, 392] on input "checkbox" at bounding box center [373, 399] width 20 height 15
checkbox input "true"
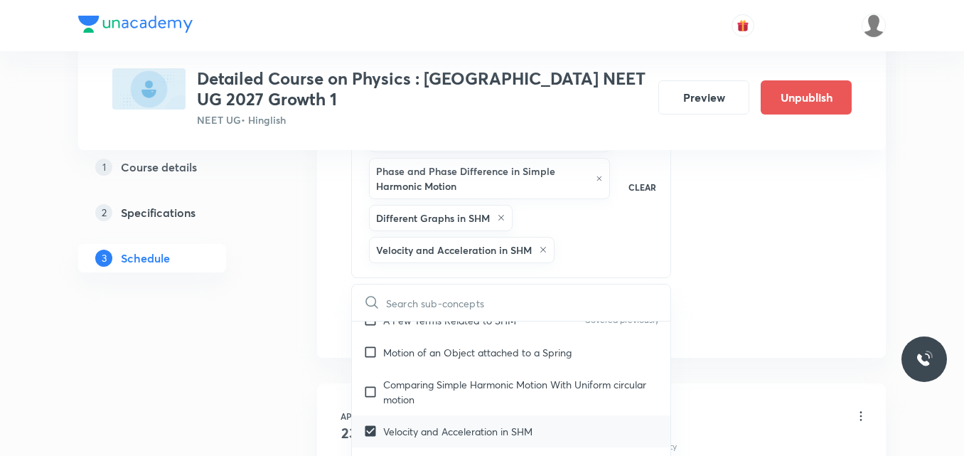
click at [372, 377] on input "checkbox" at bounding box center [373, 392] width 20 height 30
checkbox input "true"
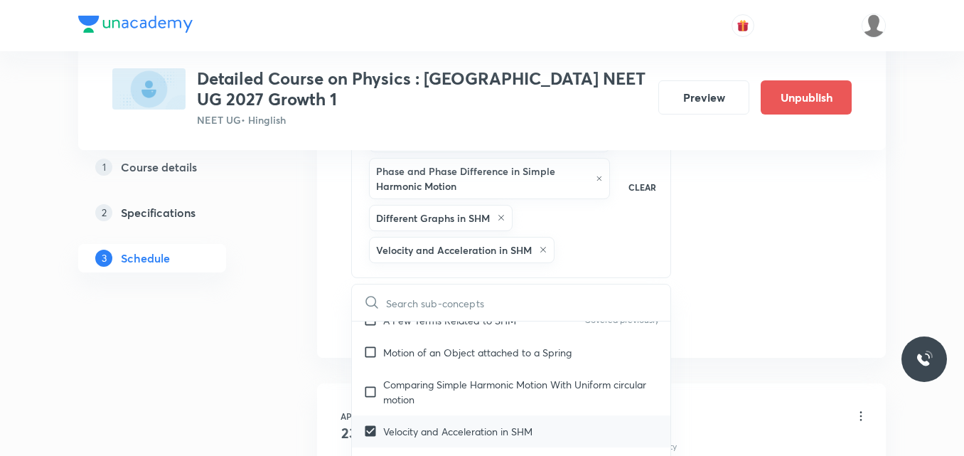
checkbox input "true"
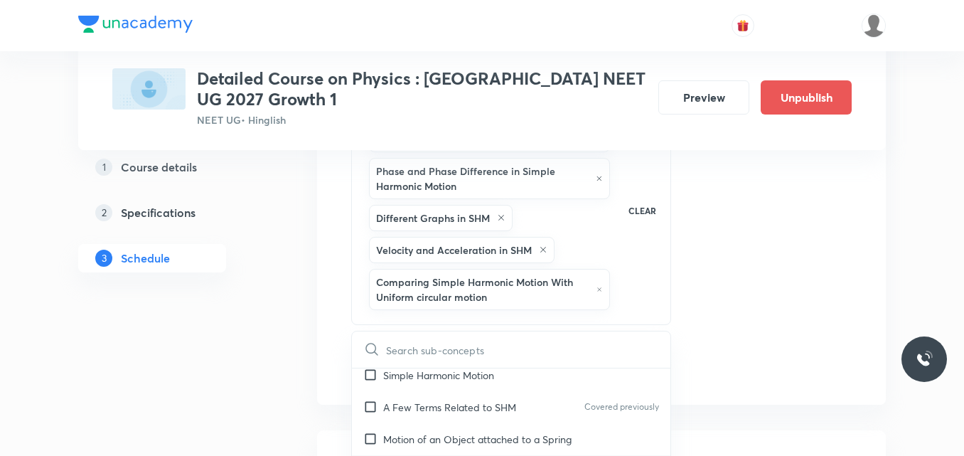
scroll to position [6377, 0]
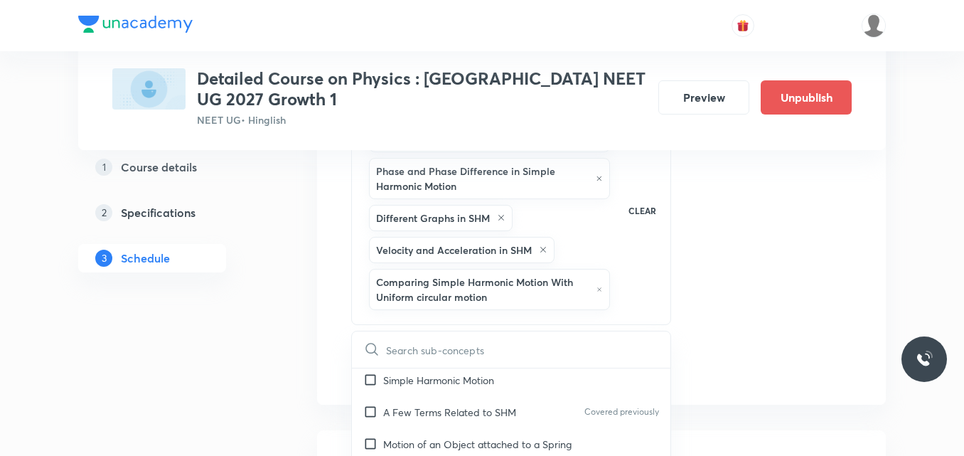
click at [404, 436] on p "Motion of an Object attached to a Spring" at bounding box center [477, 443] width 188 height 15
checkbox input "true"
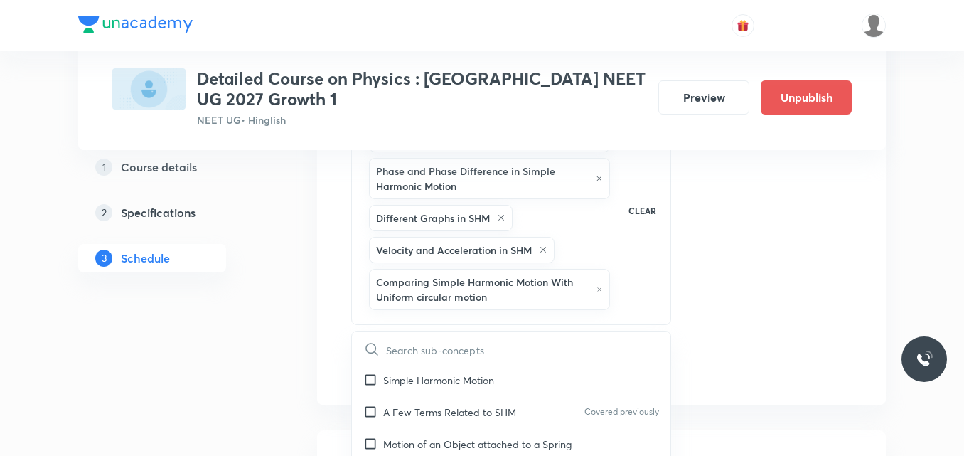
checkbox input "true"
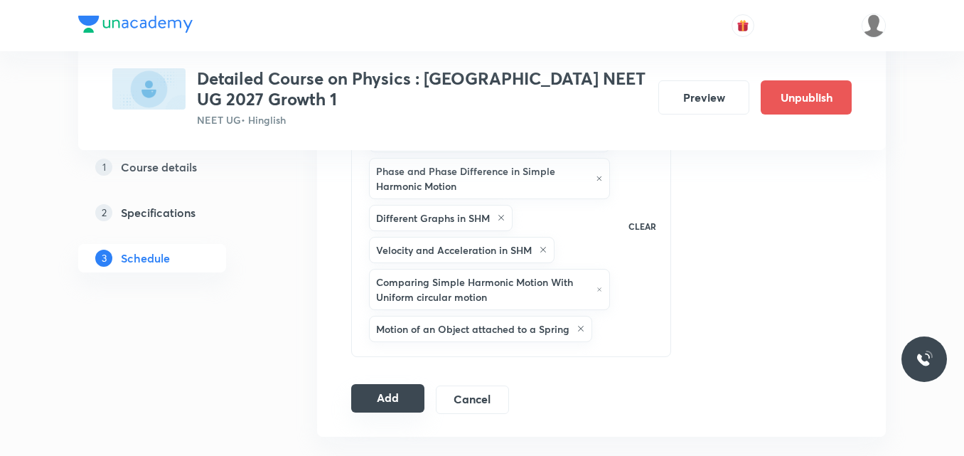
click at [388, 403] on button "Add" at bounding box center [387, 398] width 73 height 28
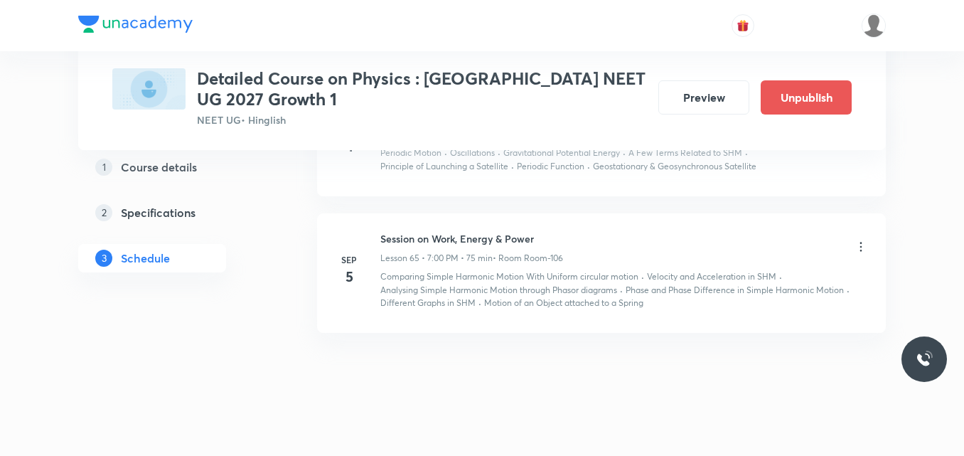
scroll to position [7630, 0]
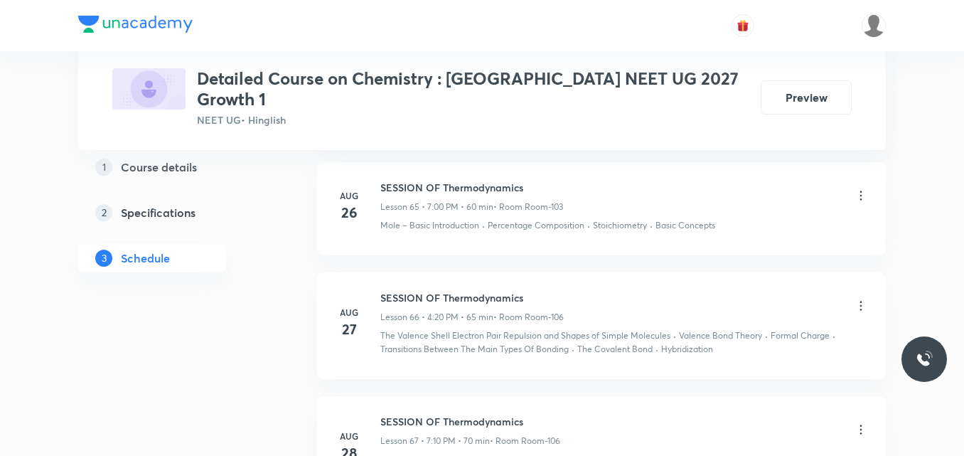
scroll to position [8635, 0]
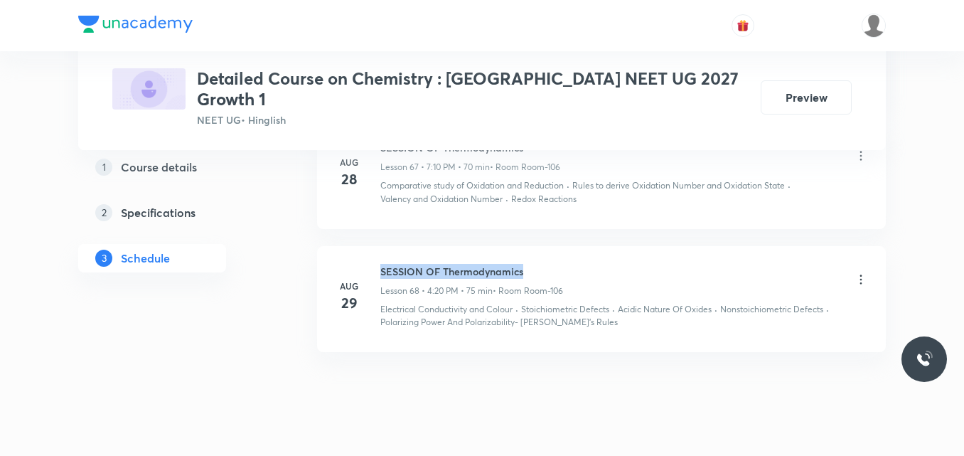
drag, startPoint x: 381, startPoint y: 239, endPoint x: 527, endPoint y: 216, distance: 148.3
click at [527, 246] on li "[DATE] SESSION OF Thermodynamics Lesson 68 • 4:20 PM • 75 min • Room Room-106 E…" at bounding box center [601, 299] width 569 height 106
copy h6 "SESSION OF Thermodynamics"
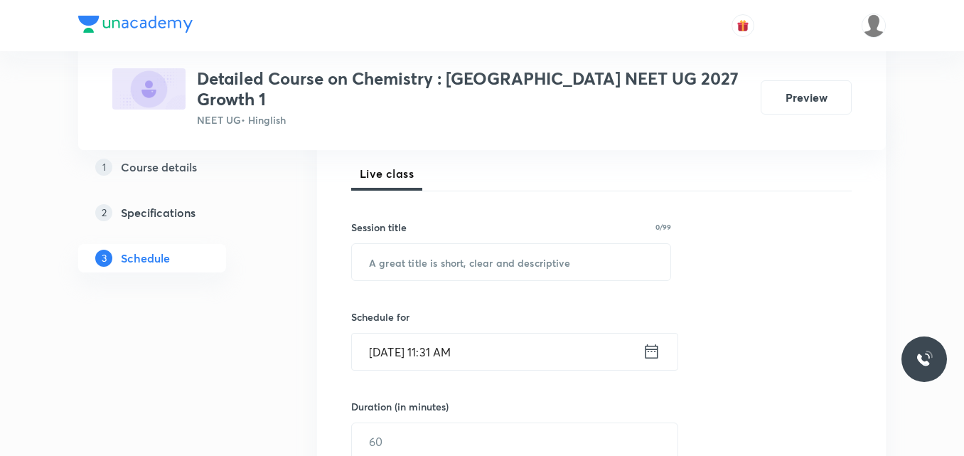
scroll to position [200, 0]
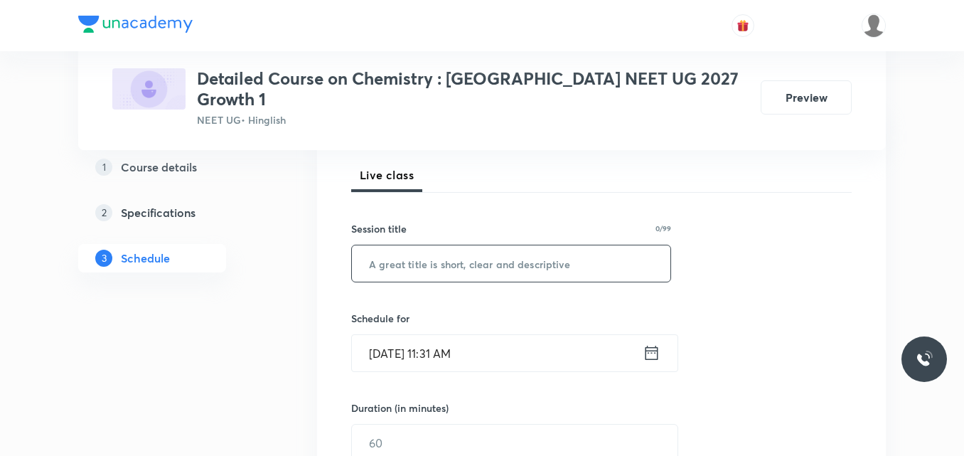
click at [416, 253] on input "text" at bounding box center [511, 263] width 318 height 36
paste input "SESSION OF Thermodynamics"
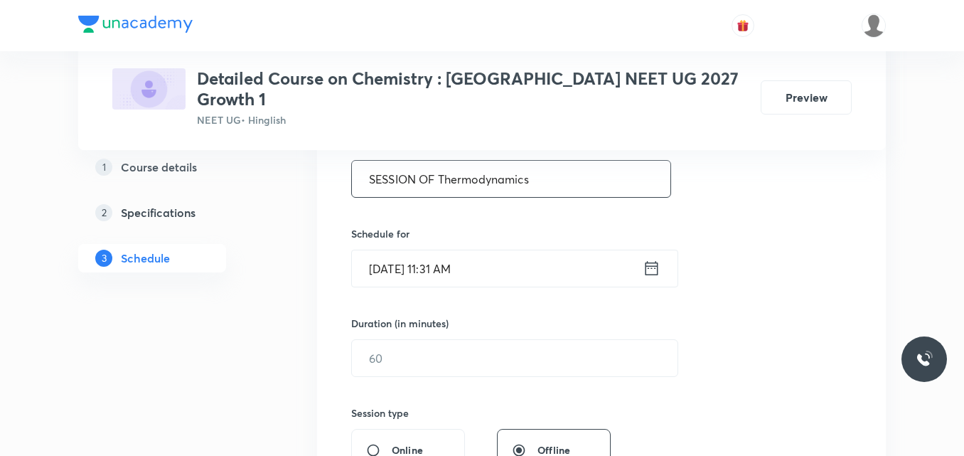
type input "SESSION OF Thermodynamics"
click at [650, 258] on icon at bounding box center [651, 268] width 18 height 20
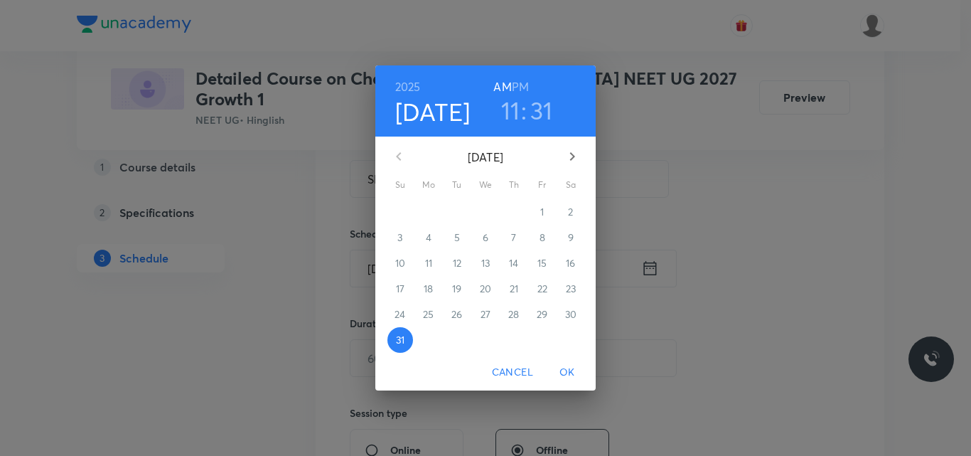
click at [571, 157] on icon "button" at bounding box center [572, 156] width 17 height 17
click at [456, 214] on p "2" at bounding box center [456, 212] width 5 height 14
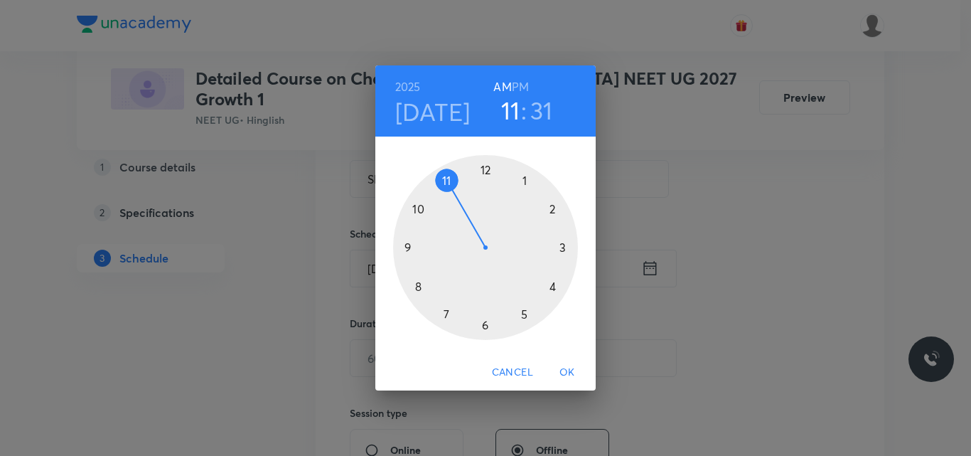
click at [521, 82] on h6 "PM" at bounding box center [520, 87] width 17 height 20
click at [446, 313] on div at bounding box center [485, 247] width 185 height 185
click at [485, 168] on div at bounding box center [485, 247] width 185 height 185
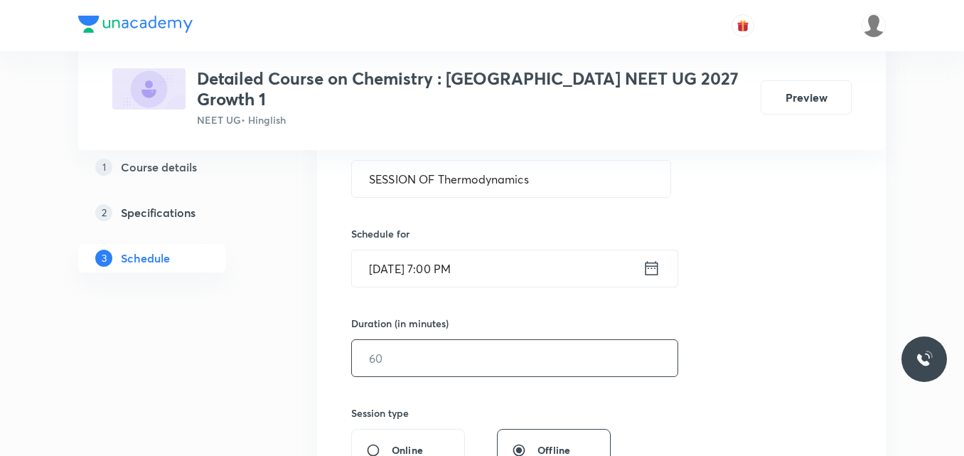
click at [388, 354] on input "text" at bounding box center [514, 358] width 325 height 36
type input "8"
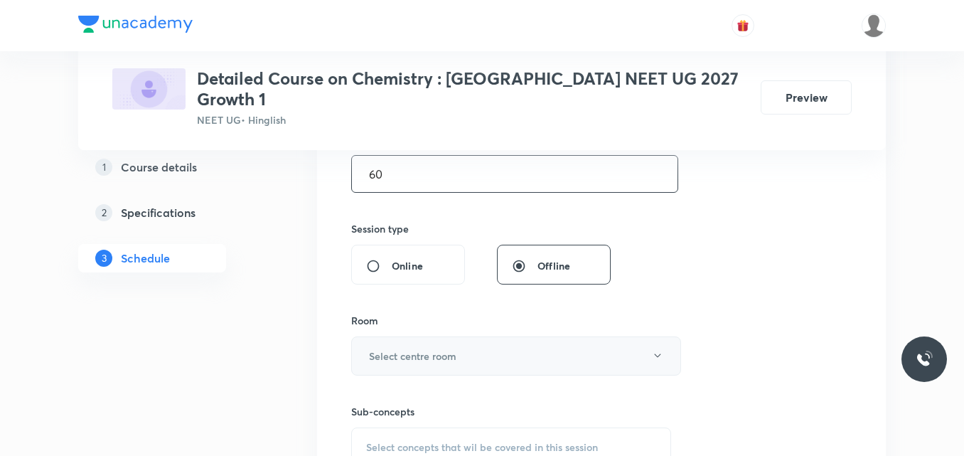
scroll to position [469, 0]
type input "60"
click at [399, 348] on h6 "Select centre room" at bounding box center [412, 355] width 87 height 15
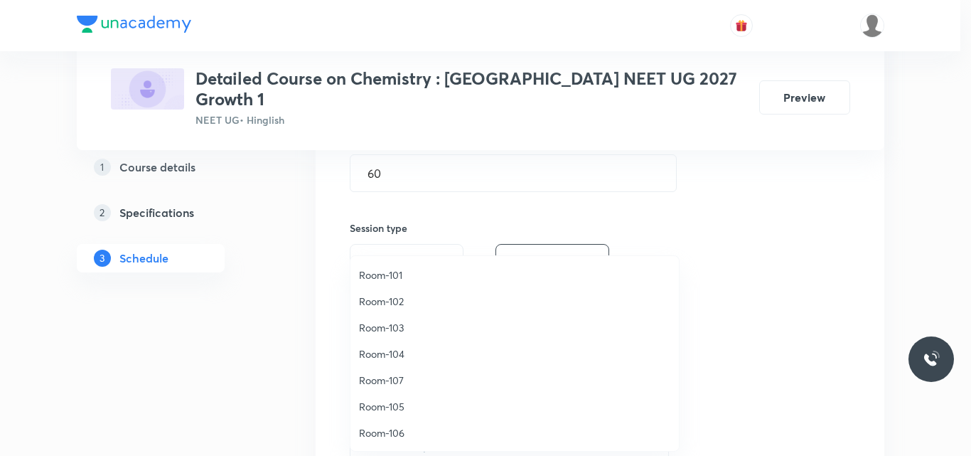
click at [395, 430] on span "Room-106" at bounding box center [514, 432] width 311 height 15
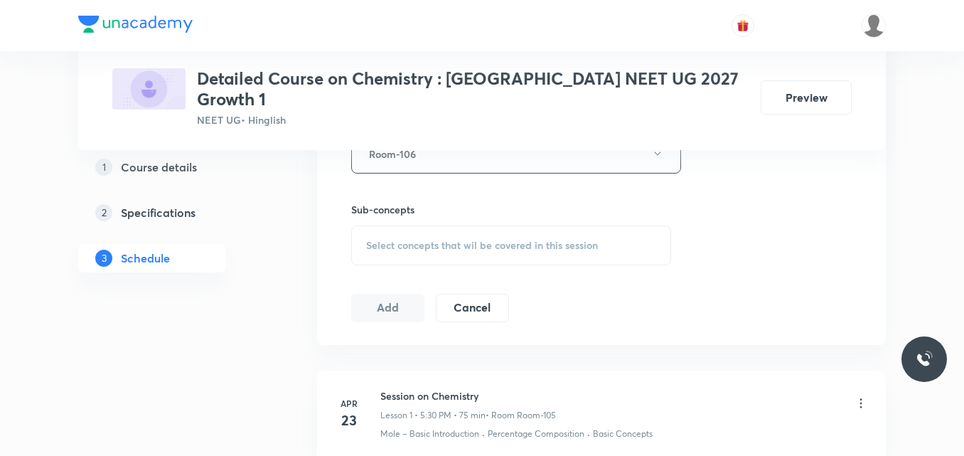
scroll to position [671, 0]
click at [400, 239] on span "Select concepts that wil be covered in this session" at bounding box center [482, 244] width 232 height 11
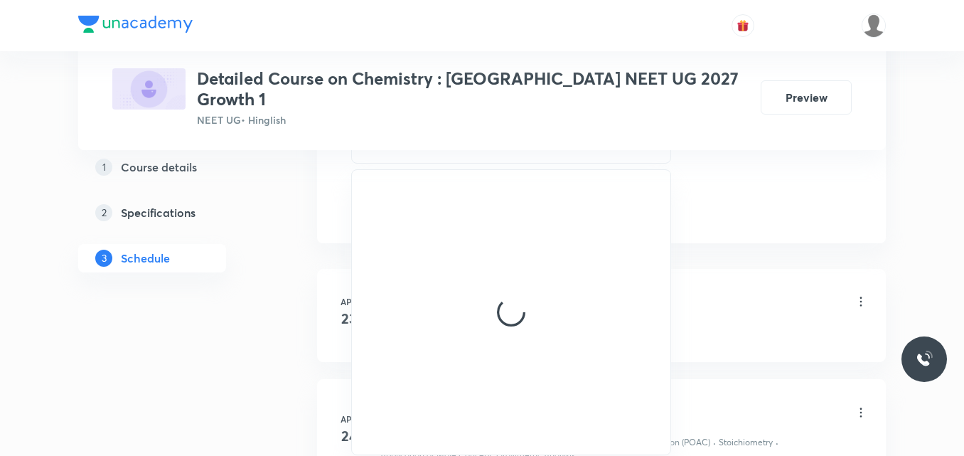
scroll to position [772, 0]
